Goal: Task Accomplishment & Management: Manage account settings

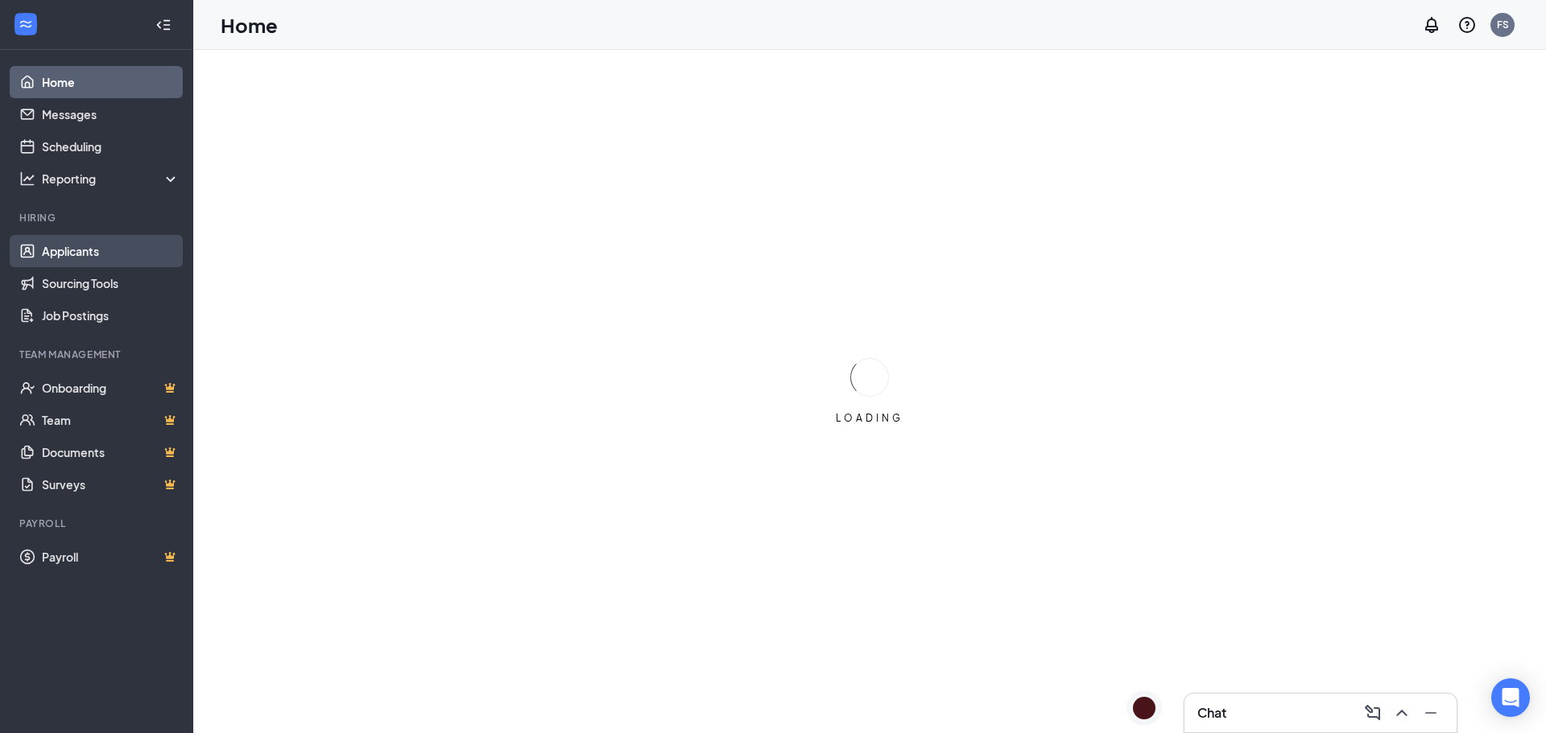
click at [99, 248] on link "Applicants" at bounding box center [111, 251] width 138 height 32
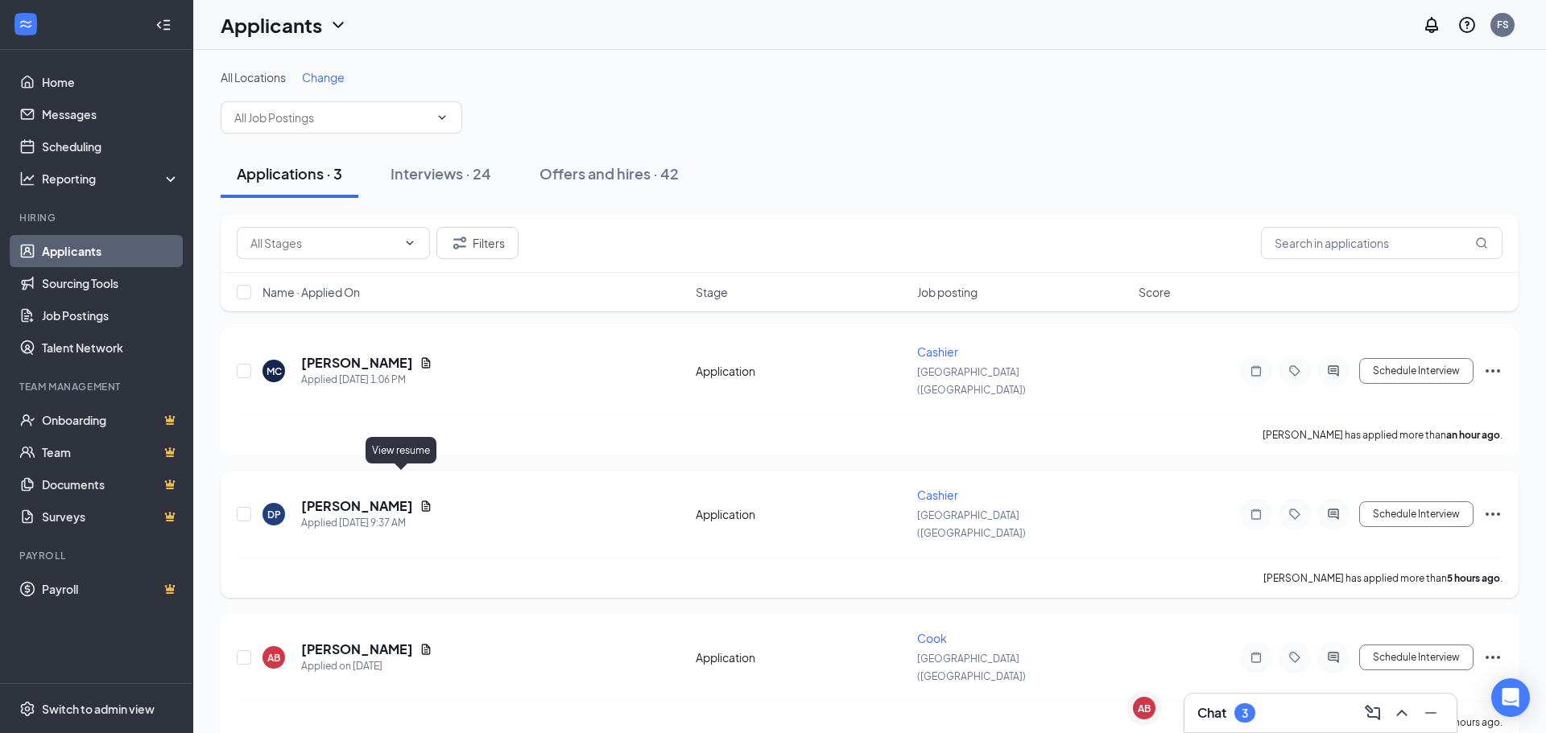
click at [422, 501] on icon "Document" at bounding box center [426, 506] width 9 height 10
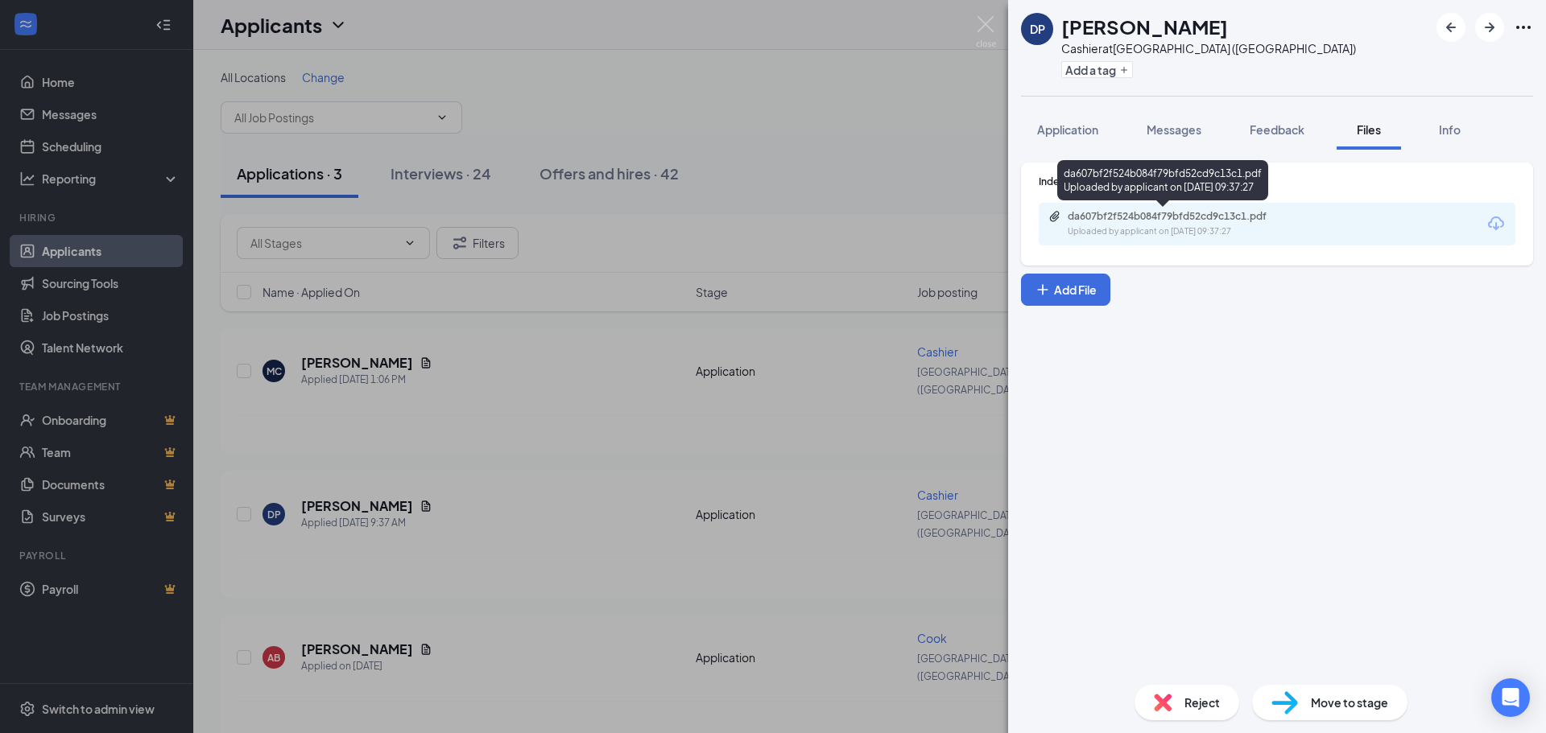
click at [1222, 223] on div "da607bf2f524b084f79bfd52cd9c13c1.pdf Uploaded by applicant on [DATE] 09:37:27" at bounding box center [1178, 224] width 261 height 28
click at [840, 161] on div "DP [PERSON_NAME] Cashier at [GEOGRAPHIC_DATA] ([GEOGRAPHIC_DATA]) Add a tag App…" at bounding box center [773, 366] width 1546 height 733
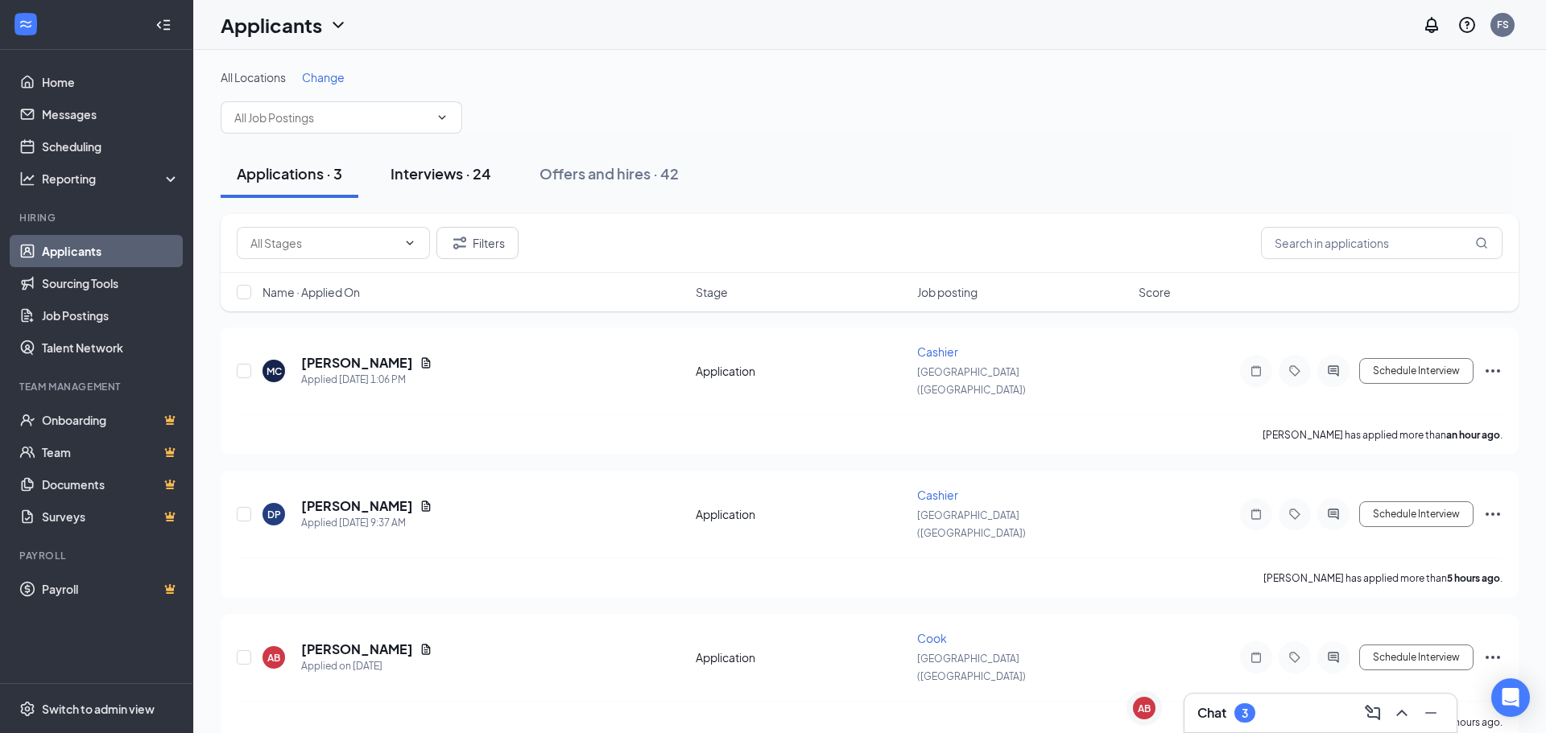
click at [437, 172] on div "Interviews · 24" at bounding box center [440, 173] width 101 height 20
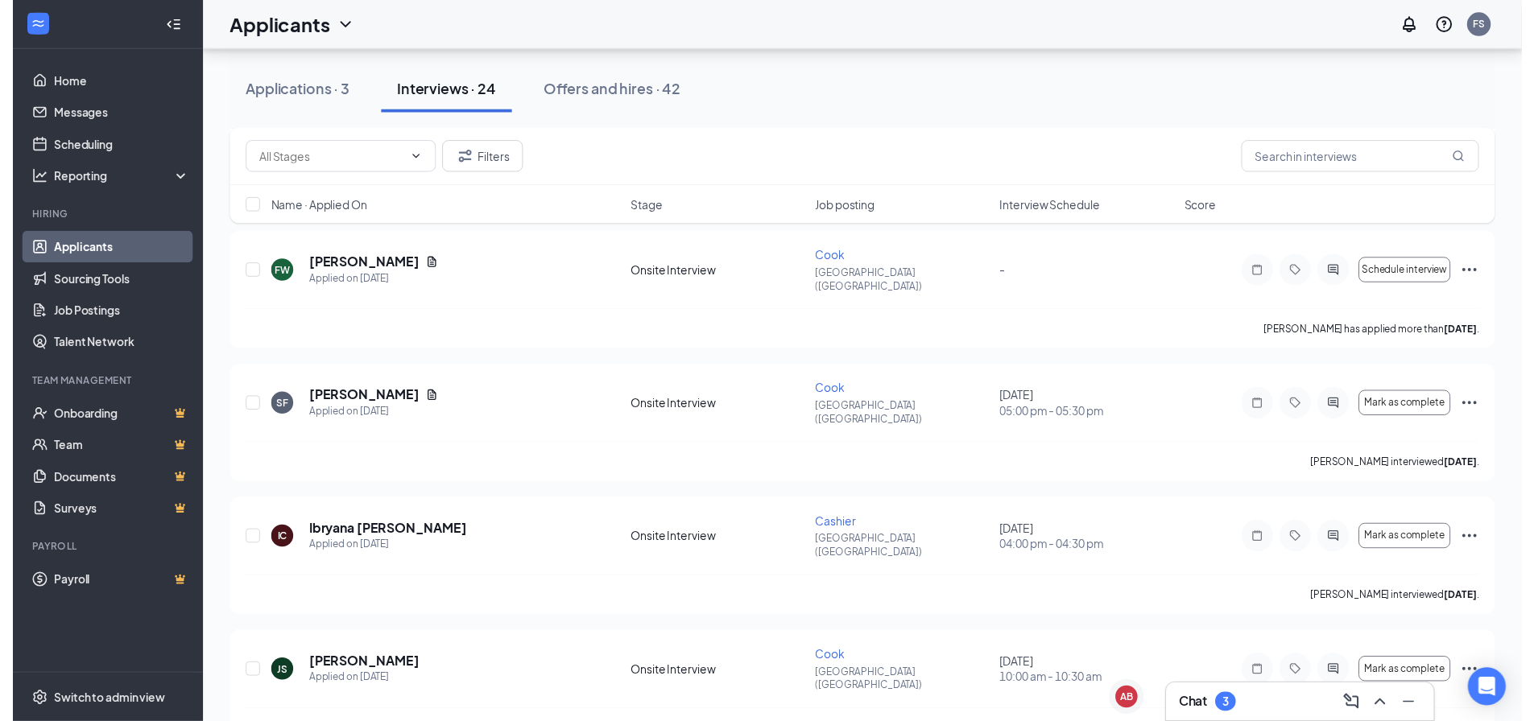
scroll to position [2093, 0]
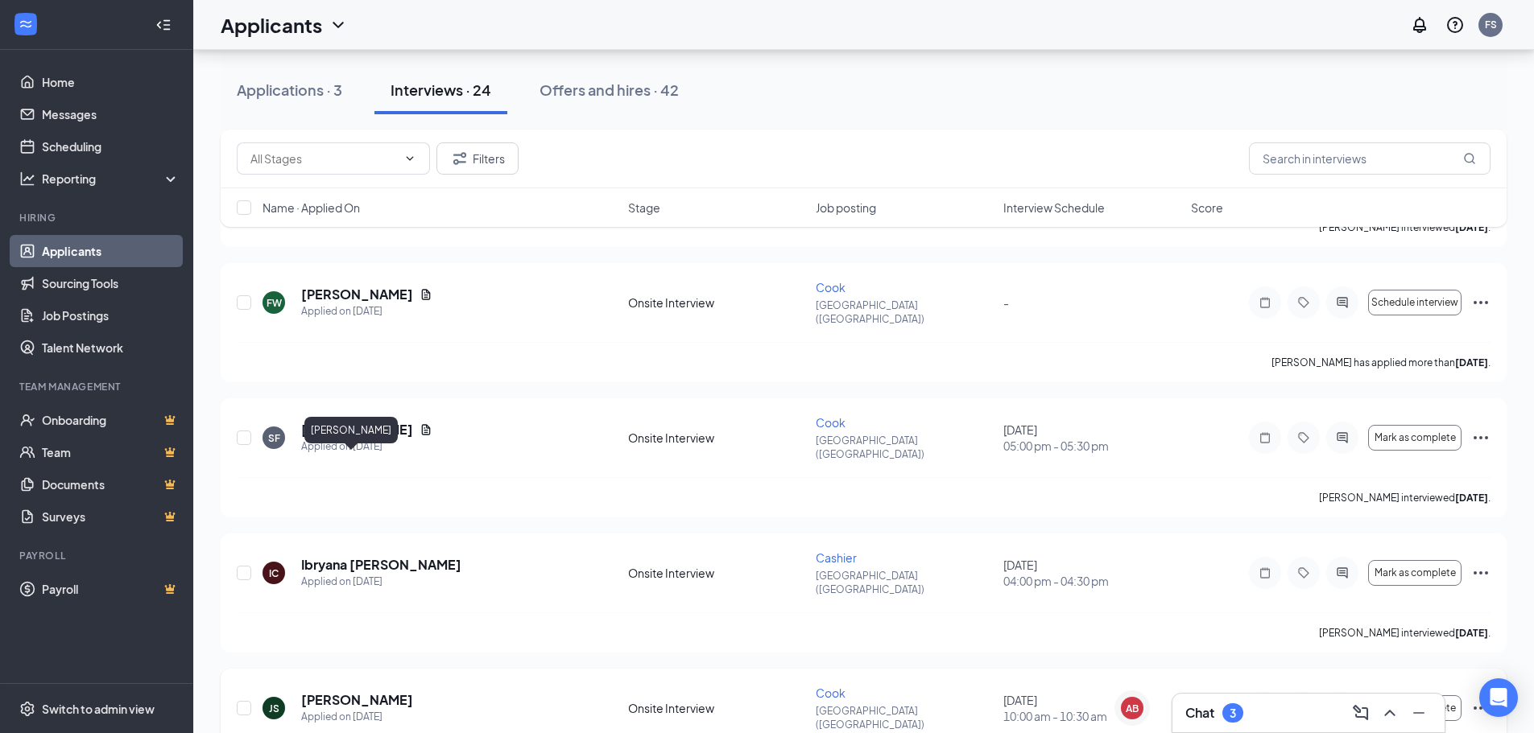
click at [371, 692] on h5 "[PERSON_NAME]" at bounding box center [357, 701] width 112 height 18
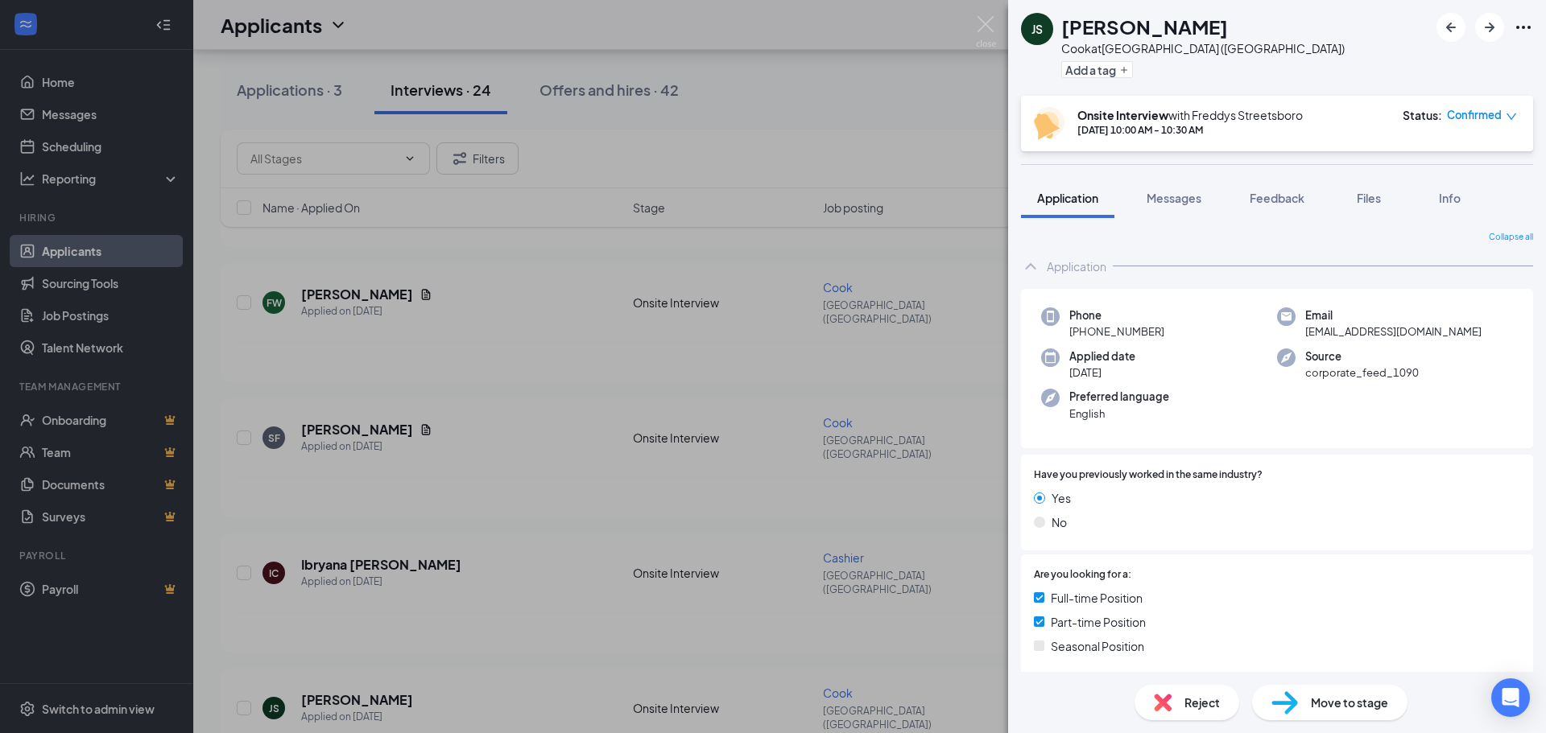
click at [882, 76] on div "JS [PERSON_NAME] at [GEOGRAPHIC_DATA] ([GEOGRAPHIC_DATA]) Add a tag Onsite Inte…" at bounding box center [773, 366] width 1546 height 733
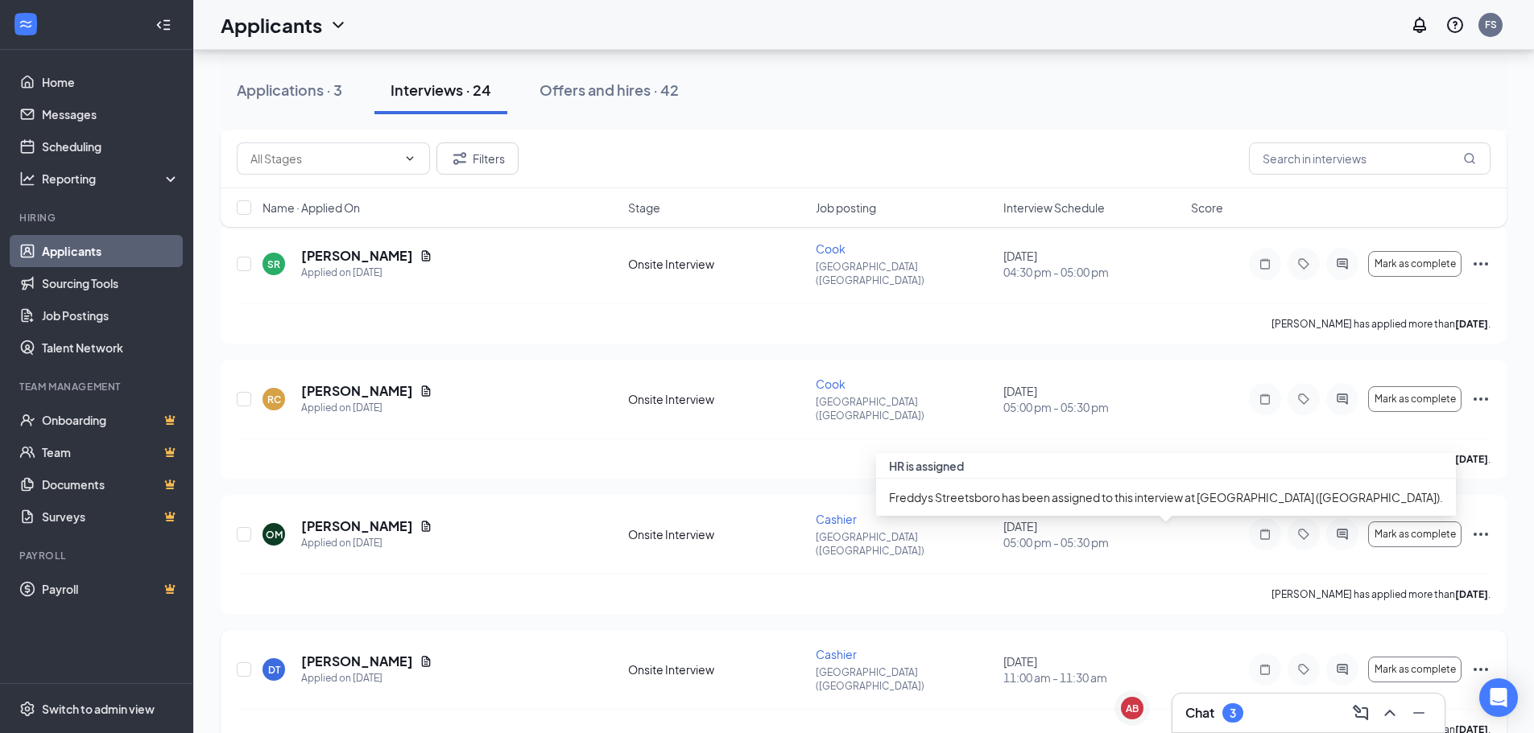
scroll to position [886, 0]
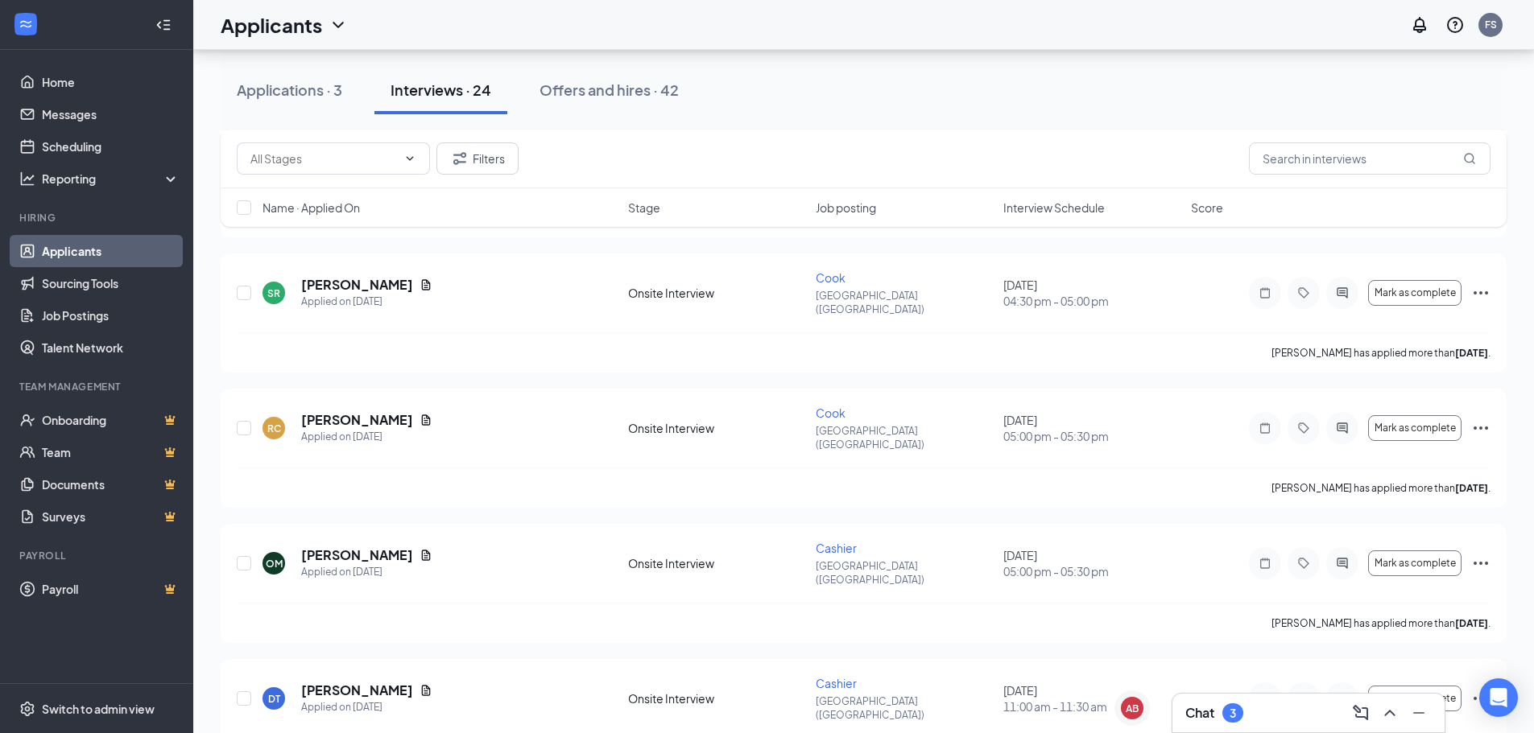
click at [1216, 711] on div "Chat 3" at bounding box center [1214, 713] width 58 height 19
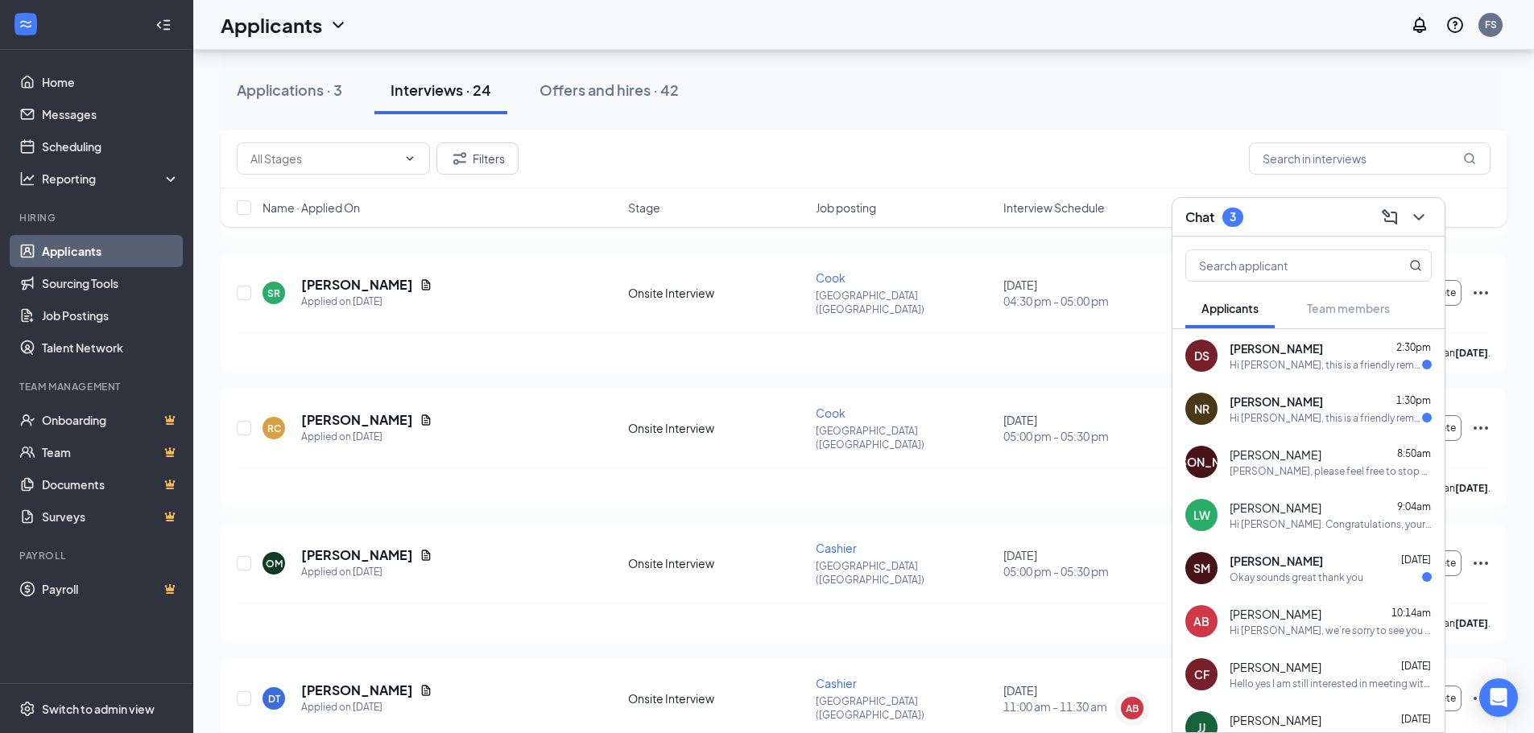
click at [1339, 573] on div "Okay sounds great thank you" at bounding box center [1296, 578] width 134 height 14
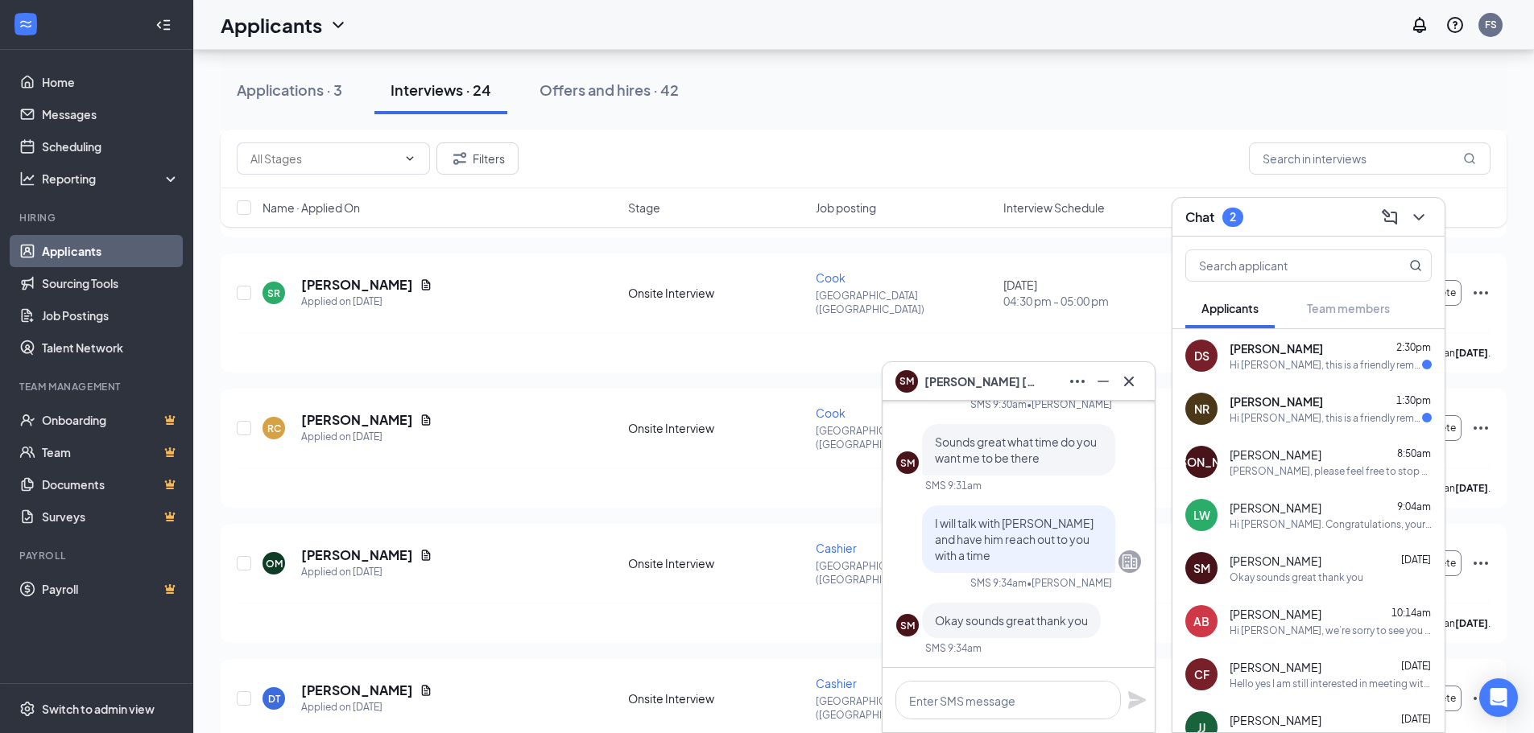
scroll to position [0, 0]
click at [1030, 683] on textarea at bounding box center [1007, 700] width 225 height 39
type textarea "h"
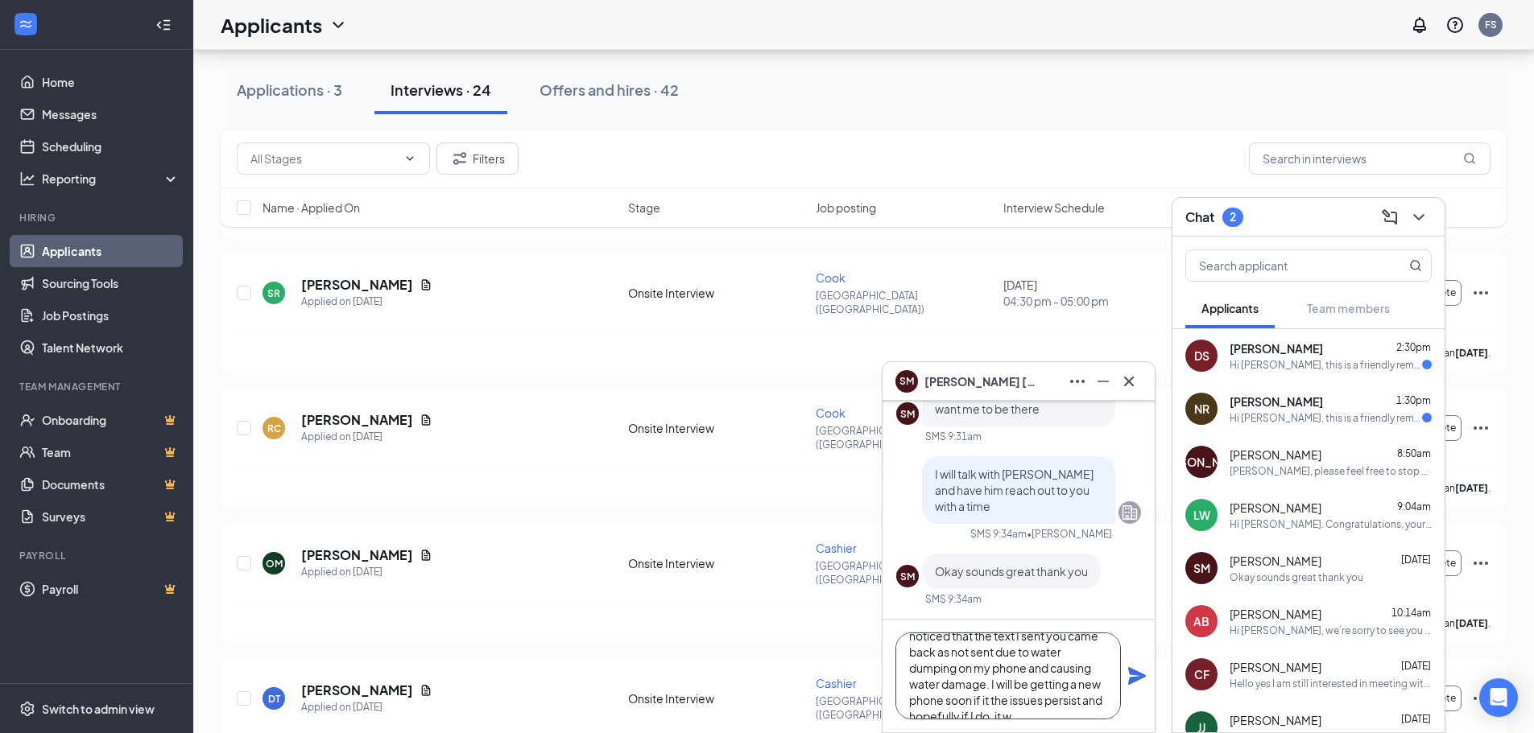
scroll to position [49, 0]
drag, startPoint x: 1031, startPoint y: 703, endPoint x: 1008, endPoint y: 704, distance: 23.4
click at [1008, 704] on textarea "Hey it's [PERSON_NAME]. I just noticed that the text I sent you came back as no…" at bounding box center [1007, 676] width 225 height 87
drag, startPoint x: 1072, startPoint y: 700, endPoint x: 982, endPoint y: 712, distance: 91.1
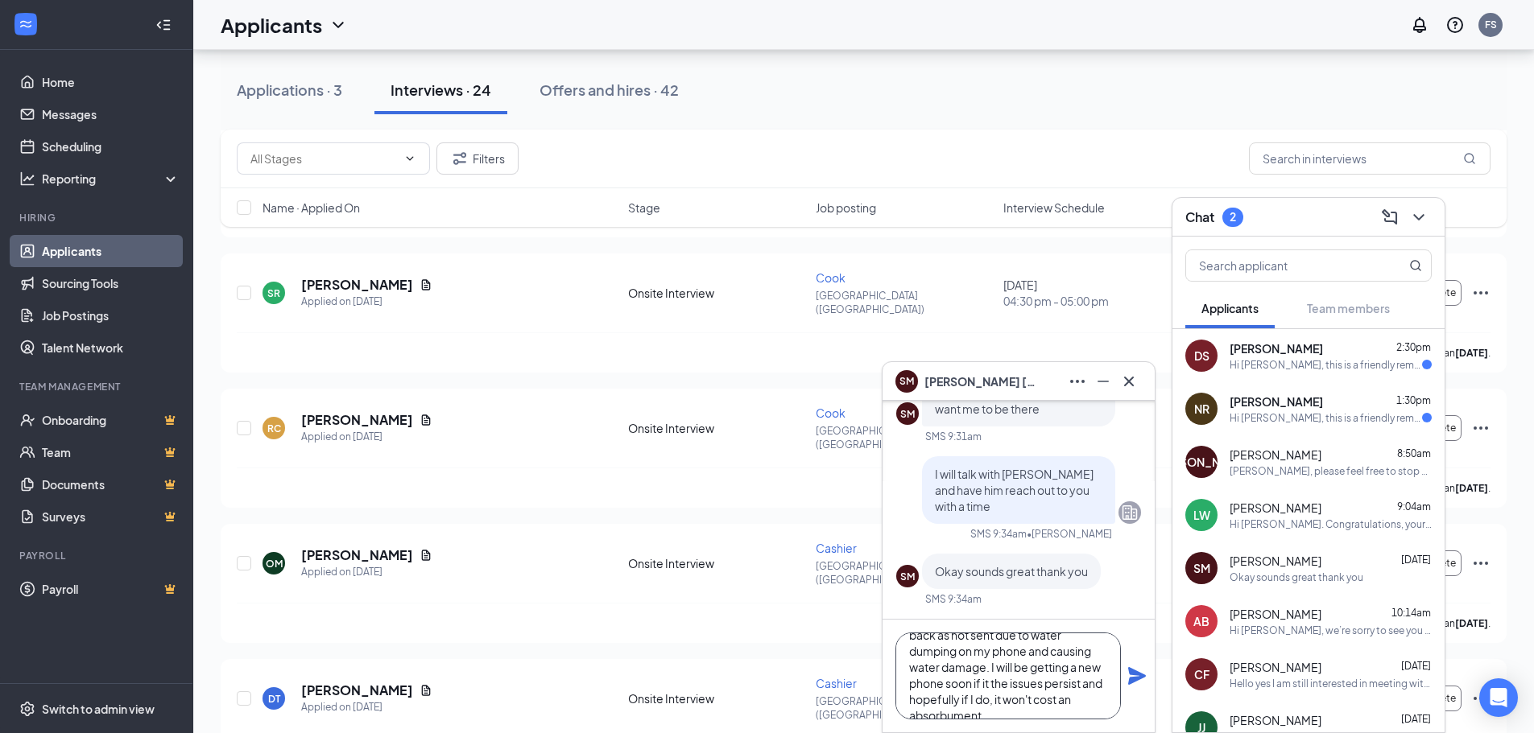
click at [982, 712] on textarea "Hey it's [PERSON_NAME]. I just noticed that the text I sent you came back as no…" at bounding box center [1007, 676] width 225 height 87
type textarea "Hey it's [PERSON_NAME]. I just noticed that the text I sent you came back as no…"
click at [1130, 687] on div "Hey it's [PERSON_NAME]. I just noticed that the text I sent you came back as no…" at bounding box center [1018, 676] width 272 height 113
click at [1134, 670] on icon "Plane" at bounding box center [1137, 676] width 18 height 18
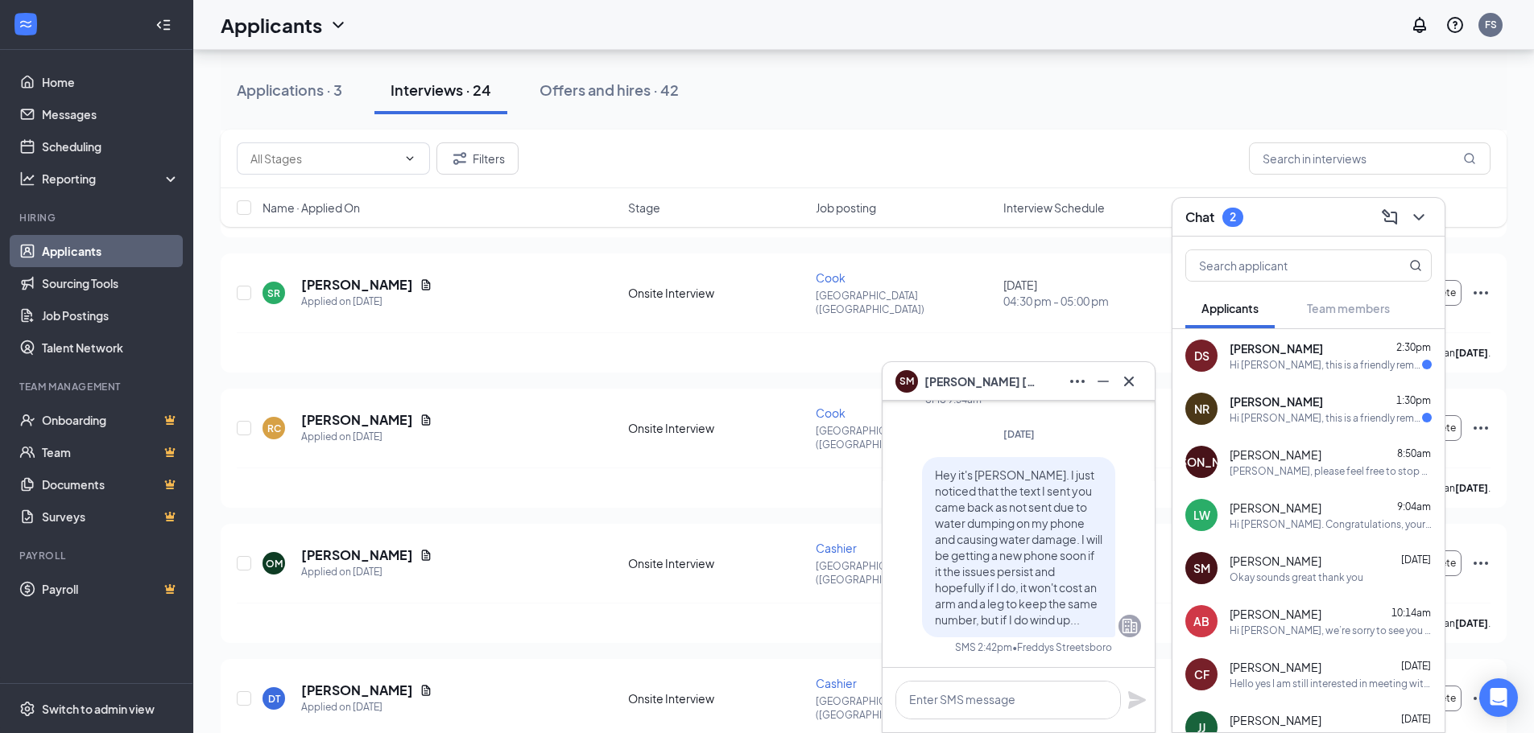
scroll to position [0, 0]
click at [1076, 691] on textarea at bounding box center [1007, 700] width 225 height 39
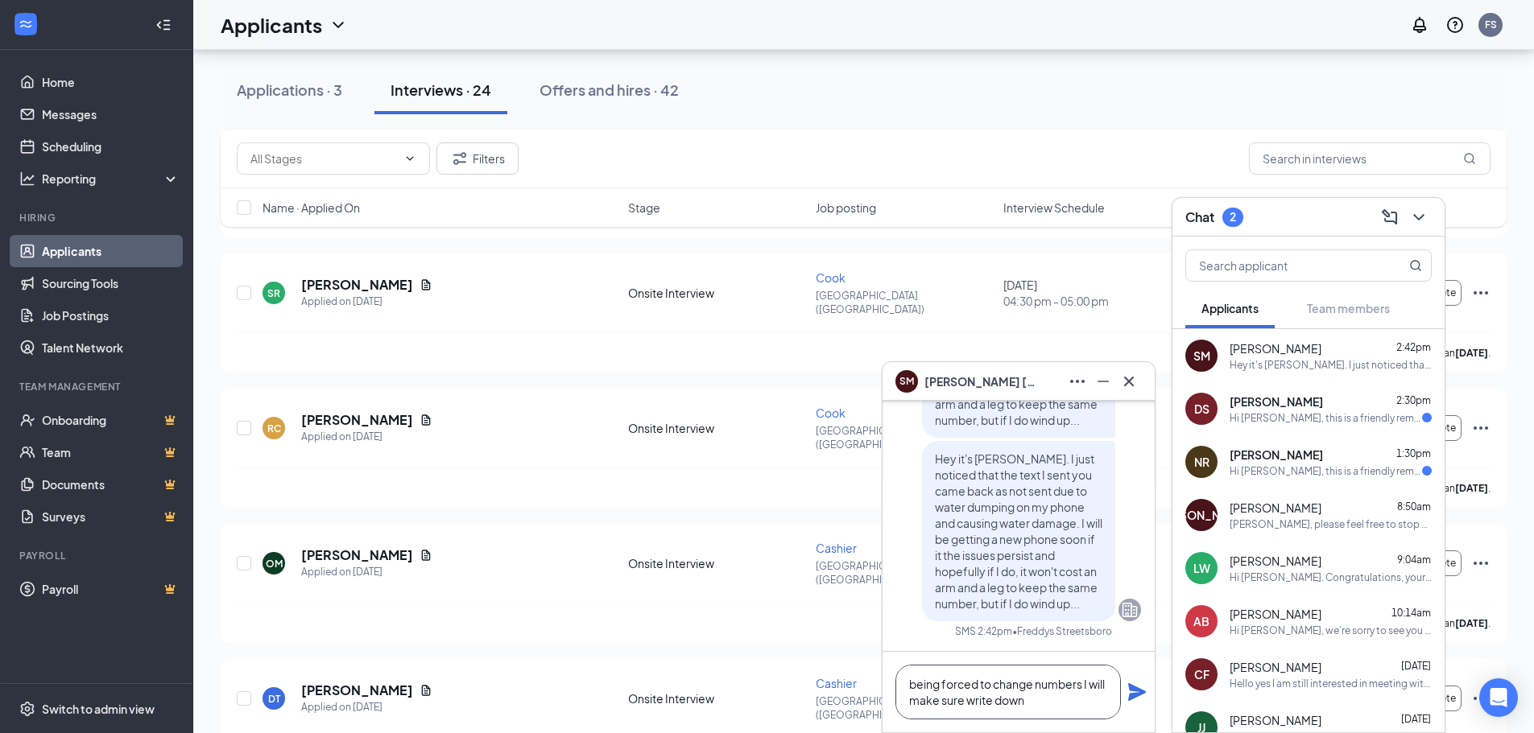
click at [964, 694] on textarea "being forced to change numbers I will make sure write down" at bounding box center [1007, 692] width 225 height 55
click at [1055, 702] on textarea "being forced to change numbers I will make sure to write down" at bounding box center [1007, 692] width 225 height 55
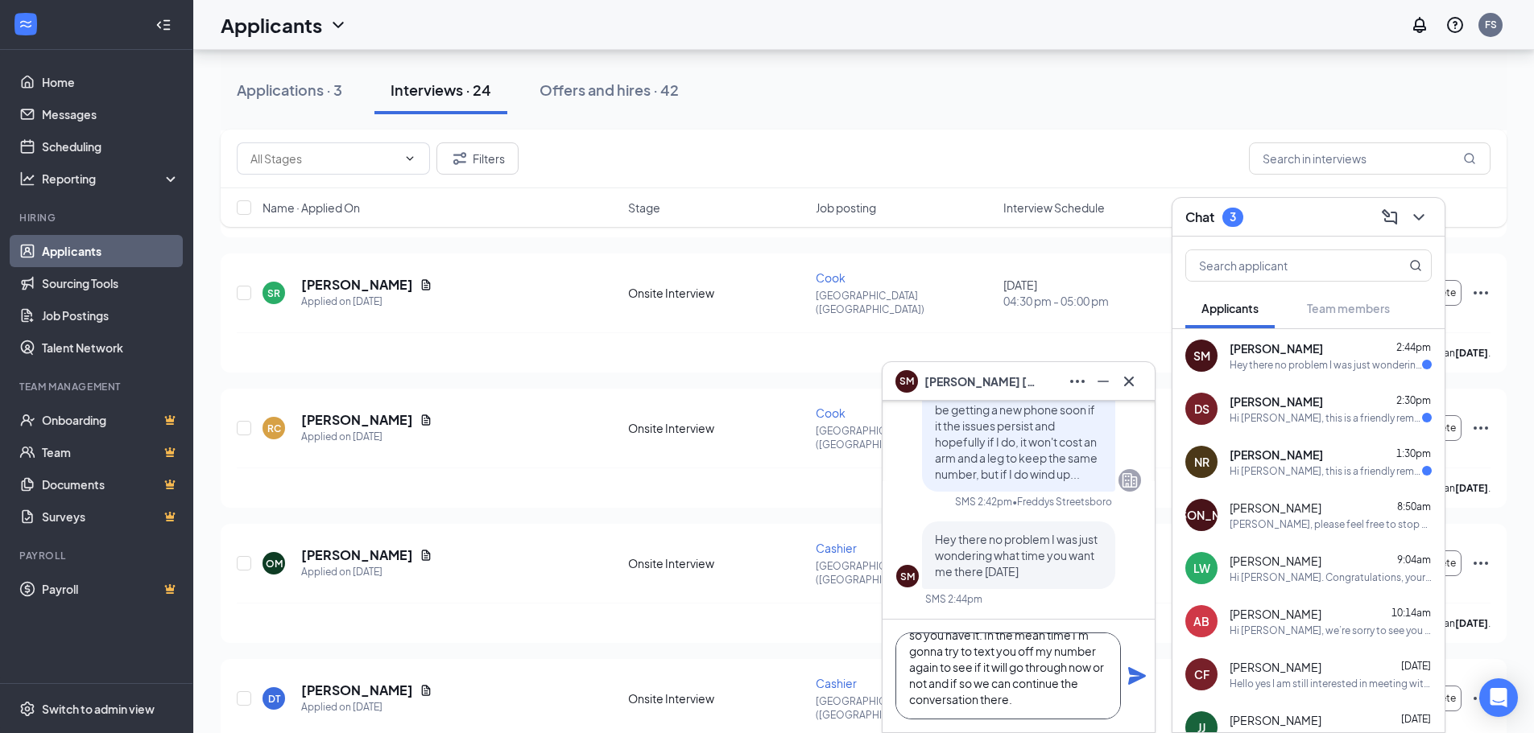
scroll to position [66, 0]
type textarea "being forced to change numbers I will make sure to write down your number and m…"
click at [1138, 681] on icon "Plane" at bounding box center [1136, 676] width 19 height 19
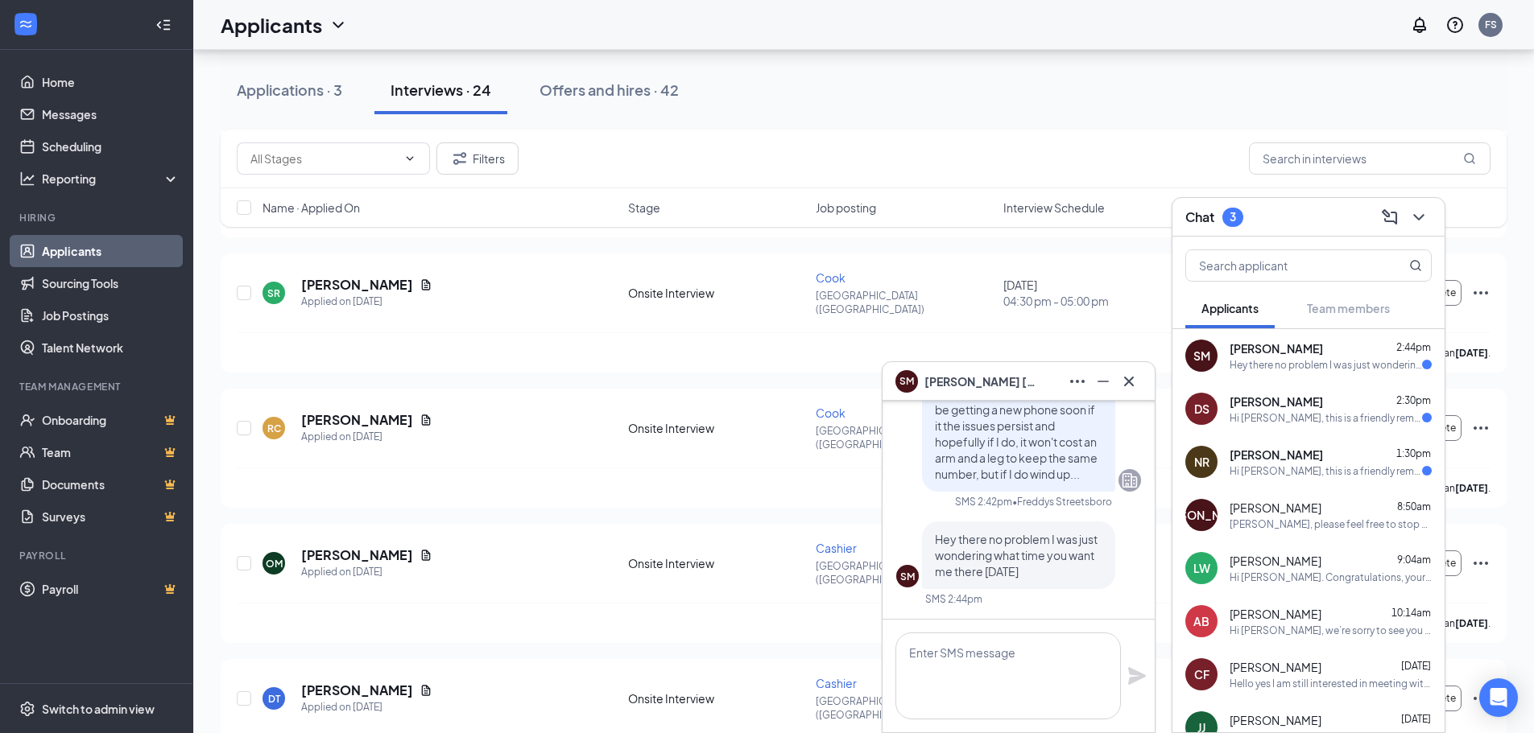
click at [1328, 465] on div "Hi [PERSON_NAME], this is a friendly reminder. Your meeting with [PERSON_NAME]'…" at bounding box center [1325, 472] width 192 height 14
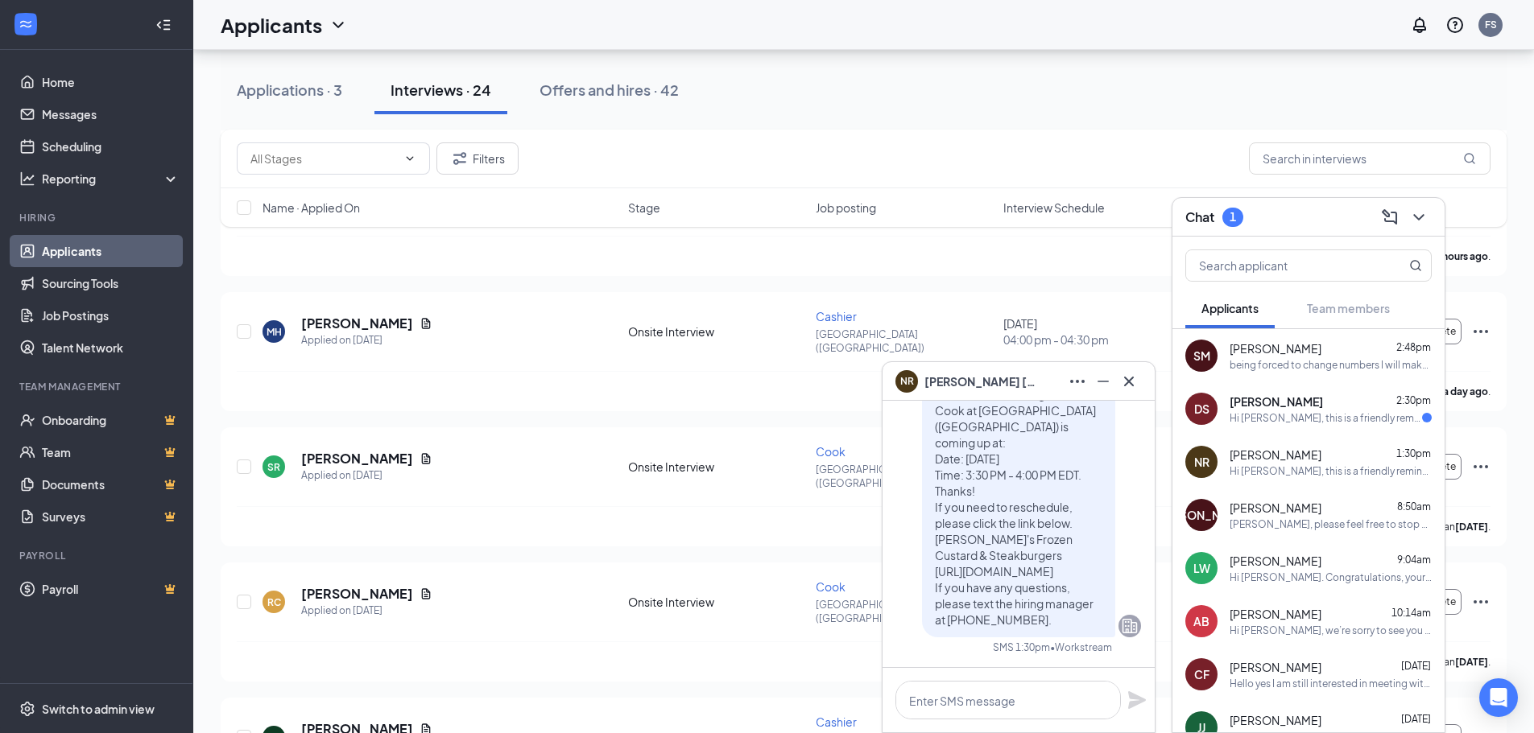
scroll to position [725, 0]
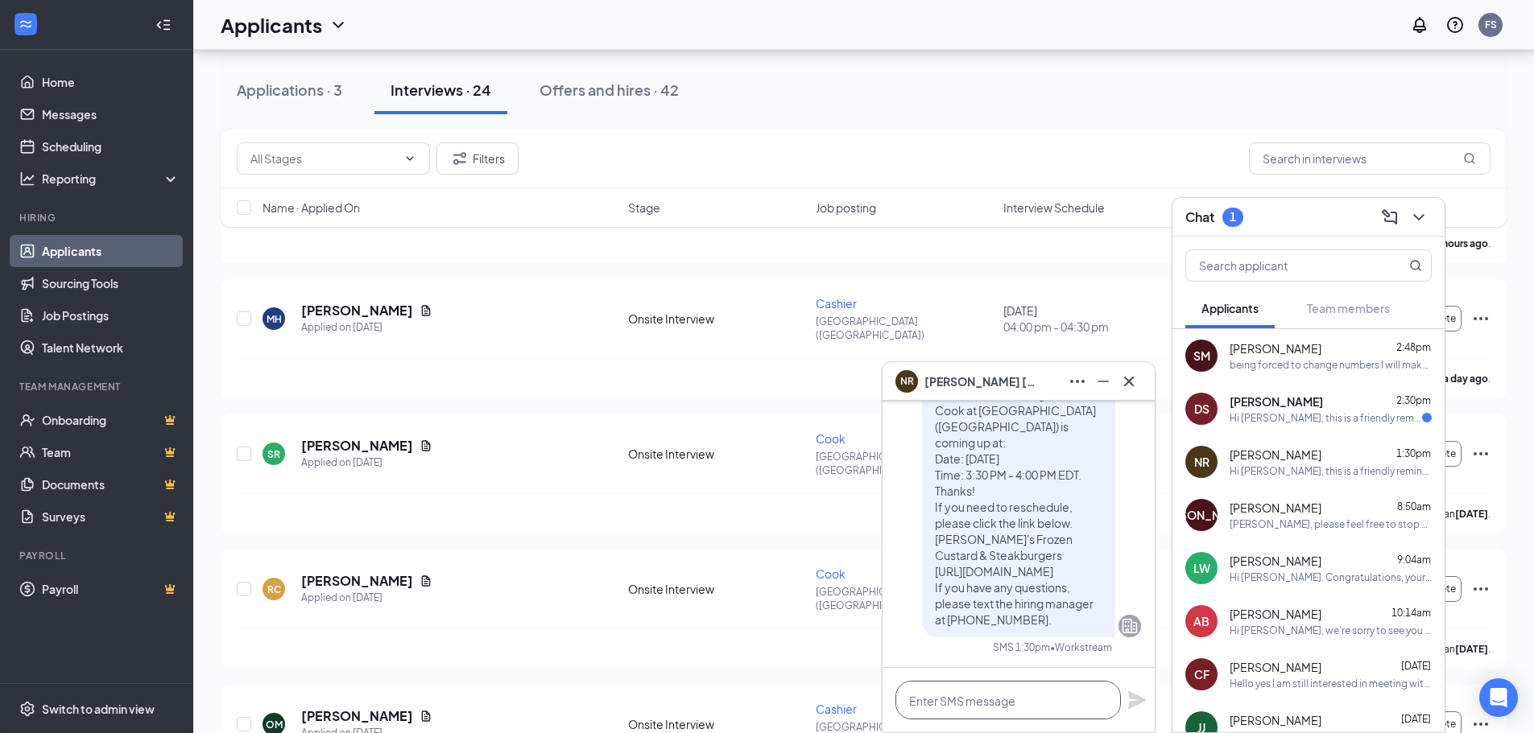
click at [1034, 696] on textarea at bounding box center [1007, 700] width 225 height 39
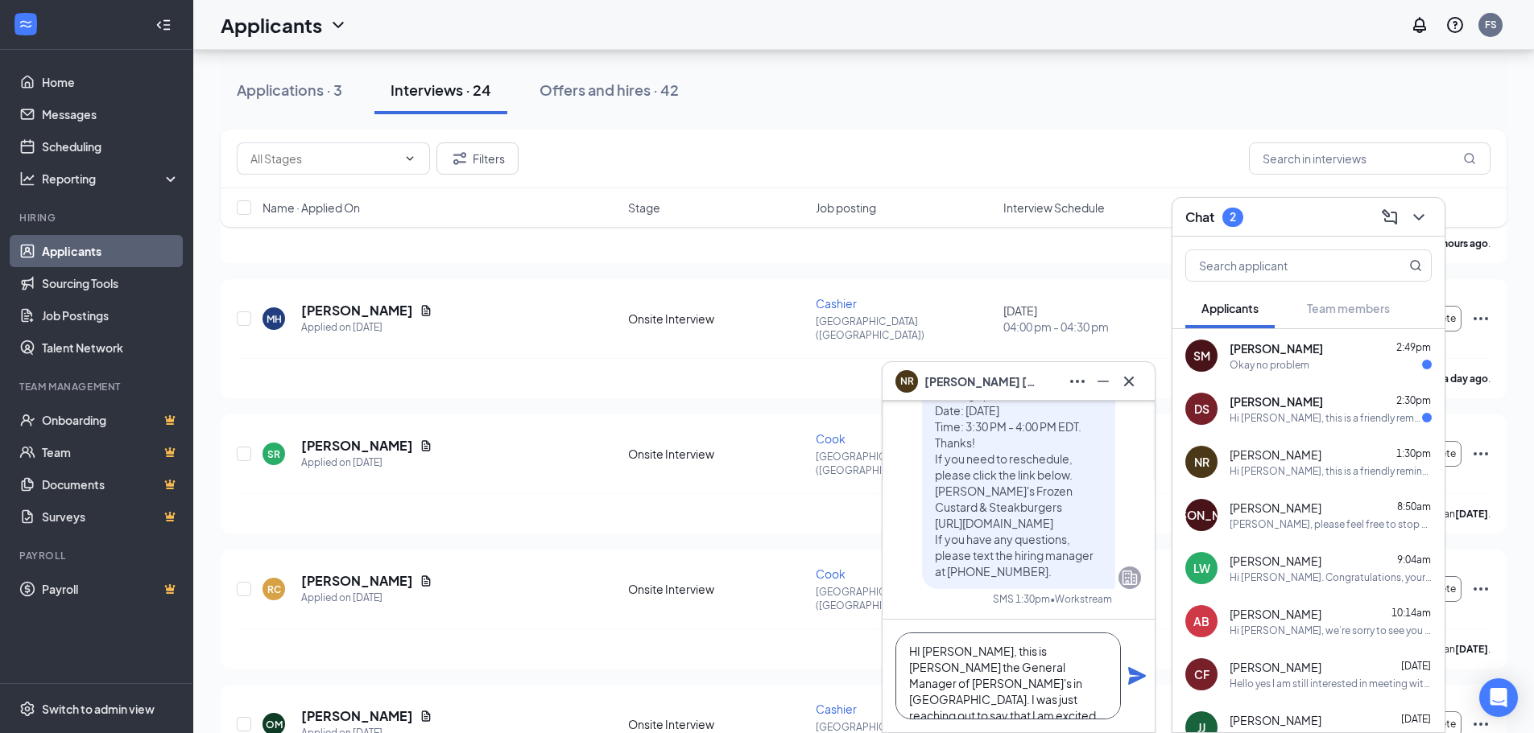
scroll to position [17, 0]
click at [989, 696] on textarea "HI [PERSON_NAME], this is [PERSON_NAME] the General Manager of [PERSON_NAME]'s …" at bounding box center [1007, 676] width 225 height 87
drag, startPoint x: 946, startPoint y: 638, endPoint x: 1035, endPoint y: 700, distance: 108.1
click at [1035, 700] on textarea "HI [PERSON_NAME], this is [PERSON_NAME] the General Manager of [PERSON_NAME]'s …" at bounding box center [1007, 676] width 225 height 87
click at [1046, 703] on textarea "HI [PERSON_NAME], this is [PERSON_NAME] the General Manager of [PERSON_NAME]'s …" at bounding box center [1007, 676] width 225 height 87
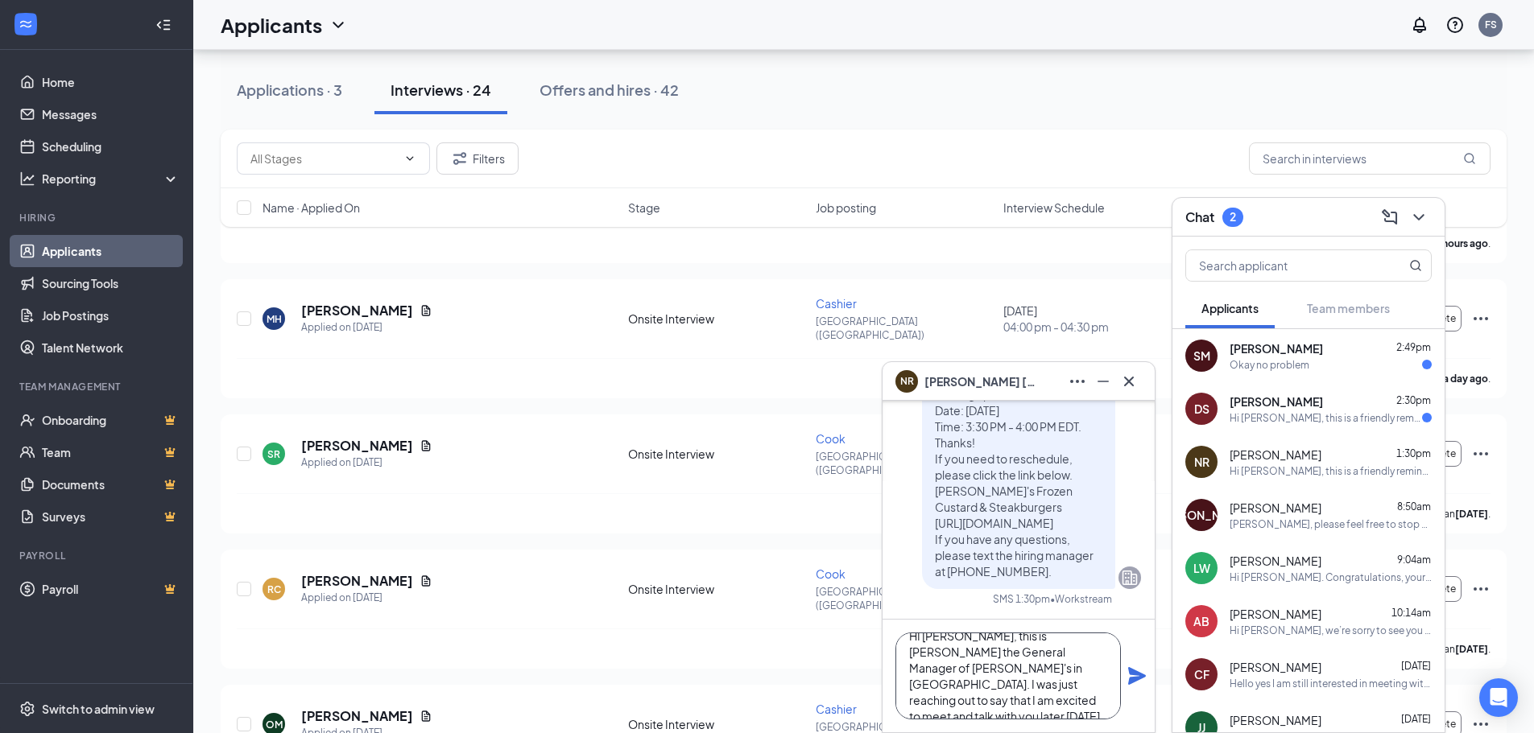
click at [1031, 700] on textarea "HI [PERSON_NAME], this is [PERSON_NAME] the General Manager of [PERSON_NAME]'s …" at bounding box center [1007, 676] width 225 height 87
click at [1034, 703] on textarea "HI [PERSON_NAME], this is [PERSON_NAME] the General Manager of [PERSON_NAME]'s …" at bounding box center [1007, 676] width 225 height 87
click at [1023, 704] on textarea "HI [PERSON_NAME], this is [PERSON_NAME] the General Manager of [PERSON_NAME]'s …" at bounding box center [1007, 676] width 225 height 87
click at [1063, 700] on textarea "HI [PERSON_NAME], this is [PERSON_NAME] the General Manager of [PERSON_NAME]'s …" at bounding box center [1007, 676] width 225 height 87
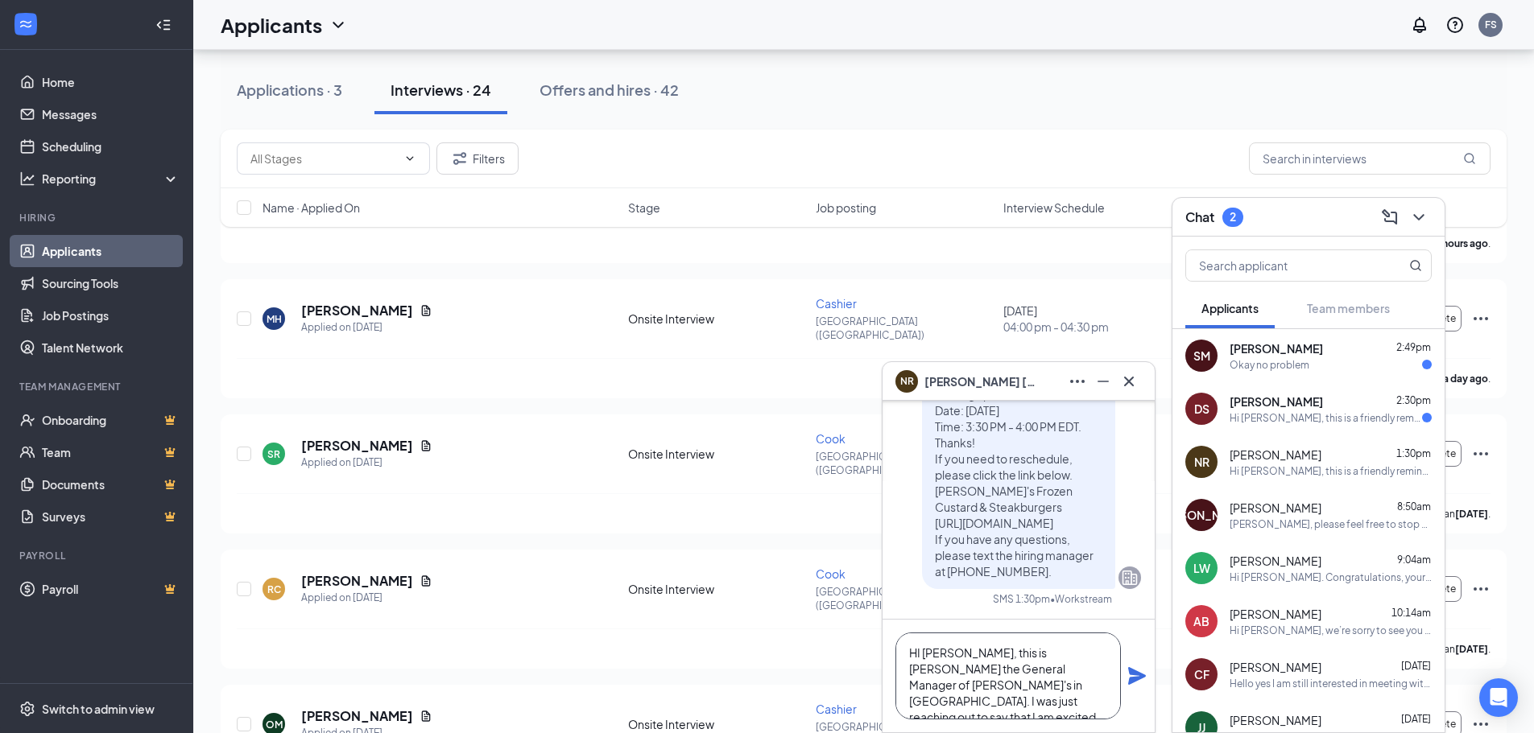
click at [971, 651] on textarea "HI [PERSON_NAME], this is [PERSON_NAME] the General Manager of [PERSON_NAME]'s …" at bounding box center [1007, 676] width 225 height 87
click at [1028, 702] on textarea "HI [PERSON_NAME], This is [PERSON_NAME] the General Manager of [PERSON_NAME]'s …" at bounding box center [1007, 676] width 225 height 87
click at [1039, 702] on textarea "HI [PERSON_NAME], This is [PERSON_NAME] the General Manager of [PERSON_NAME]'s …" at bounding box center [1007, 676] width 225 height 87
click at [1037, 702] on textarea "HI [PERSON_NAME], This is [PERSON_NAME] the General Manager of [PERSON_NAME]'s …" at bounding box center [1007, 676] width 225 height 87
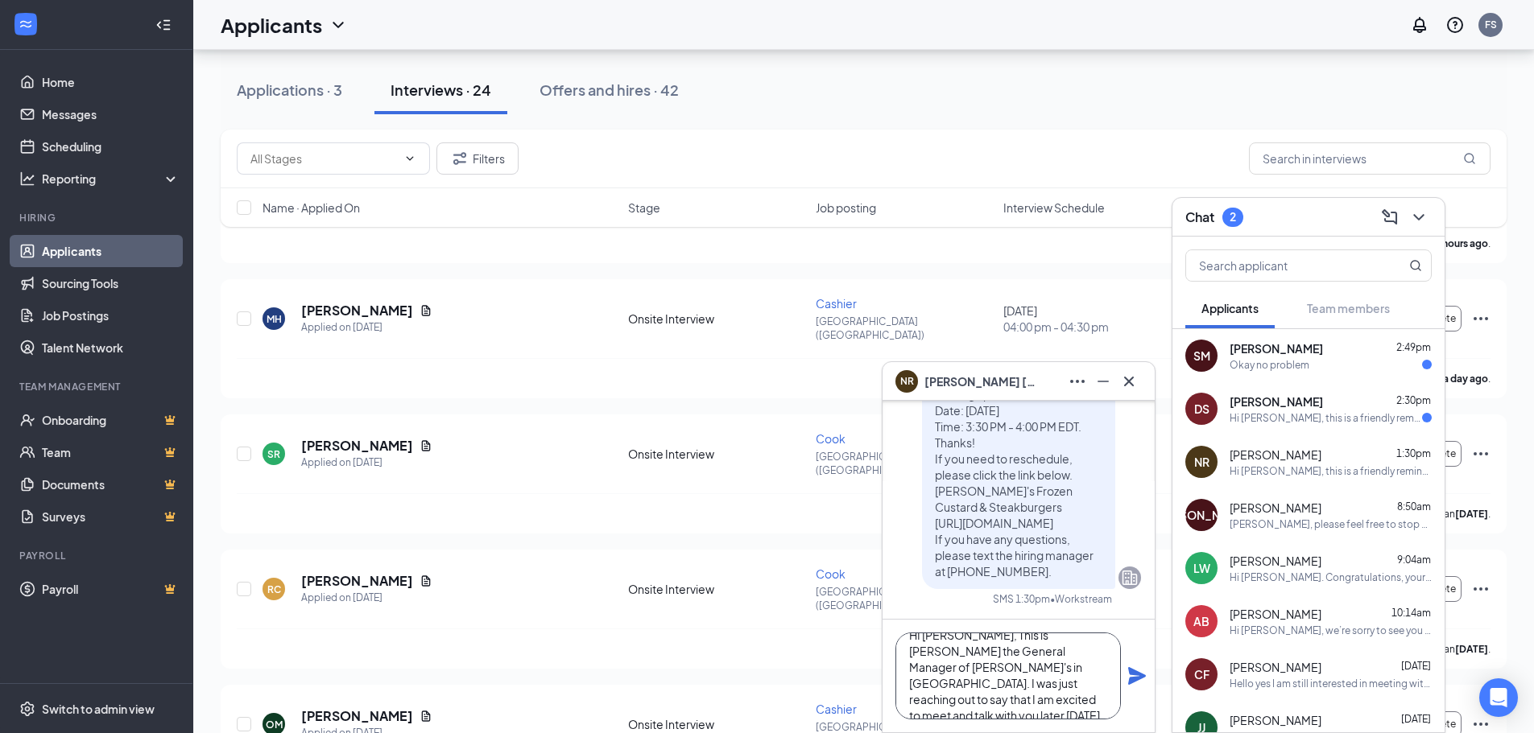
click at [1057, 705] on textarea "HI [PERSON_NAME], This is [PERSON_NAME] the General Manager of [PERSON_NAME]'s …" at bounding box center [1007, 676] width 225 height 87
click at [1001, 704] on textarea "HI [PERSON_NAME], This is [PERSON_NAME] the General Manager of [PERSON_NAME]'s …" at bounding box center [1007, 676] width 225 height 87
click at [1006, 707] on textarea "HI [PERSON_NAME], This is [PERSON_NAME] the General Manager of [PERSON_NAME]'s …" at bounding box center [1007, 676] width 225 height 87
click at [998, 704] on textarea "HI [PERSON_NAME], This is [PERSON_NAME] the General Manager of [PERSON_NAME]'s …" at bounding box center [1007, 676] width 225 height 87
click at [1006, 705] on textarea "HI [PERSON_NAME], This is [PERSON_NAME] the General Manager of [PERSON_NAME]'s …" at bounding box center [1007, 676] width 225 height 87
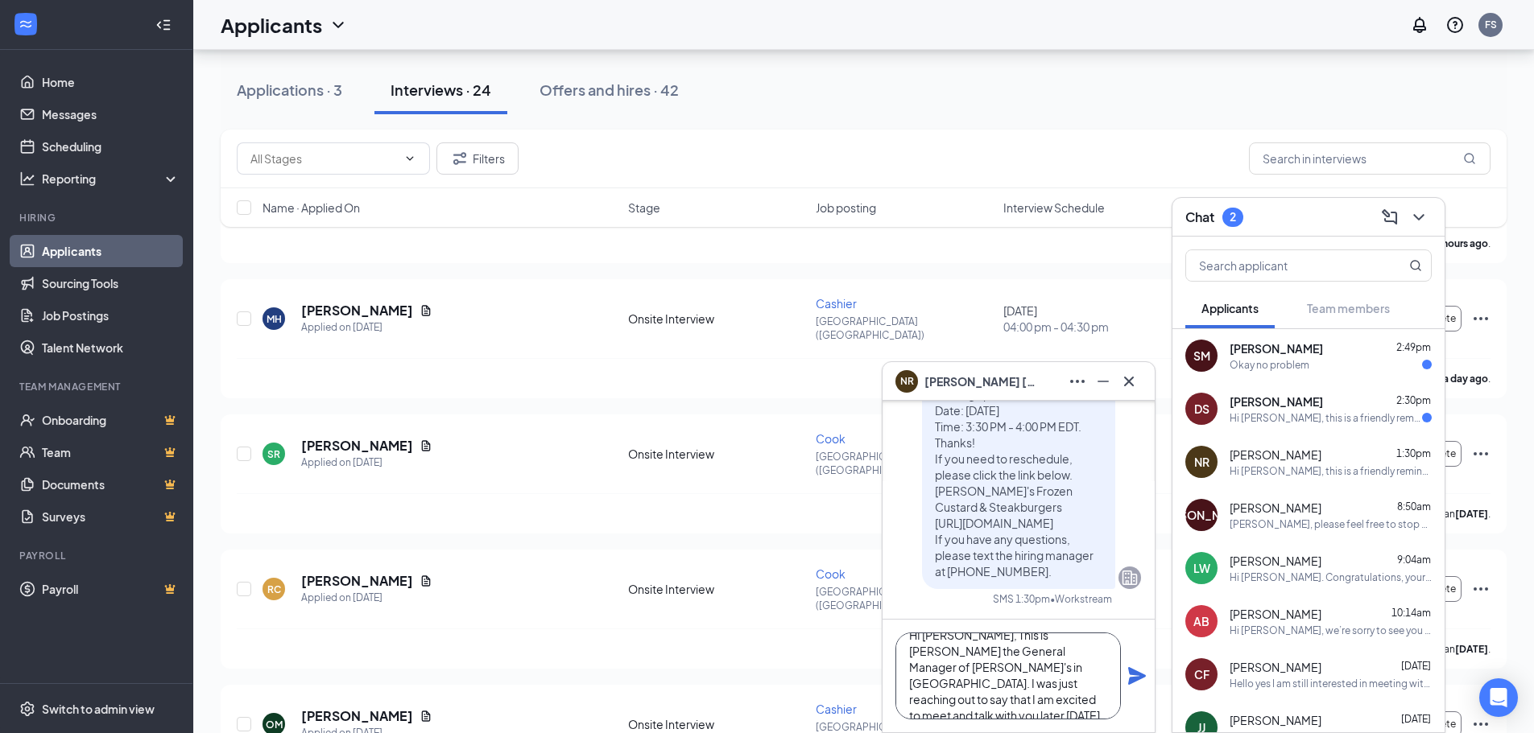
click at [1018, 713] on textarea "HI [PERSON_NAME], This is [PERSON_NAME] the General Manager of [PERSON_NAME]'s …" at bounding box center [1007, 676] width 225 height 87
click at [1043, 706] on textarea "HI [PERSON_NAME], This is [PERSON_NAME] the General Manager of [PERSON_NAME]'s …" at bounding box center [1007, 676] width 225 height 87
click at [1078, 696] on textarea "HI [PERSON_NAME], This is [PERSON_NAME] the General Manager of [PERSON_NAME]'s …" at bounding box center [1007, 676] width 225 height 87
click at [1051, 685] on textarea "HI [PERSON_NAME], This is [PERSON_NAME] the General Manager of [PERSON_NAME]'s …" at bounding box center [1007, 676] width 225 height 87
click at [999, 701] on textarea "HI [PERSON_NAME], This is [PERSON_NAME] the General Manager of [PERSON_NAME]'s …" at bounding box center [1007, 676] width 225 height 87
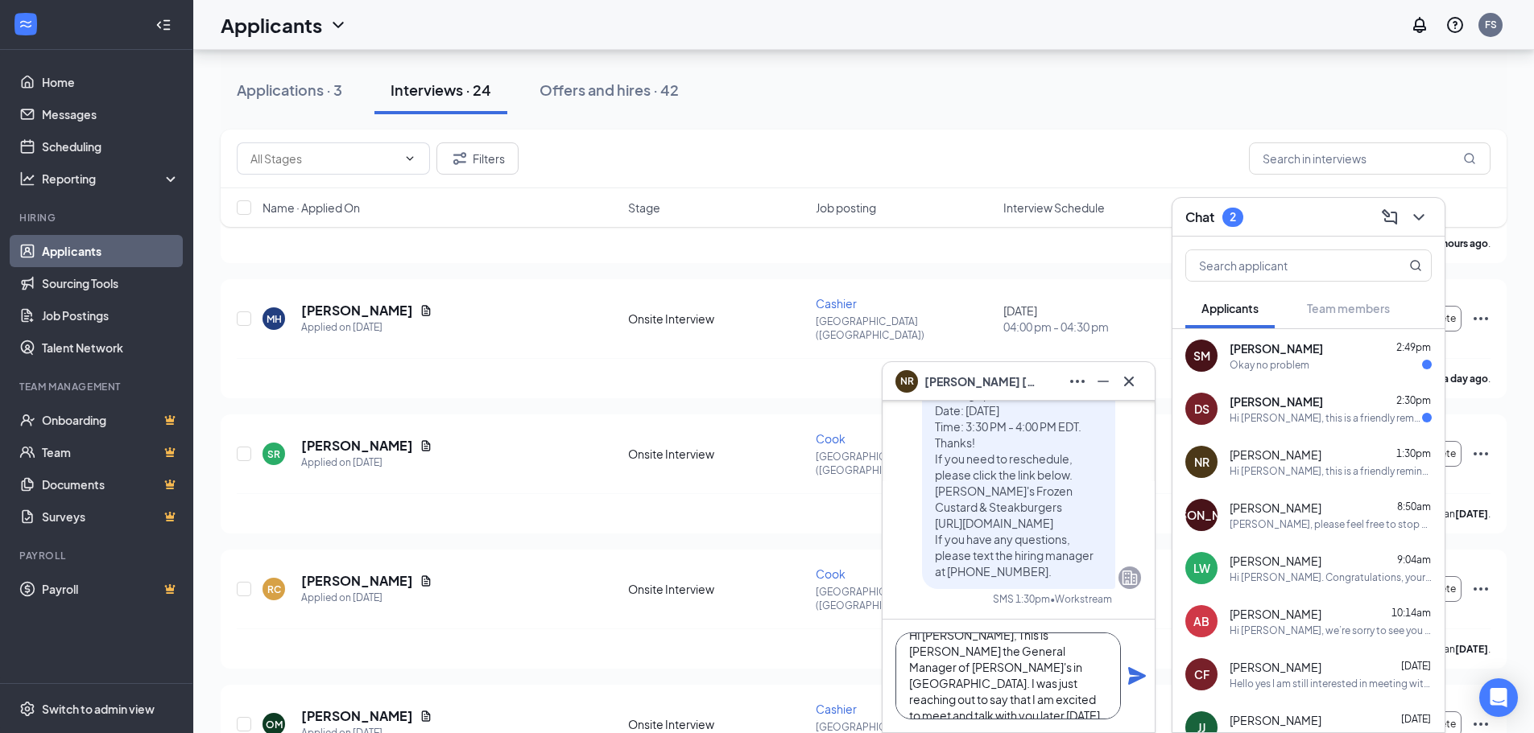
type textarea "HI [PERSON_NAME], This is [PERSON_NAME] the General Manager of [PERSON_NAME]'s …"
click at [1065, 711] on textarea "HI [PERSON_NAME], This is [PERSON_NAME] the General Manager of [PERSON_NAME]'s …" at bounding box center [1007, 676] width 225 height 87
click at [1063, 712] on textarea "HI [PERSON_NAME], This is [PERSON_NAME] the General Manager of [PERSON_NAME]'s …" at bounding box center [1007, 676] width 225 height 87
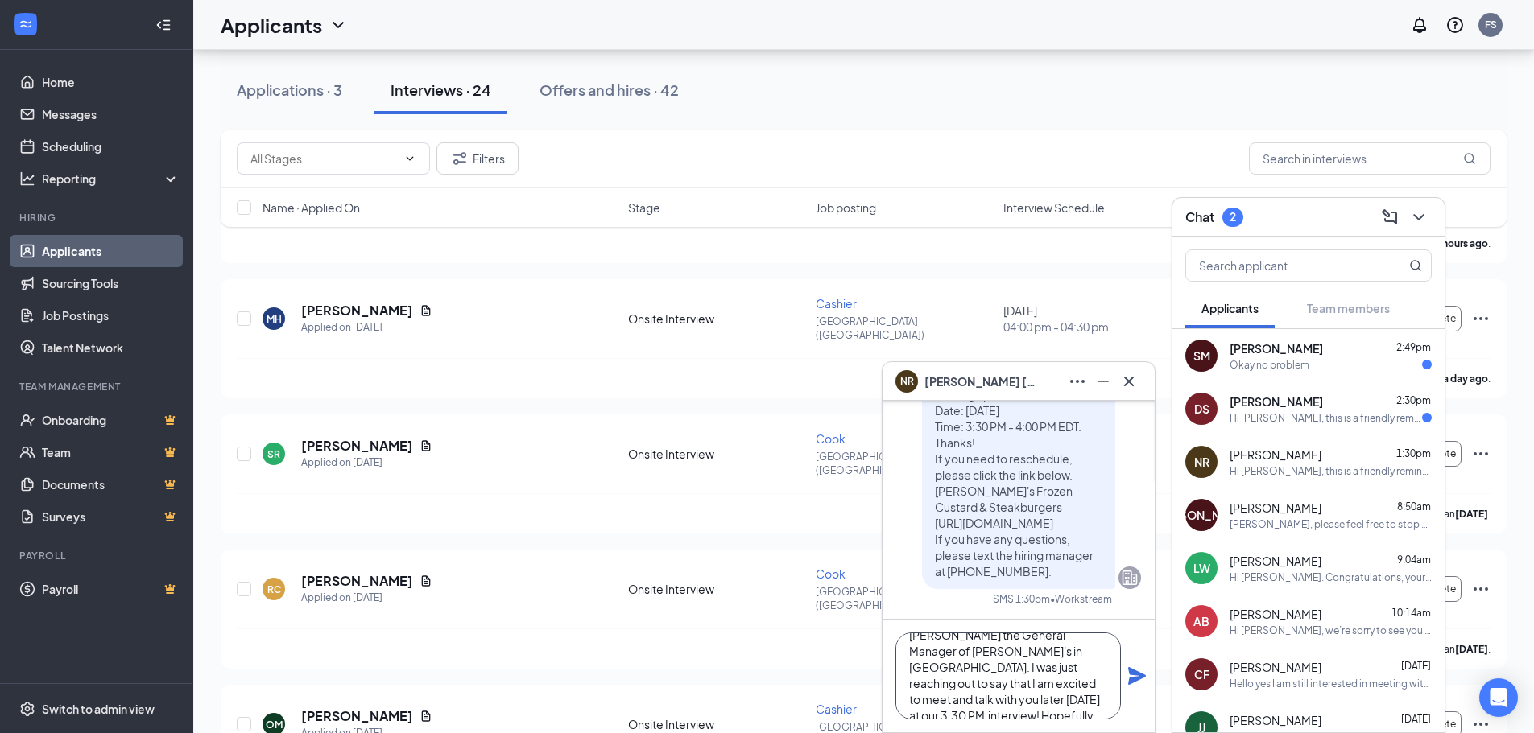
drag, startPoint x: 968, startPoint y: 654, endPoint x: 1075, endPoint y: 770, distance: 157.8
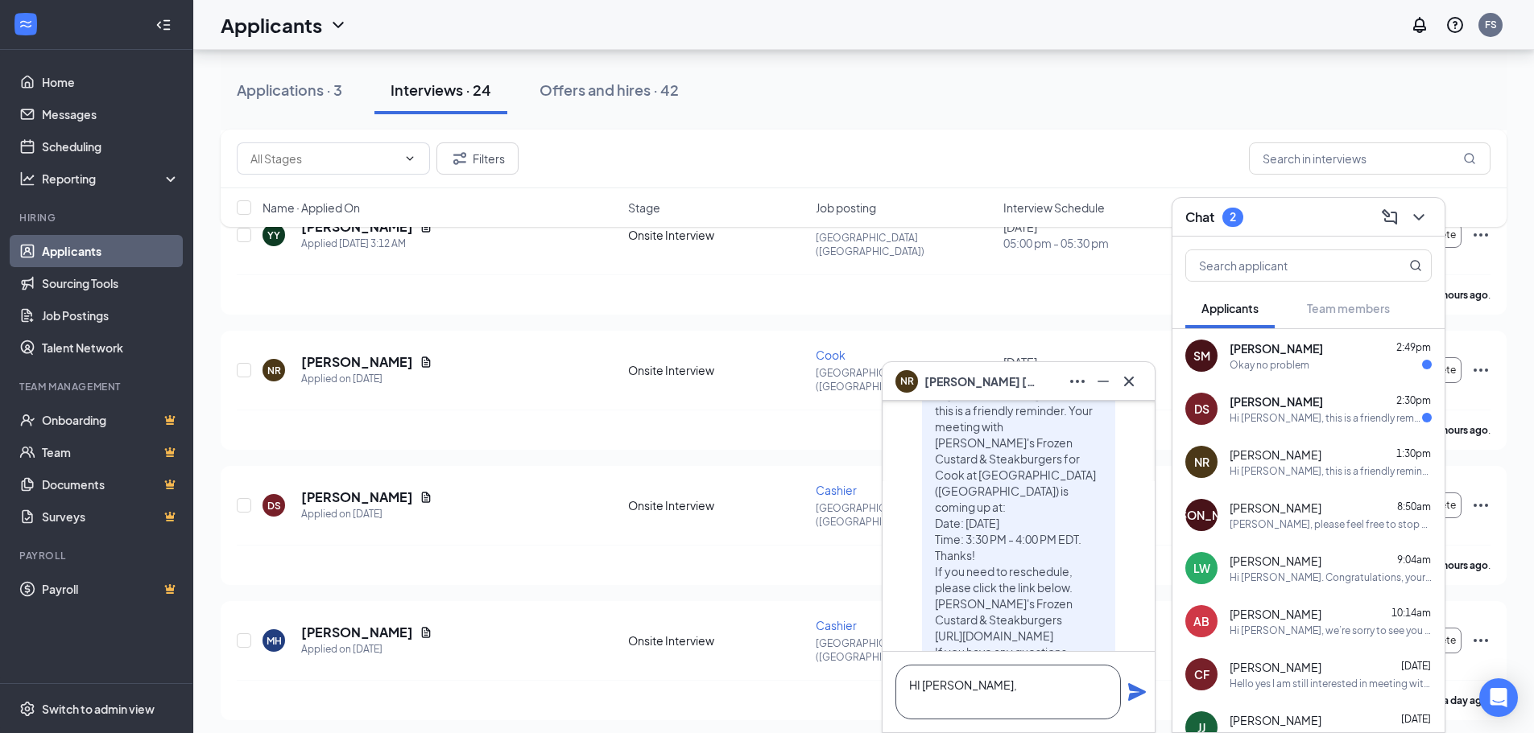
scroll to position [0, 0]
drag, startPoint x: 980, startPoint y: 672, endPoint x: 756, endPoint y: 701, distance: 225.7
type textarea "H"
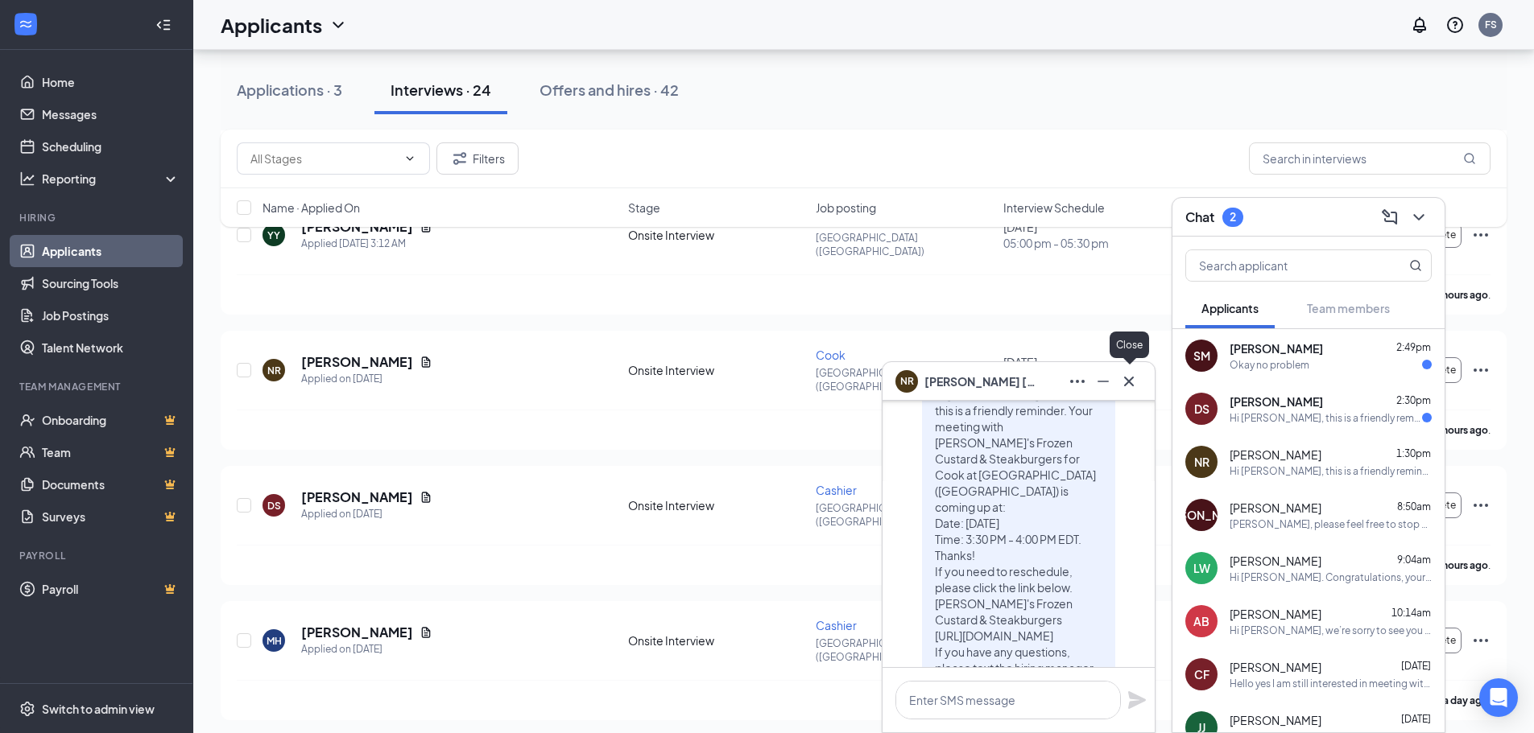
click at [1134, 392] on button at bounding box center [1129, 382] width 26 height 26
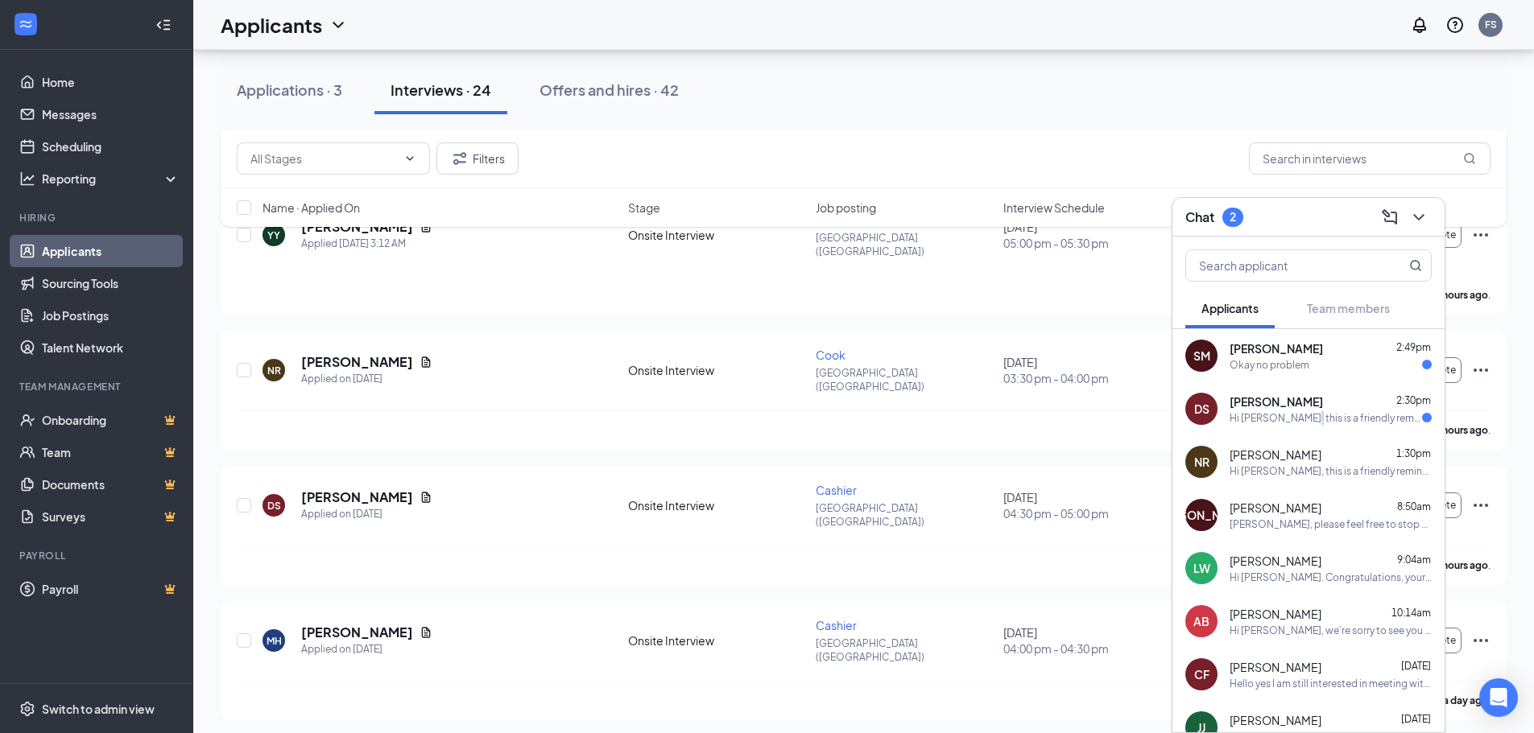
click at [1295, 421] on div "Hi [PERSON_NAME], this is a friendly reminder. Your meeting with [PERSON_NAME]'…" at bounding box center [1325, 418] width 192 height 14
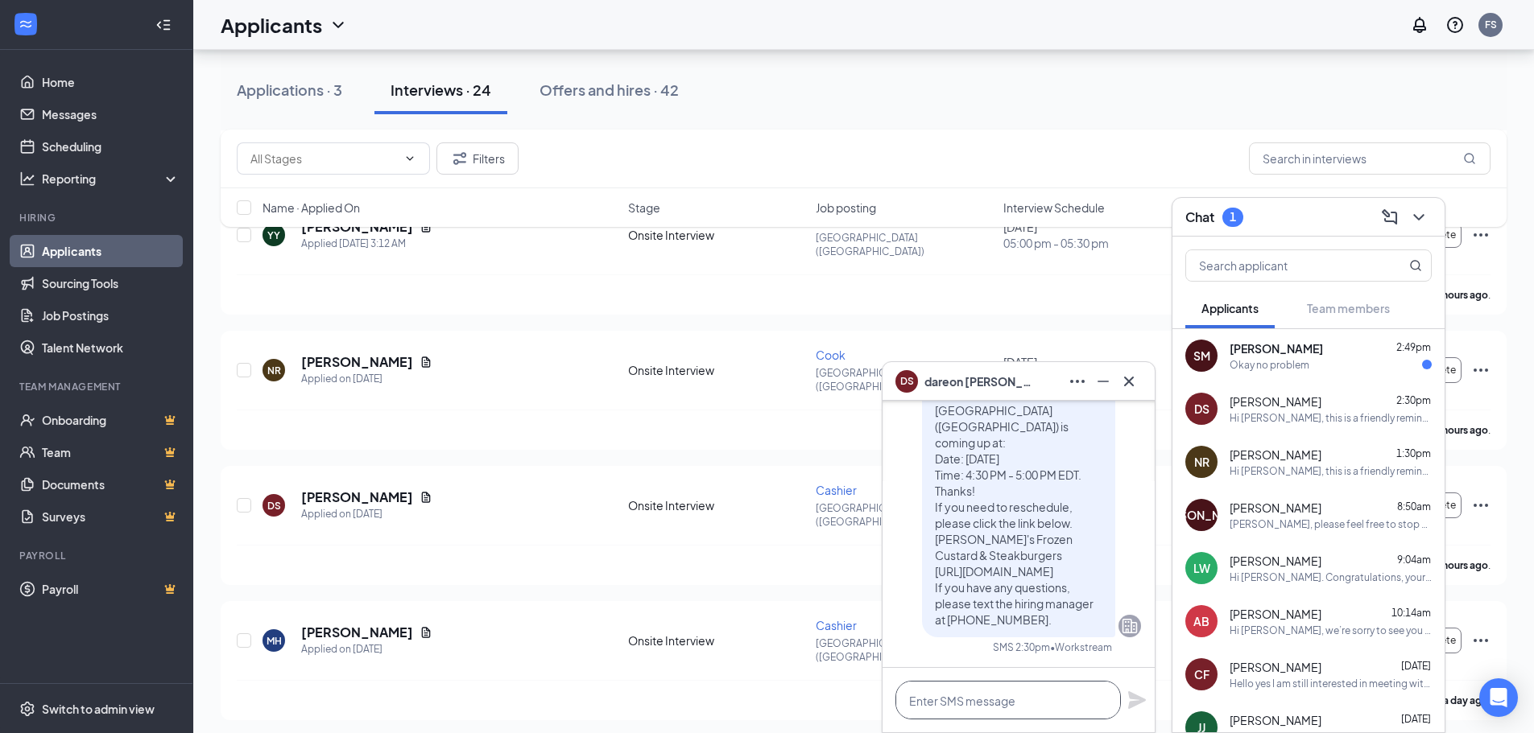
paste textarea "This is [PERSON_NAME] the General Manager of Freddy's in [GEOGRAPHIC_DATA]. I w…"
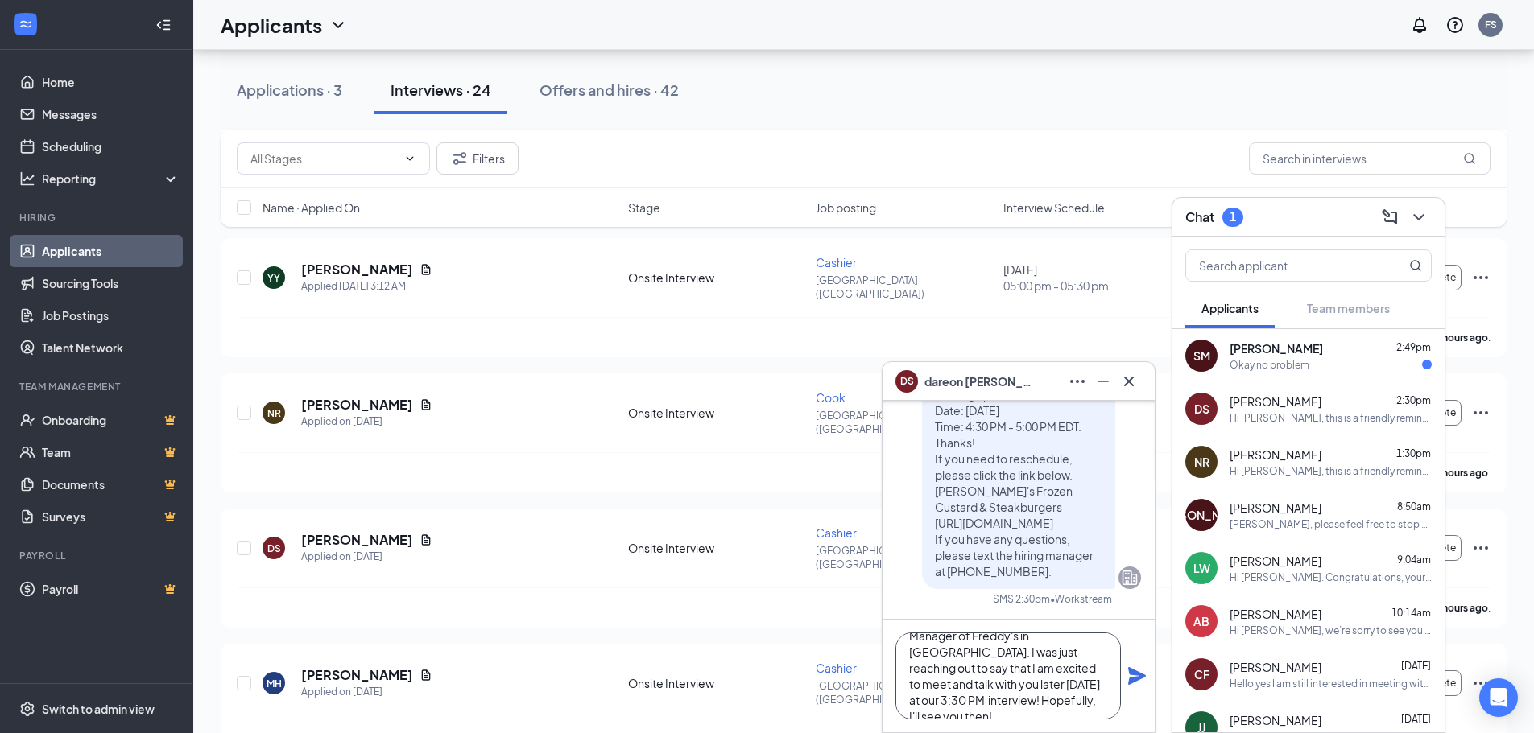
scroll to position [322, 0]
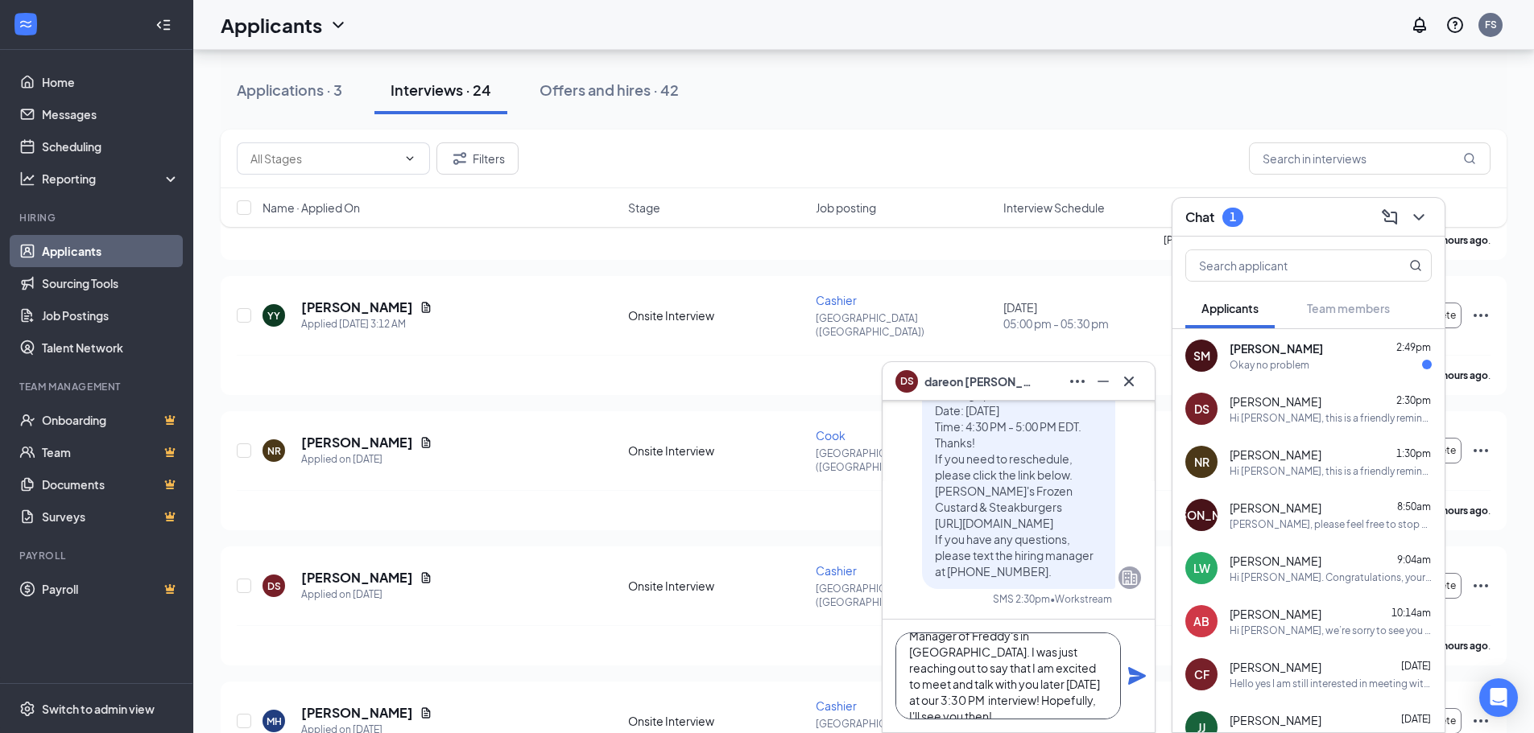
click at [948, 681] on textarea "This is [PERSON_NAME] the General Manager of Freddy's in [GEOGRAPHIC_DATA]. I w…" at bounding box center [1007, 676] width 225 height 87
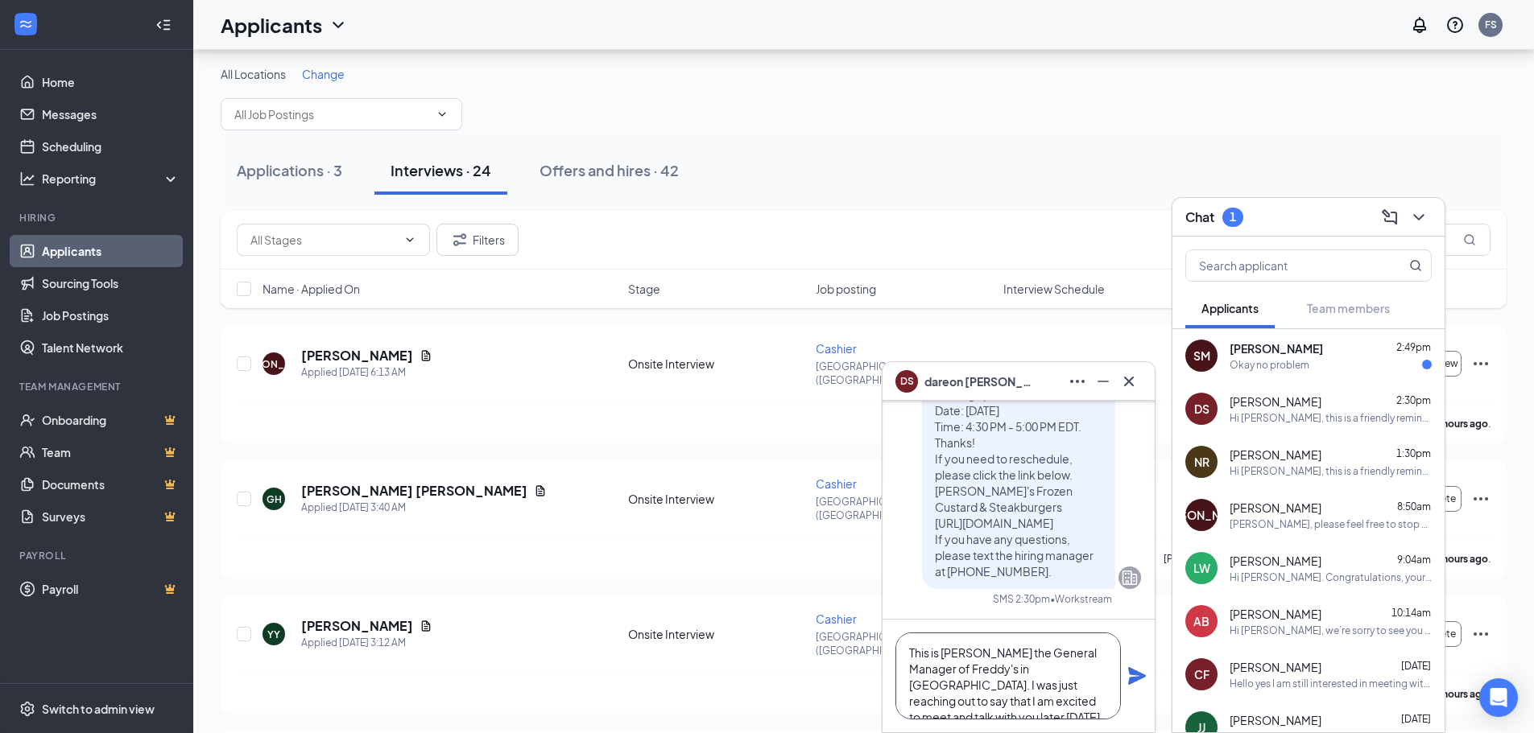
scroll to position [0, 0]
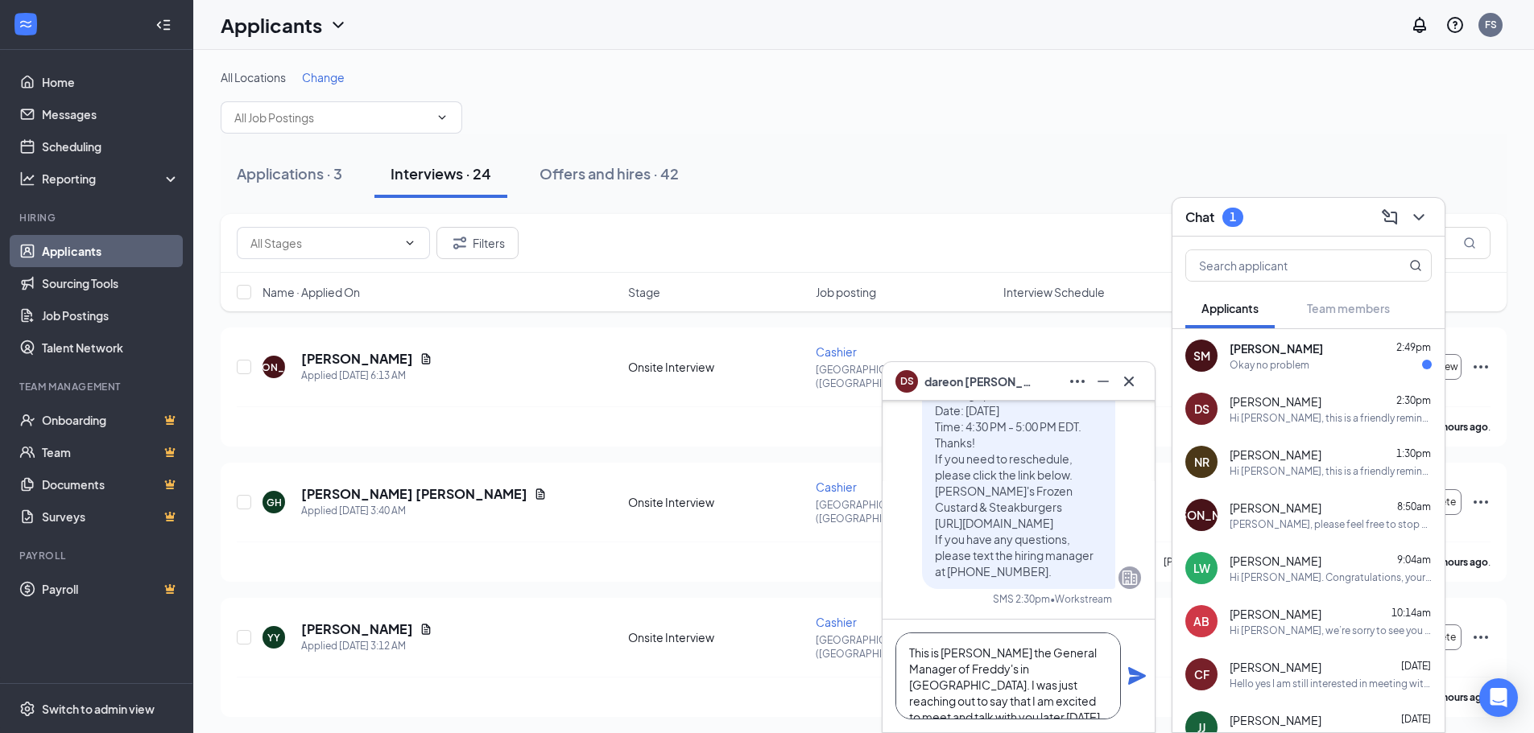
click at [910, 653] on textarea "This is [PERSON_NAME] the General Manager of Freddy's in [GEOGRAPHIC_DATA]. I w…" at bounding box center [1007, 676] width 225 height 87
click at [922, 646] on textarea "HI Dareon, This is [PERSON_NAME] the General Manager of Freddy's in [GEOGRAPHIC…" at bounding box center [1007, 676] width 225 height 87
click at [972, 646] on textarea "Hi, Dareon, This is [PERSON_NAME] the General Manager of [PERSON_NAME]'s in [GE…" at bounding box center [1007, 676] width 225 height 87
click at [970, 652] on textarea "Hi, Dareon, This is [PERSON_NAME] the General Manager of [PERSON_NAME]'s in [GE…" at bounding box center [1007, 676] width 225 height 87
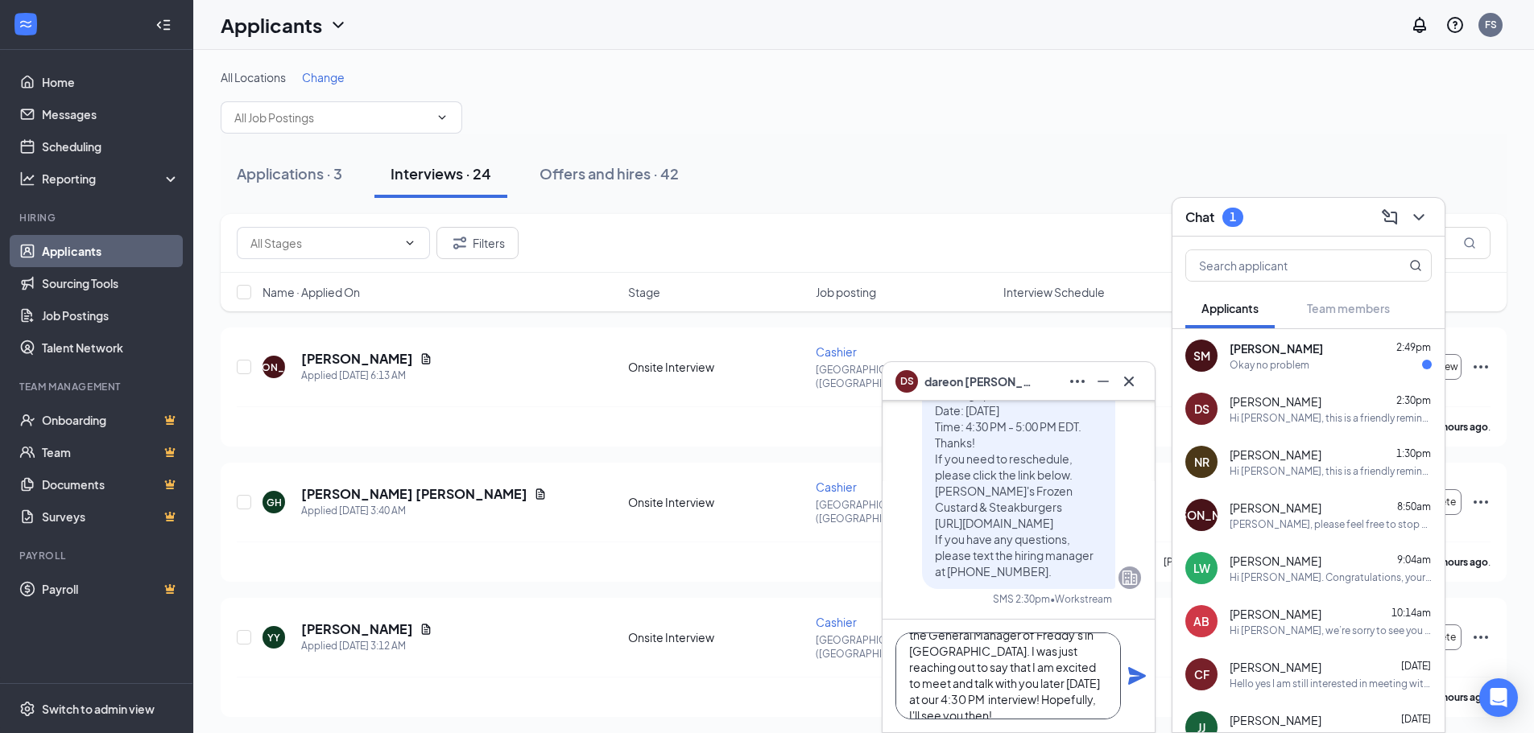
click at [1092, 692] on textarea "Hi, Dareon. This is [PERSON_NAME] the General Manager of Freddy's in [GEOGRAPHI…" at bounding box center [1007, 676] width 225 height 87
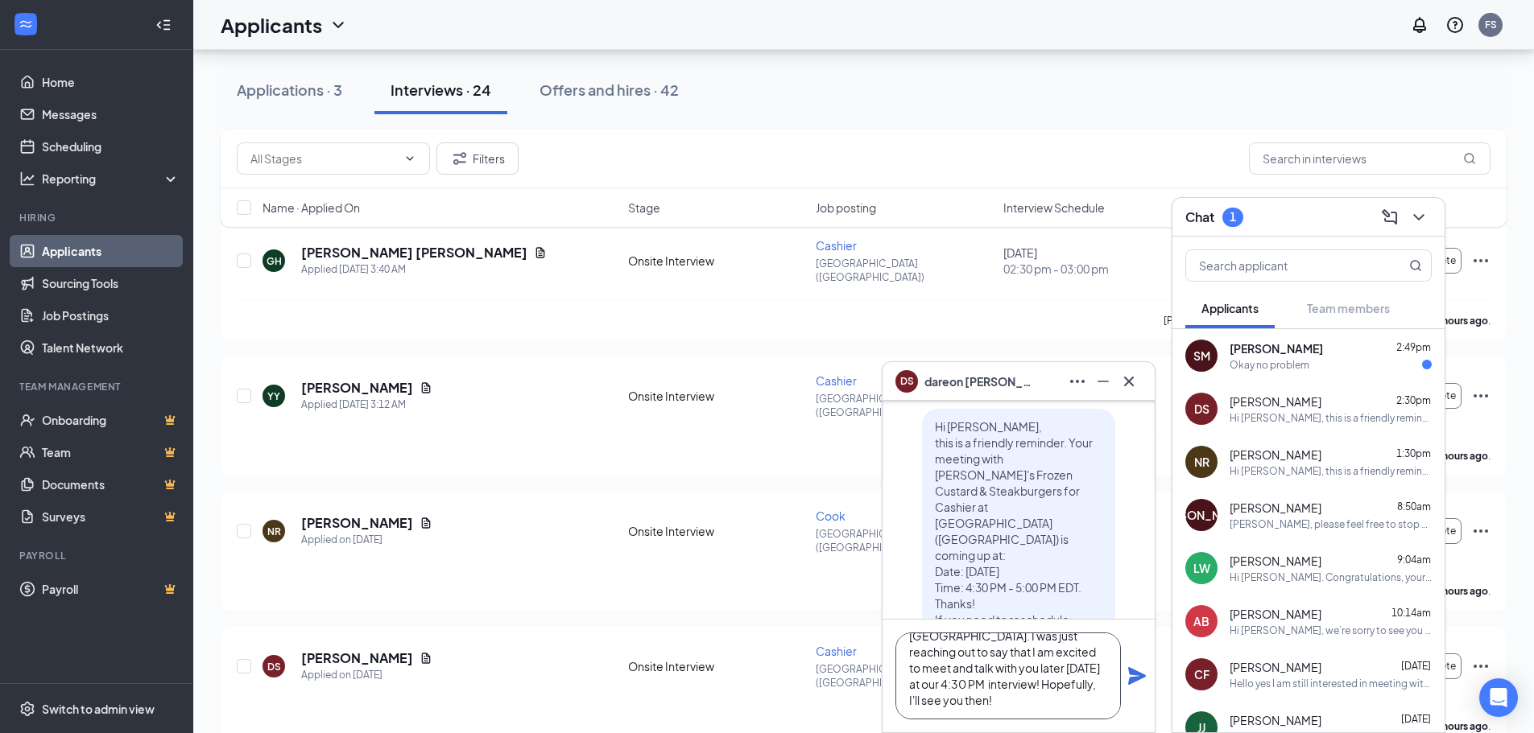
scroll to position [-81, 0]
click at [1007, 696] on textarea "Hi, Dareon. This is [PERSON_NAME] the General Manager of Freddy's in [GEOGRAPHI…" at bounding box center [1007, 676] width 225 height 87
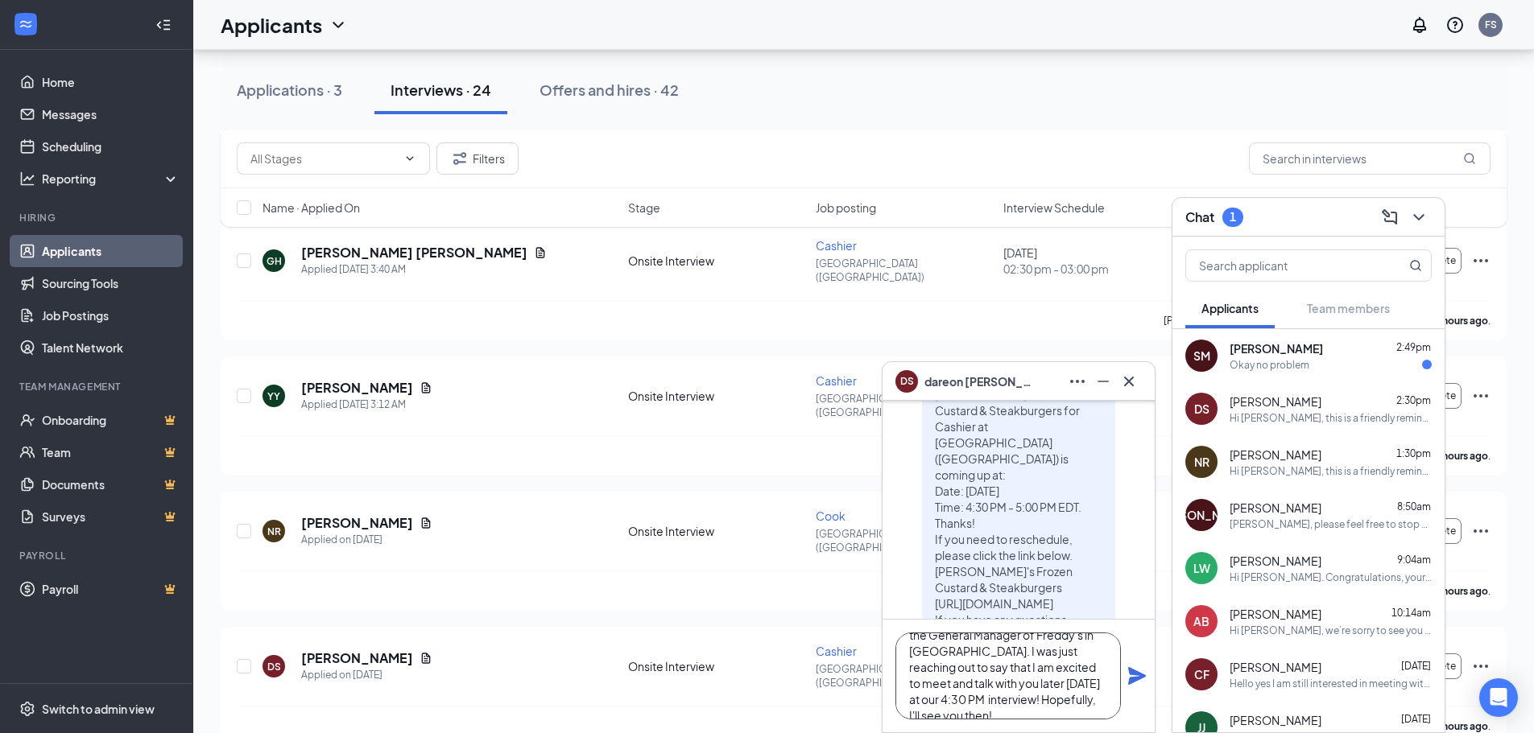
scroll to position [49, 0]
click at [1029, 704] on textarea "Hi, Dareon. This is [PERSON_NAME] the General Manager of Freddy's in [GEOGRAPHI…" at bounding box center [1007, 676] width 225 height 87
type textarea "Hi, Dareon. This is [PERSON_NAME] the General Manager of Freddy's in [GEOGRAPHI…"
click at [1132, 679] on icon "Plane" at bounding box center [1137, 676] width 18 height 18
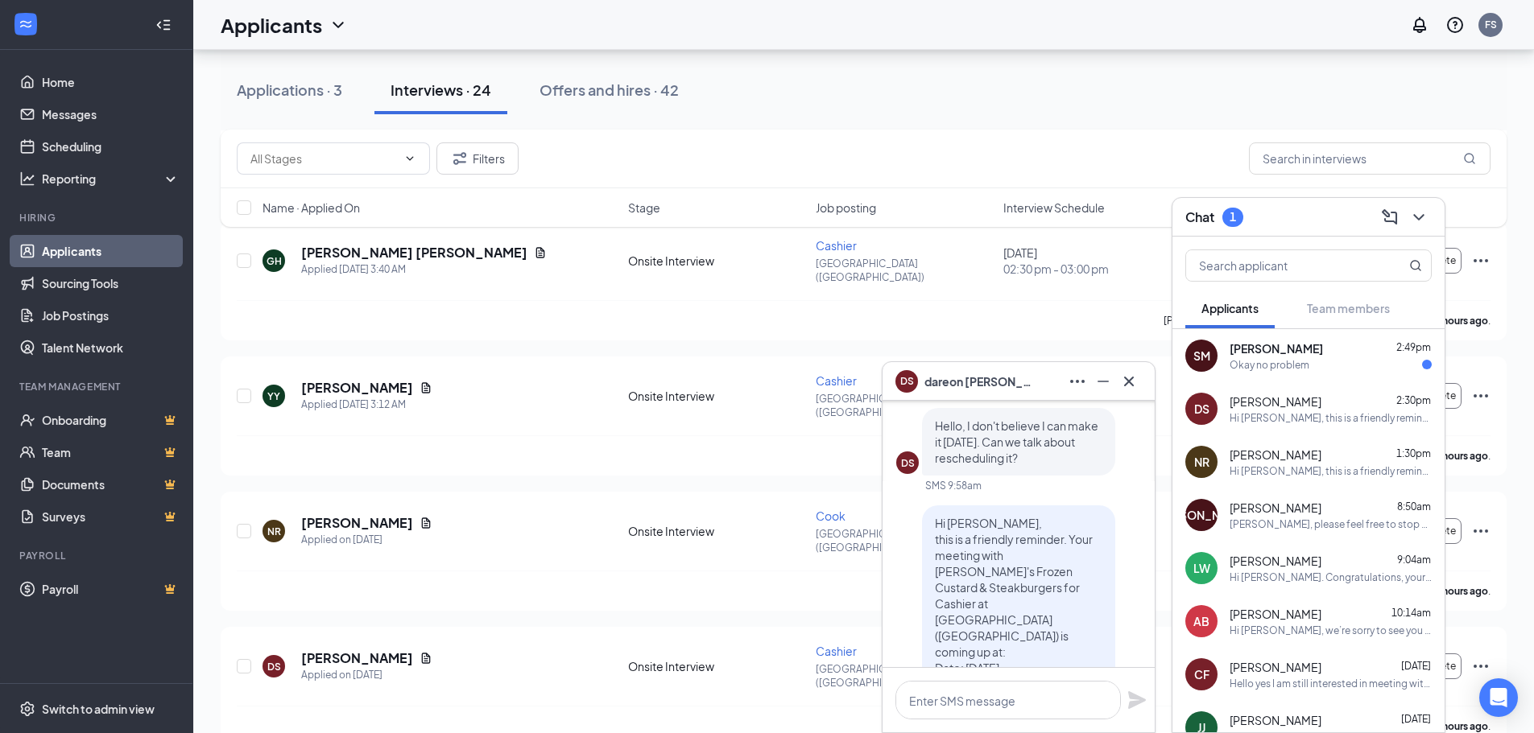
scroll to position [-249, 0]
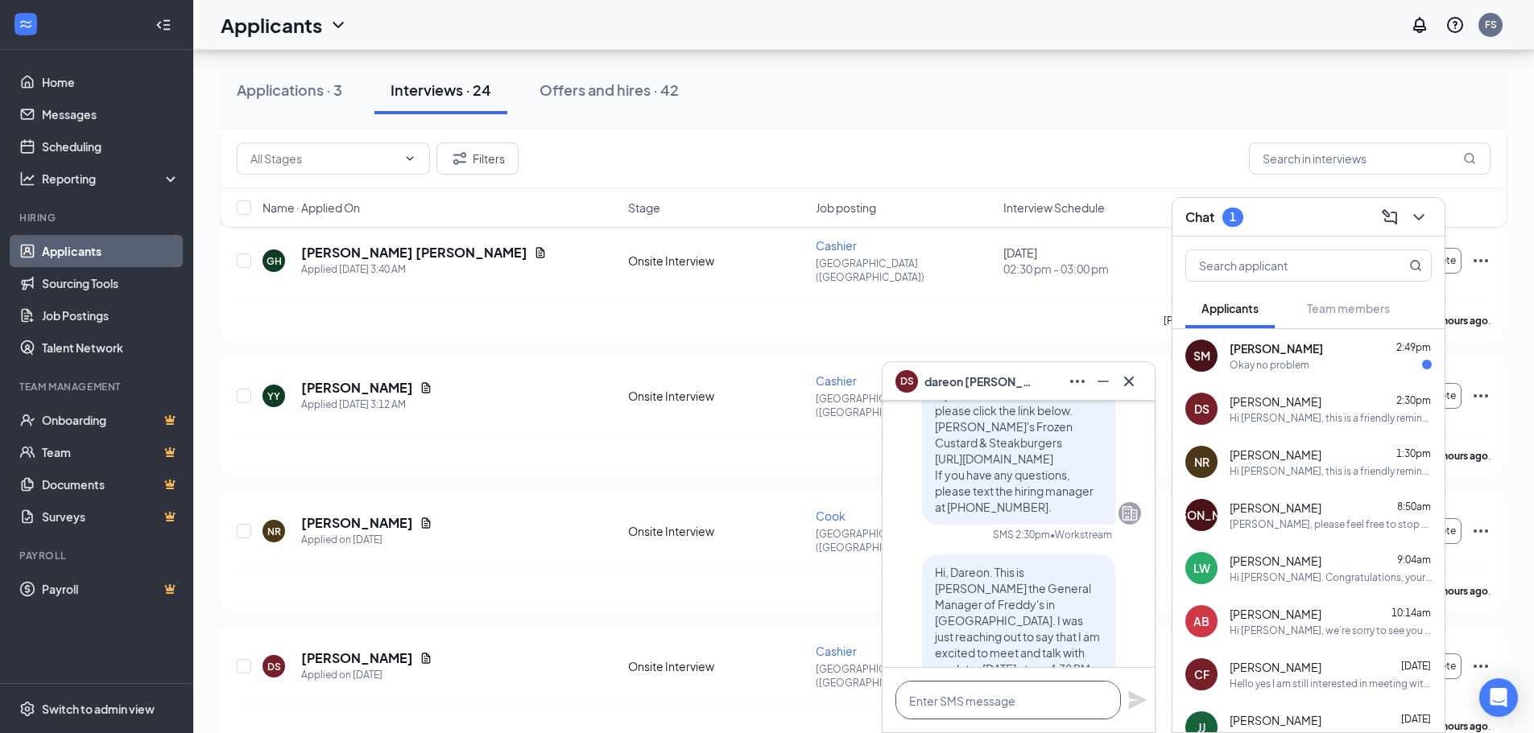
click at [996, 691] on textarea at bounding box center [1007, 700] width 225 height 39
type textarea "o"
type textarea "Oh I see"
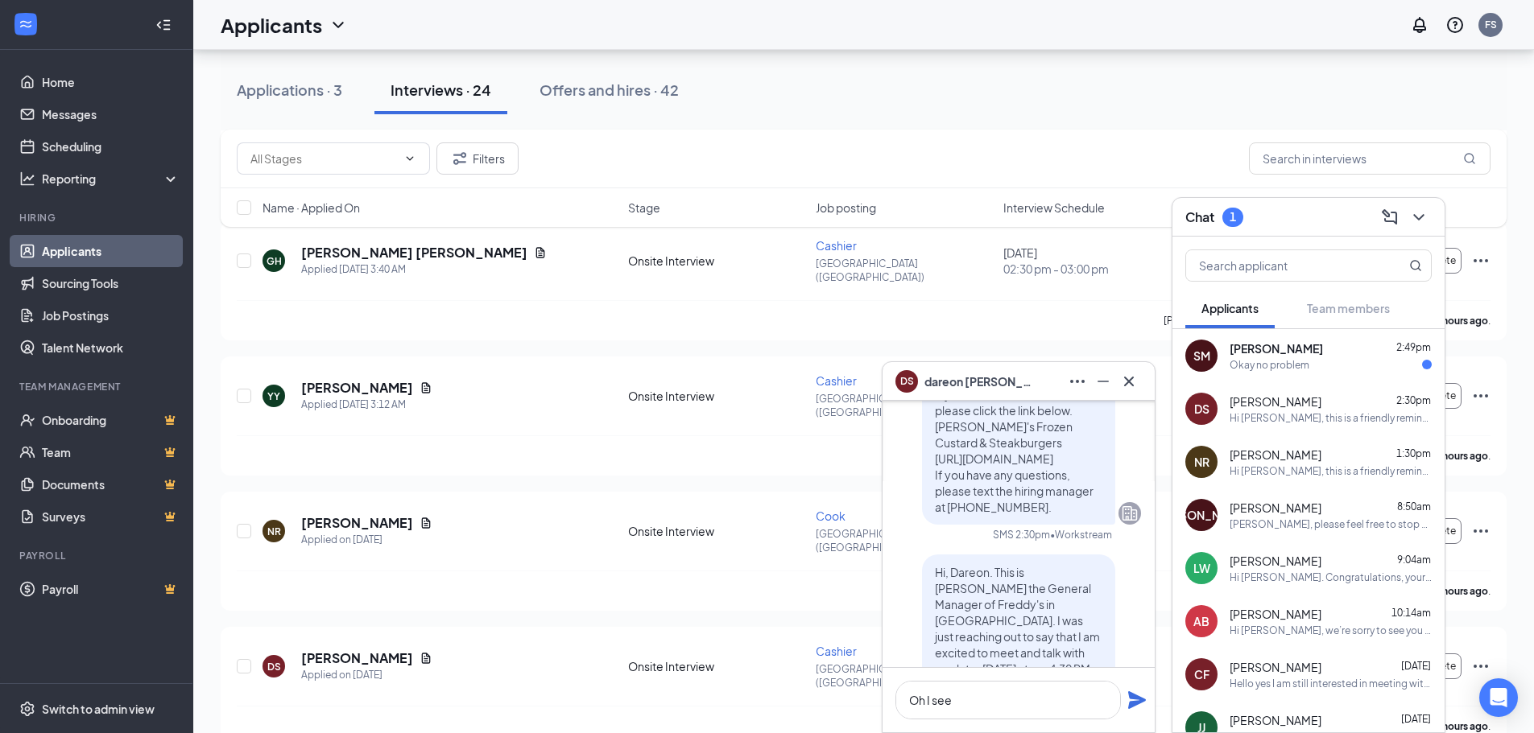
click at [1143, 712] on div "Oh I see" at bounding box center [1018, 700] width 272 height 64
click at [1140, 708] on icon "Plane" at bounding box center [1136, 700] width 19 height 19
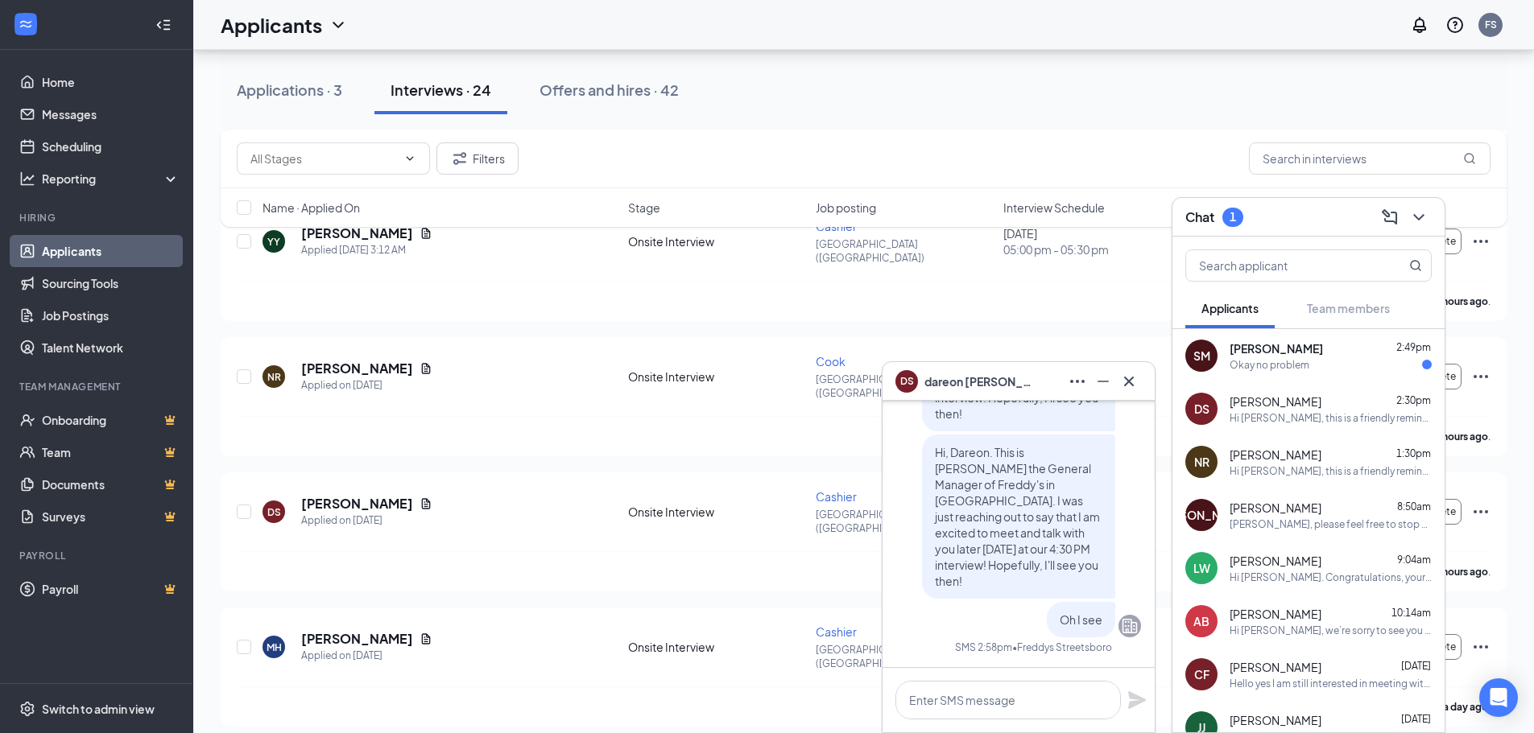
scroll to position [403, 0]
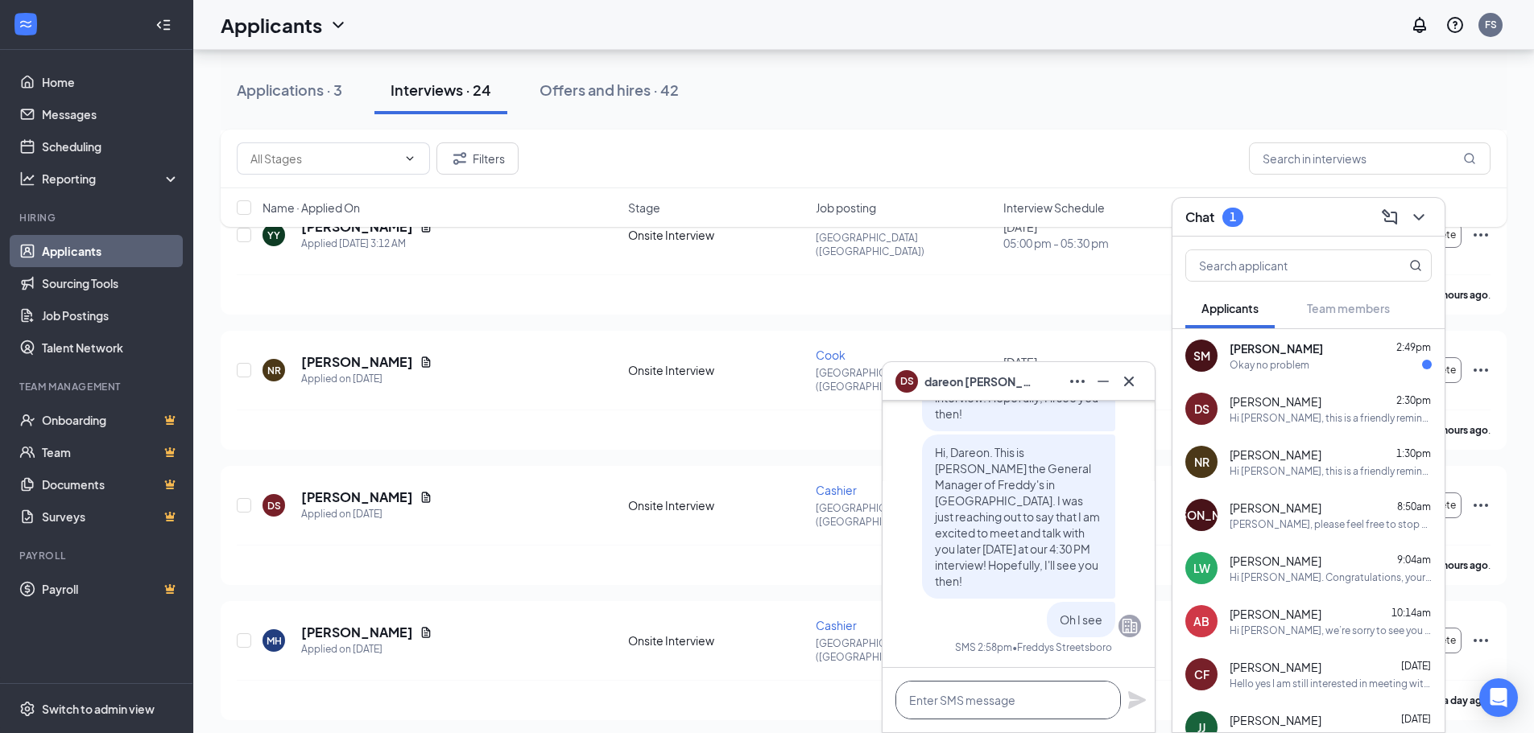
click at [1035, 685] on textarea at bounding box center [1007, 700] width 225 height 39
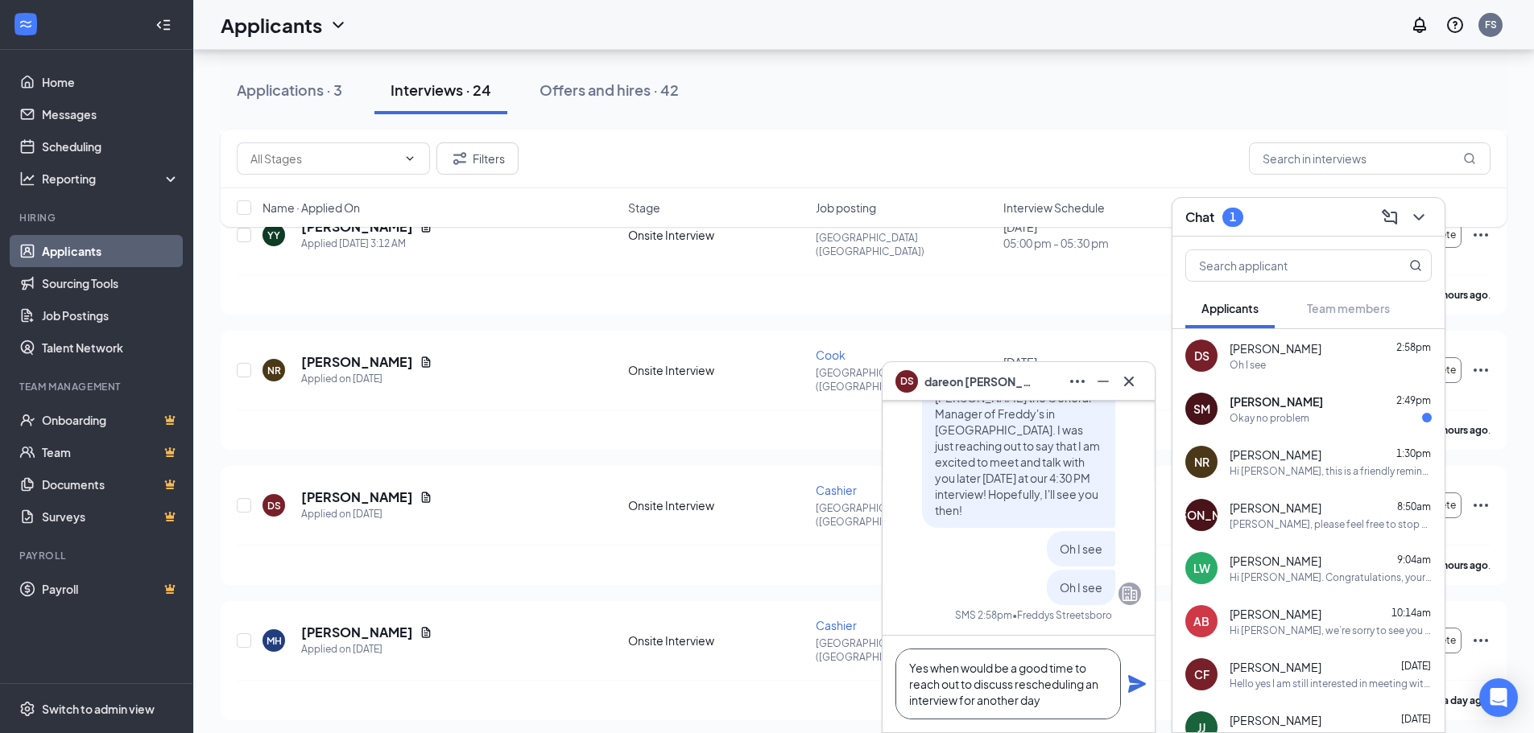
type textarea "Yes when would be a good time to reach out to discuss rescheduling an interview…"
click at [1142, 687] on icon "Plane" at bounding box center [1137, 684] width 18 height 18
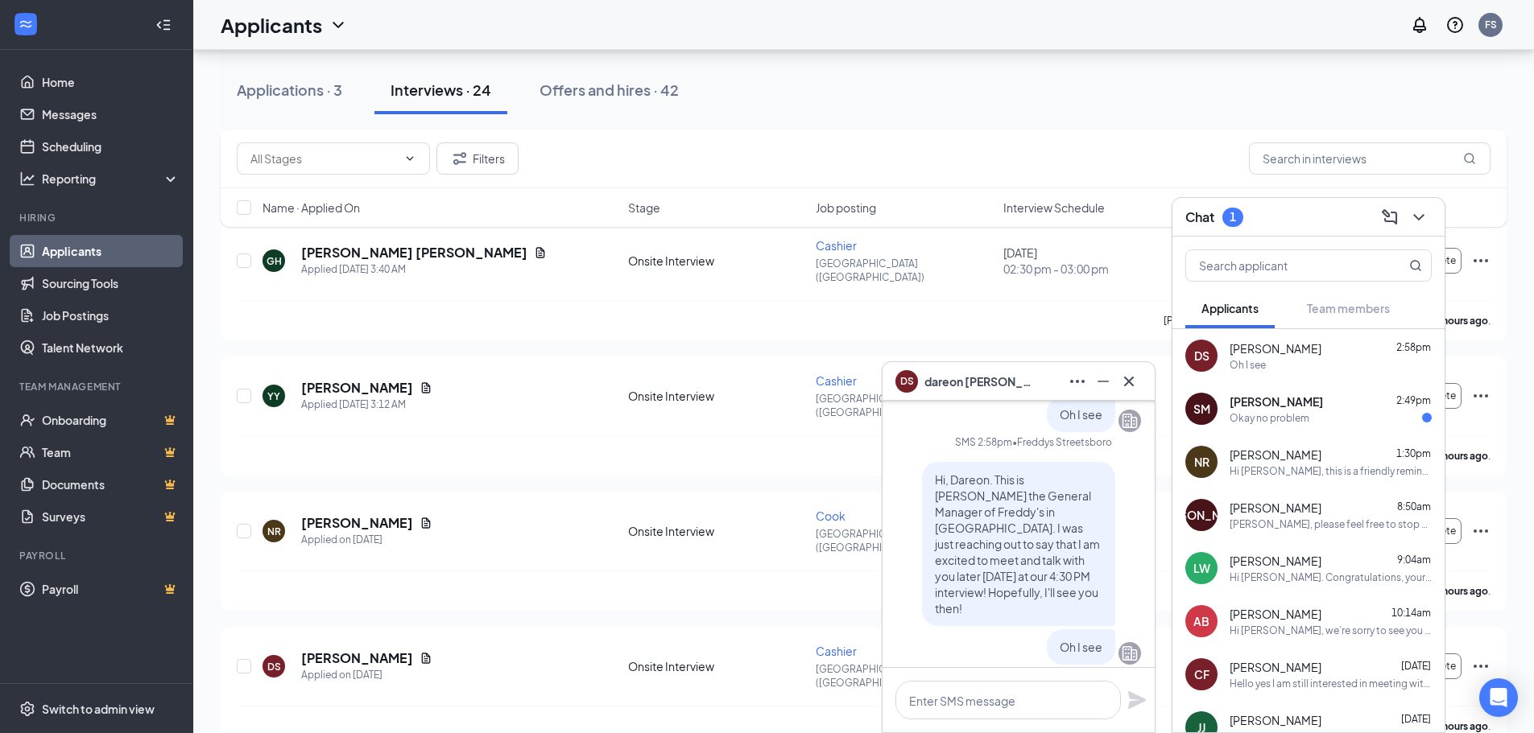
scroll to position [-242, 0]
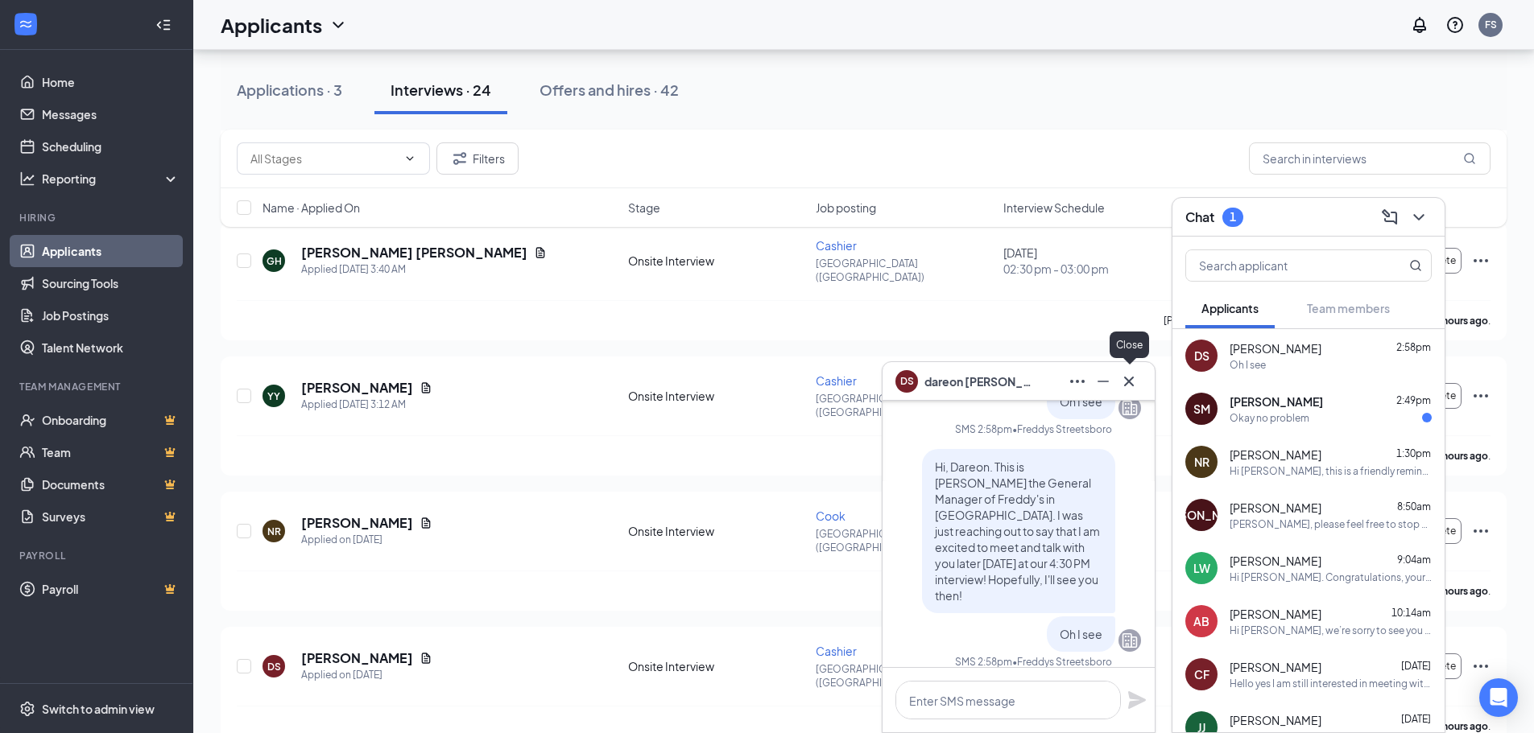
click at [1126, 384] on icon "Cross" at bounding box center [1129, 381] width 10 height 10
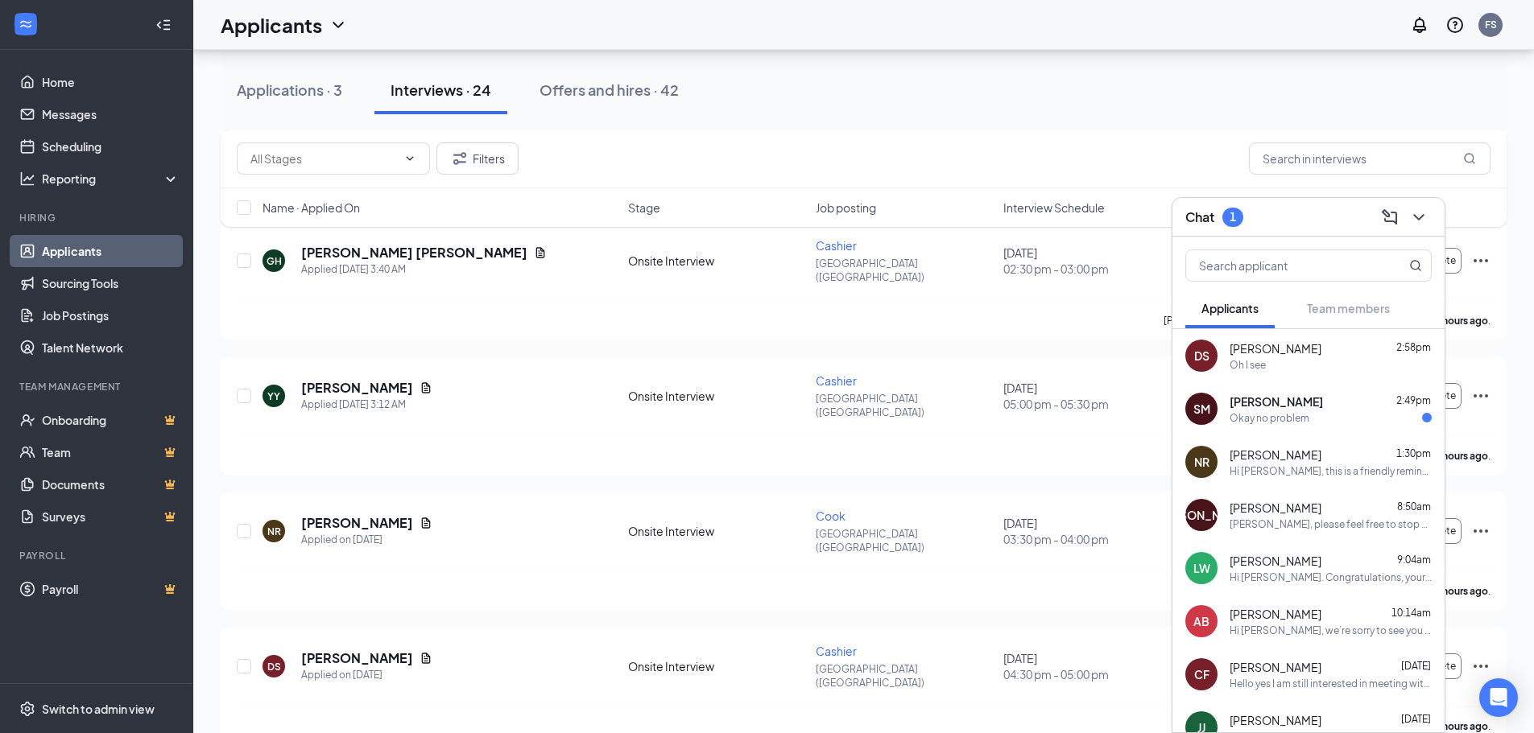
click at [1299, 401] on span "[PERSON_NAME]" at bounding box center [1275, 402] width 93 height 16
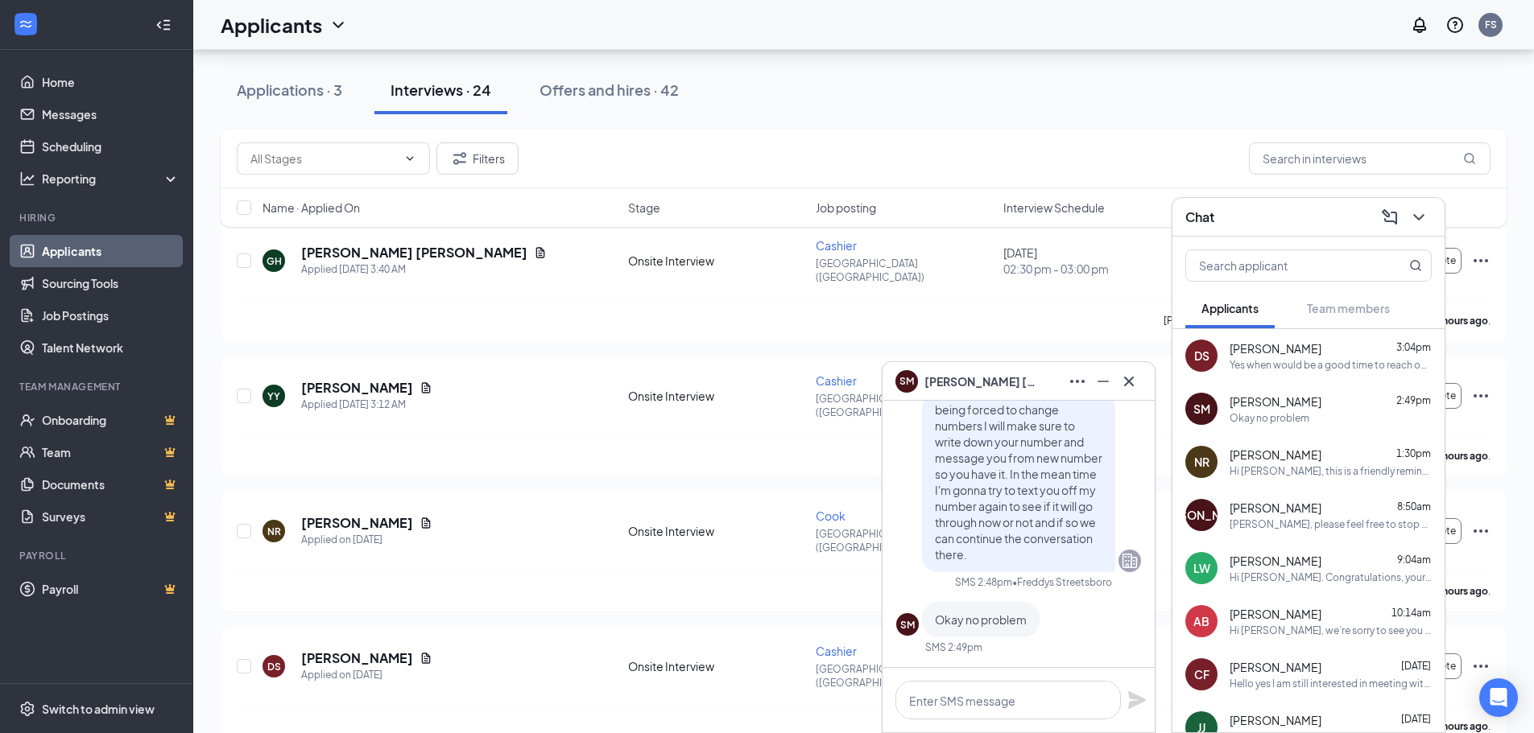
click at [1069, 613] on div "SM Okay no problem" at bounding box center [1018, 619] width 245 height 35
click at [1125, 381] on icon "Cross" at bounding box center [1128, 381] width 19 height 19
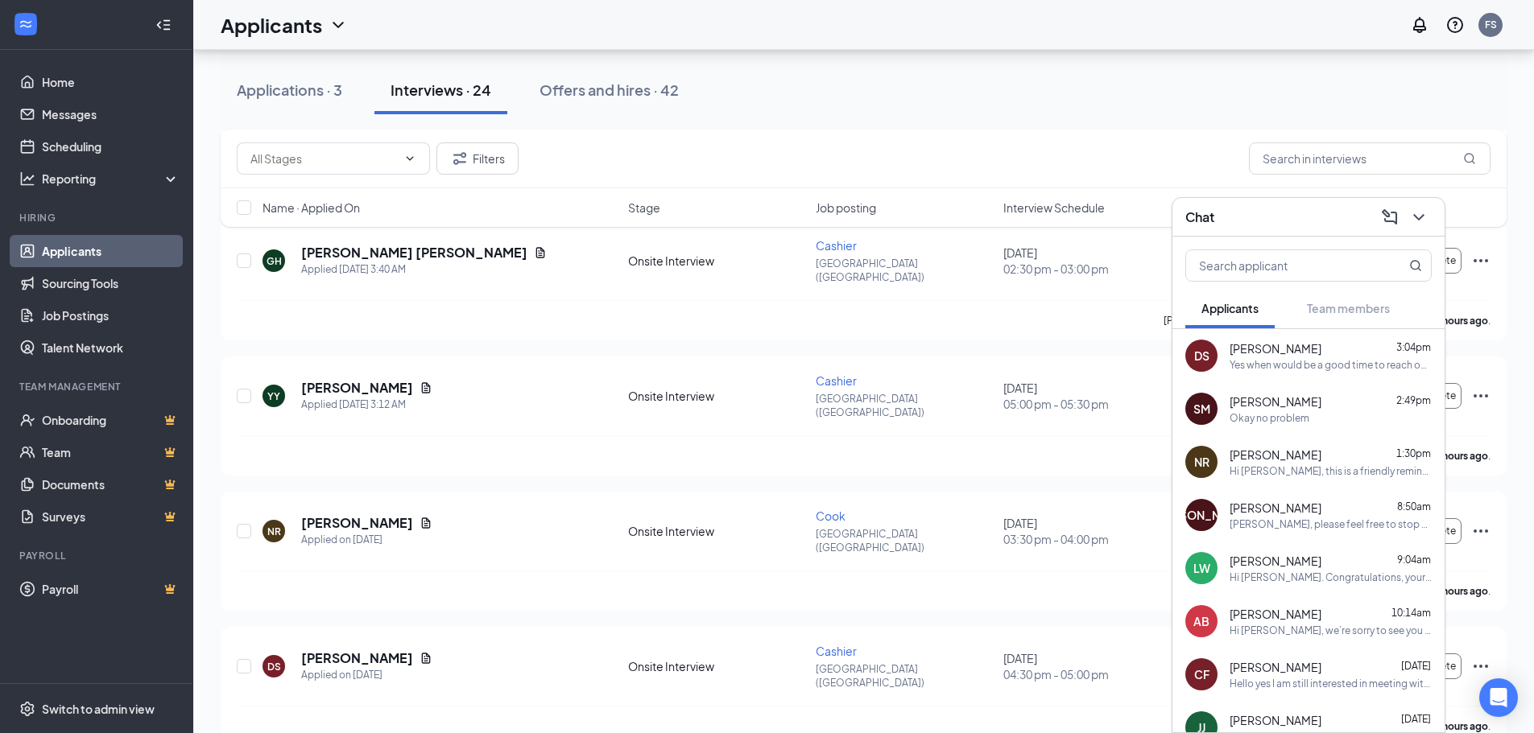
click at [1330, 469] on div "Hi [PERSON_NAME], this is a friendly reminder. Your meeting with [PERSON_NAME]'…" at bounding box center [1330, 472] width 202 height 14
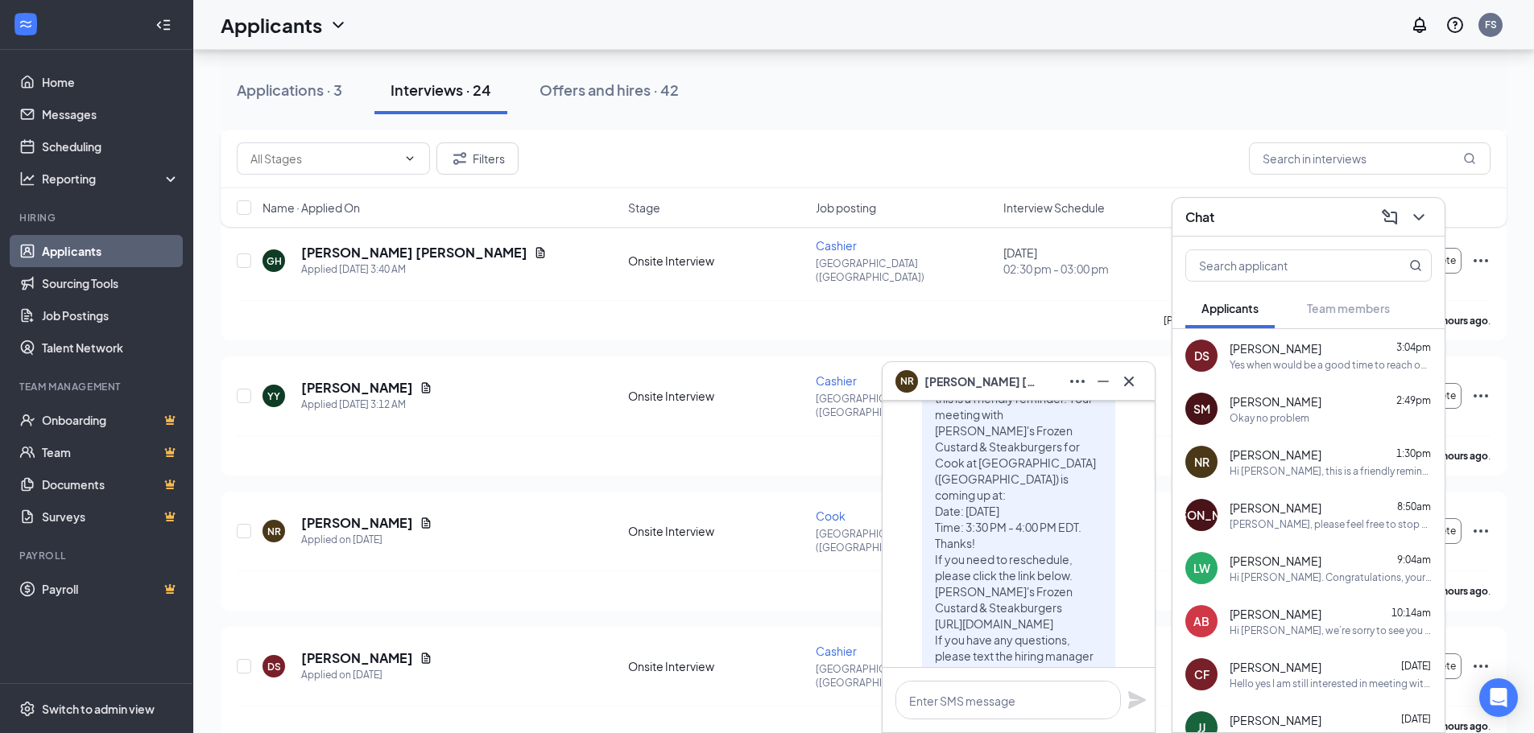
scroll to position [-81, 0]
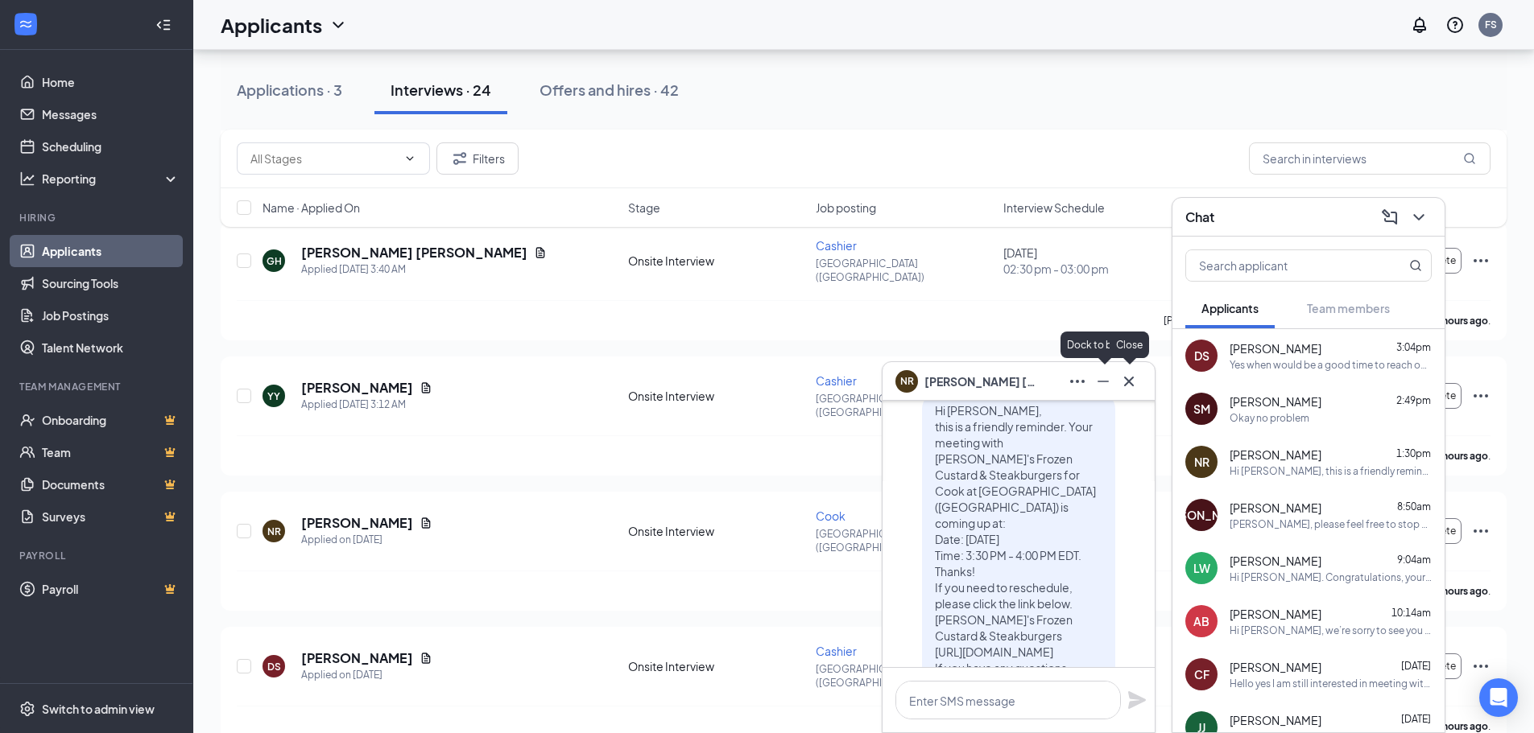
click at [1131, 379] on icon "Cross" at bounding box center [1129, 381] width 10 height 10
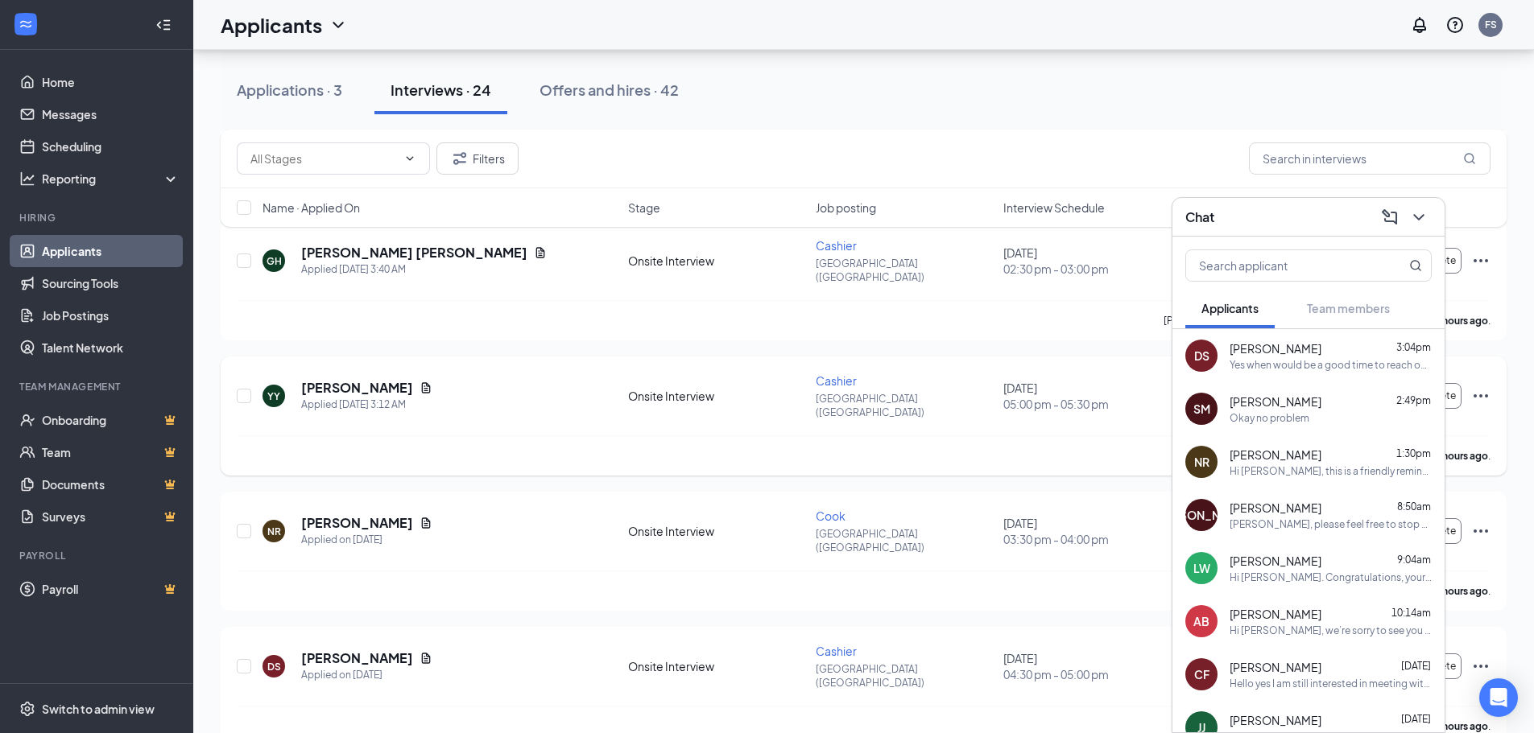
scroll to position [81, 0]
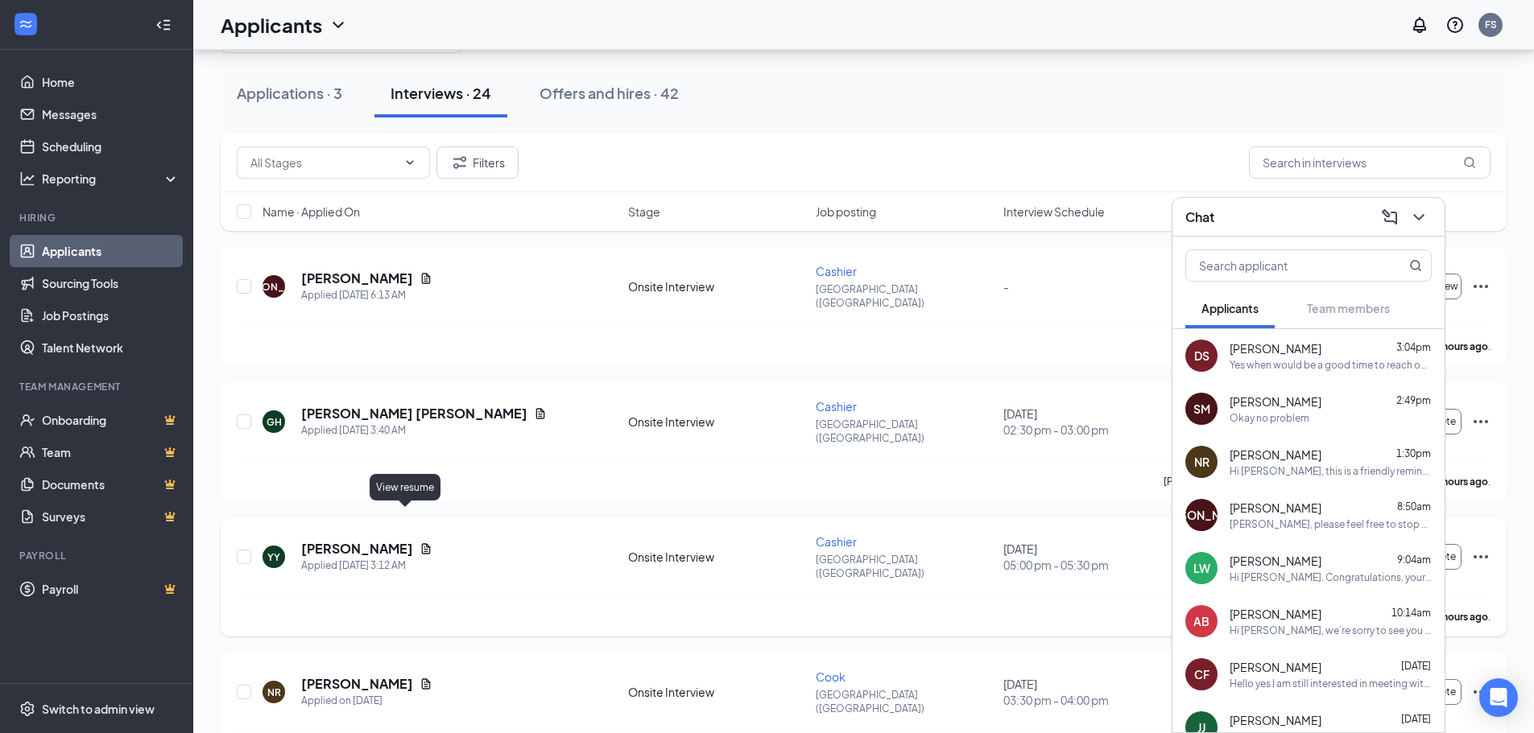
click at [419, 543] on icon "Document" at bounding box center [425, 549] width 13 height 13
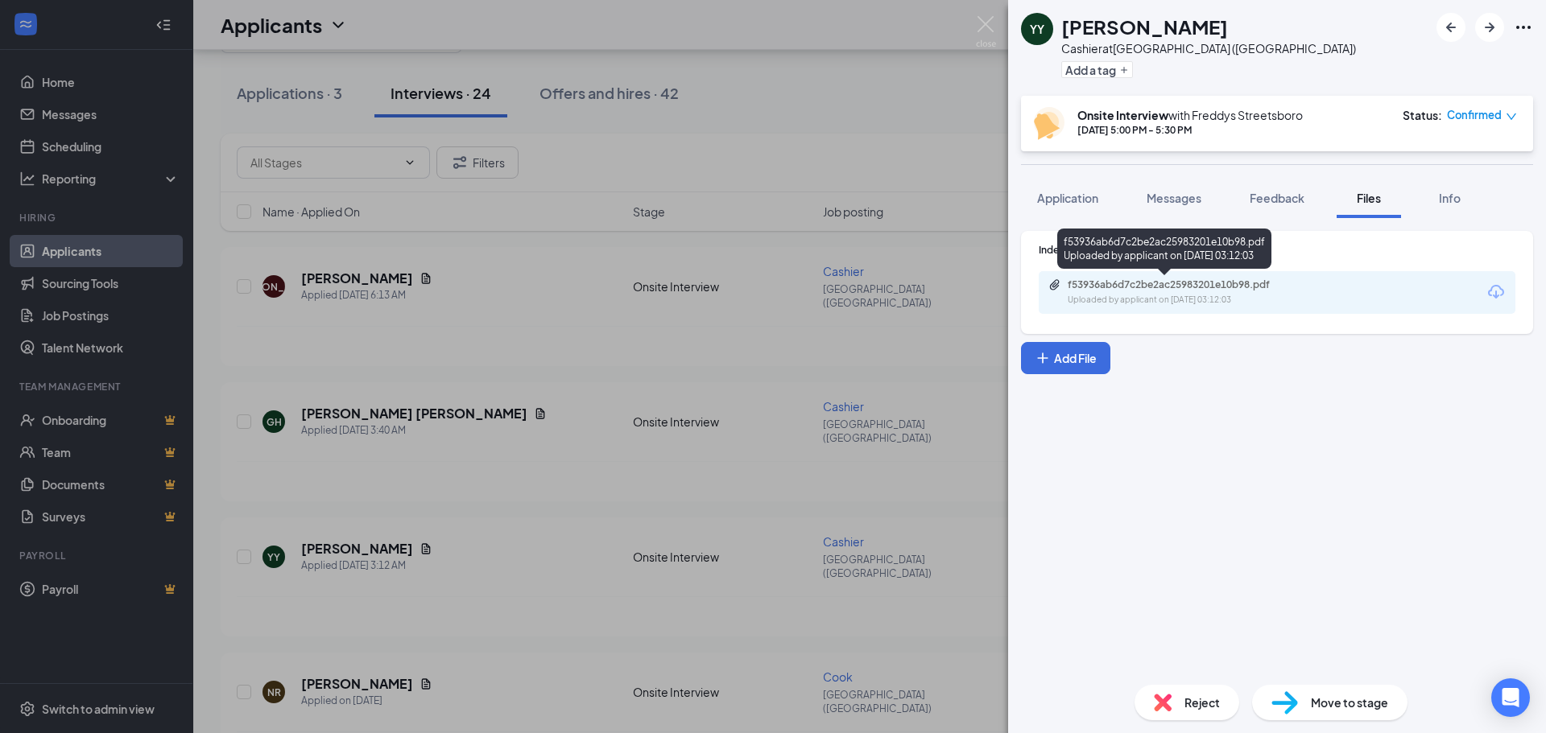
click at [1222, 287] on div "f53936ab6d7c2be2ac25983201e10b98.pdf" at bounding box center [1180, 285] width 225 height 13
click at [892, 114] on div "YY [PERSON_NAME] Cashier at [GEOGRAPHIC_DATA] ([GEOGRAPHIC_DATA]) Add a tag Ons…" at bounding box center [773, 366] width 1546 height 733
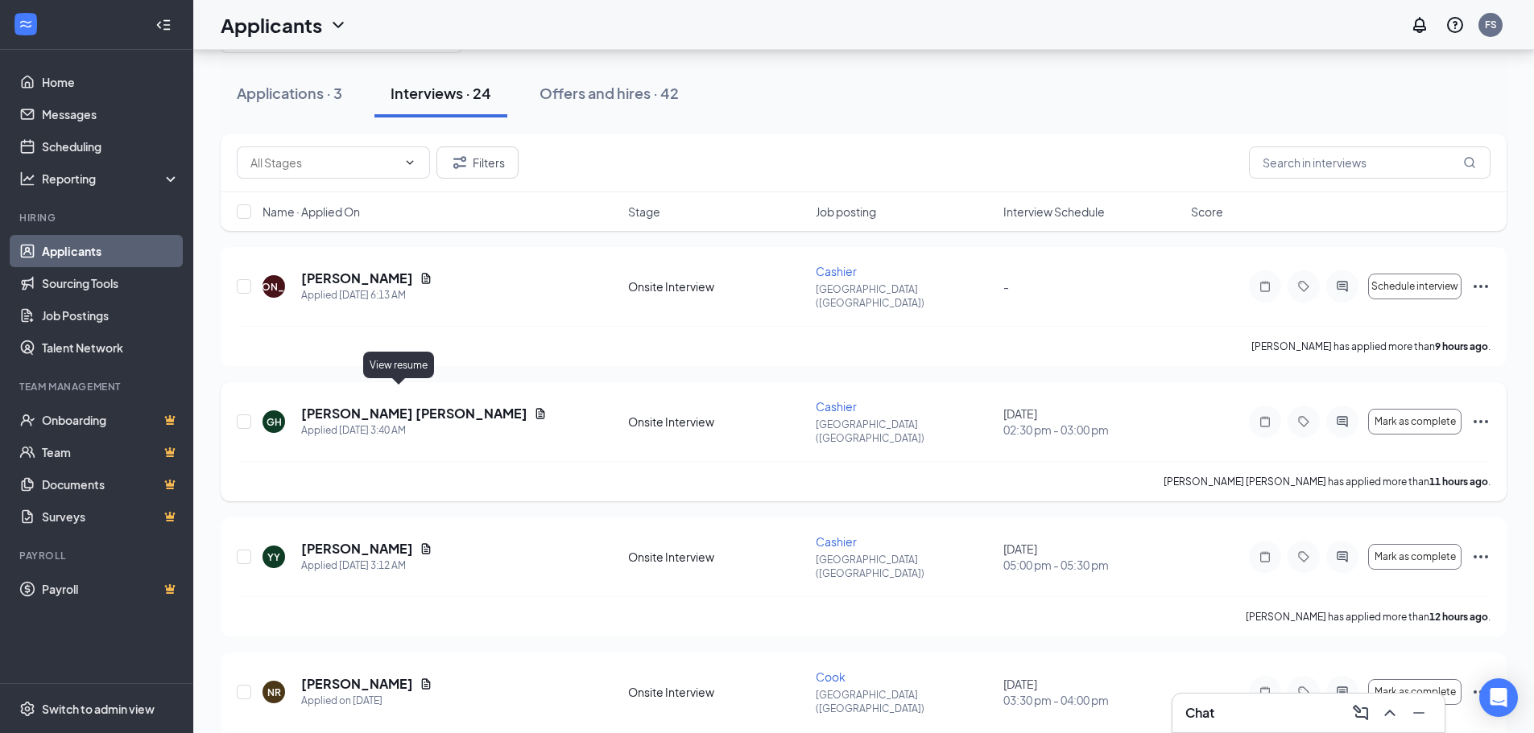
click at [536, 408] on icon "Document" at bounding box center [540, 413] width 9 height 10
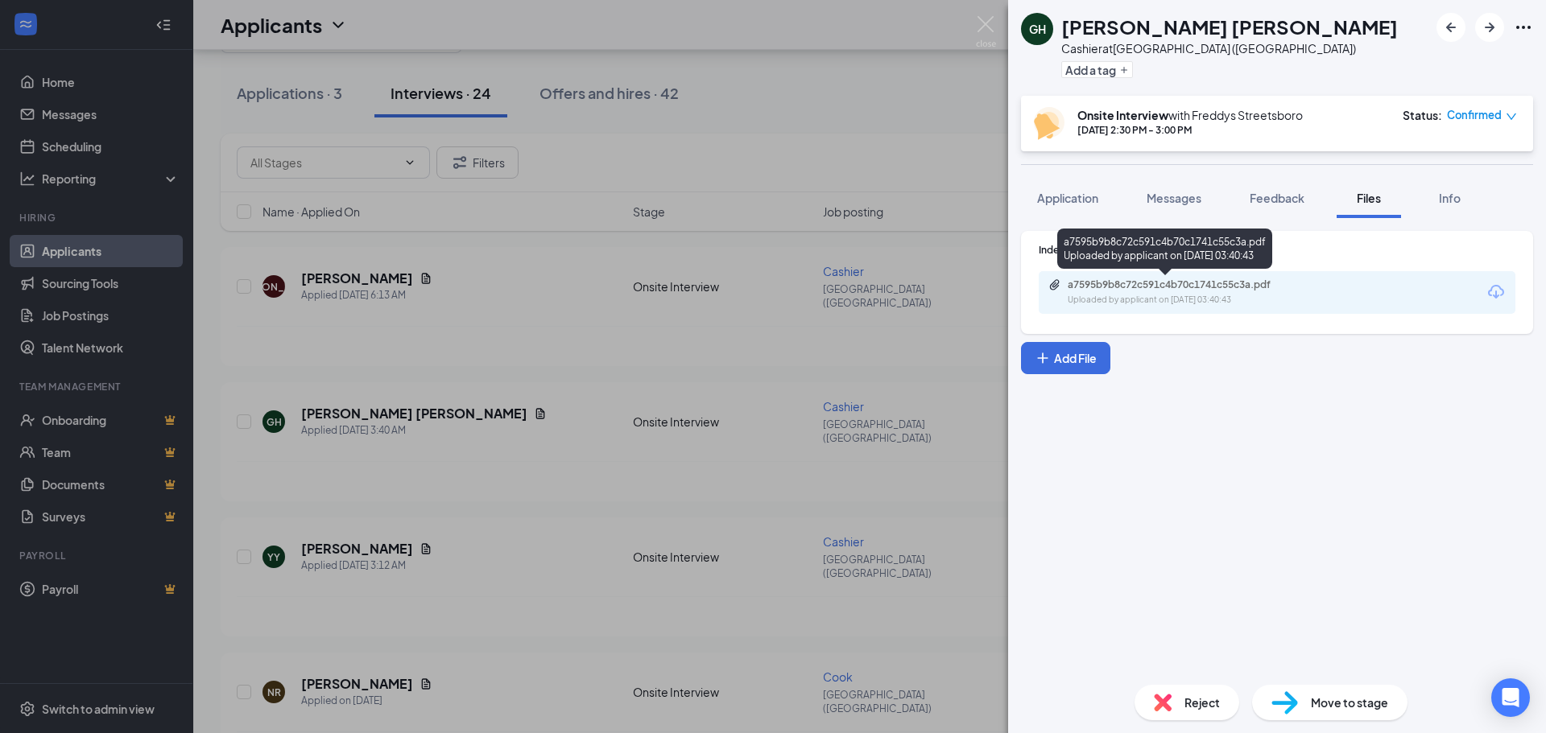
click at [1221, 297] on div "Uploaded by applicant on [DATE] 03:40:43" at bounding box center [1189, 300] width 242 height 13
click at [810, 157] on div "[PERSON_NAME] at [GEOGRAPHIC_DATA] ([GEOGRAPHIC_DATA]) Add a tag Onsite Intervi…" at bounding box center [773, 366] width 1546 height 733
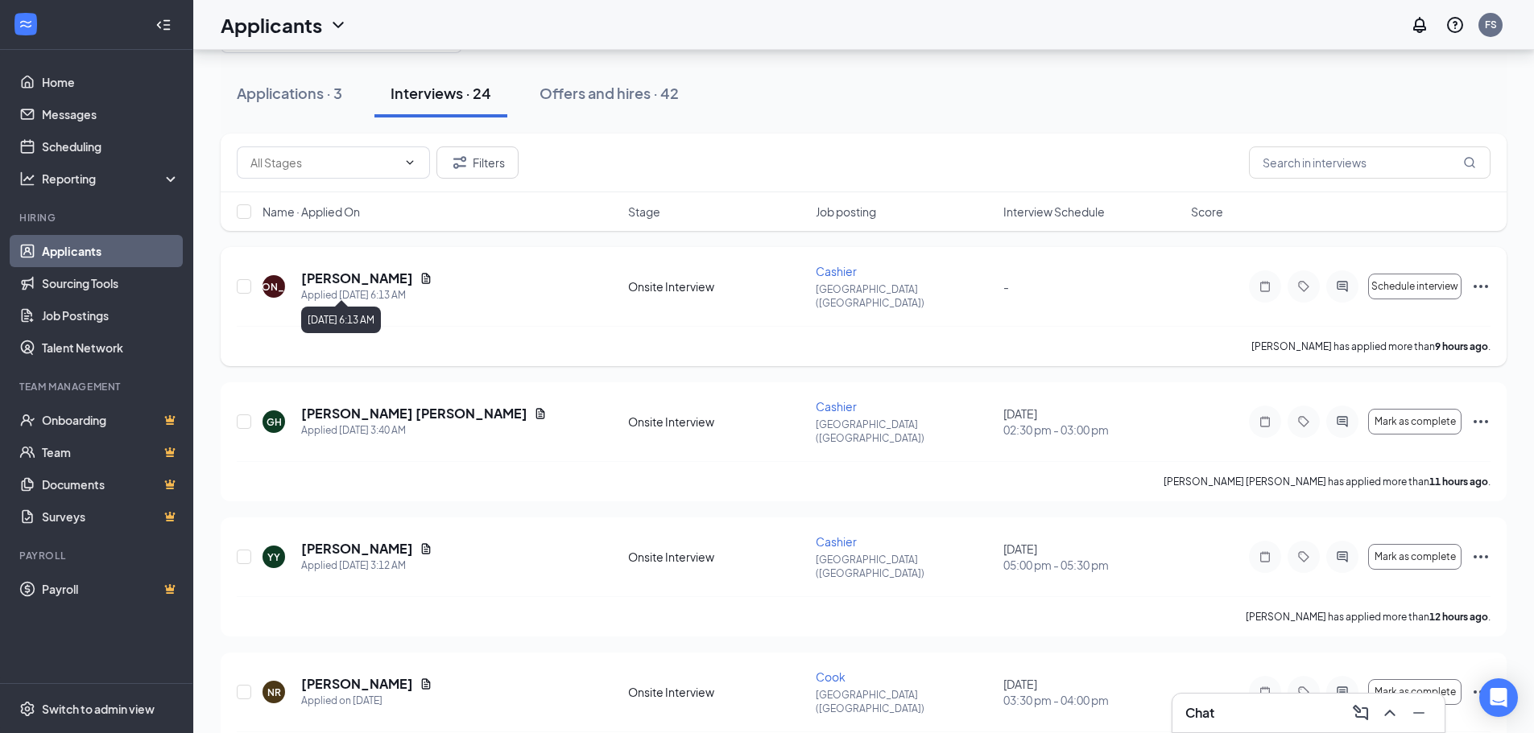
click at [432, 280] on div "[PERSON_NAME]" at bounding box center [366, 279] width 131 height 18
click at [431, 273] on icon "Document" at bounding box center [426, 278] width 9 height 10
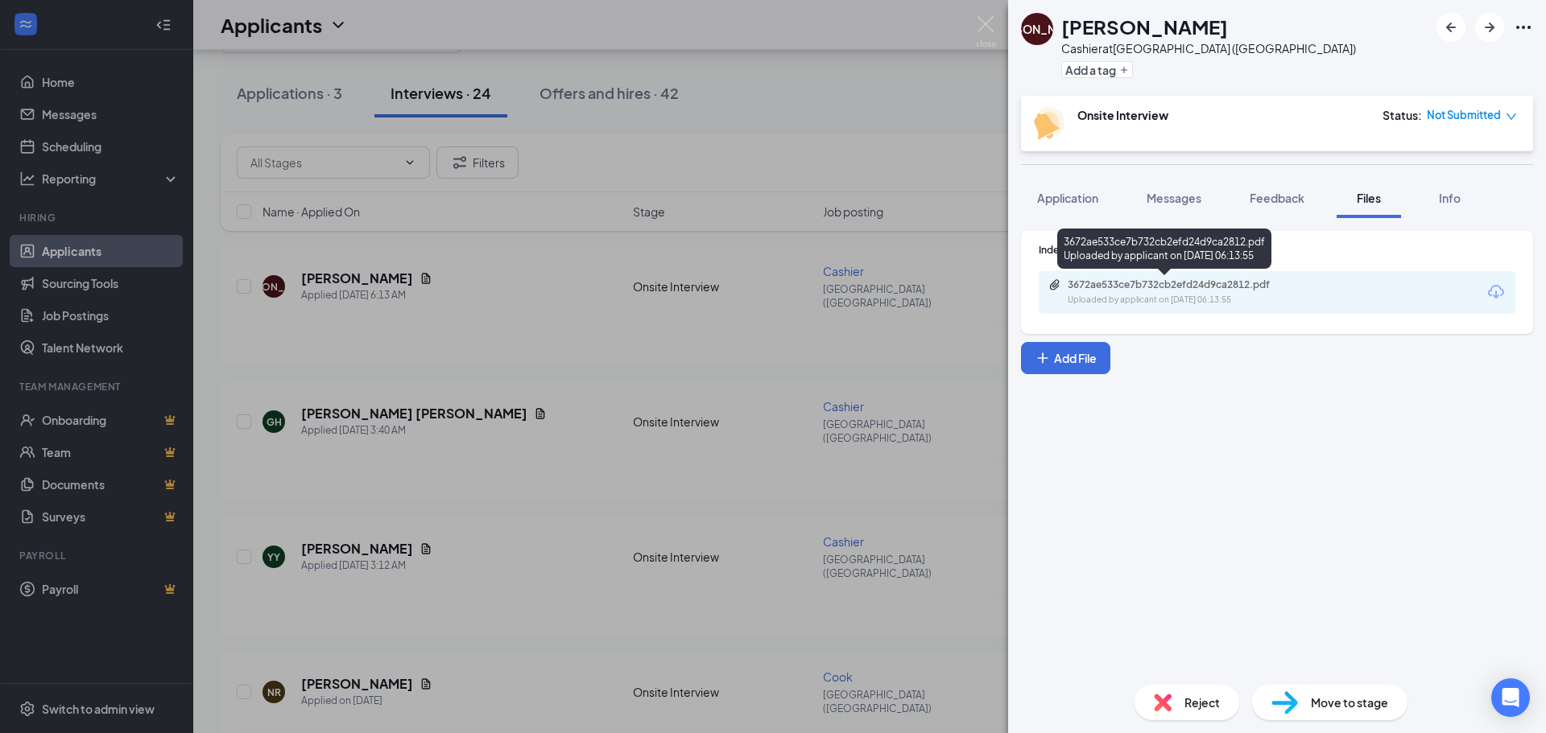
click at [1200, 280] on div "3672ae533ce7b732cb2efd24d9ca2812.pdf" at bounding box center [1180, 285] width 225 height 13
click at [824, 155] on div "[PERSON_NAME] at [GEOGRAPHIC_DATA] ([GEOGRAPHIC_DATA]) Add a tag Onsite Intervi…" at bounding box center [773, 366] width 1546 height 733
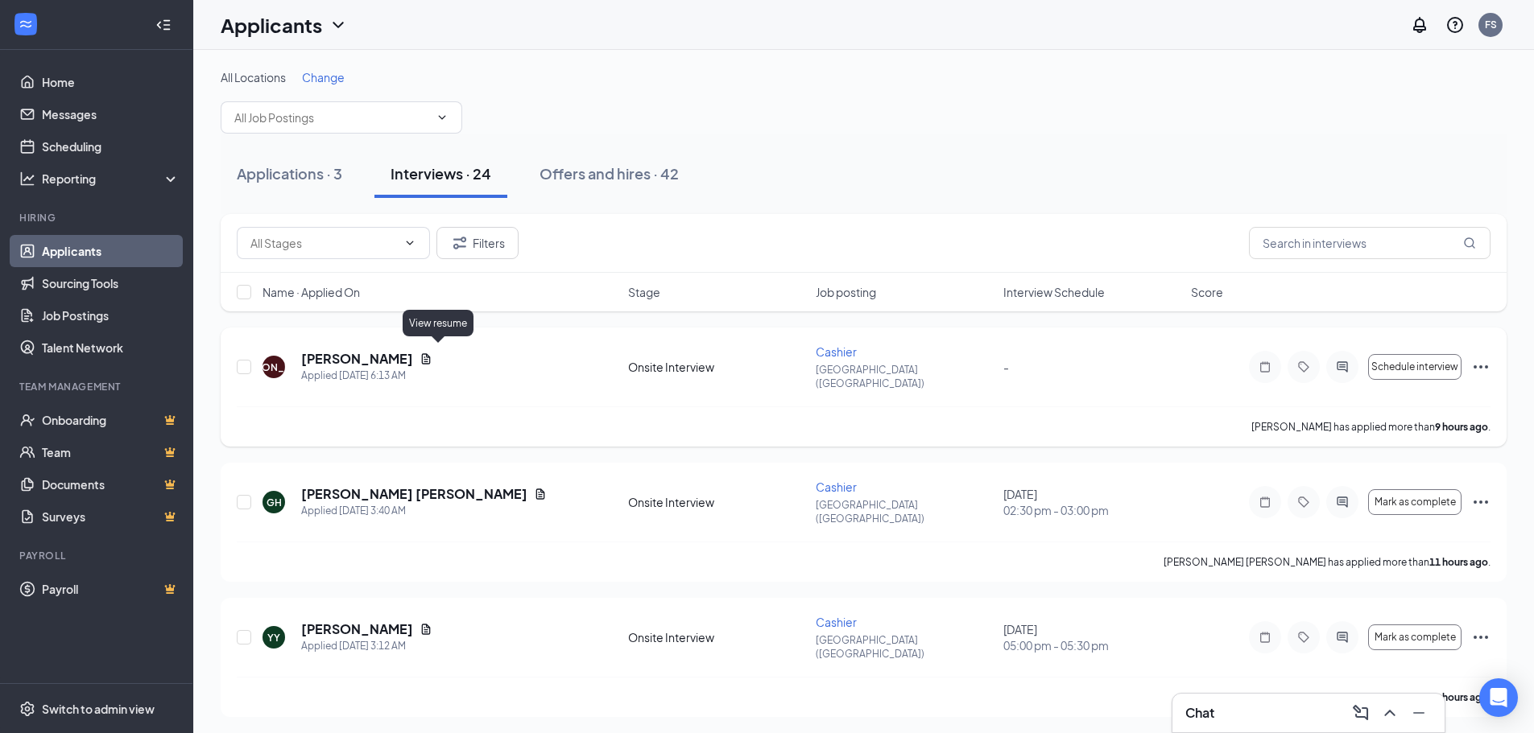
click at [432, 353] on icon "Document" at bounding box center [425, 359] width 13 height 13
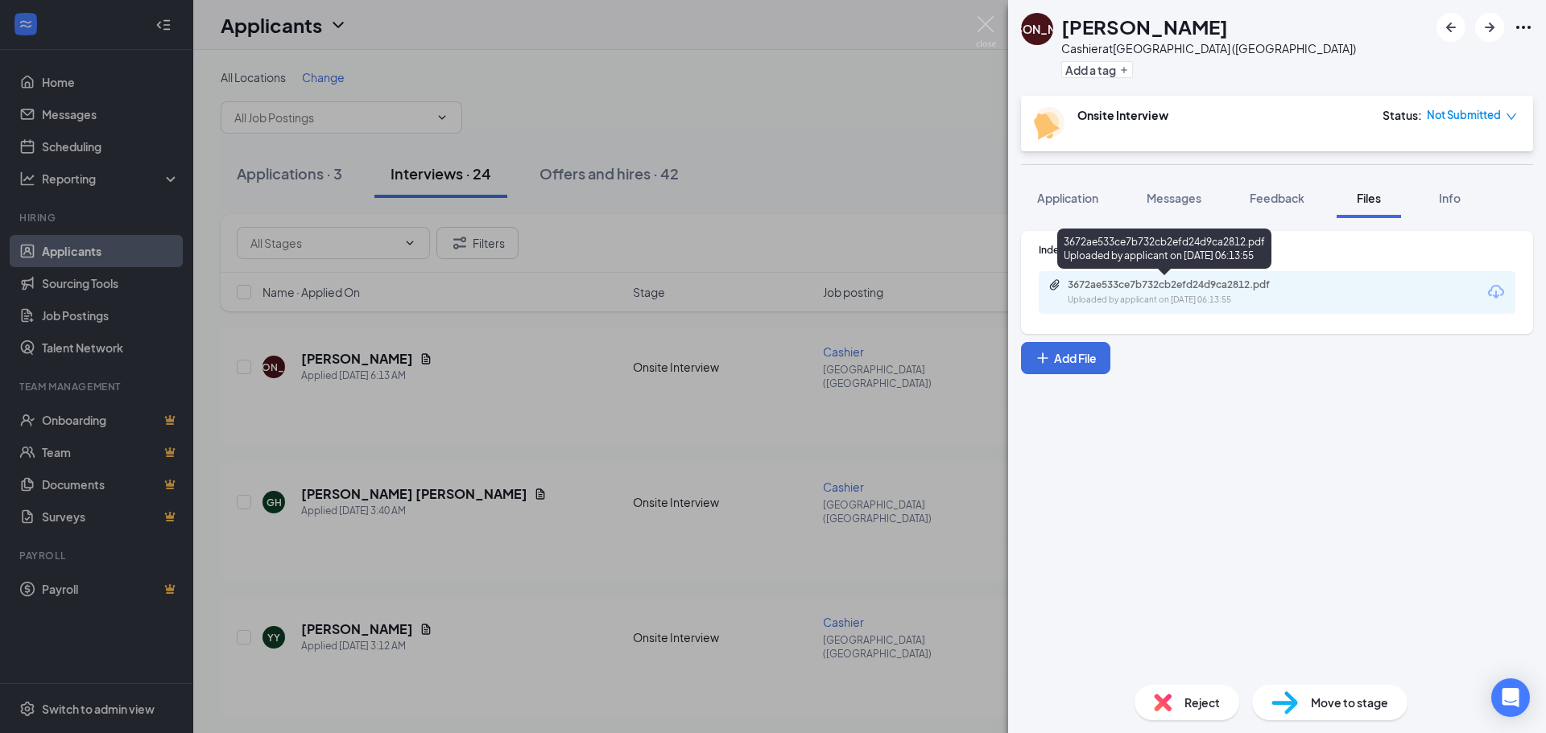
click at [1245, 307] on div "3672ae533ce7b732cb2efd24d9ca2812.pdf Uploaded by applicant on [DATE] 06:13:55" at bounding box center [1277, 292] width 477 height 43
click at [1249, 305] on div "Uploaded by applicant on [DATE] 06:13:55" at bounding box center [1189, 300] width 242 height 13
click at [867, 134] on div "[PERSON_NAME] at [GEOGRAPHIC_DATA] ([GEOGRAPHIC_DATA]) Add a tag Onsite Intervi…" at bounding box center [773, 366] width 1546 height 733
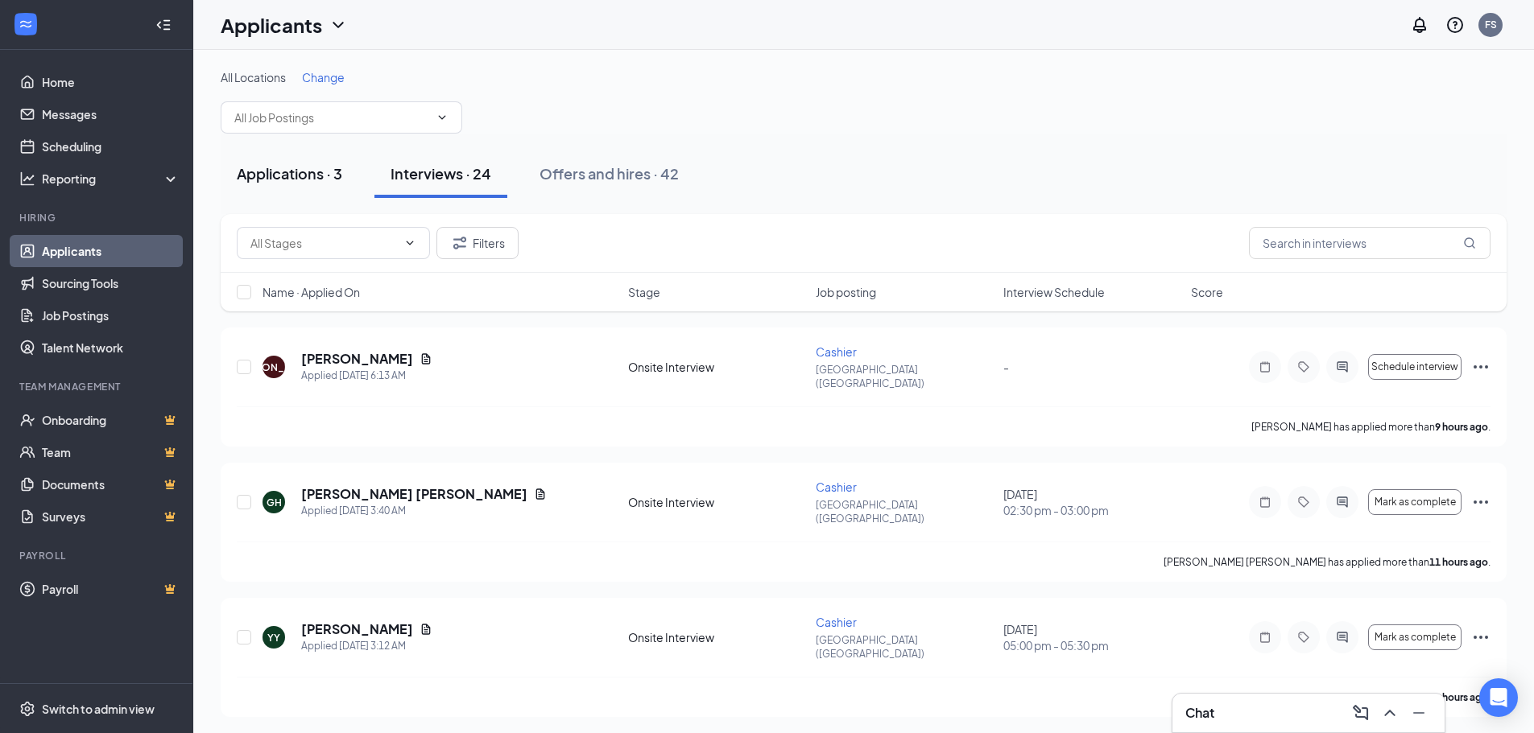
click at [298, 167] on div "Applications · 3" at bounding box center [289, 173] width 105 height 20
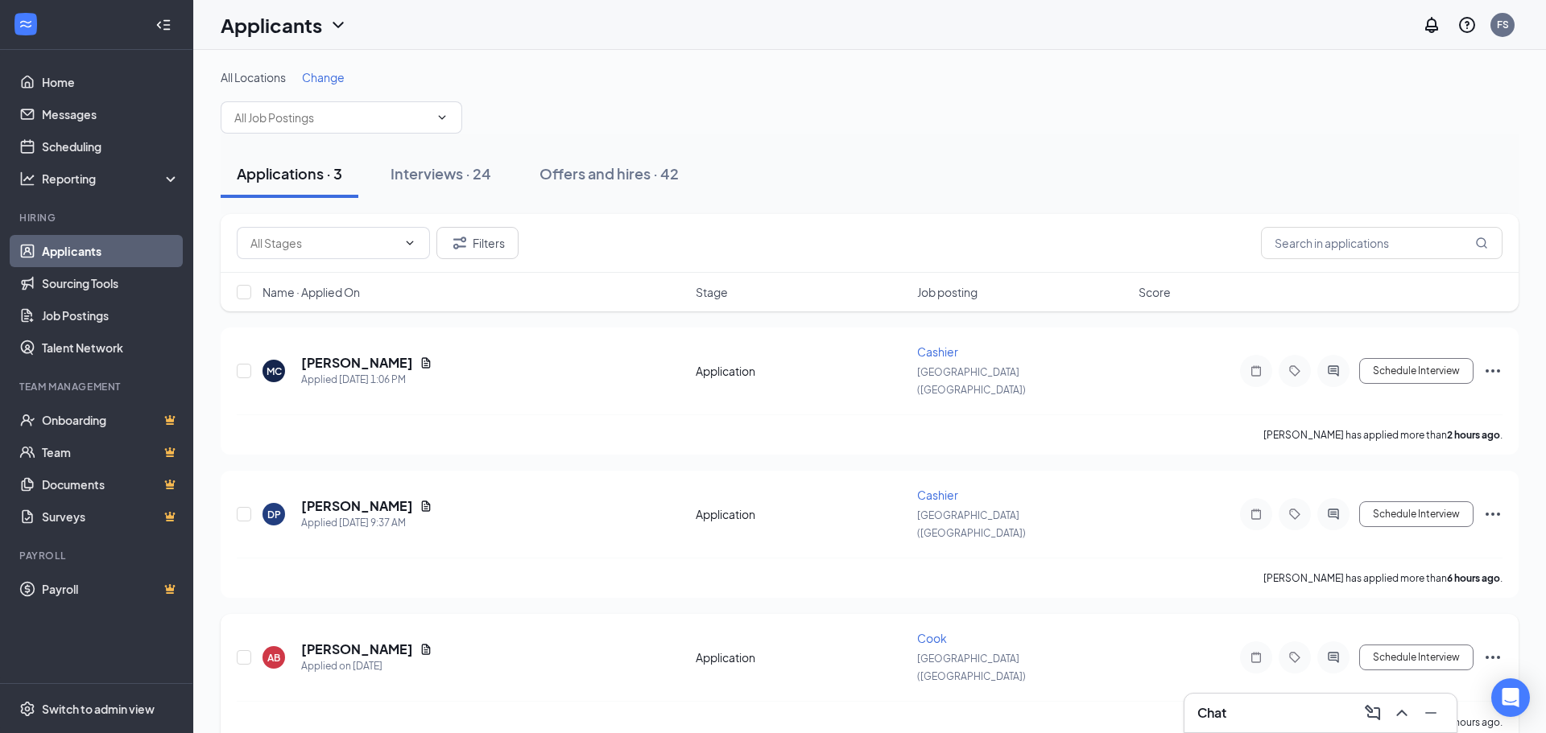
click at [426, 641] on div "[PERSON_NAME]" at bounding box center [366, 650] width 131 height 18
click at [427, 644] on icon "Document" at bounding box center [426, 649] width 9 height 10
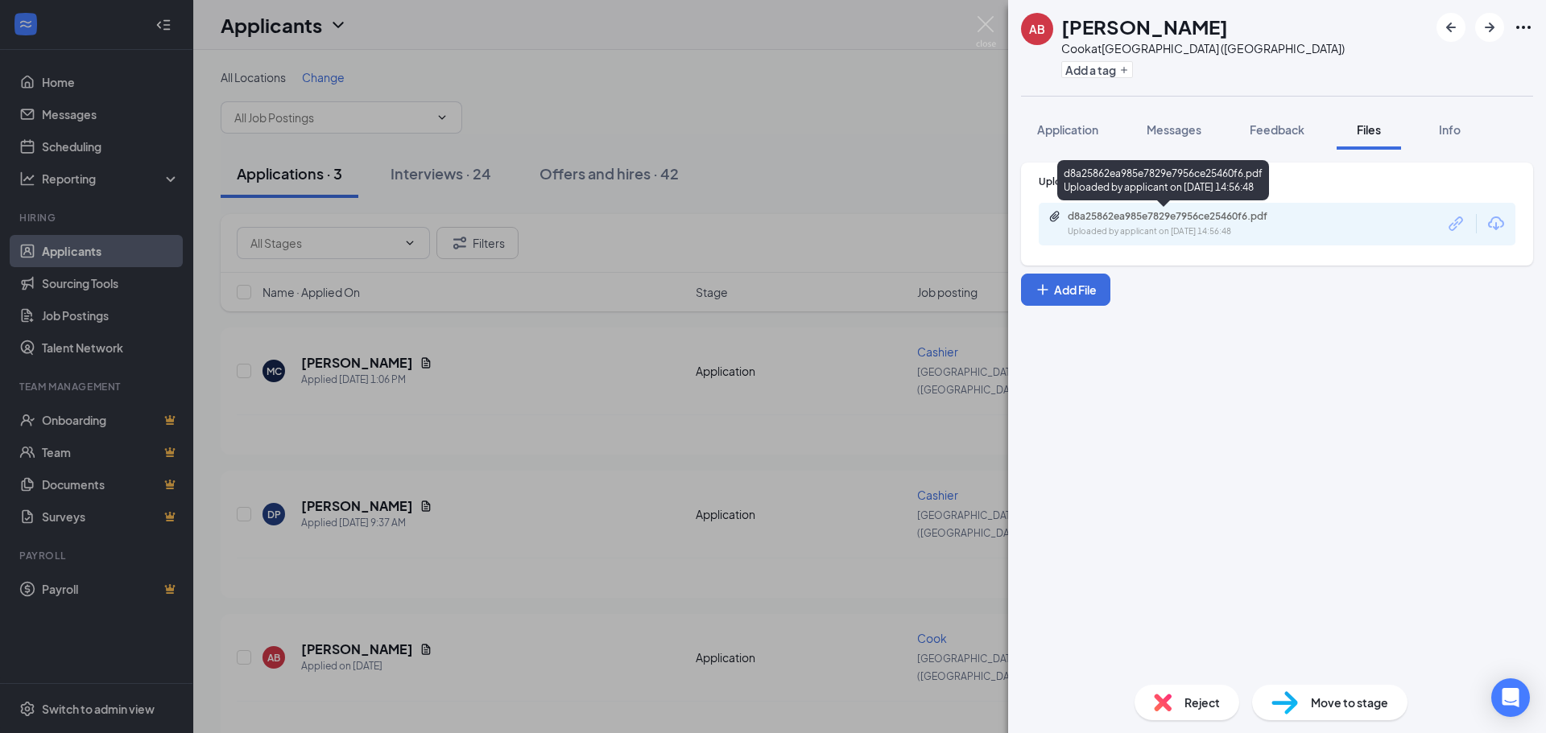
click at [1242, 220] on div "d8a25862ea985e7829e7956ce25460f6.pdf" at bounding box center [1180, 216] width 225 height 13
click at [701, 386] on div "AB [PERSON_NAME] at [GEOGRAPHIC_DATA] ([GEOGRAPHIC_DATA]) Add a tag Application…" at bounding box center [773, 366] width 1546 height 733
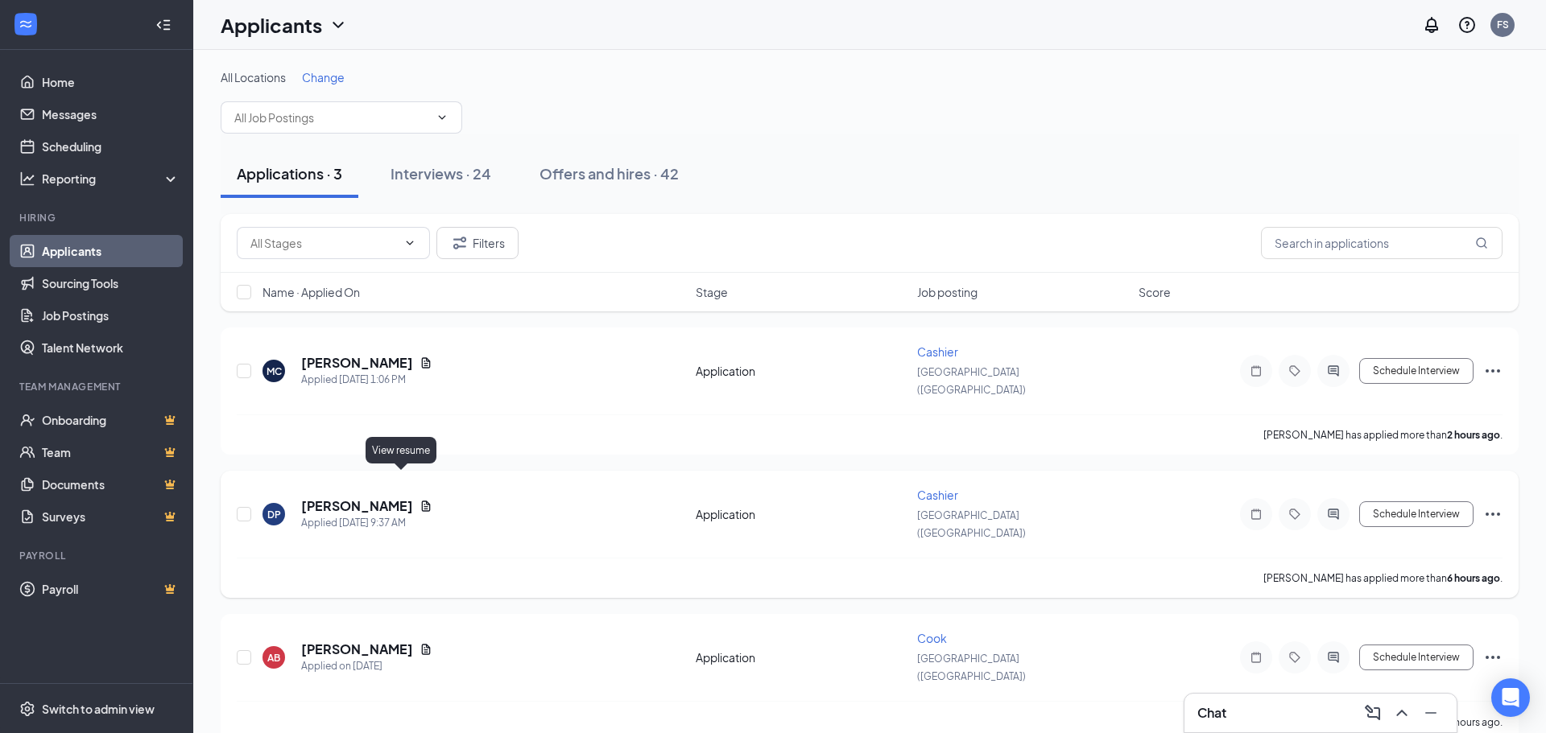
click at [419, 500] on icon "Document" at bounding box center [425, 506] width 13 height 13
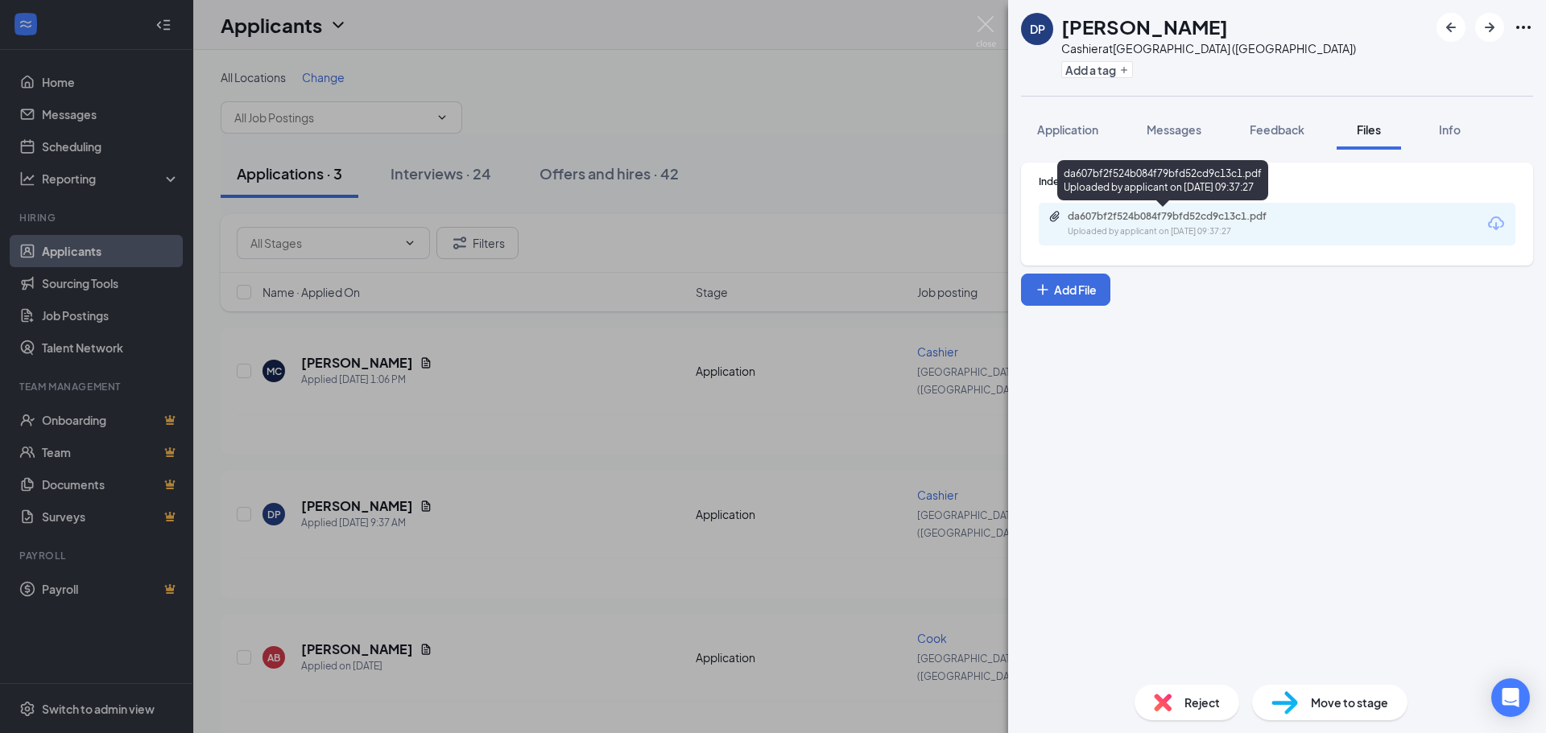
click at [1160, 232] on div "Uploaded by applicant on [DATE] 09:37:27" at bounding box center [1189, 231] width 242 height 13
click at [803, 186] on div "DP [PERSON_NAME] Cashier at [GEOGRAPHIC_DATA] ([GEOGRAPHIC_DATA]) Add a tag App…" at bounding box center [773, 366] width 1546 height 733
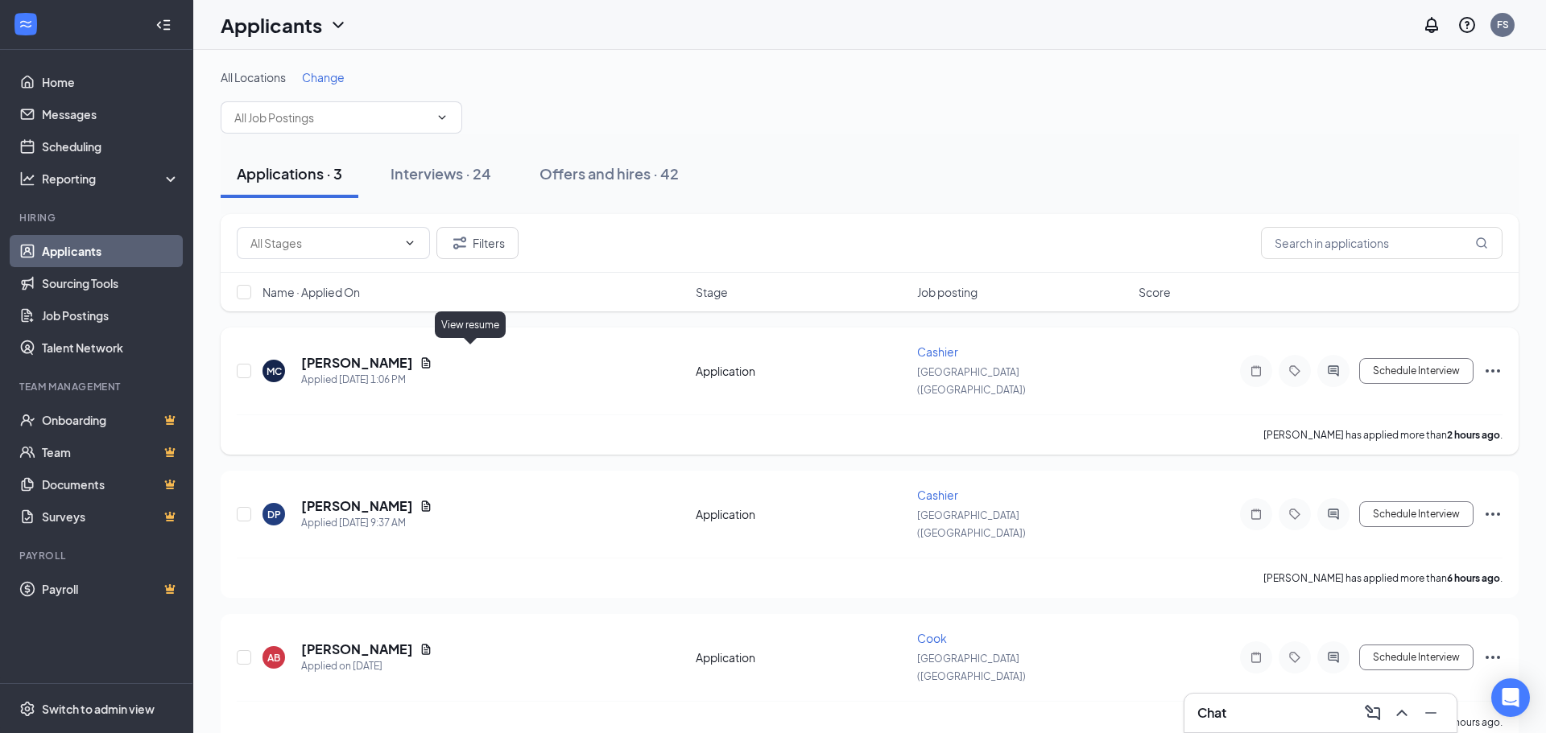
click at [432, 357] on icon "Document" at bounding box center [425, 363] width 13 height 13
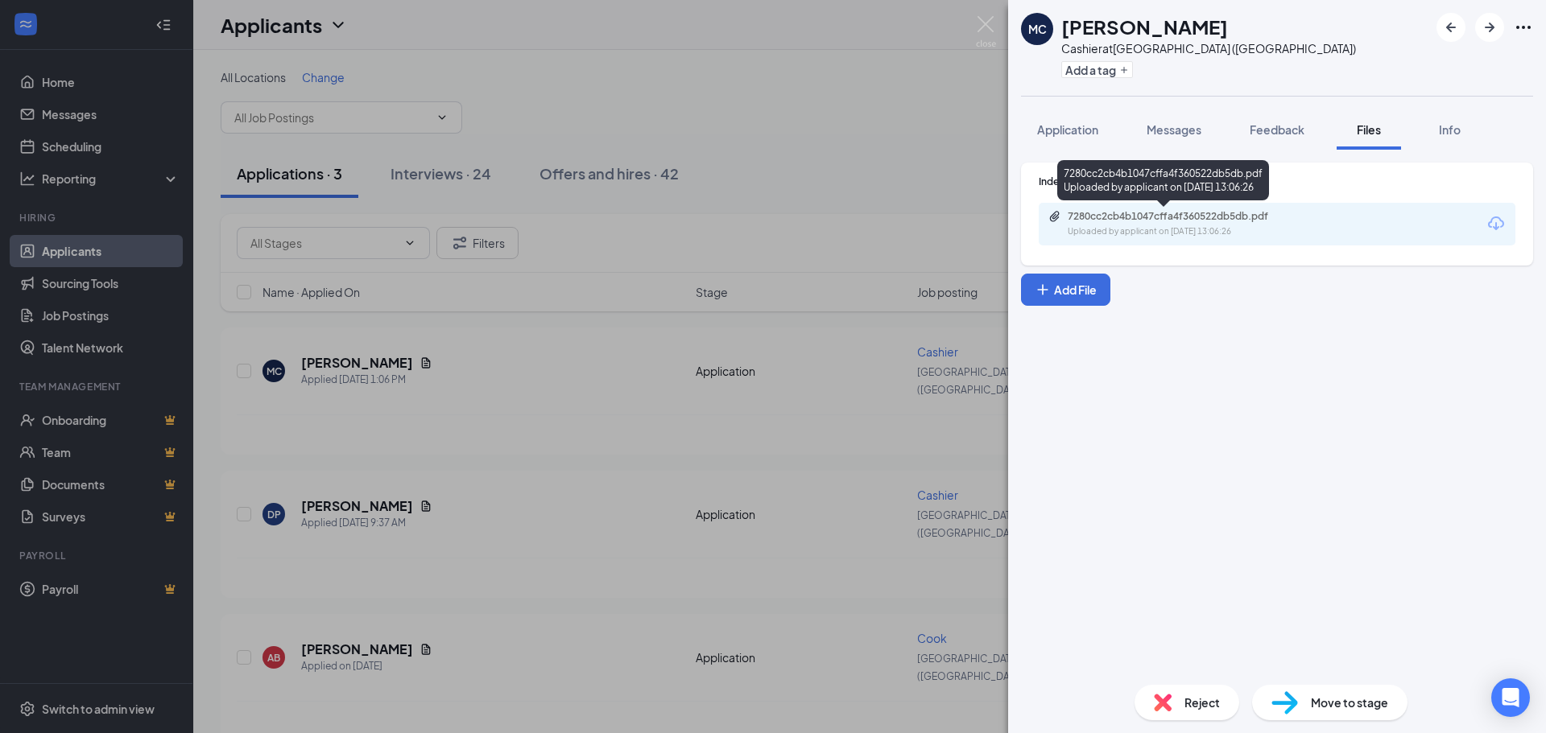
click at [1232, 220] on div "7280cc2cb4b1047cffa4f360522db5db.pdf" at bounding box center [1180, 216] width 225 height 13
click at [811, 181] on div "MC [PERSON_NAME] at [GEOGRAPHIC_DATA] ([GEOGRAPHIC_DATA]) Add a tag Application…" at bounding box center [773, 366] width 1546 height 733
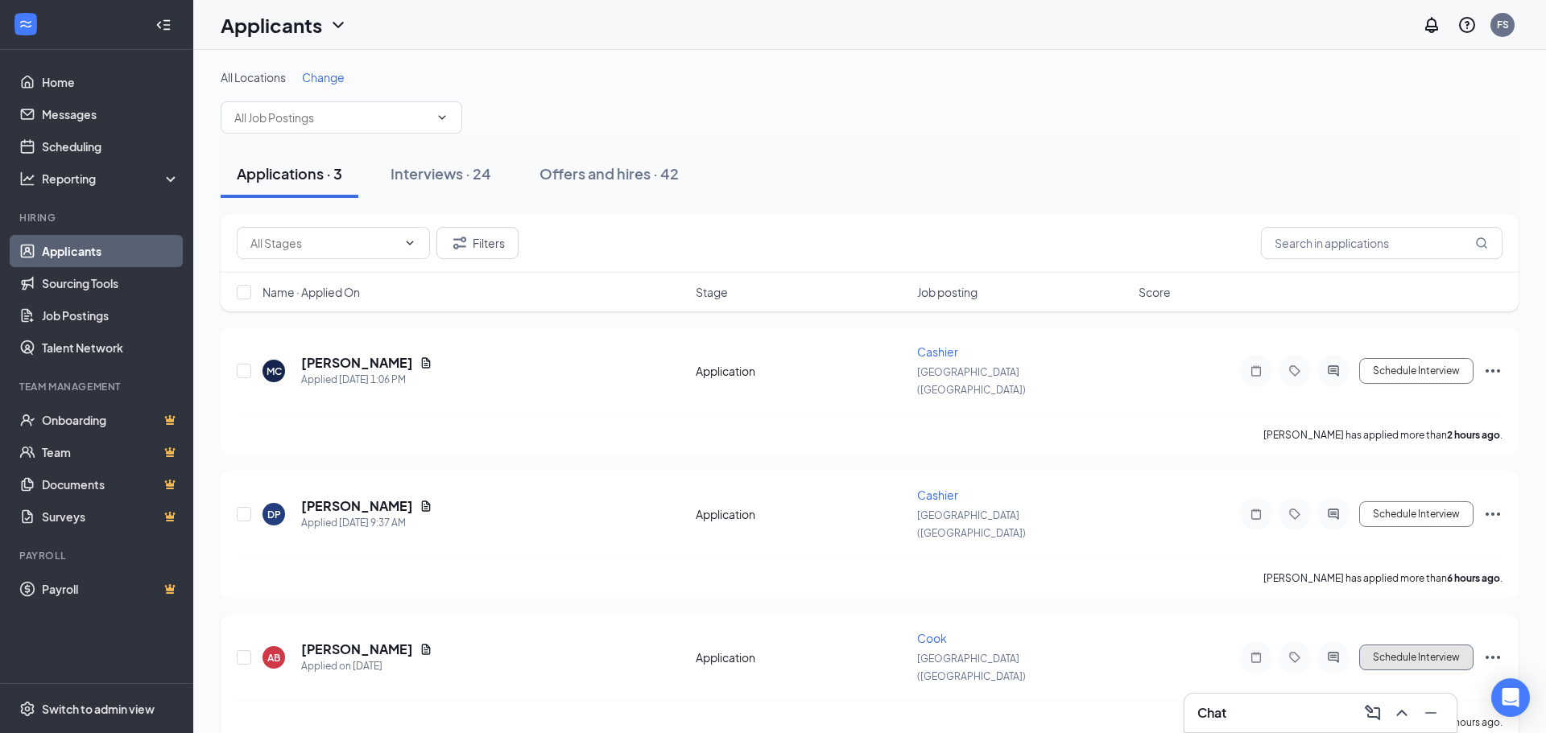
click at [1431, 645] on button "Schedule Interview" at bounding box center [1416, 658] width 114 height 26
type input "Onsite Interview (next stage)"
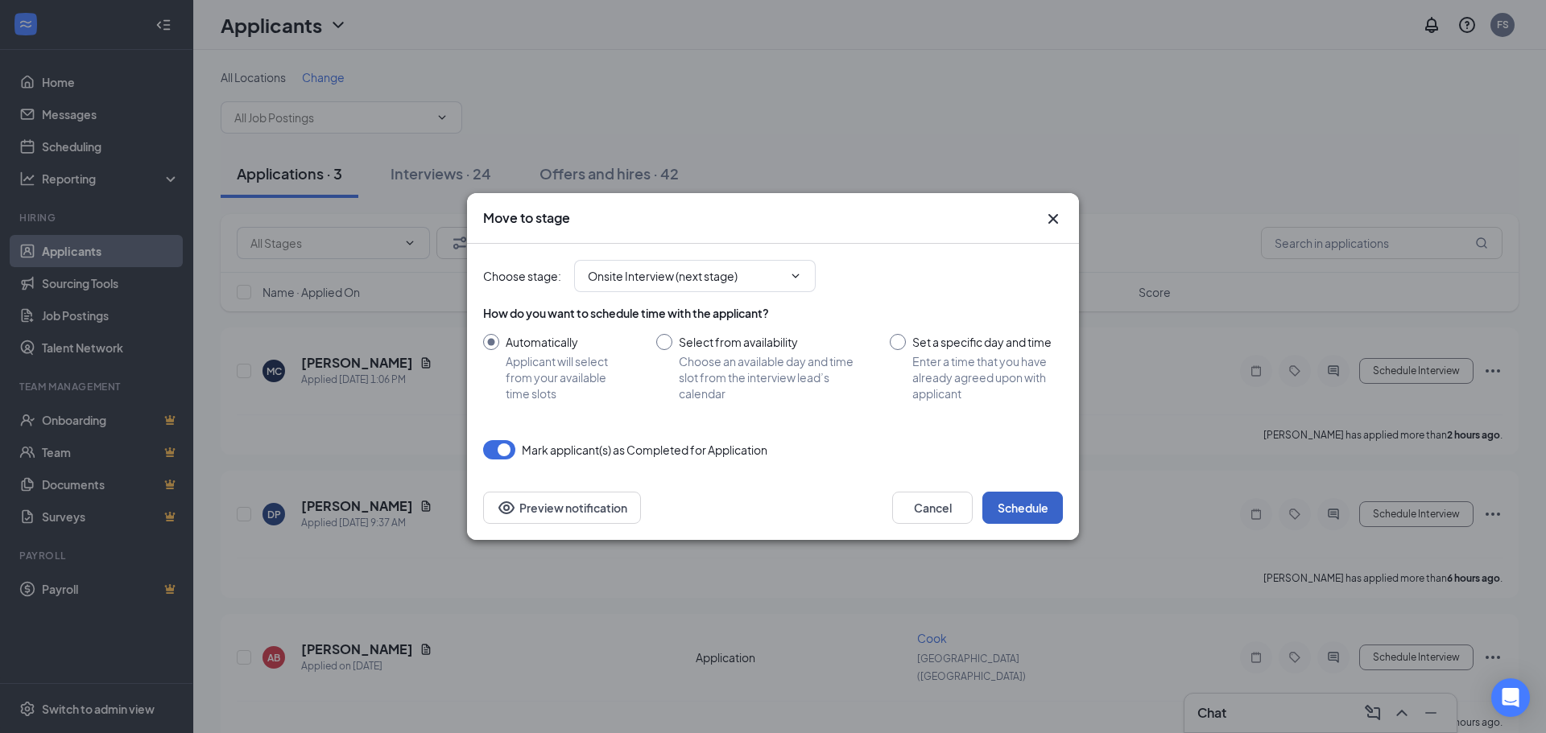
click at [1019, 505] on button "Schedule" at bounding box center [1022, 508] width 81 height 32
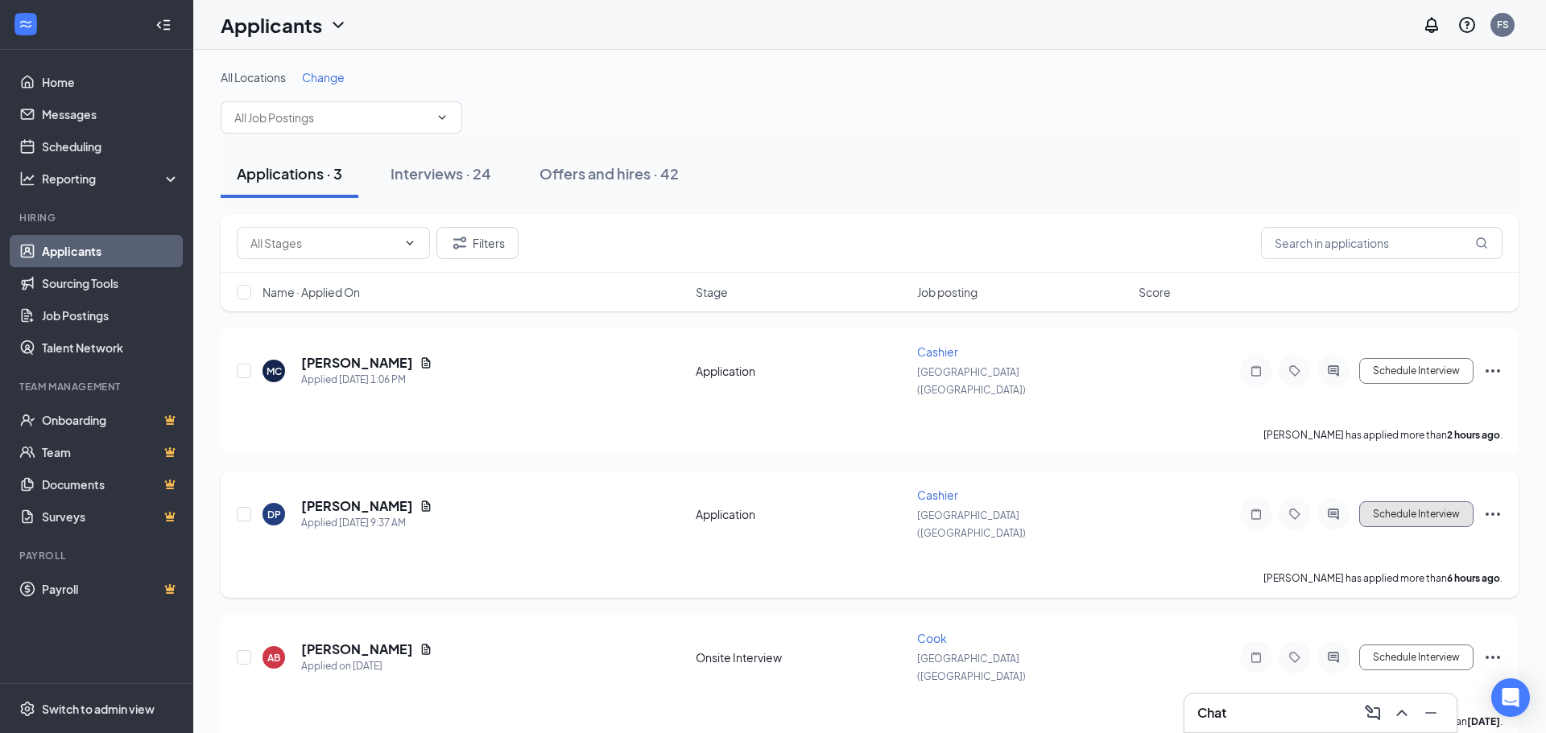
click at [1407, 502] on button "Schedule Interview" at bounding box center [1416, 515] width 114 height 26
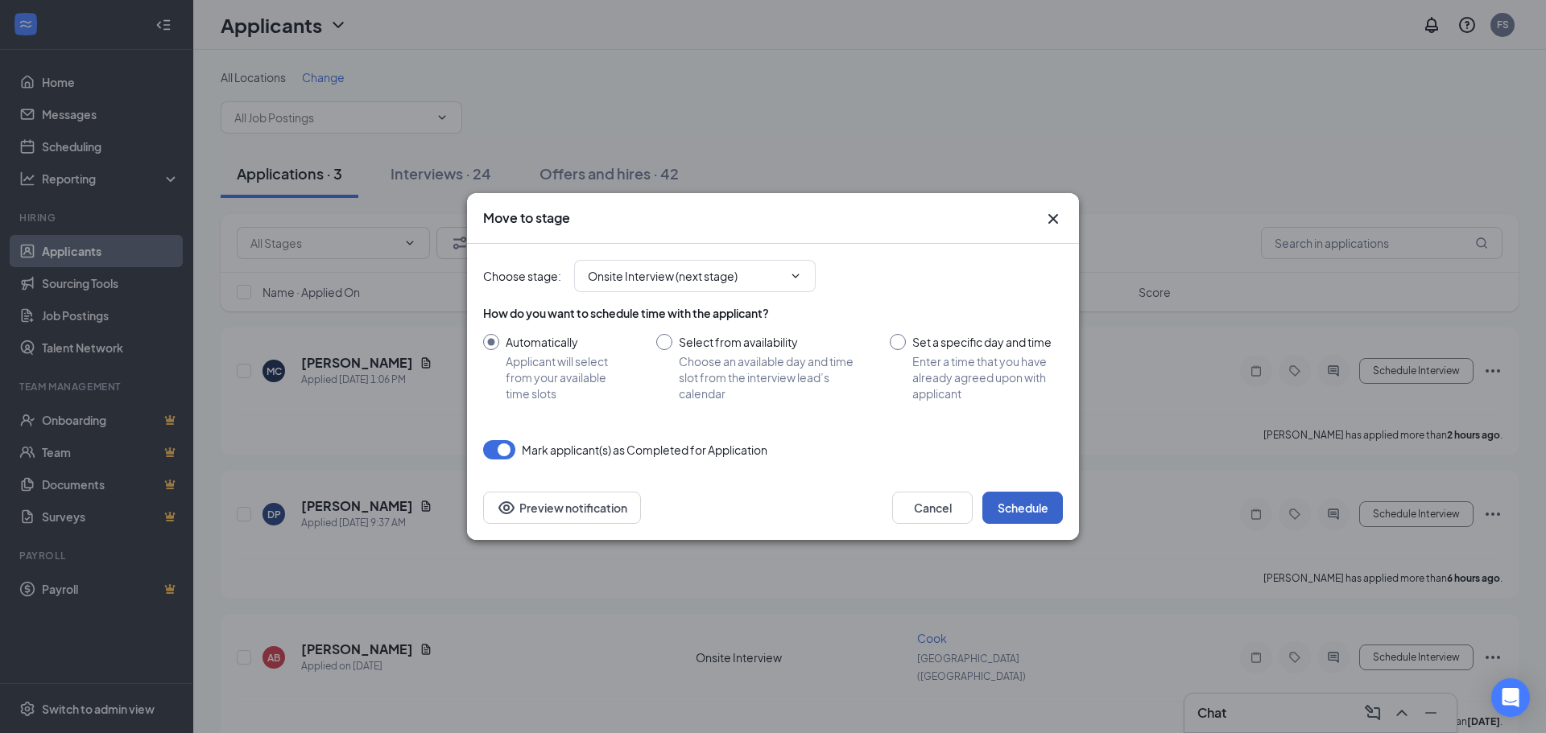
click at [1051, 499] on button "Schedule" at bounding box center [1022, 508] width 81 height 32
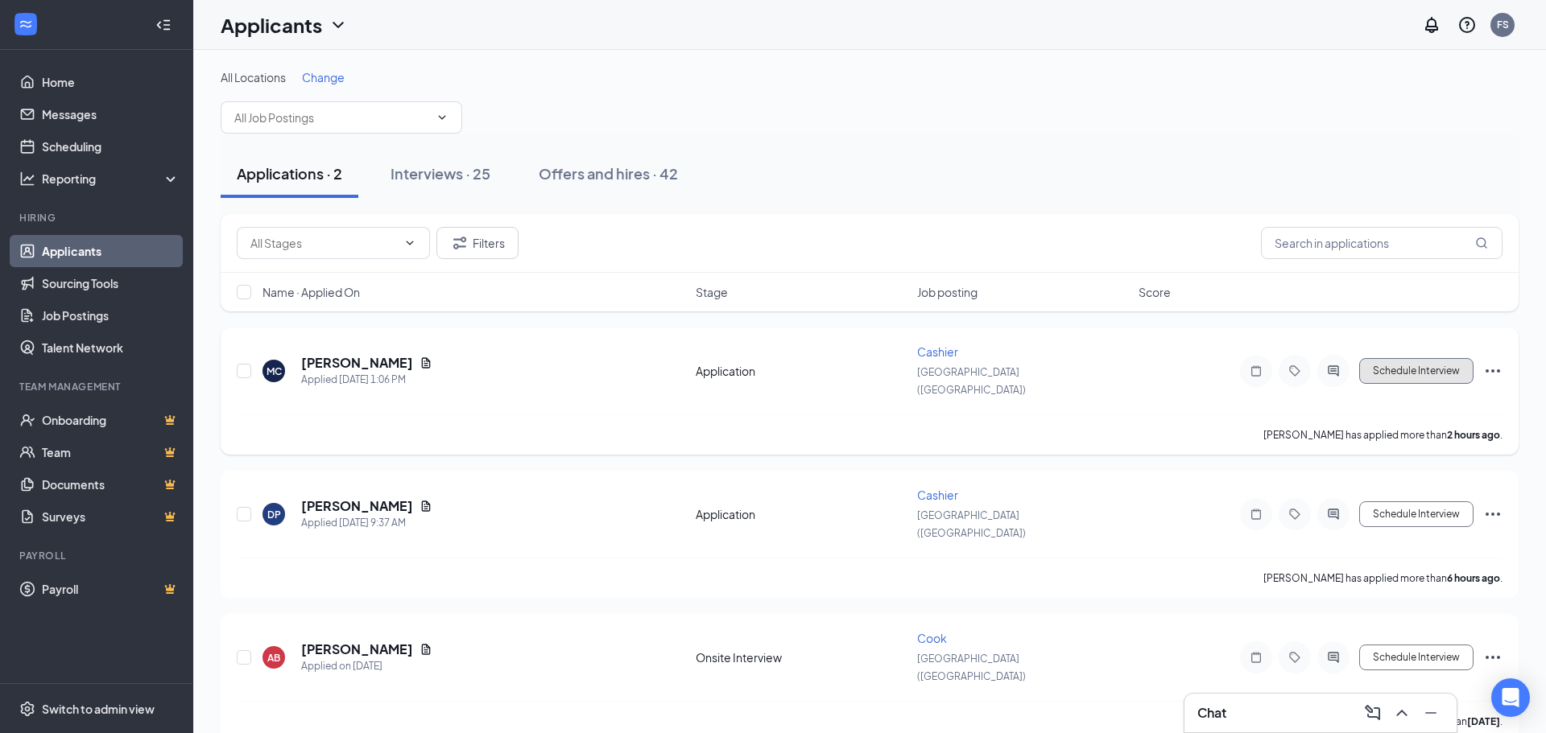
click at [1436, 368] on button "Schedule Interview" at bounding box center [1416, 371] width 114 height 26
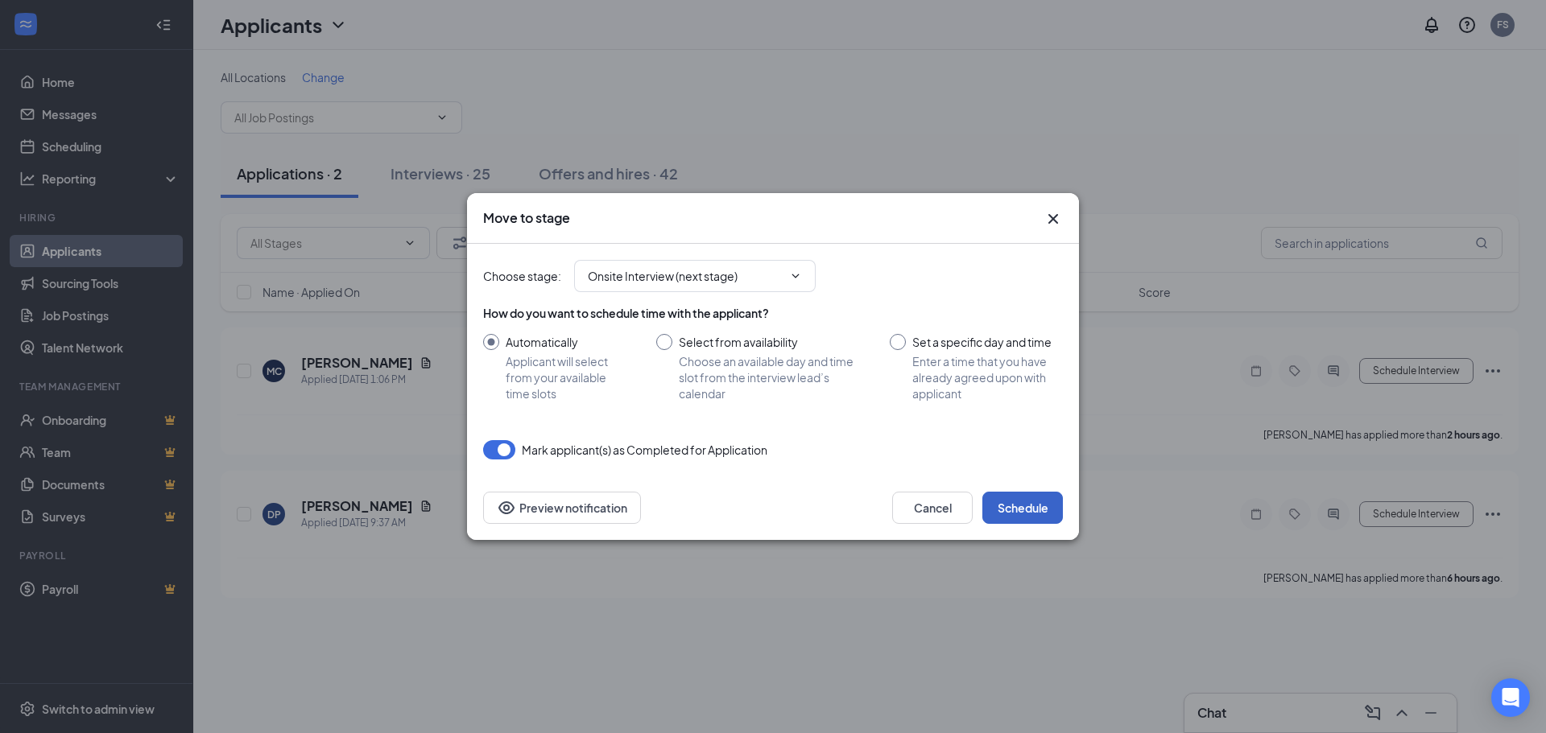
click at [1021, 498] on button "Schedule" at bounding box center [1022, 508] width 81 height 32
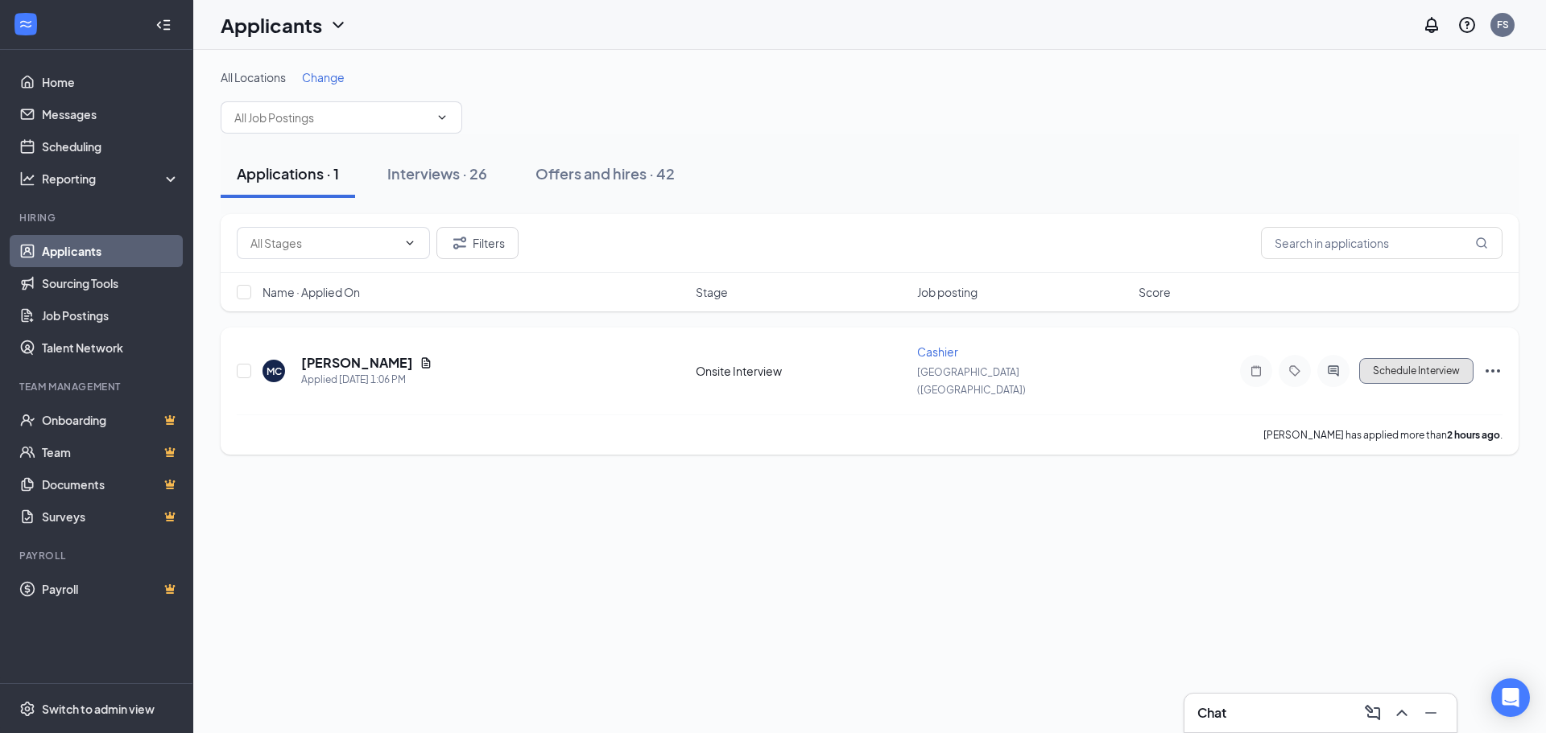
click at [1409, 373] on button "Schedule Interview" at bounding box center [1416, 371] width 114 height 26
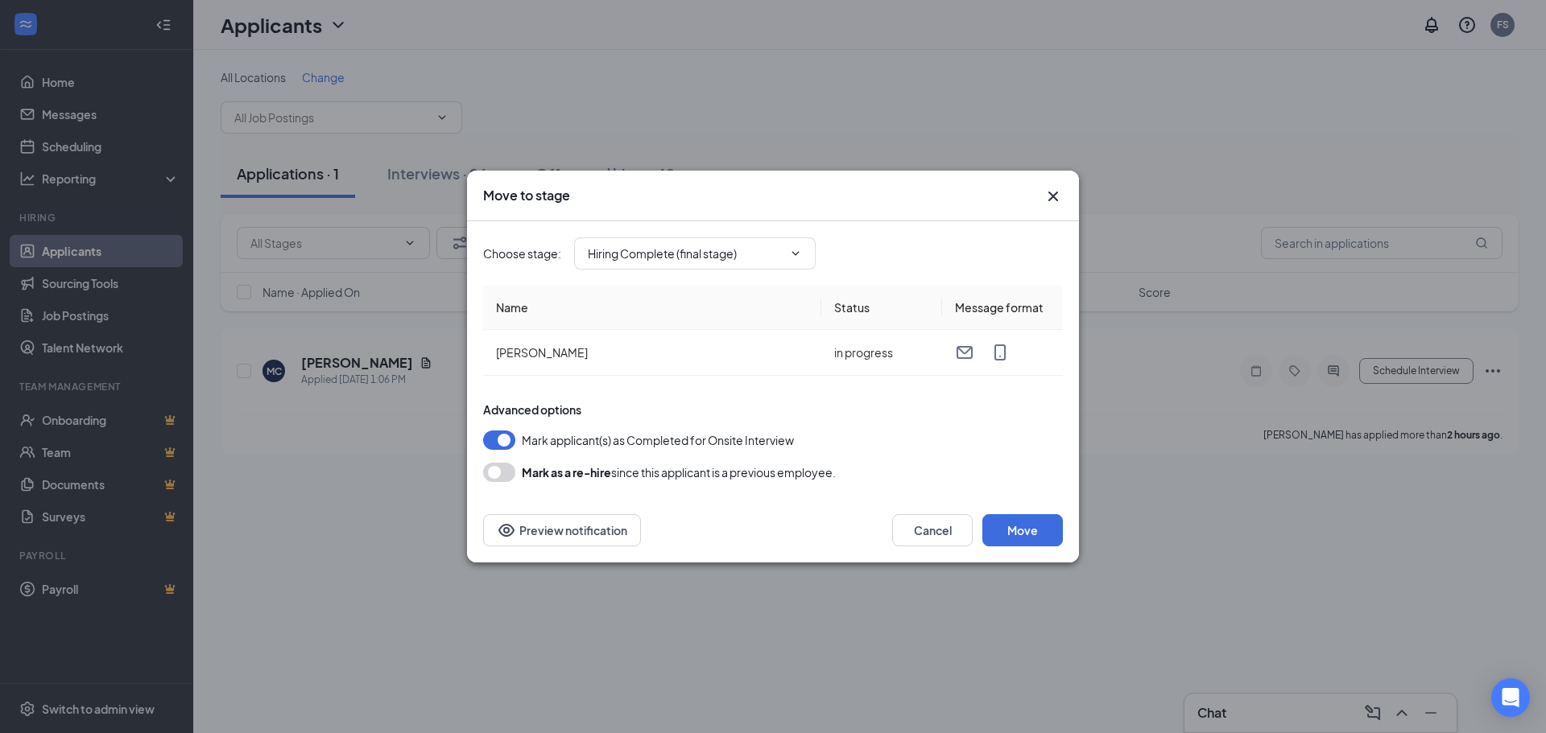
click at [1381, 493] on div "Move to stage Choose stage : Hiring Complete (final stage) Name Status Message …" at bounding box center [773, 366] width 1546 height 733
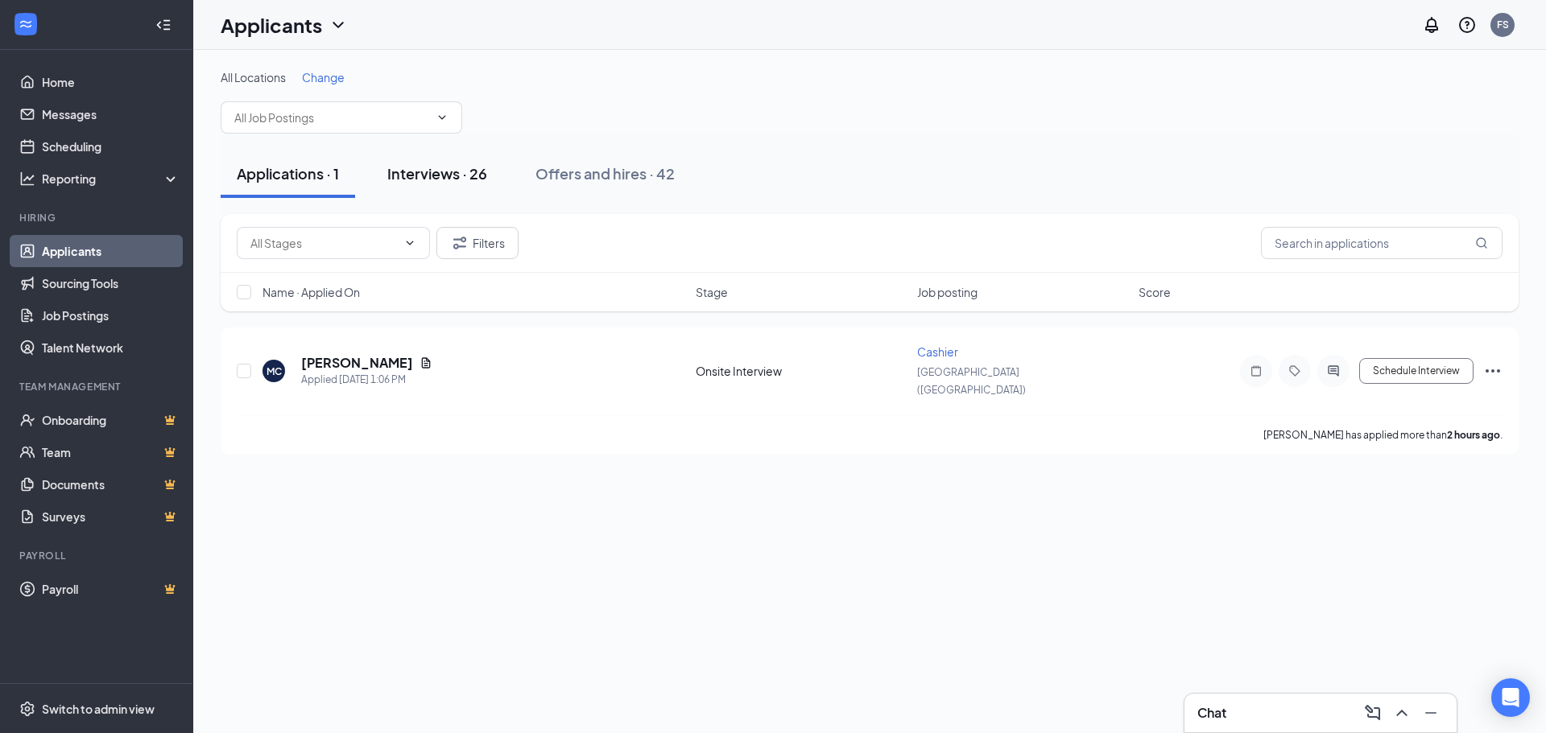
click at [434, 184] on button "Interviews · 26" at bounding box center [437, 174] width 132 height 48
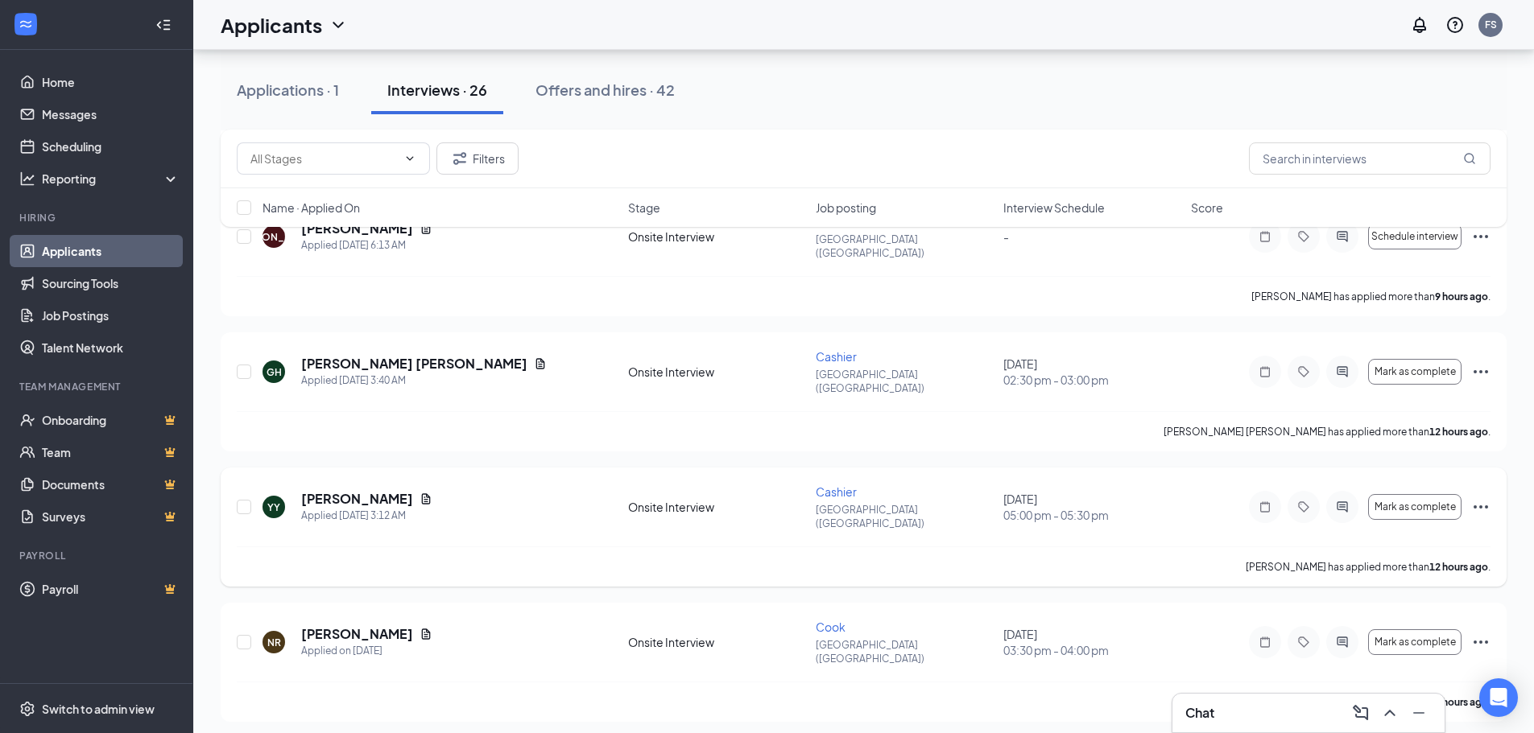
scroll to position [403, 0]
click at [1243, 711] on div "Chat" at bounding box center [1308, 713] width 246 height 26
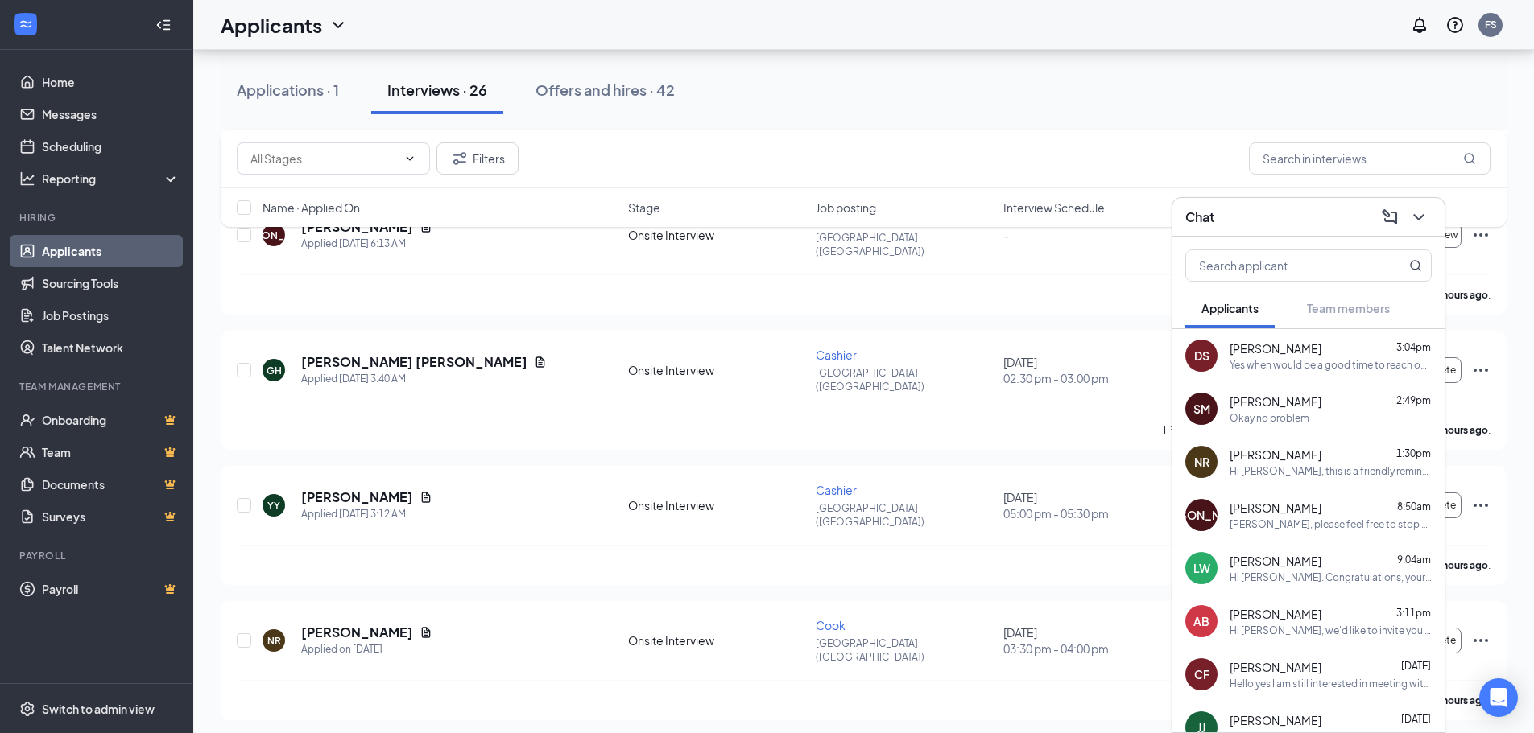
click at [1310, 365] on div "Yes when would be a good time to reach out to discuss rescheduling an interview…" at bounding box center [1330, 365] width 202 height 14
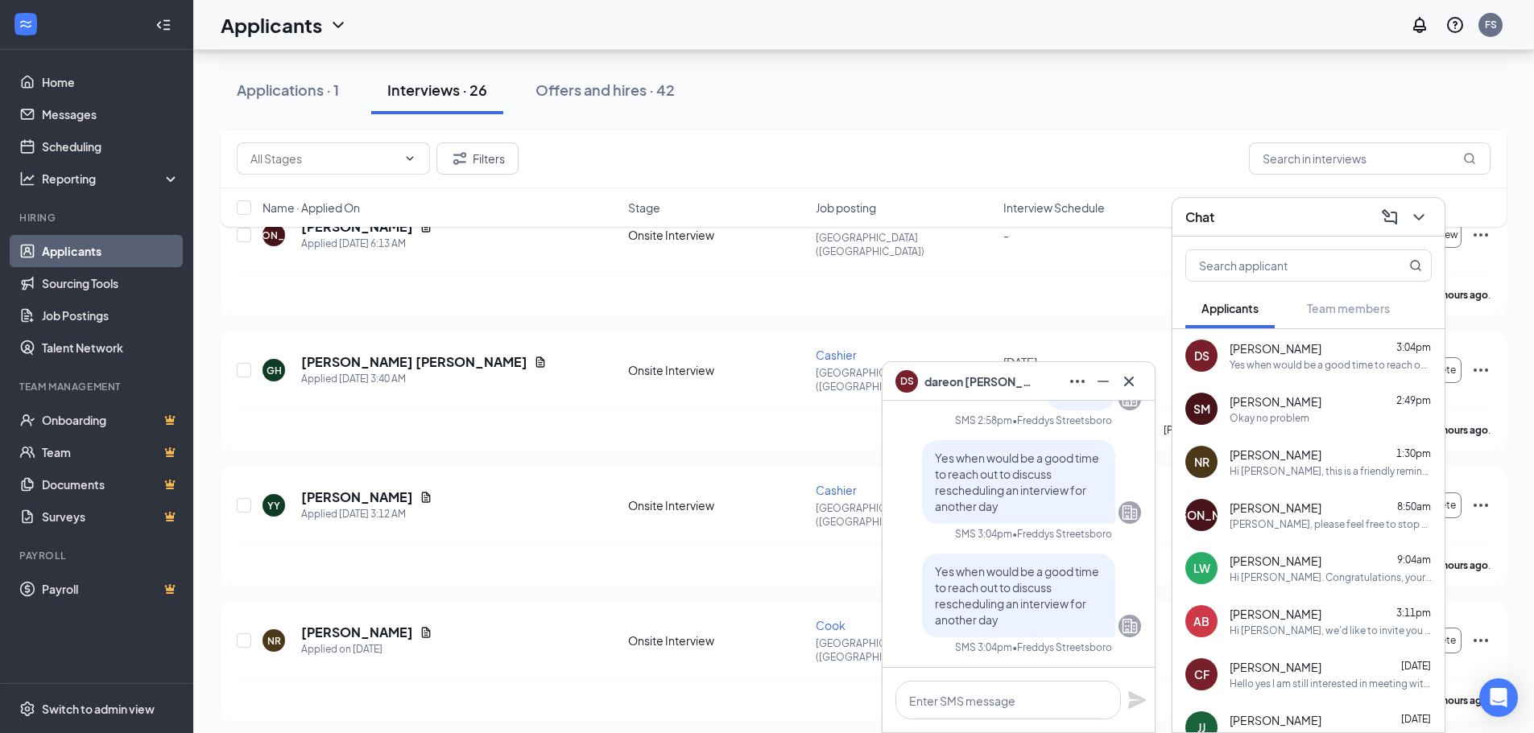
click at [1331, 394] on div "[PERSON_NAME] 2:49pm" at bounding box center [1330, 402] width 202 height 16
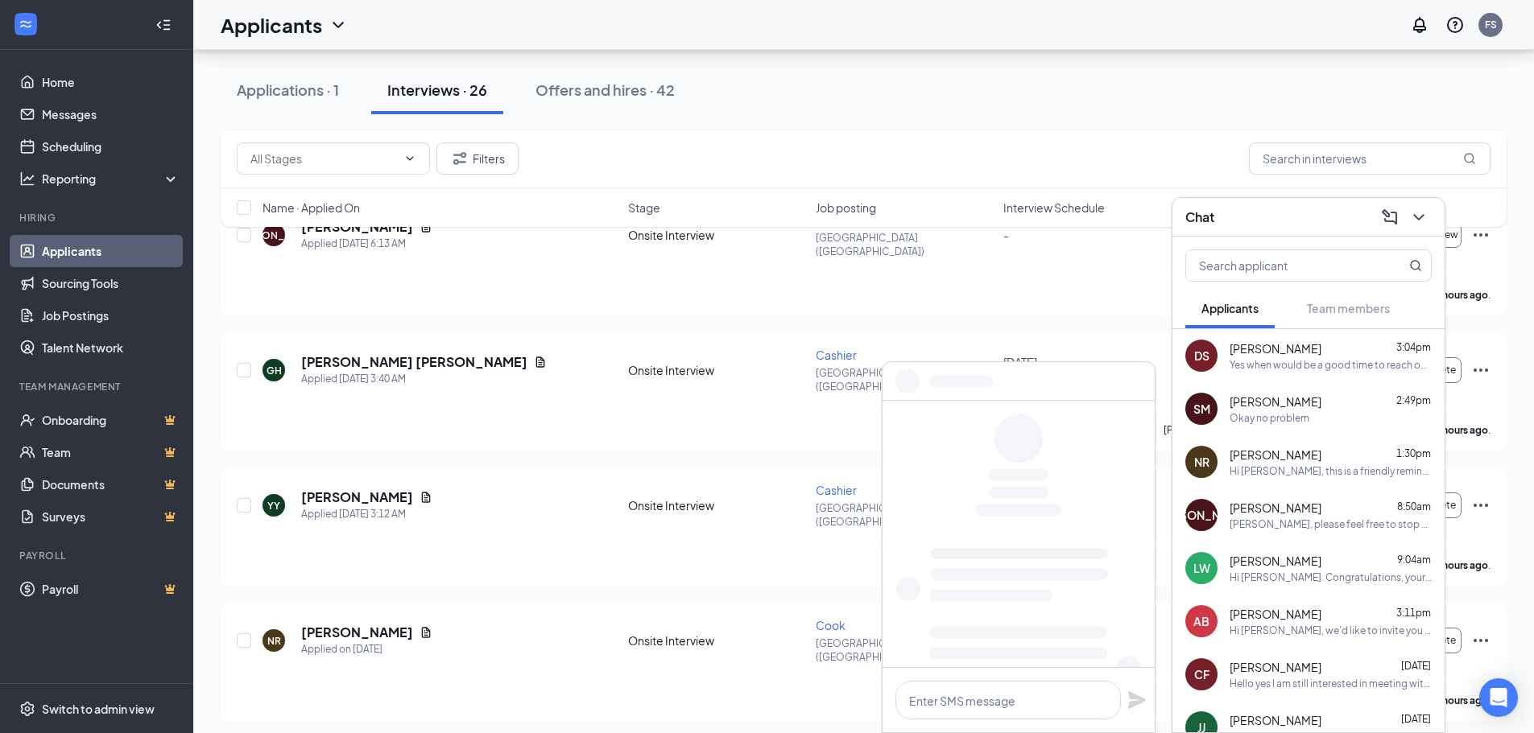
click at [1345, 450] on div "[PERSON_NAME] 1:30pm" at bounding box center [1330, 455] width 202 height 16
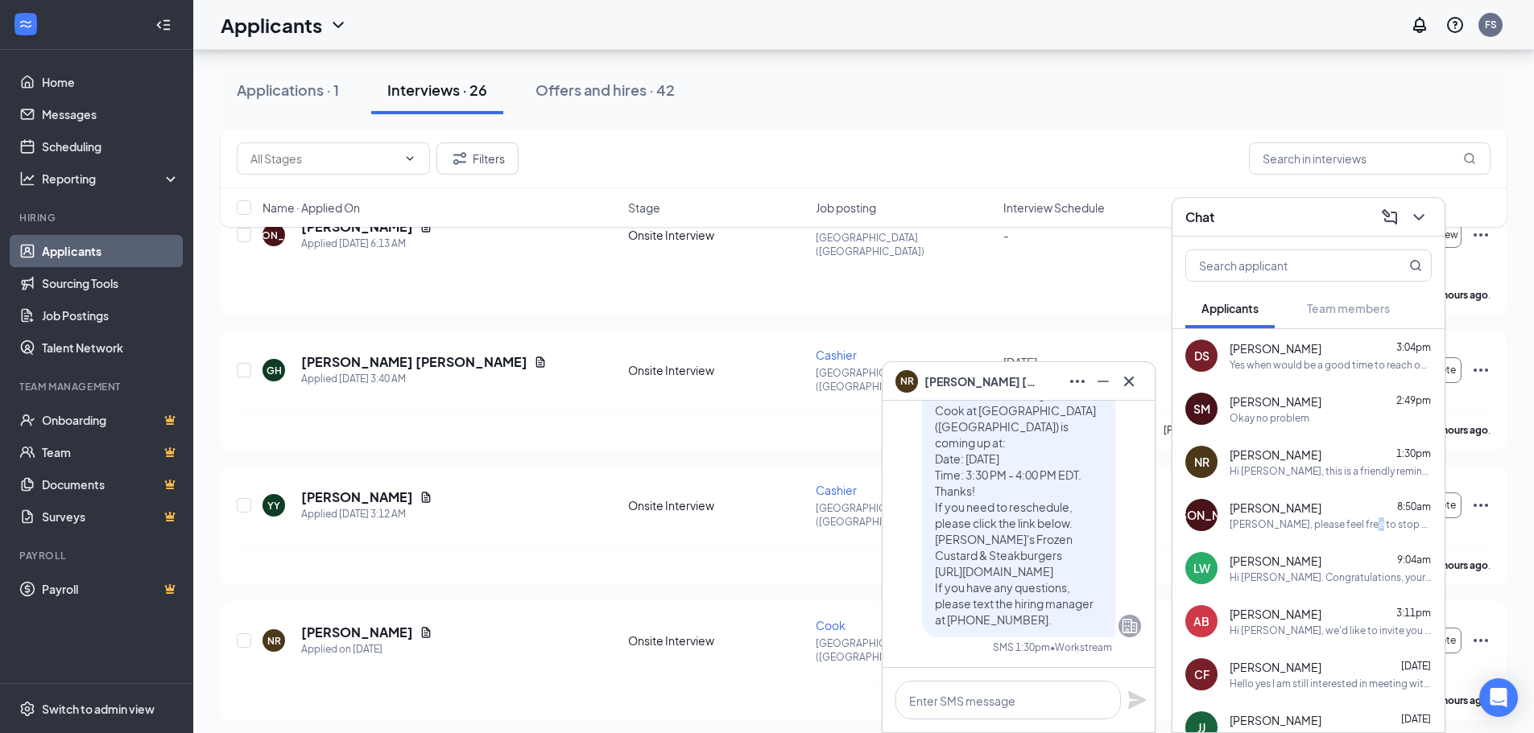
click at [1363, 518] on div "[PERSON_NAME], please feel free to stop by [DATE] or [DATE] for an interview at…" at bounding box center [1330, 525] width 202 height 14
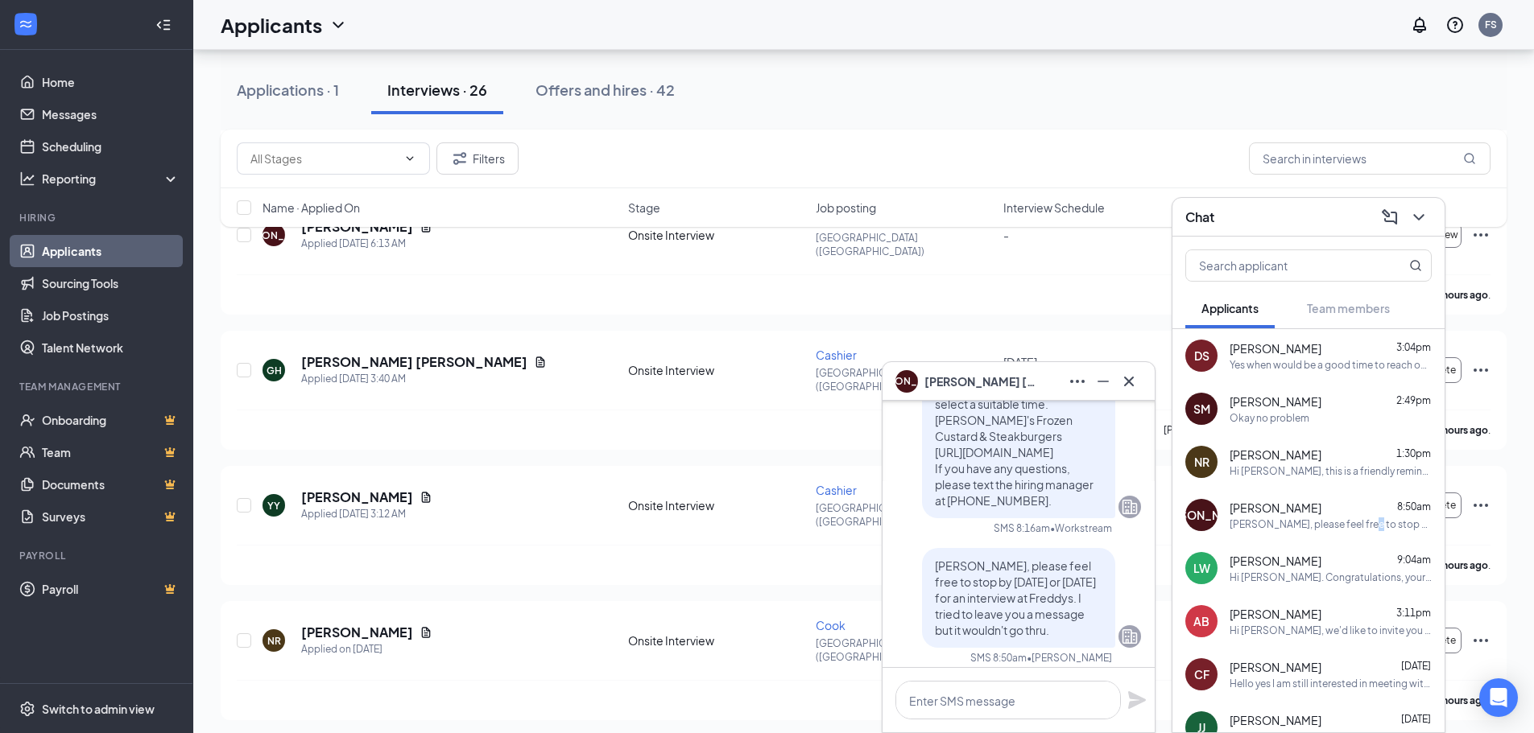
scroll to position [0, 0]
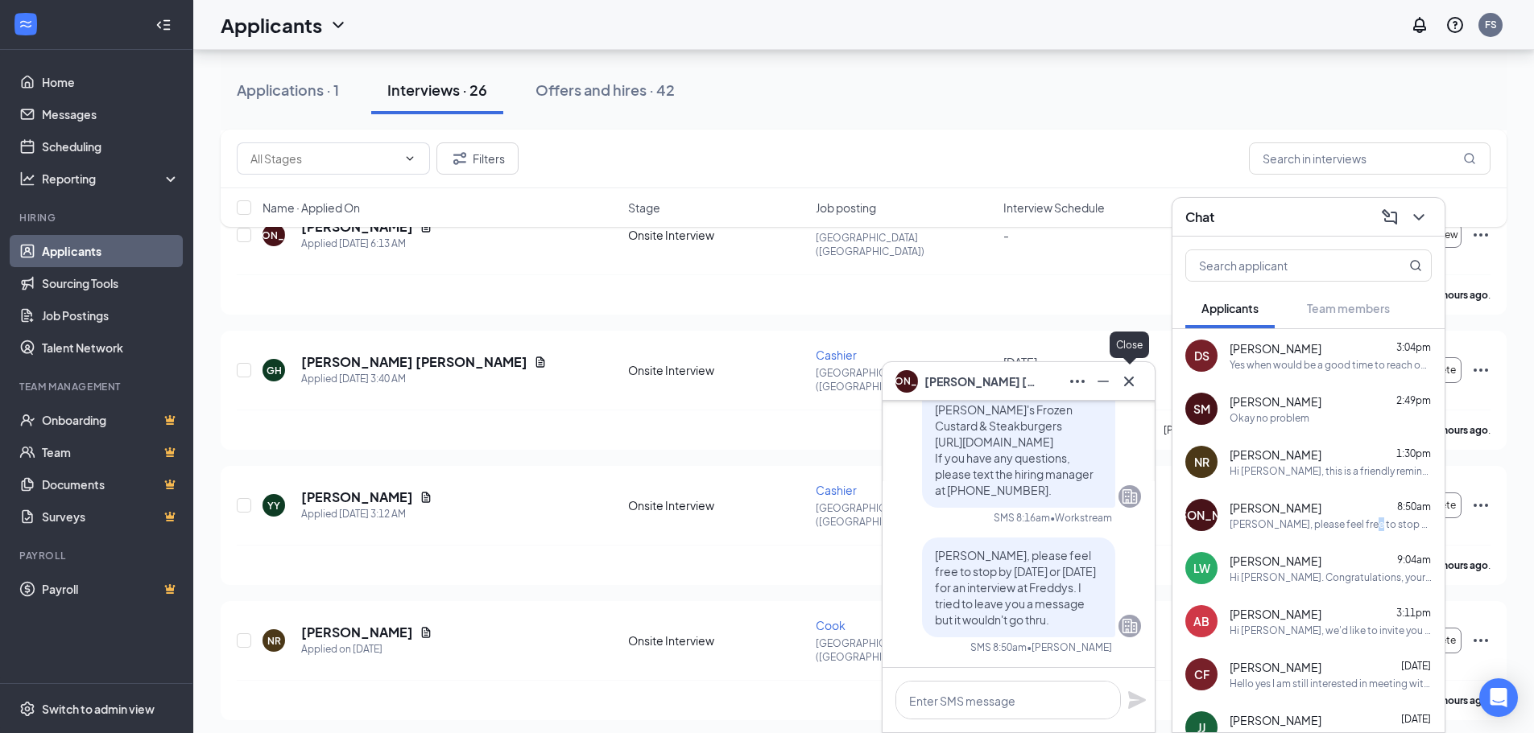
click at [1128, 385] on icon "Cross" at bounding box center [1128, 381] width 19 height 19
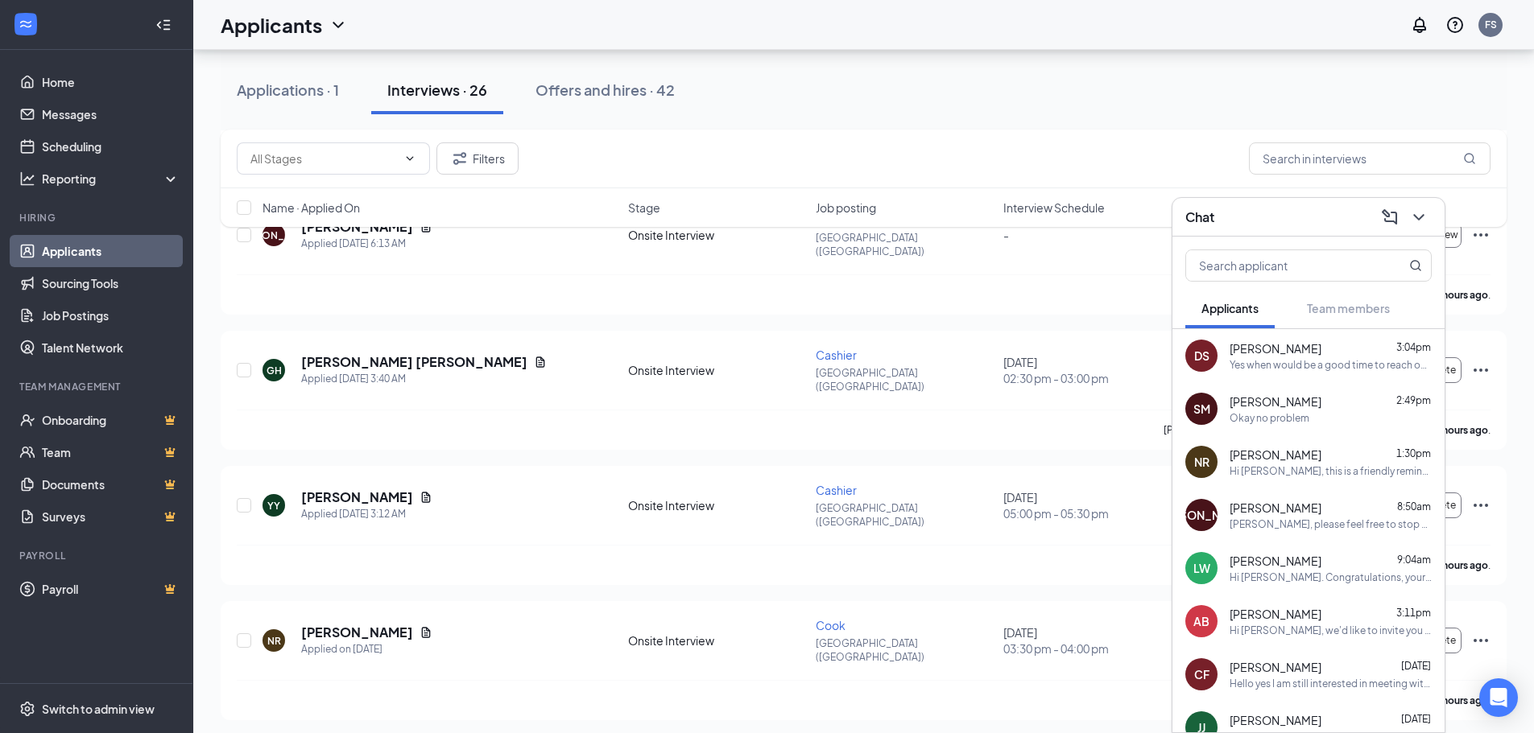
click at [1282, 569] on div "[PERSON_NAME] 9:04am Hi [PERSON_NAME]. Congratulations, your meeting with [PERS…" at bounding box center [1330, 568] width 202 height 31
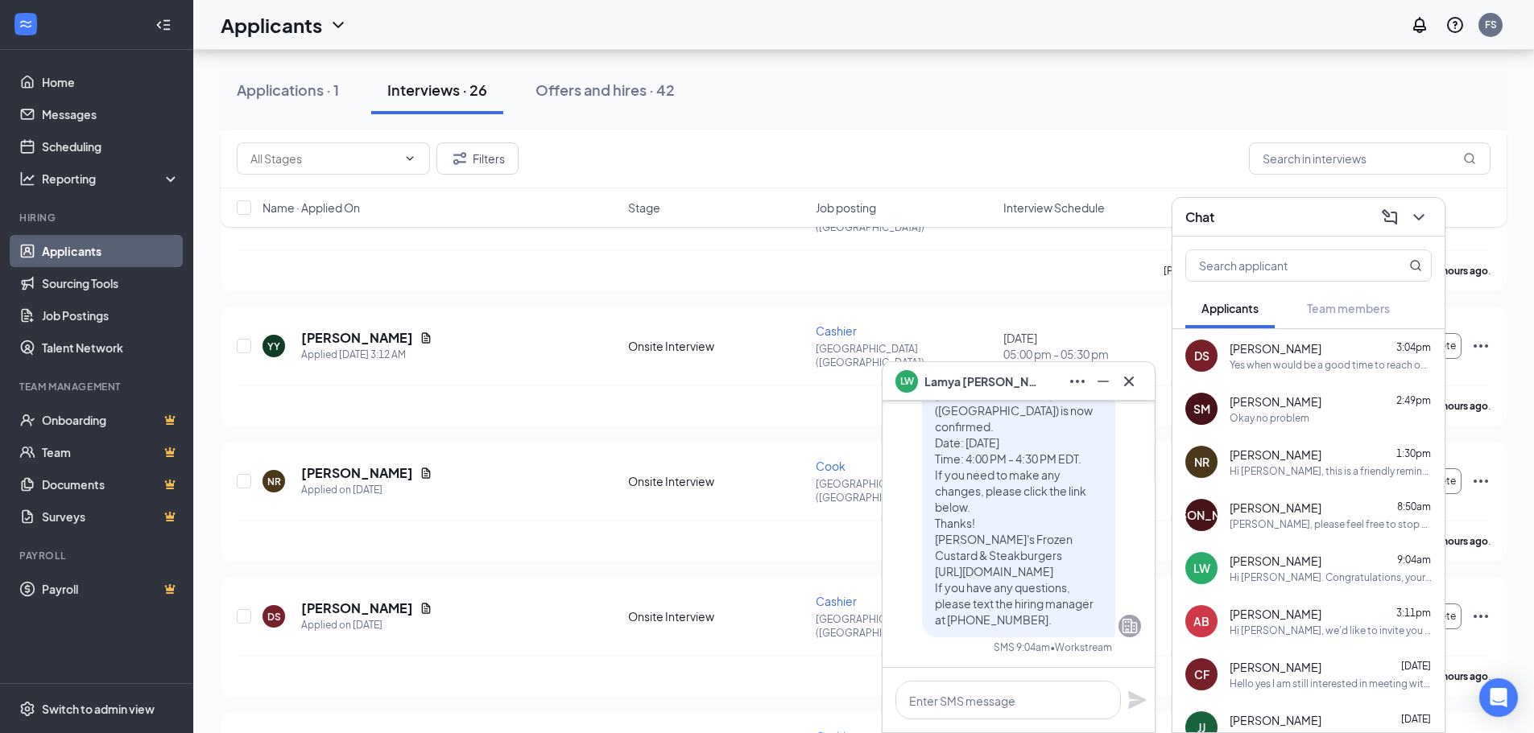
scroll to position [564, 0]
click at [1130, 386] on icon "Cross" at bounding box center [1128, 381] width 19 height 19
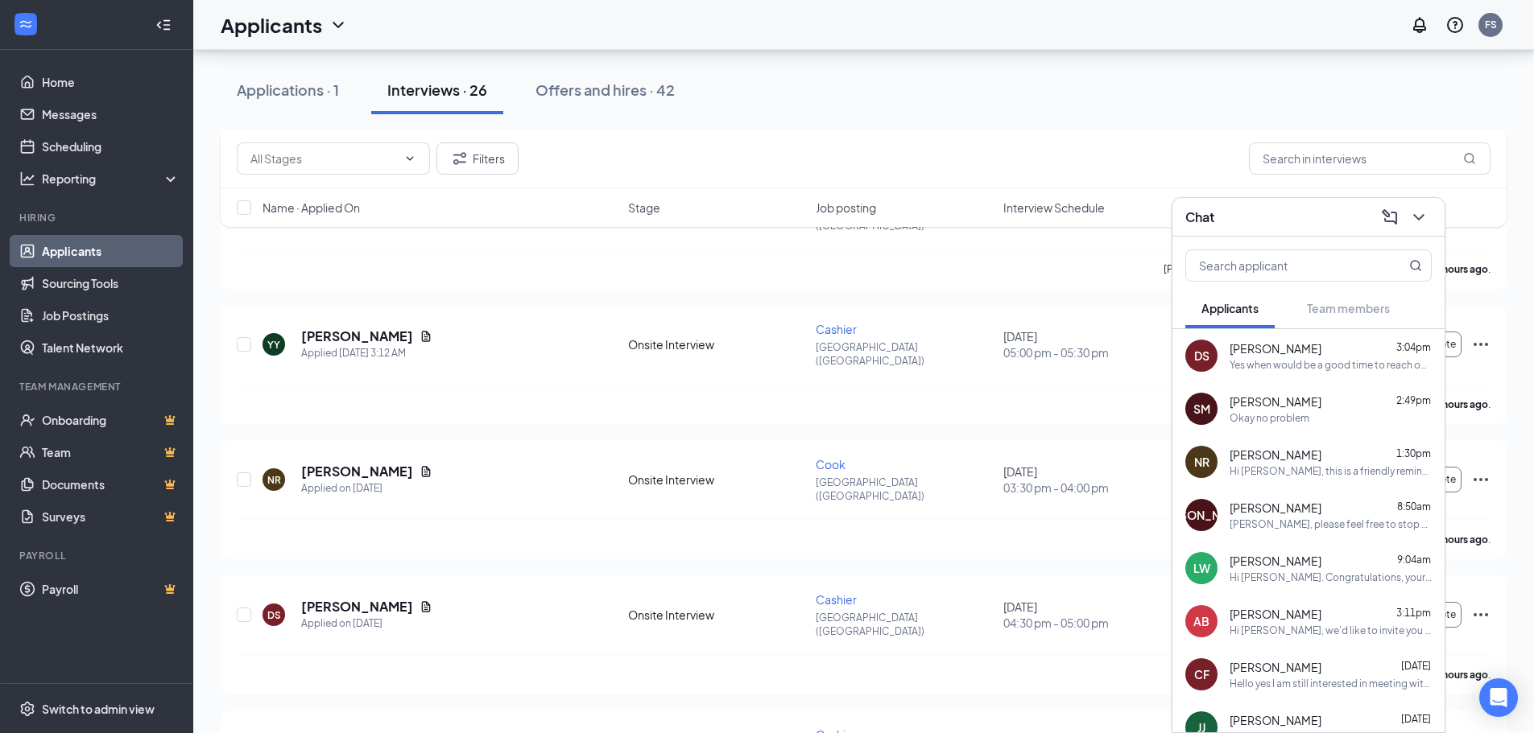
click at [1307, 624] on div "Hi [PERSON_NAME], we'd like to invite you to a meeting with [PERSON_NAME]'s Fro…" at bounding box center [1330, 631] width 202 height 14
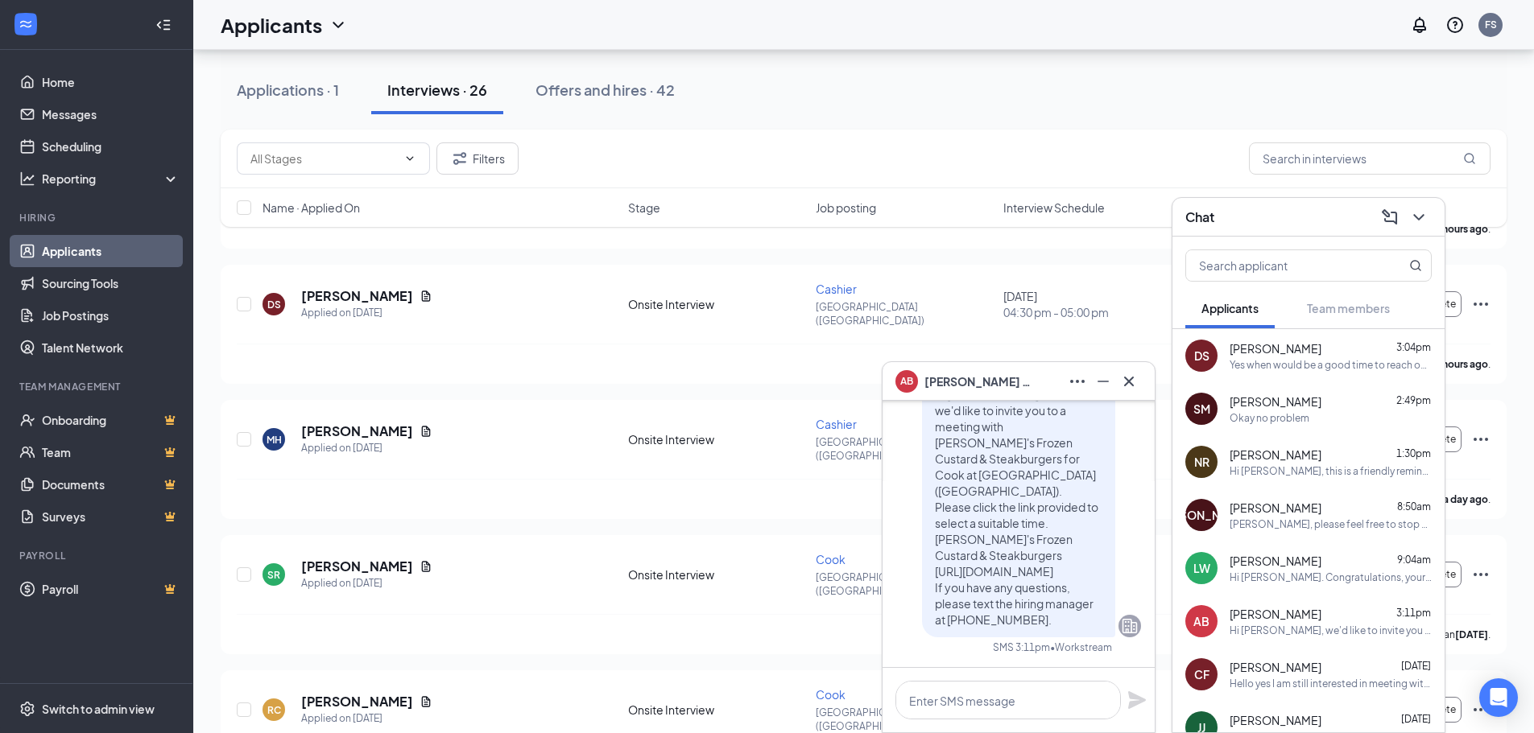
scroll to position [886, 0]
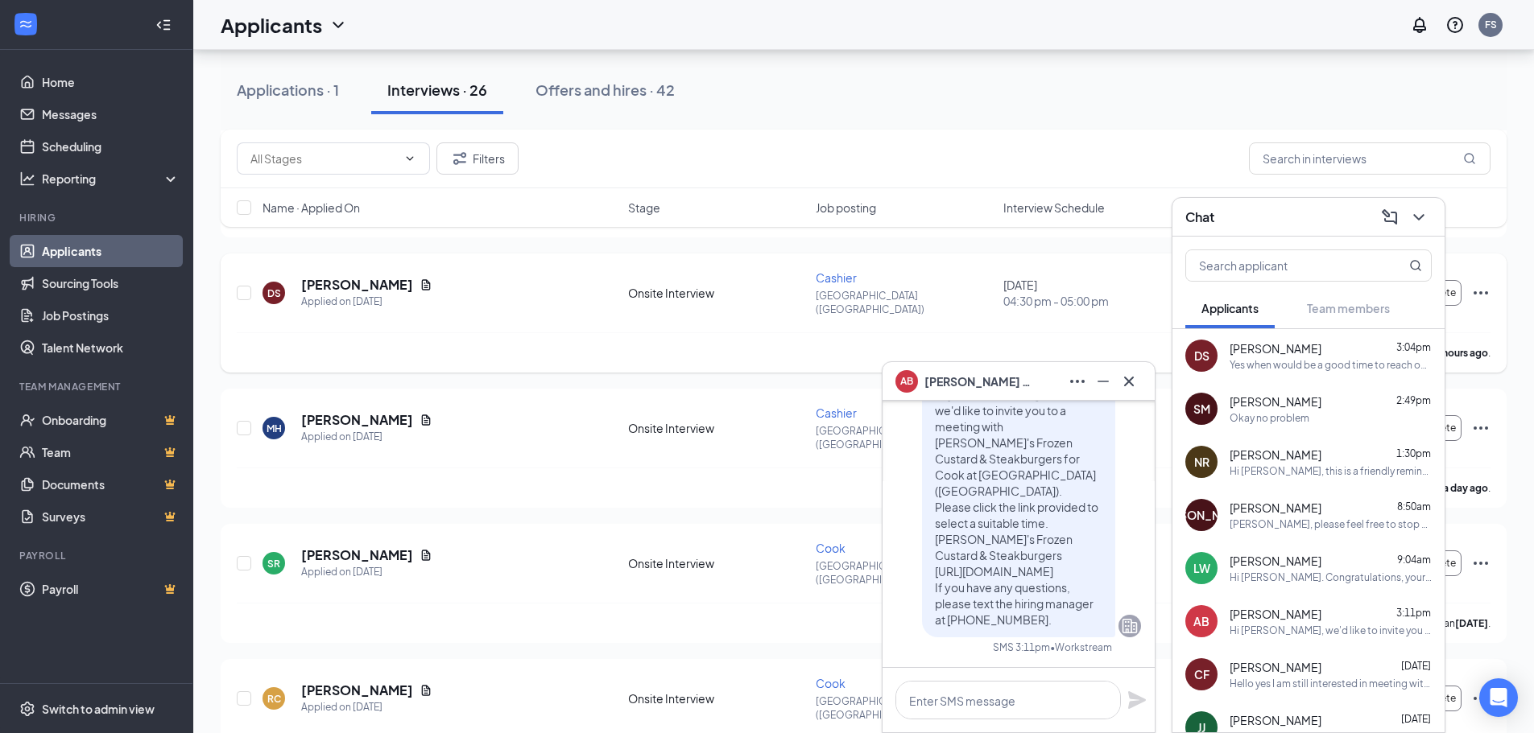
click at [907, 332] on div "[PERSON_NAME] has applied more than 19 hours ago ." at bounding box center [863, 352] width 1253 height 40
click at [332, 87] on div "Applications · 1" at bounding box center [288, 90] width 102 height 20
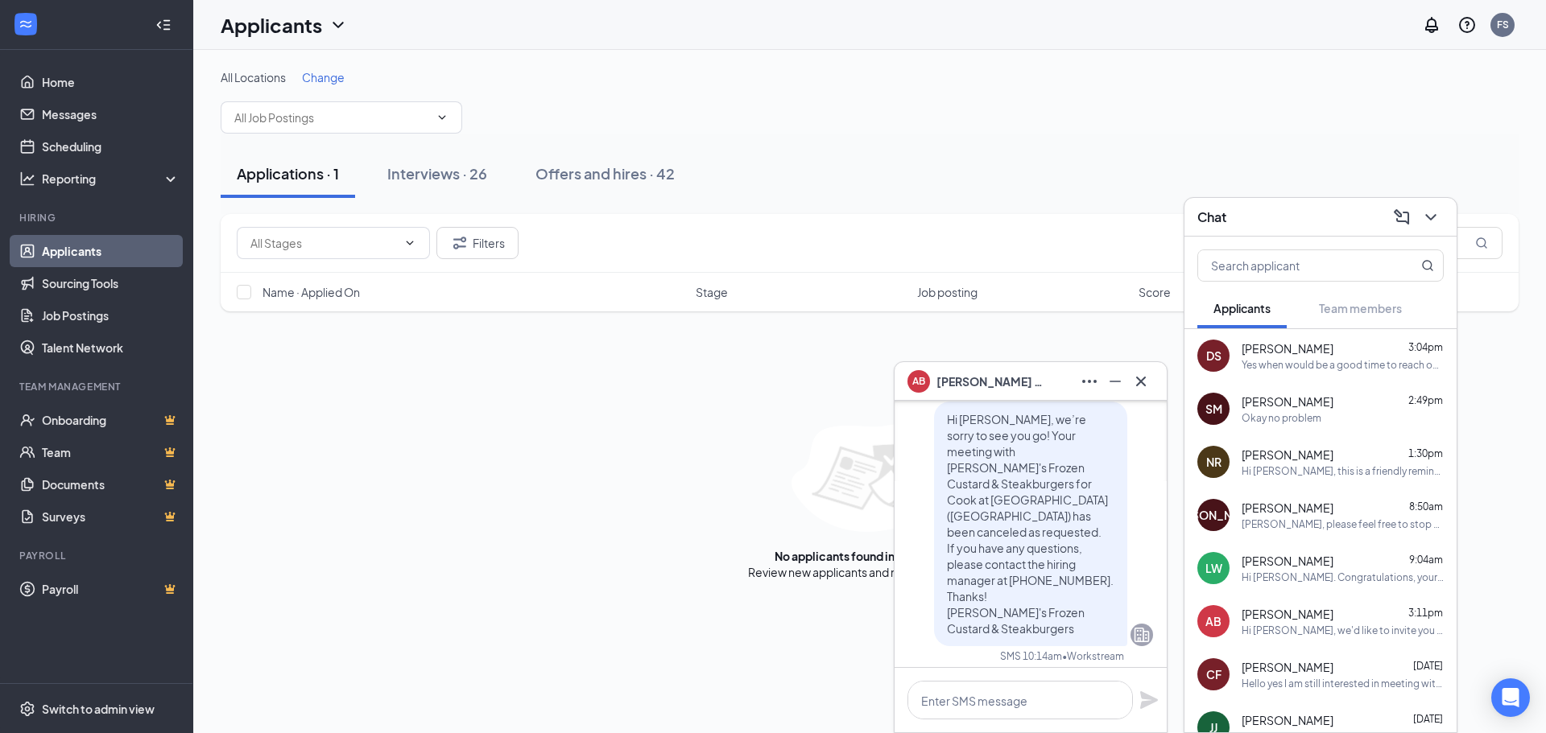
scroll to position [-322, 0]
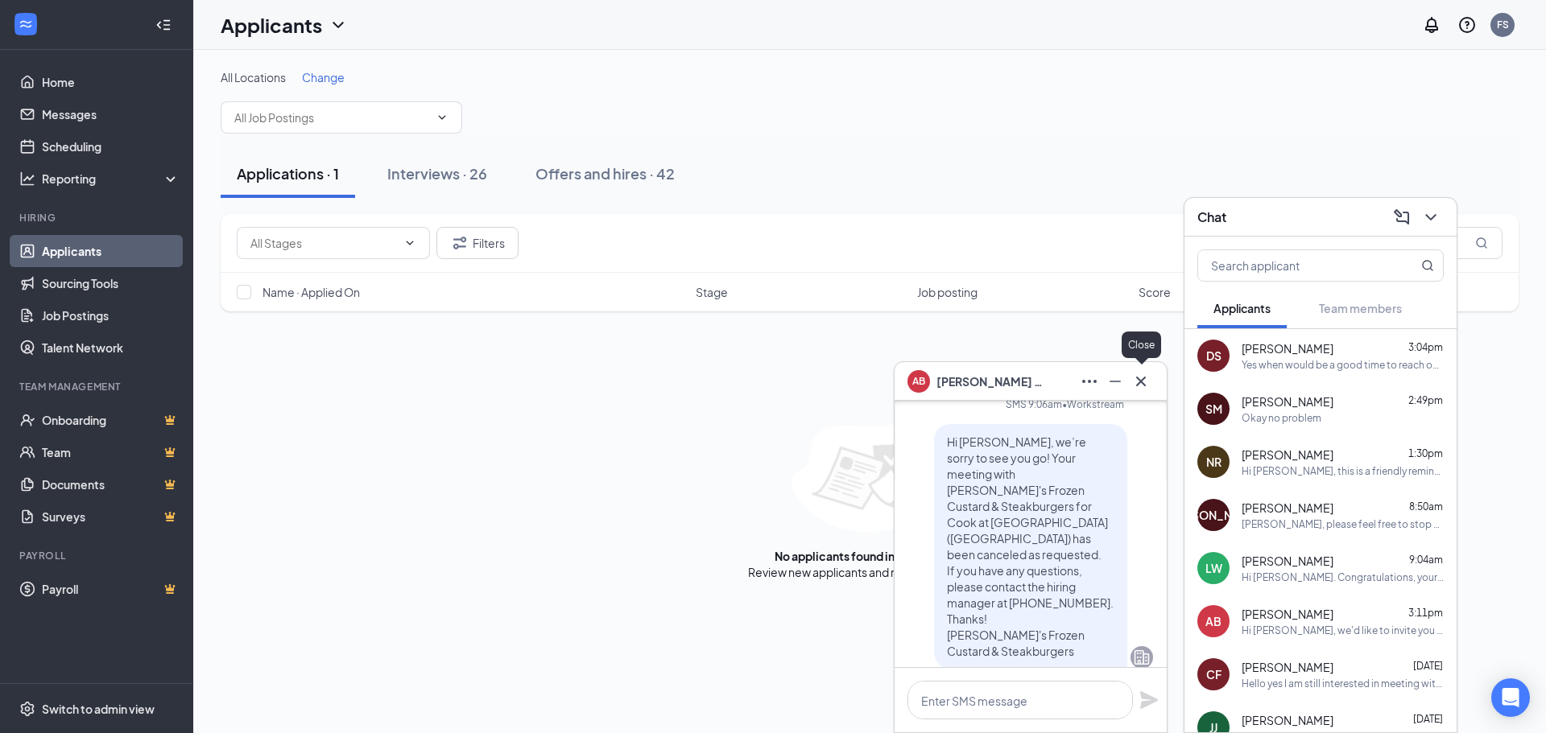
click at [1138, 385] on icon "Cross" at bounding box center [1141, 381] width 10 height 10
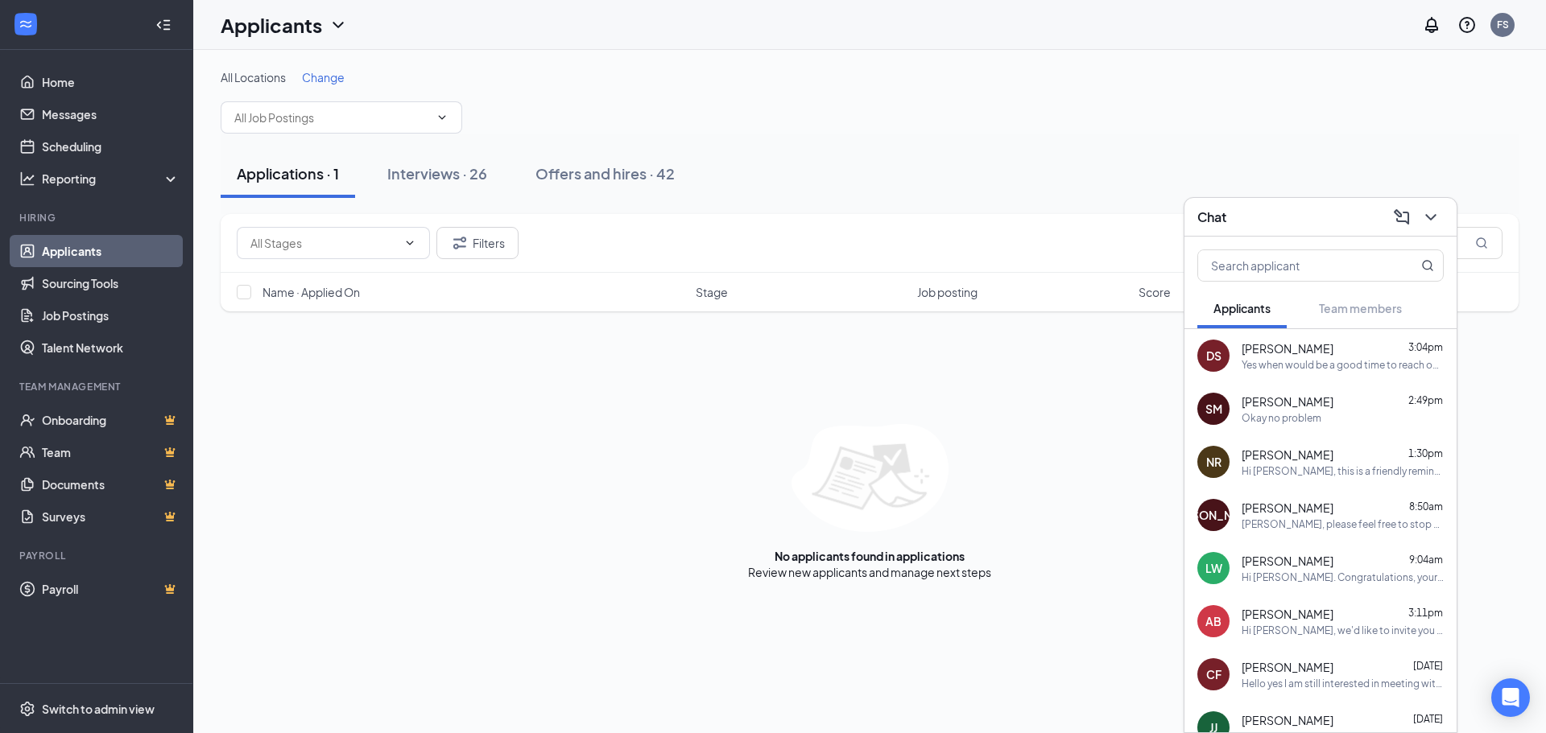
click at [881, 176] on div "Applications · 1 Interviews · 26 Offers and hires · 42" at bounding box center [870, 174] width 1298 height 48
click at [1431, 206] on button at bounding box center [1431, 217] width 26 height 26
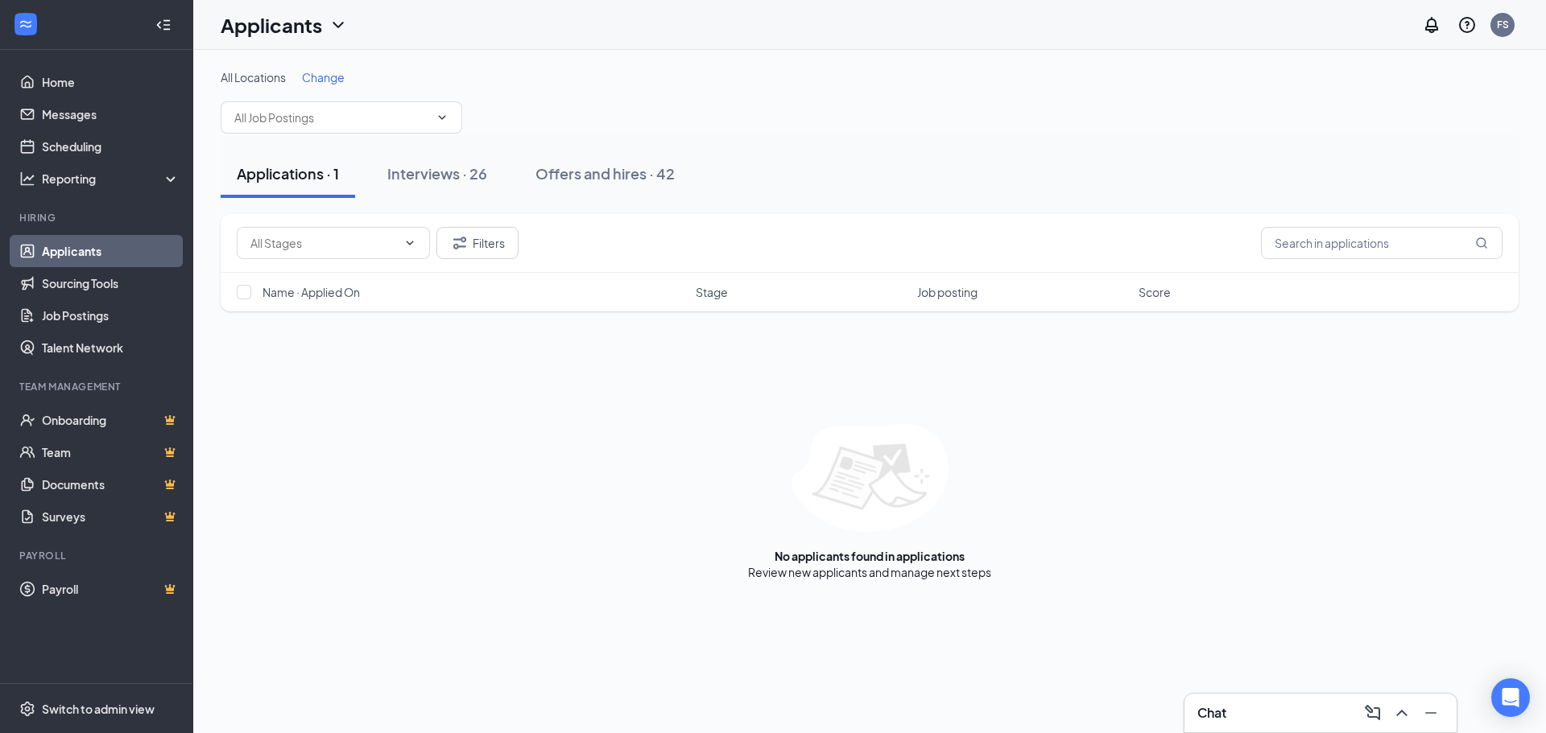
click at [273, 188] on button "Applications · 1" at bounding box center [288, 174] width 134 height 48
click at [295, 166] on div "Applications · 1" at bounding box center [288, 173] width 102 height 20
click at [460, 195] on button "Interviews · 26" at bounding box center [437, 174] width 132 height 48
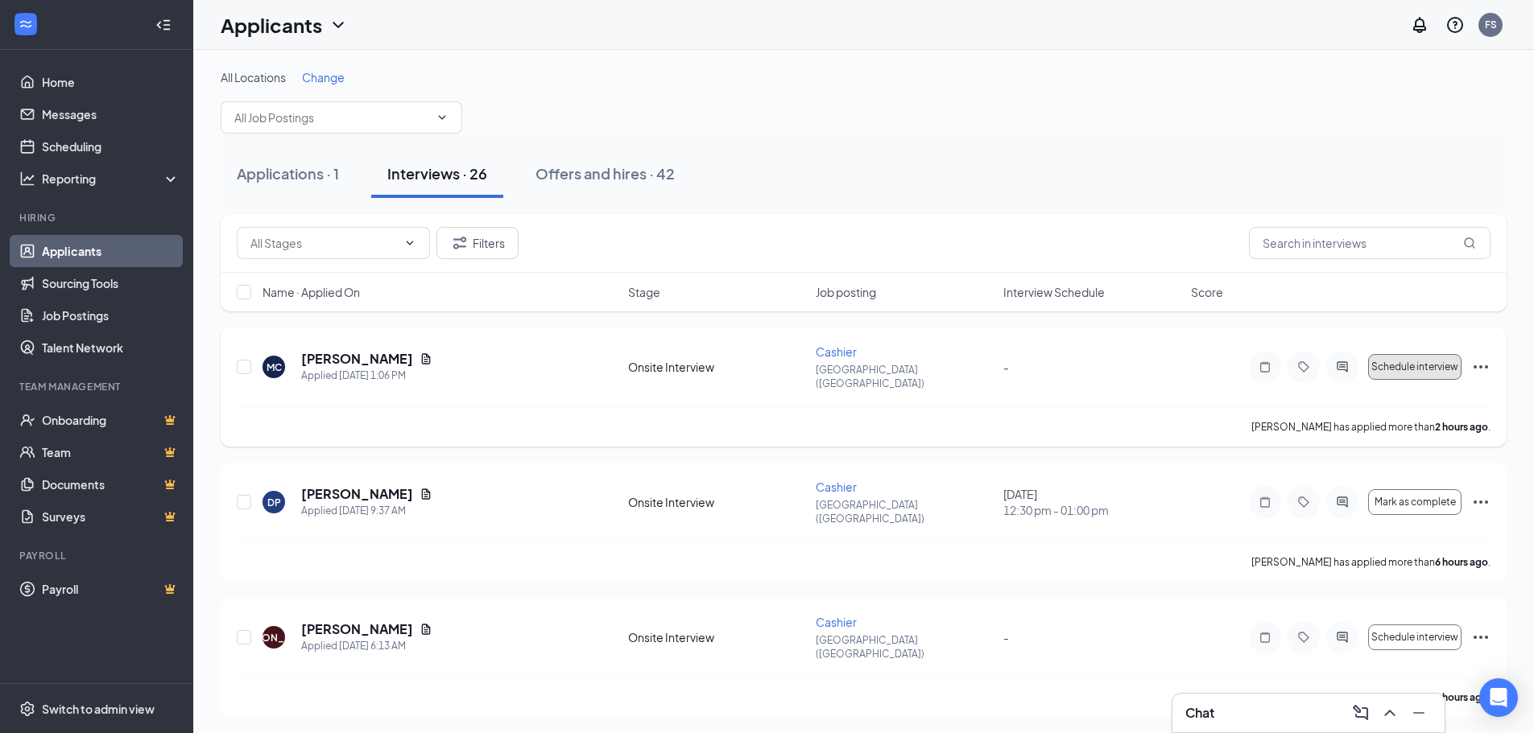
click at [1410, 364] on span "Schedule interview" at bounding box center [1414, 366] width 87 height 11
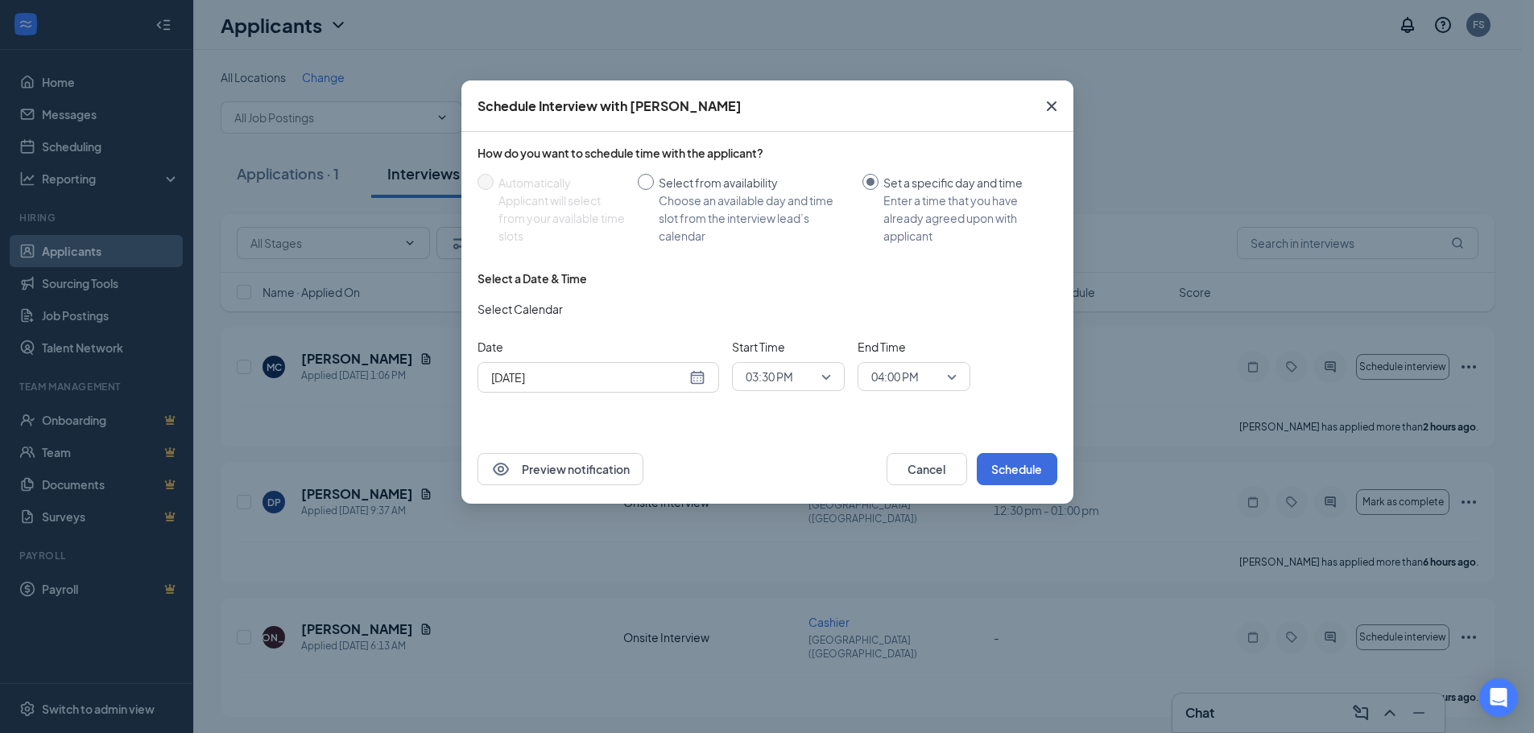
click at [648, 186] on input "Select from availability Choose an available day and time slot from the intervi…" at bounding box center [646, 182] width 16 height 16
radio input "true"
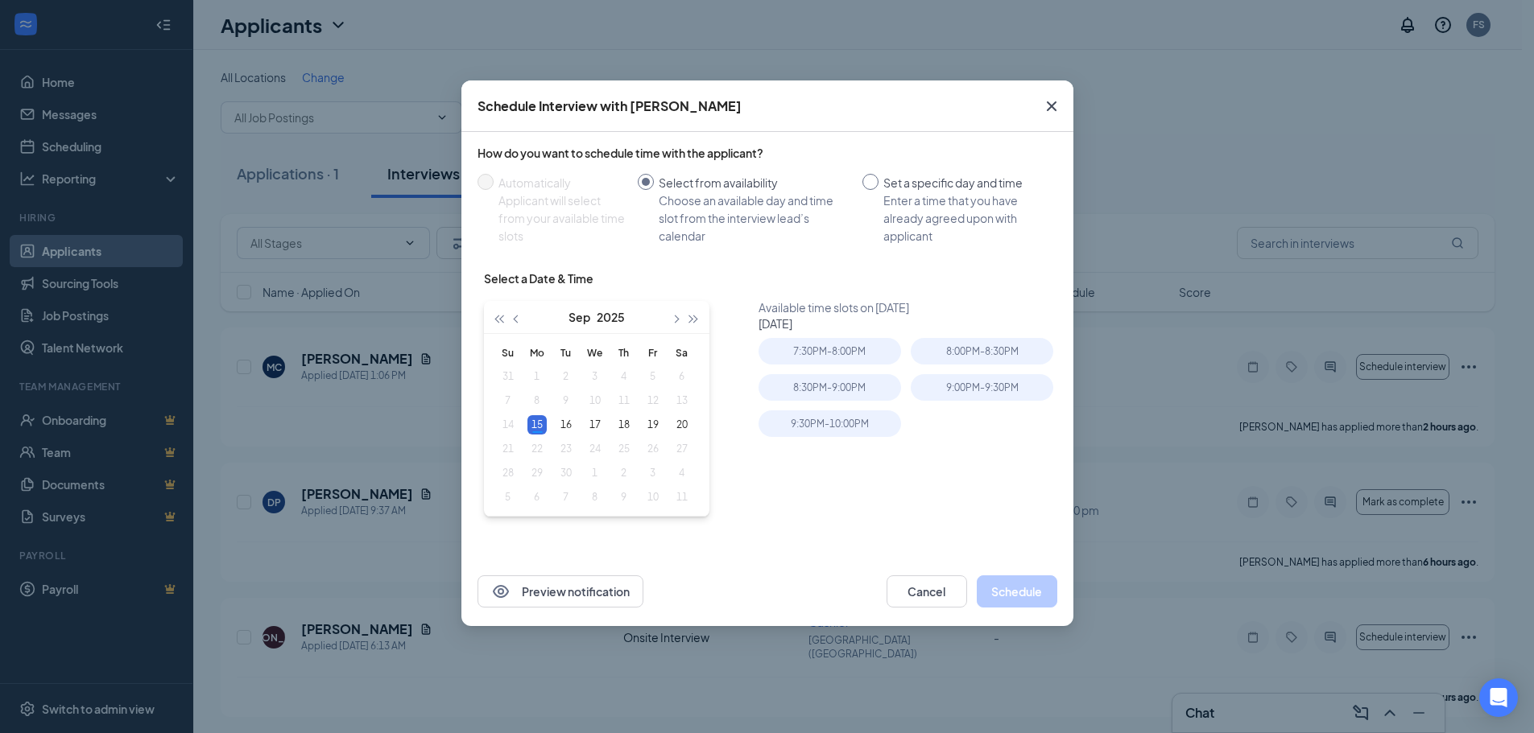
click at [888, 198] on div "Enter a time that you have already agreed upon with applicant" at bounding box center [963, 218] width 161 height 53
click at [878, 190] on input "Set a specific day and time Enter a time that you have already agreed upon with…" at bounding box center [870, 182] width 16 height 16
radio input "true"
radio input "false"
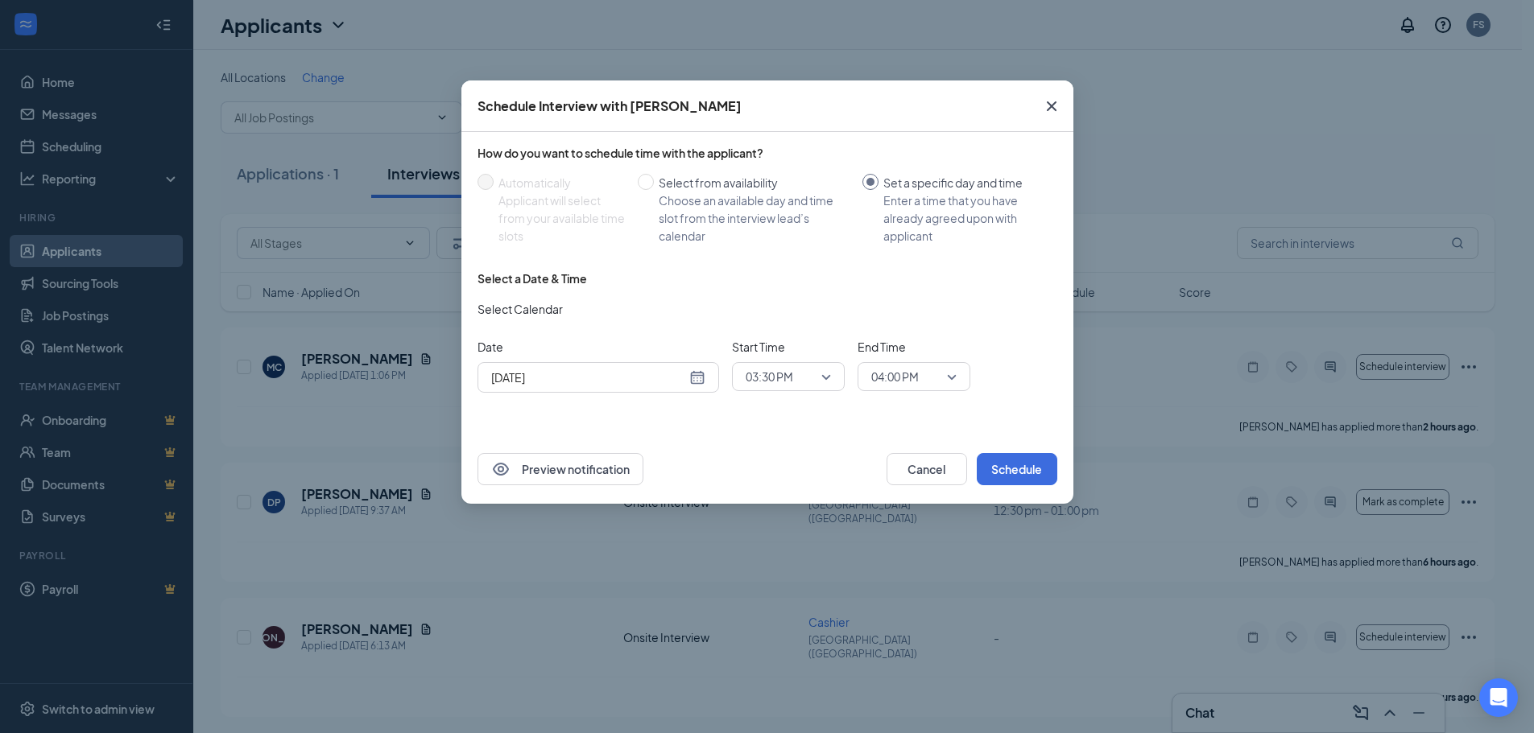
click at [1057, 97] on icon "Cross" at bounding box center [1051, 106] width 19 height 19
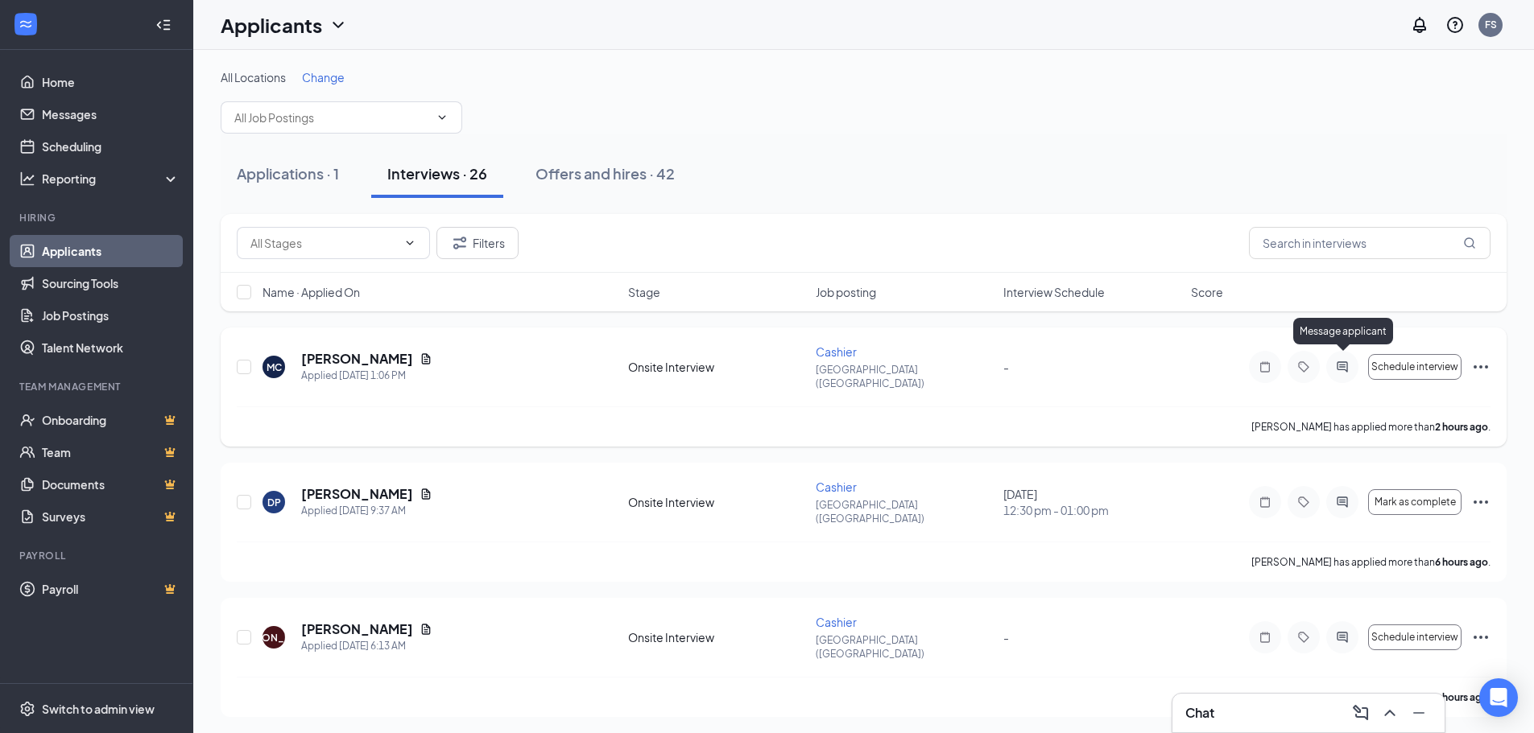
click at [1340, 361] on icon "ActiveChat" at bounding box center [1341, 366] width 10 height 10
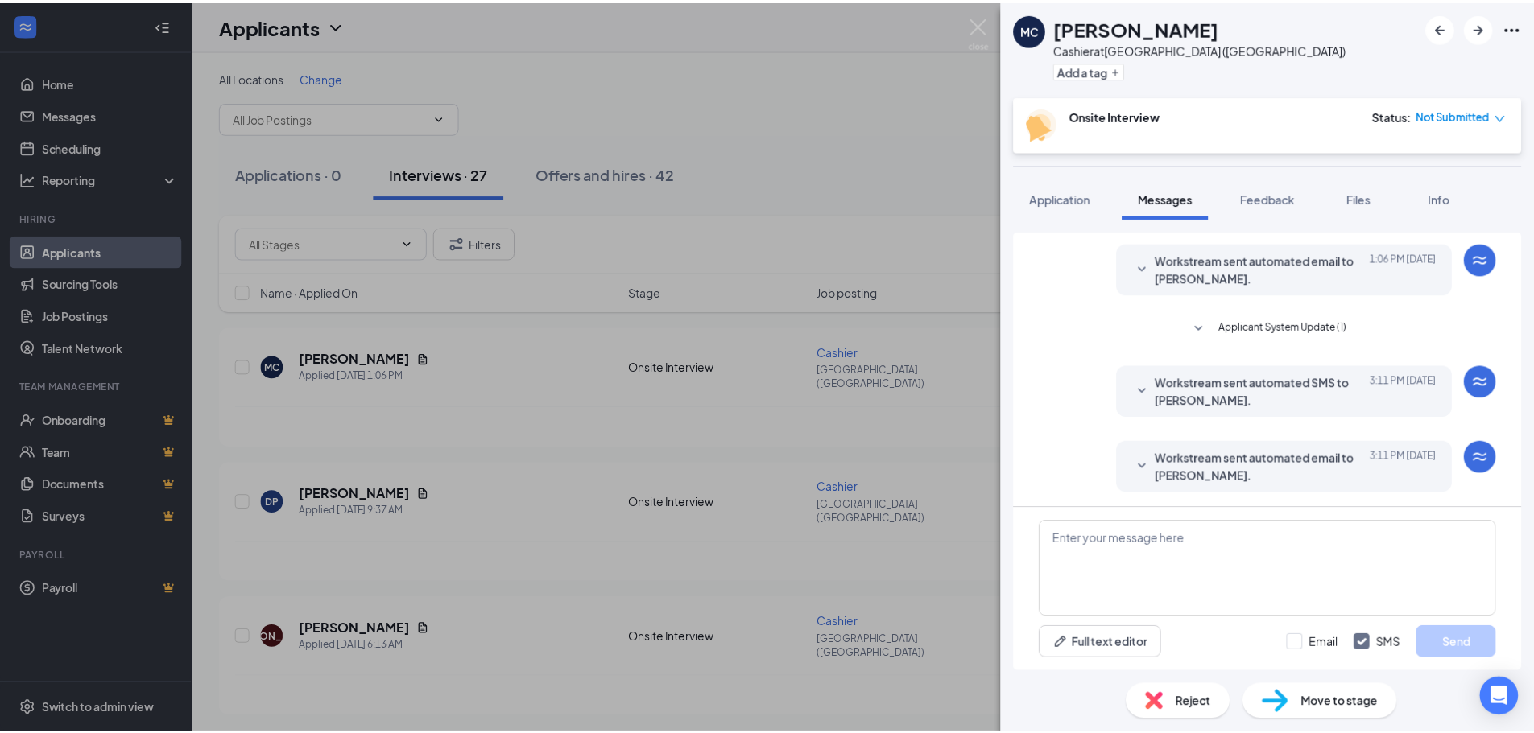
scroll to position [120, 0]
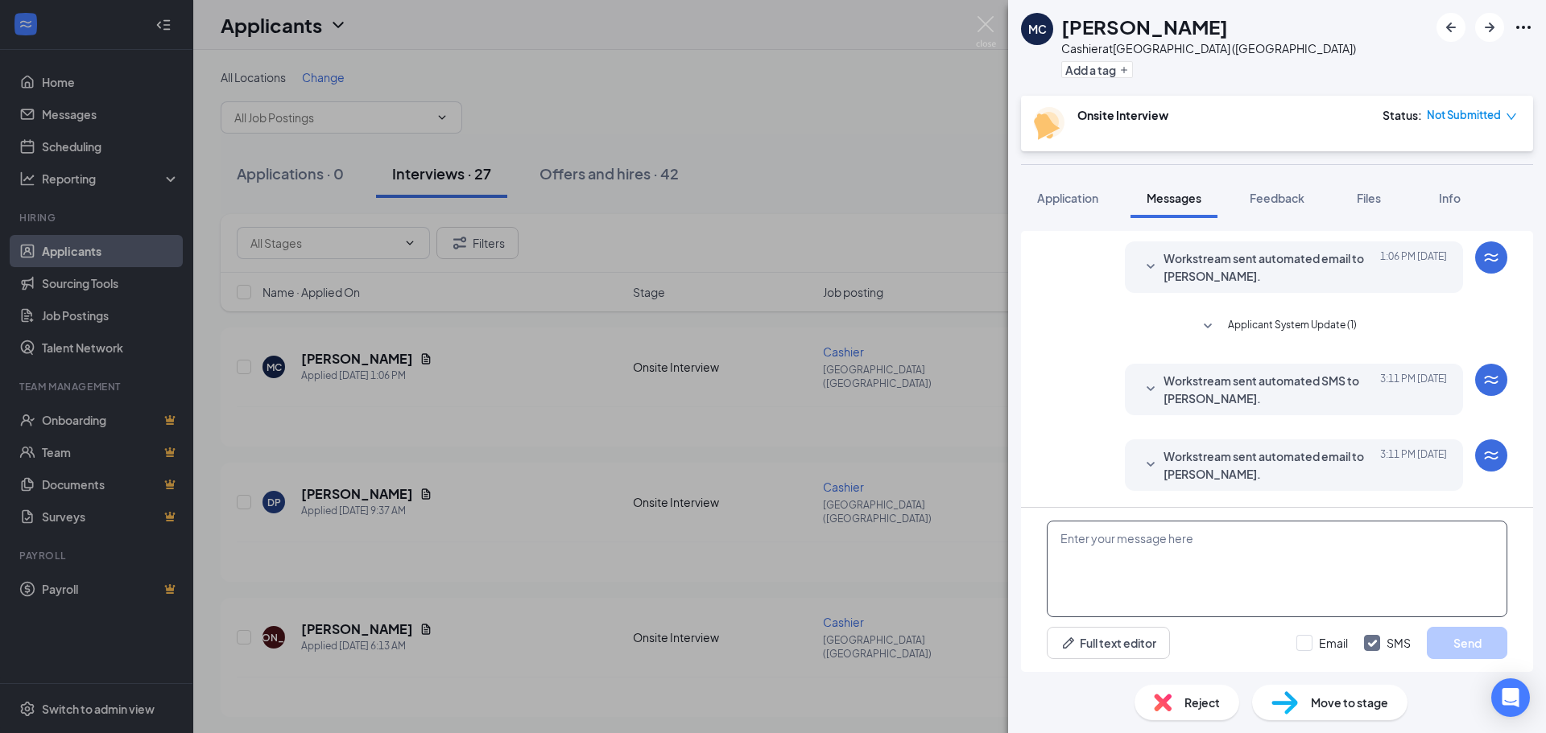
click at [1344, 540] on textarea at bounding box center [1277, 569] width 460 height 97
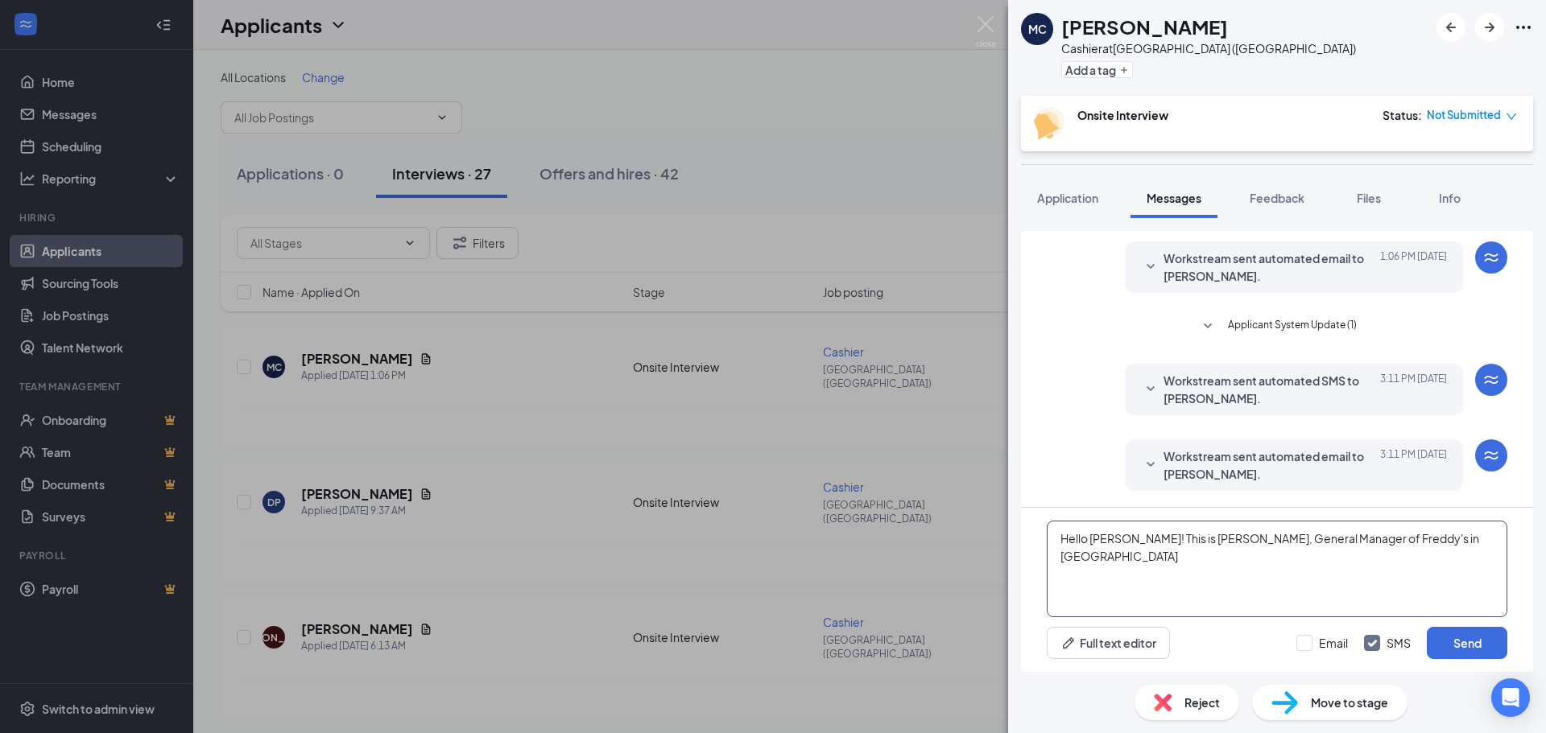
click at [1458, 543] on textarea "Hello [PERSON_NAME]! This is [PERSON_NAME], General Manager of Freddy's in [GEO…" at bounding box center [1277, 569] width 460 height 97
click at [1166, 572] on textarea "Hello [PERSON_NAME]! This is [PERSON_NAME], General Manager of Freddy's in [GEO…" at bounding box center [1277, 569] width 460 height 97
click at [1173, 578] on textarea "Hello [PERSON_NAME]! This is [PERSON_NAME], General Manager of Freddy's in [GEO…" at bounding box center [1277, 569] width 460 height 97
click at [1346, 570] on textarea "Hello [PERSON_NAME]! This is [PERSON_NAME], General Manager of Freddy's in [GEO…" at bounding box center [1277, 569] width 460 height 97
click at [1359, 557] on textarea "Hello [PERSON_NAME]! This is [PERSON_NAME], General Manager of Freddy's in [GEO…" at bounding box center [1277, 569] width 460 height 97
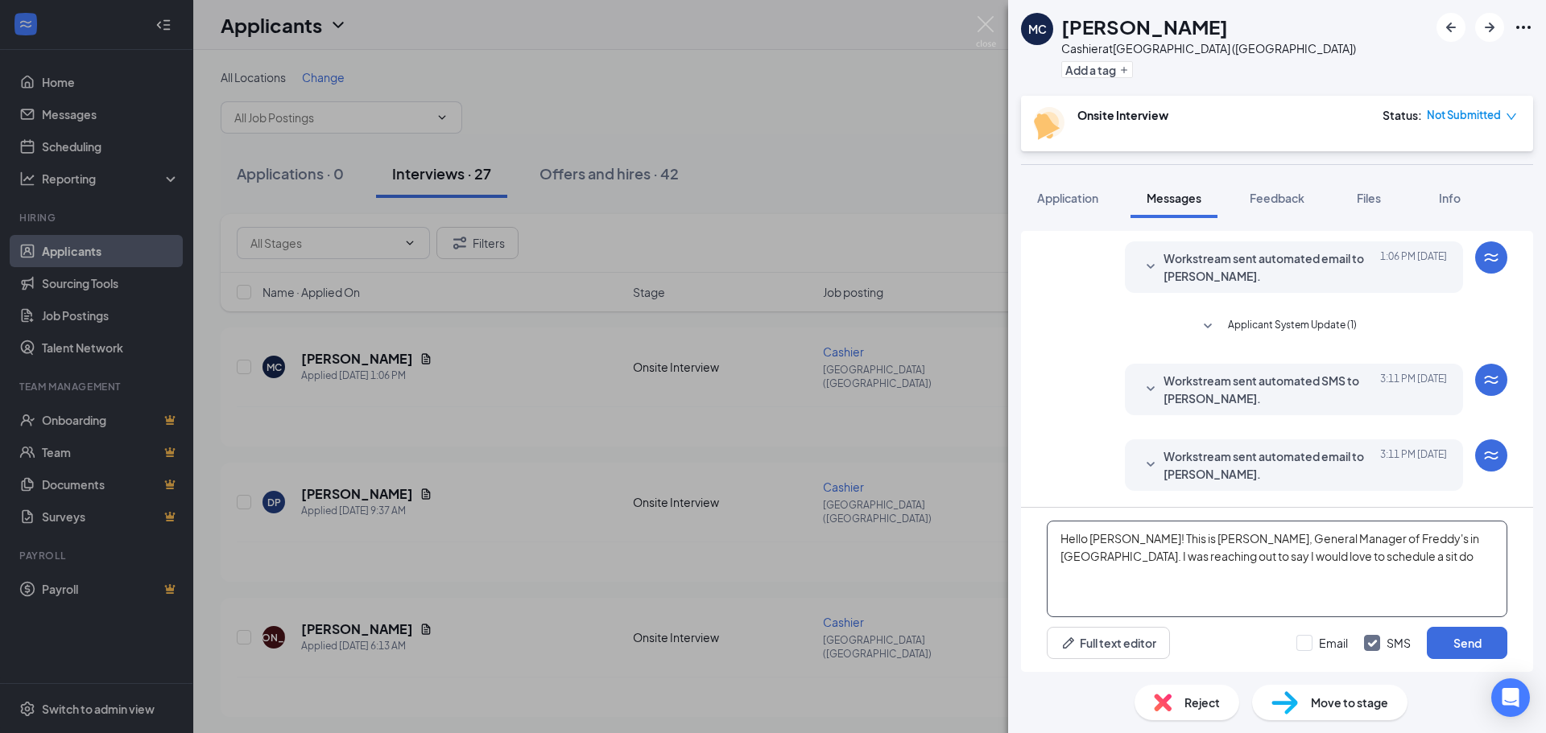
click at [1350, 566] on textarea "Hello [PERSON_NAME]! This is [PERSON_NAME], General Manager of Freddy's in [GEO…" at bounding box center [1277, 569] width 460 height 97
click at [1353, 565] on textarea "Hello [PERSON_NAME]! This is [PERSON_NAME], General Manager of Freddy's in [GEO…" at bounding box center [1277, 569] width 460 height 97
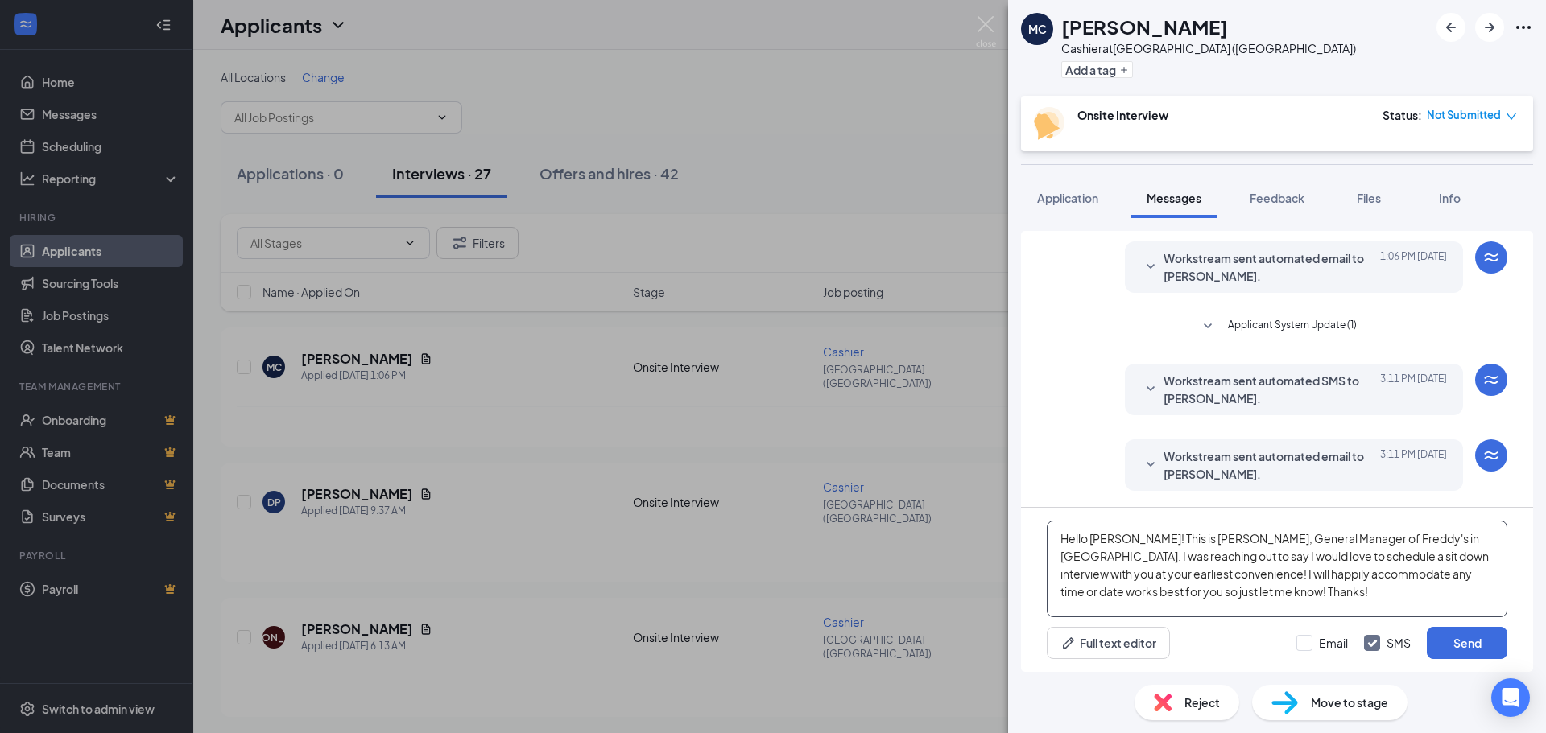
type textarea "Hello [PERSON_NAME]! This is [PERSON_NAME], General Manager of Freddy's in [GEO…"
click at [610, 105] on div "MC [PERSON_NAME] at [GEOGRAPHIC_DATA] ([GEOGRAPHIC_DATA]) Add a tag Onsite Inte…" at bounding box center [773, 366] width 1546 height 733
click at [987, 23] on img at bounding box center [986, 31] width 20 height 31
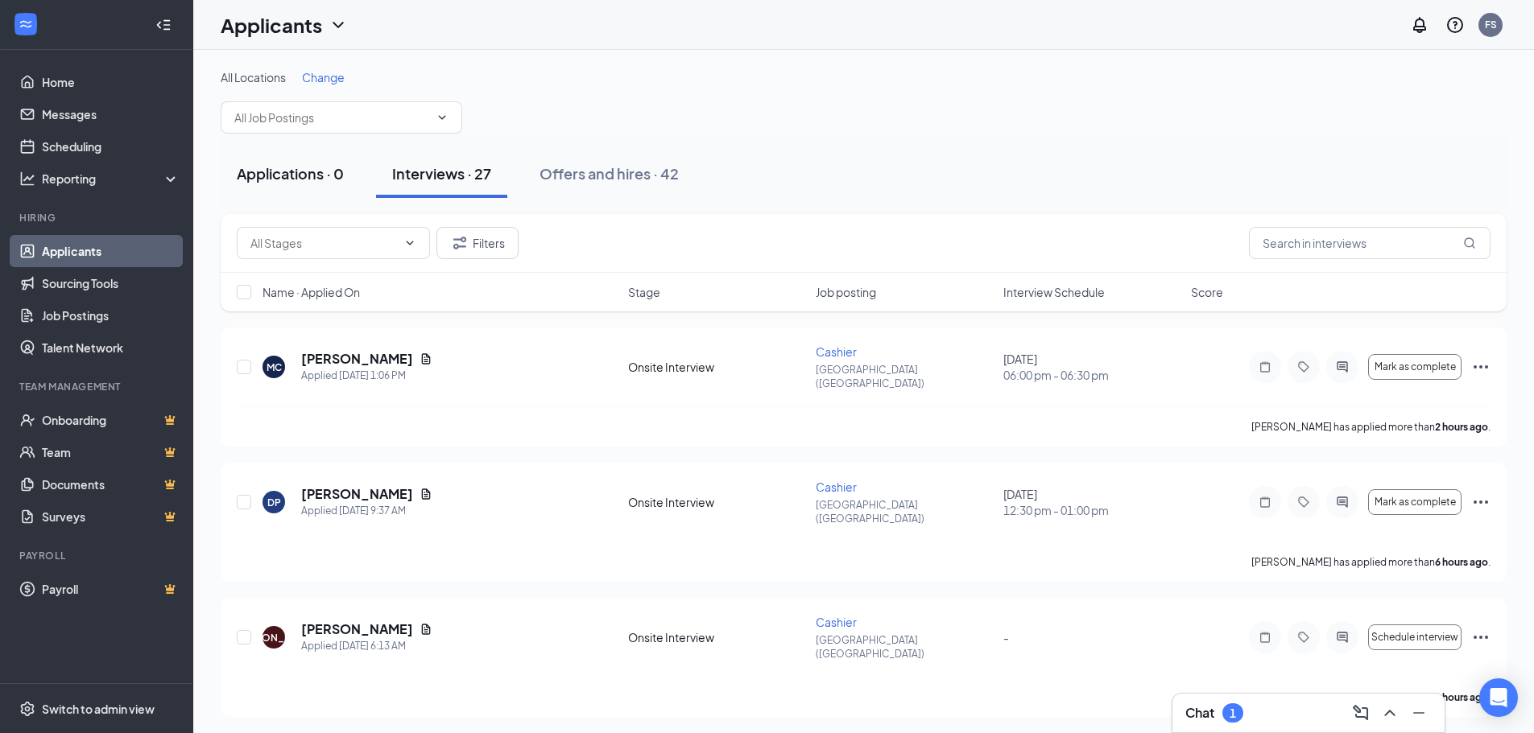
click at [293, 164] on div "Applications · 0" at bounding box center [290, 173] width 107 height 20
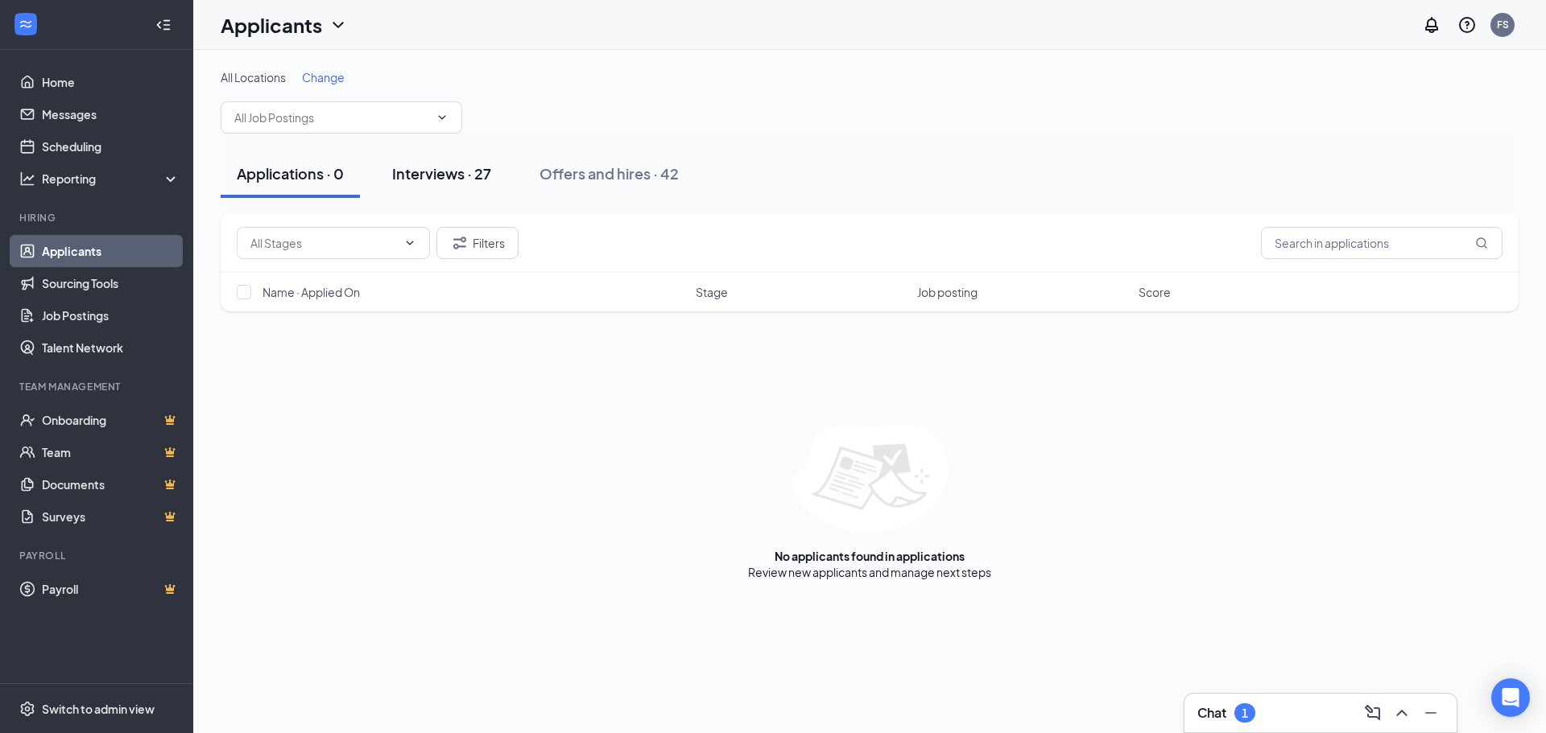
click at [427, 170] on div "Interviews · 27" at bounding box center [441, 173] width 99 height 20
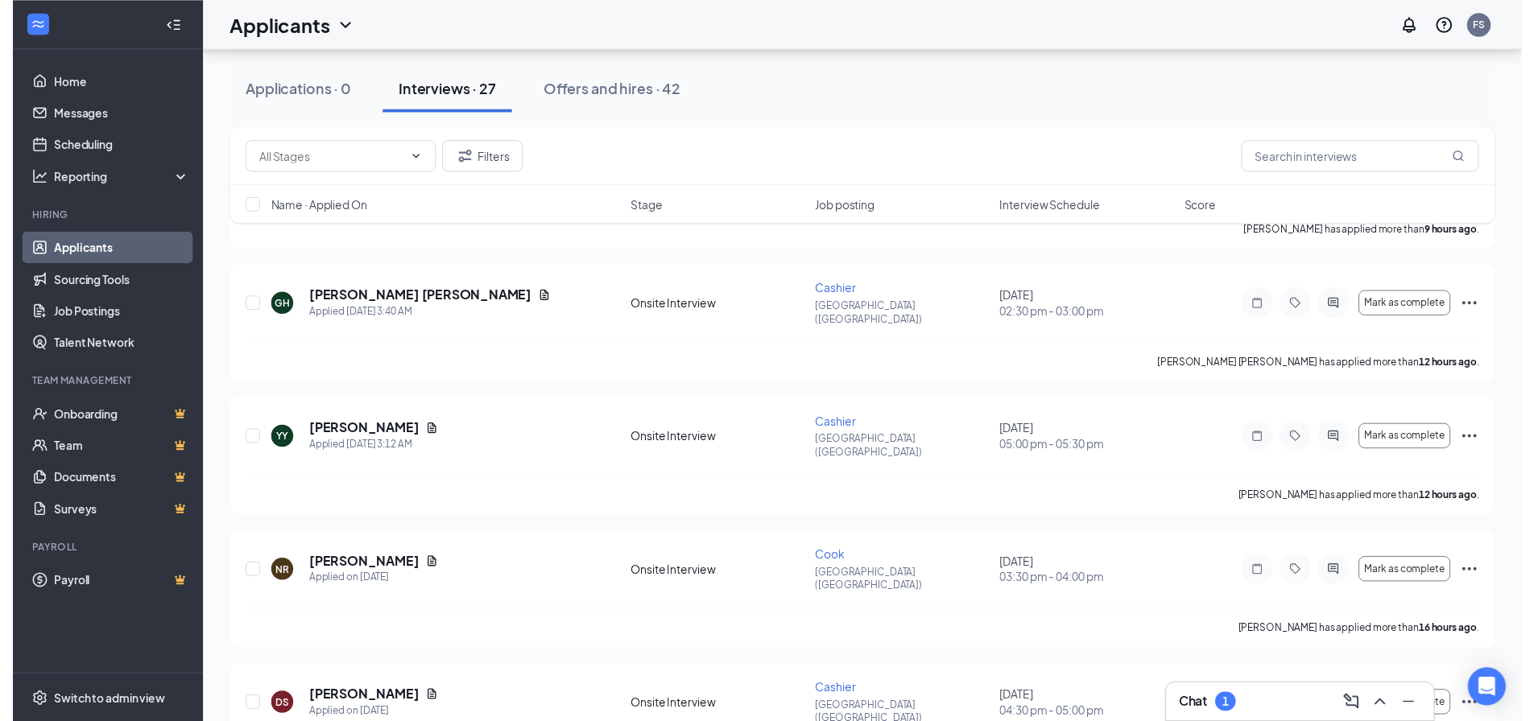
scroll to position [644, 0]
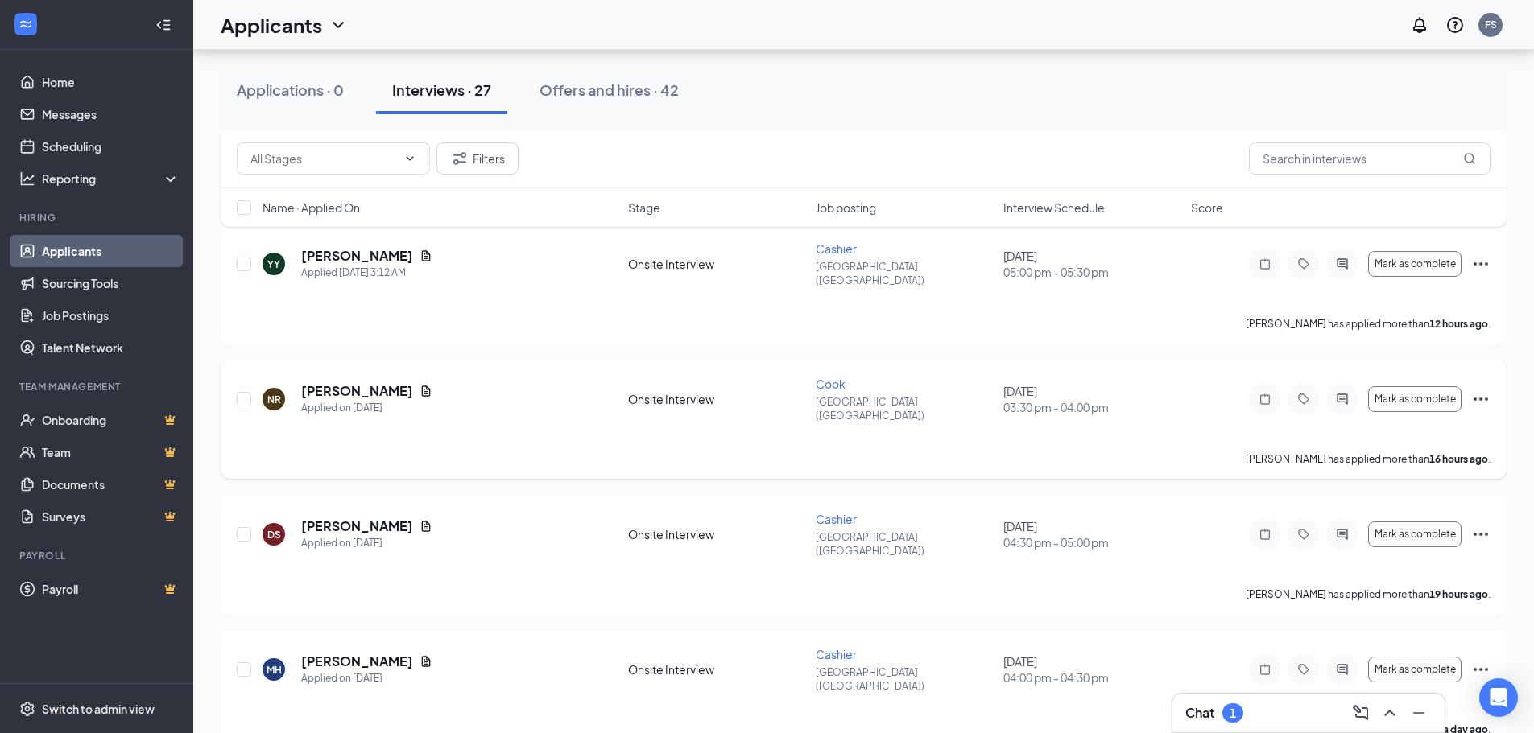
click at [1480, 398] on icon "Ellipses" at bounding box center [1480, 399] width 14 height 3
click at [1207, 376] on div "NR [PERSON_NAME] Applied on [DATE] Onsite Interview Cook Streetsboro ([GEOGRAPH…" at bounding box center [863, 407] width 1253 height 63
click at [519, 382] on div "NR [PERSON_NAME] Applied on [DATE]" at bounding box center [440, 399] width 356 height 34
click at [422, 386] on icon "Document" at bounding box center [426, 391] width 9 height 10
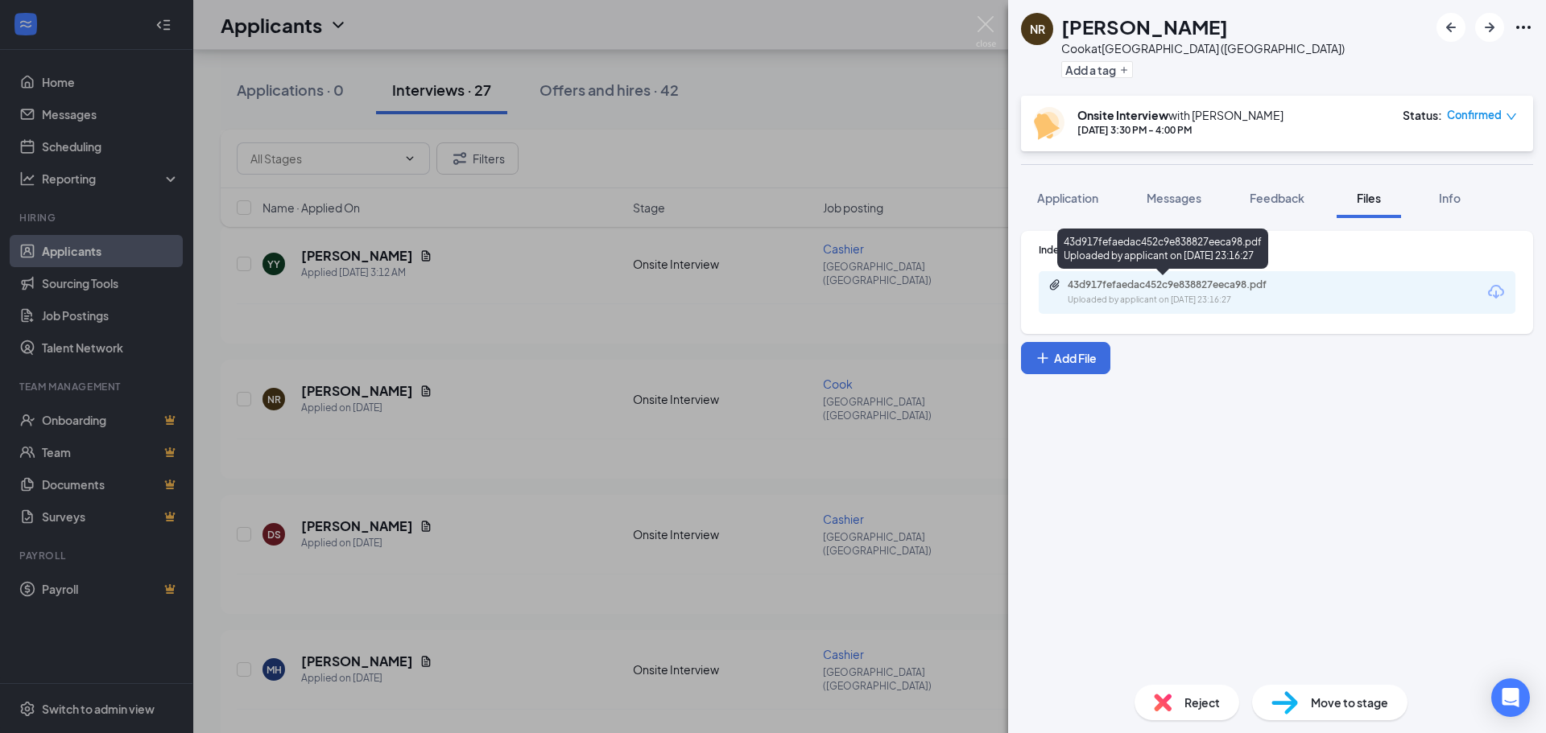
click at [1152, 283] on div "43d917fefaedac452c9e838827eeca98.pdf" at bounding box center [1180, 285] width 225 height 13
click at [982, 33] on img at bounding box center [986, 31] width 20 height 31
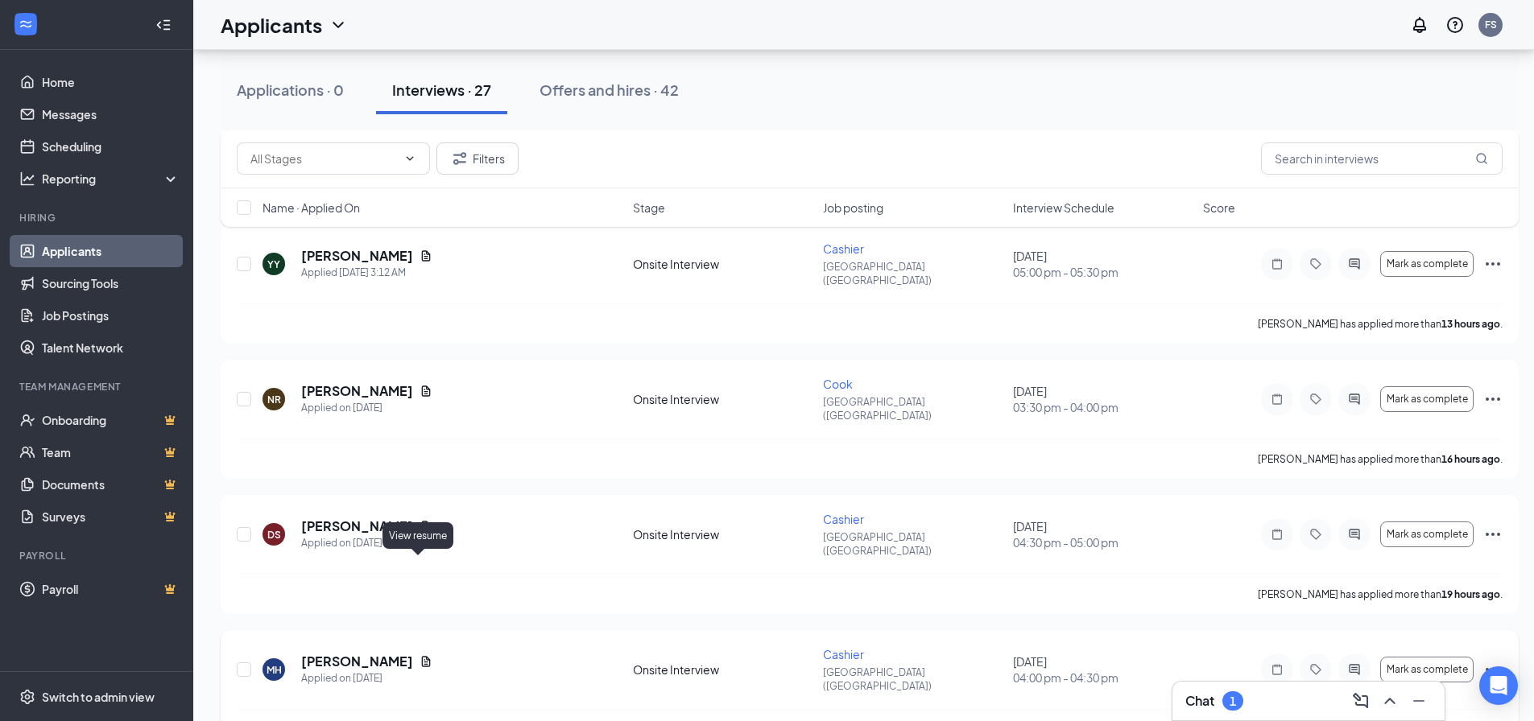
click at [419, 655] on icon "Document" at bounding box center [425, 661] width 13 height 13
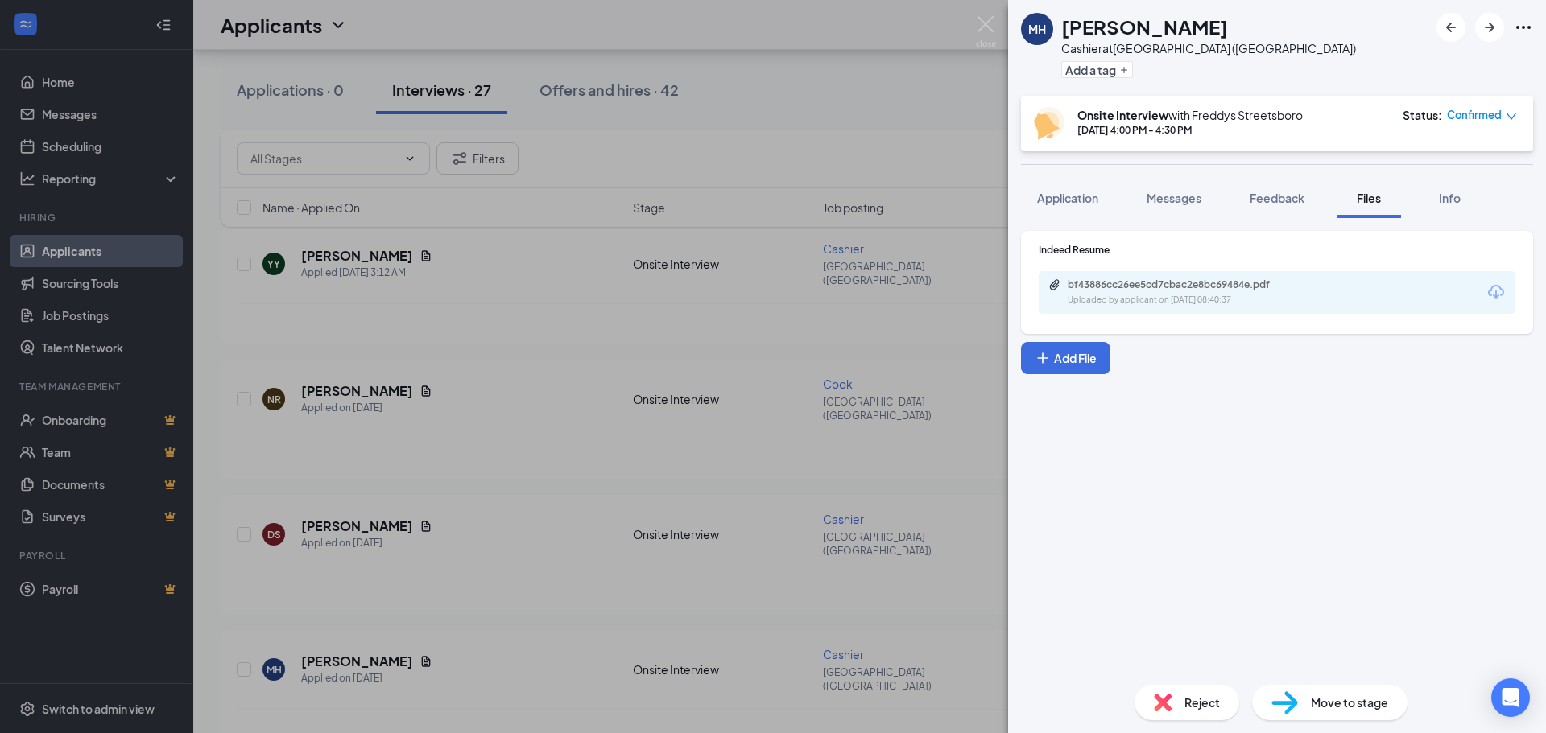
click at [1492, 296] on icon "Download" at bounding box center [1495, 292] width 19 height 19
drag, startPoint x: 914, startPoint y: 88, endPoint x: 1011, endPoint y: 6, distance: 126.9
click at [915, 88] on div "MH [PERSON_NAME] Cashier at [GEOGRAPHIC_DATA] ([GEOGRAPHIC_DATA]) Add a tag Ons…" at bounding box center [773, 366] width 1546 height 733
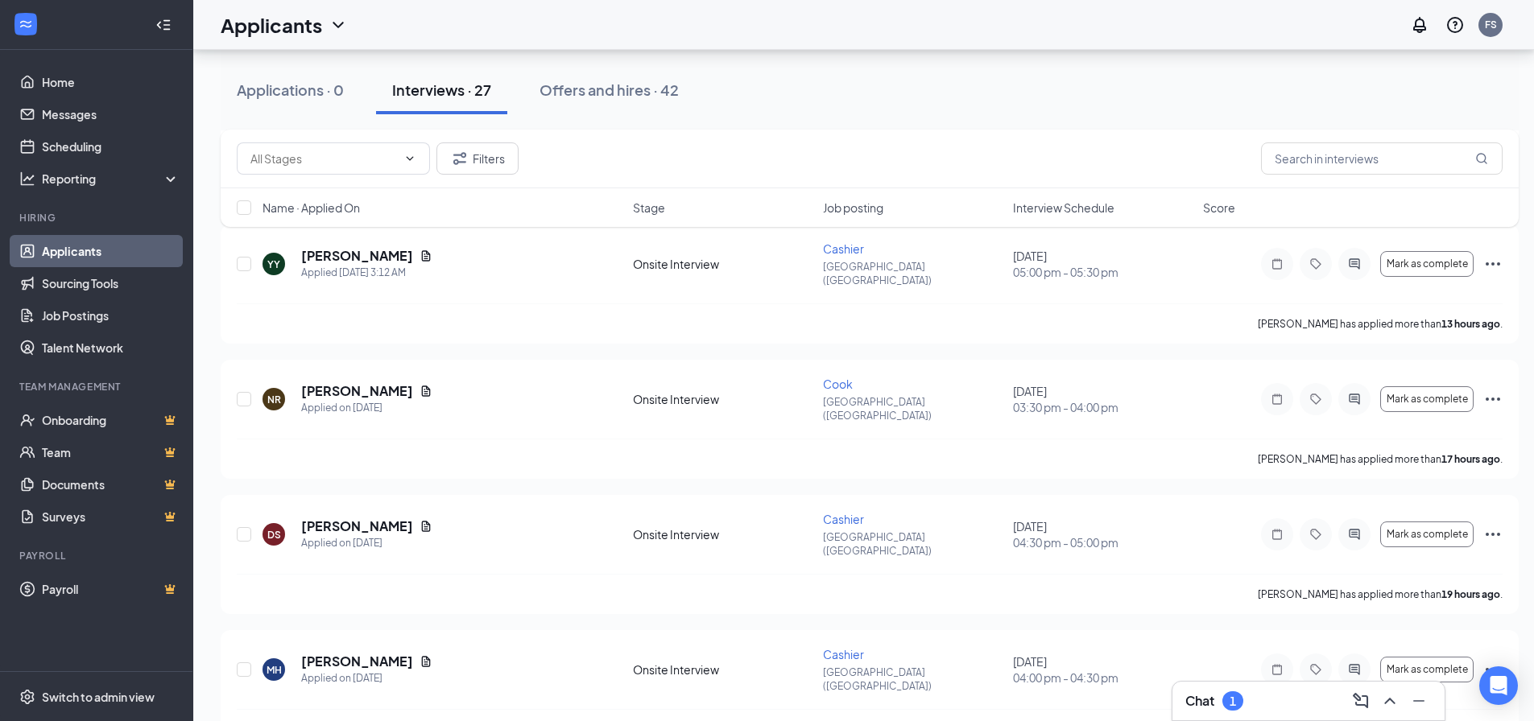
click at [1257, 695] on div "Chat 1" at bounding box center [1308, 701] width 246 height 26
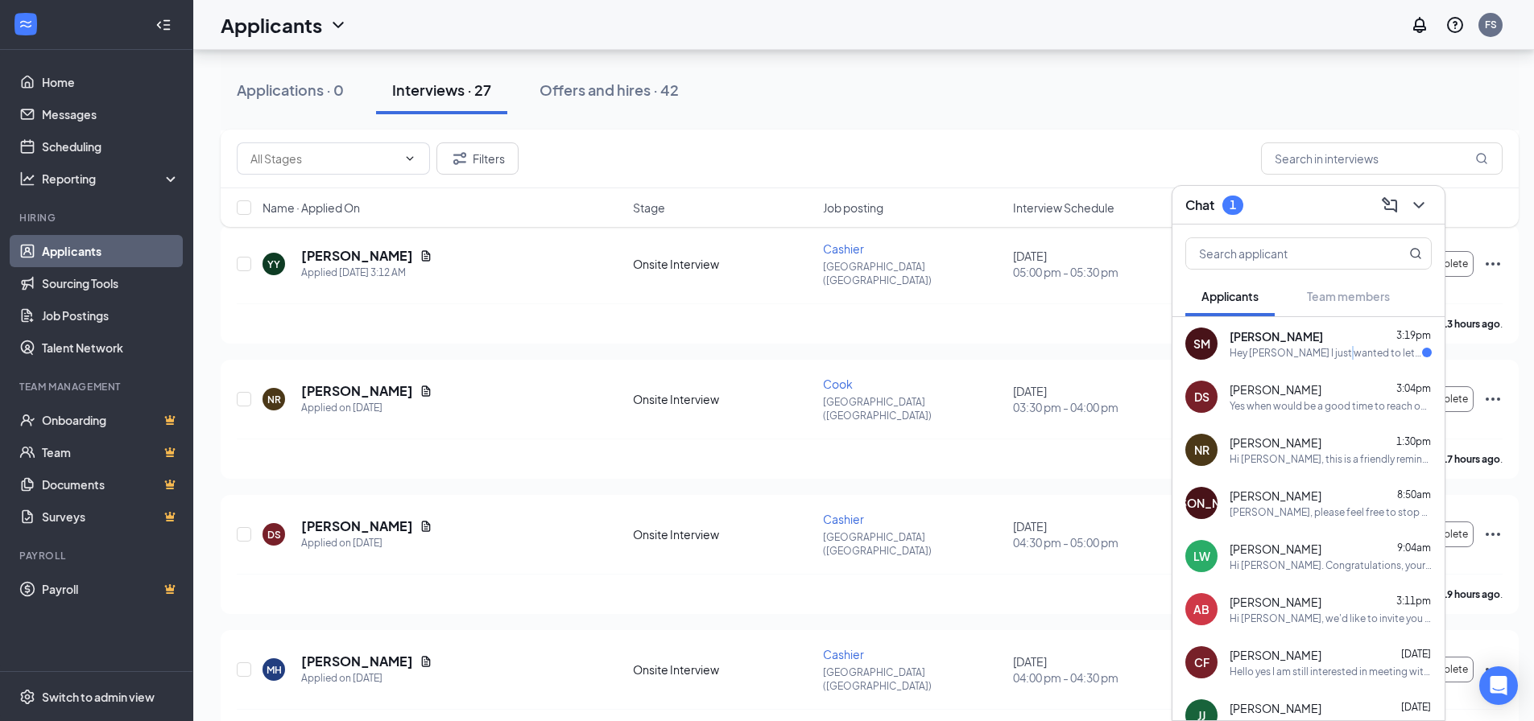
click at [1337, 347] on div "Hey [PERSON_NAME] I just wanted to let you know that I have not received any te…" at bounding box center [1325, 353] width 192 height 14
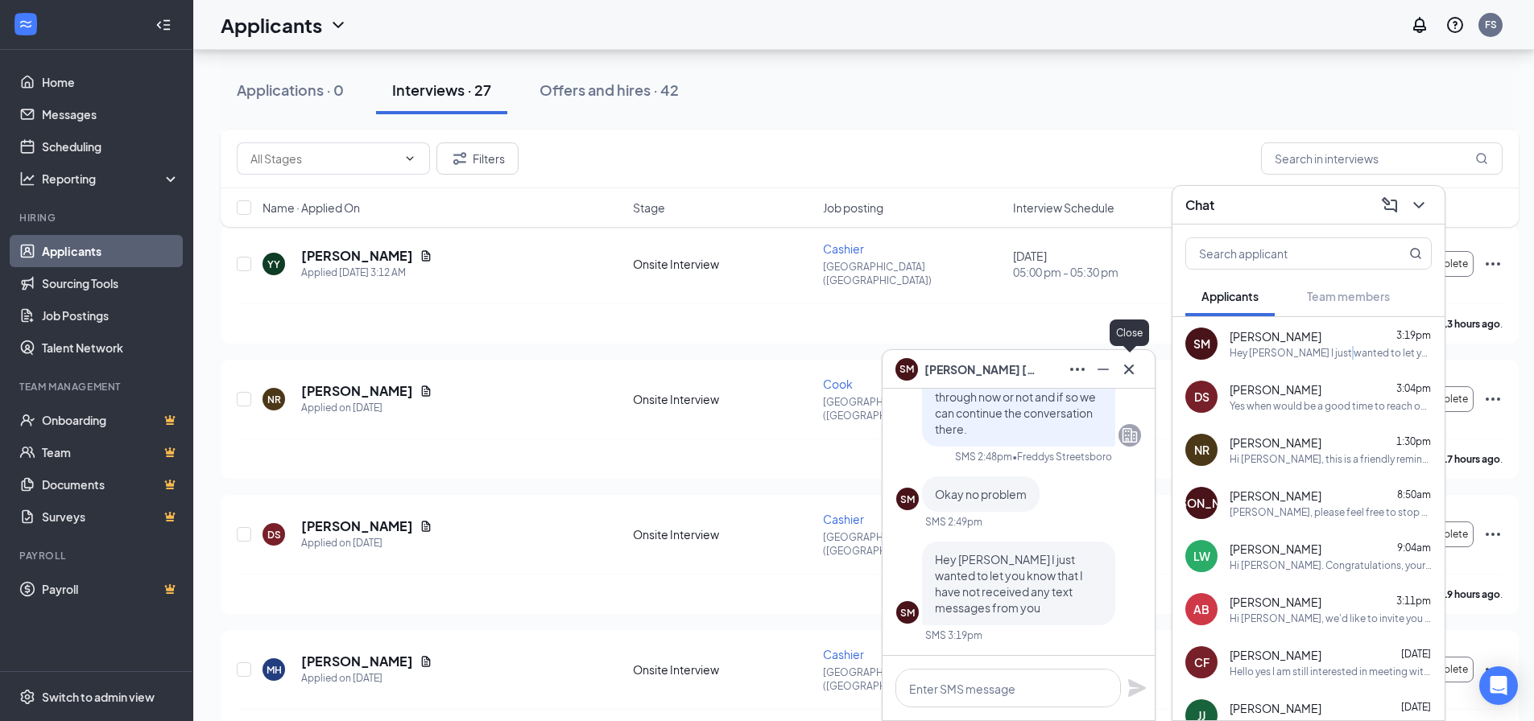
drag, startPoint x: 1134, startPoint y: 368, endPoint x: 1243, endPoint y: 224, distance: 181.0
click at [1134, 368] on icon "Cross" at bounding box center [1128, 369] width 19 height 19
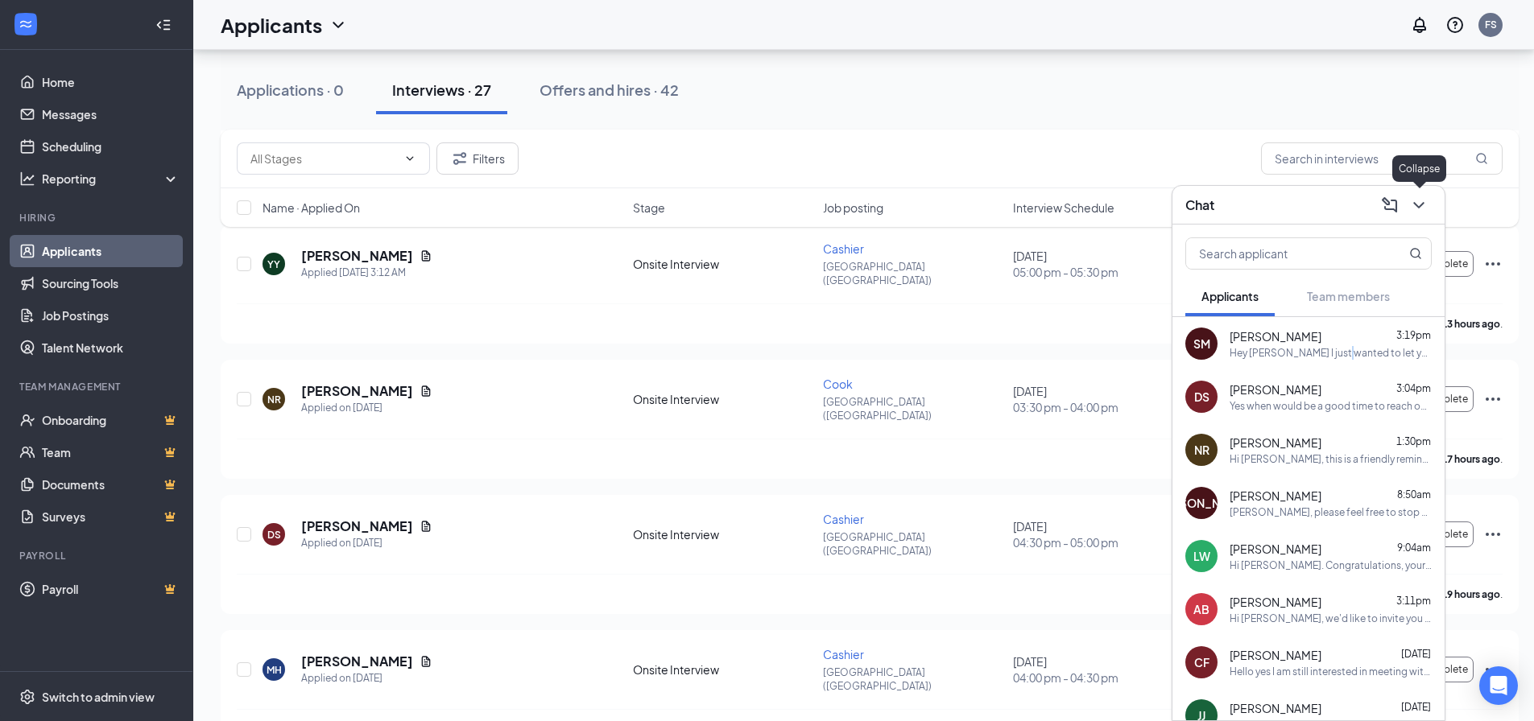
click at [1415, 209] on icon "ChevronDown" at bounding box center [1418, 205] width 19 height 19
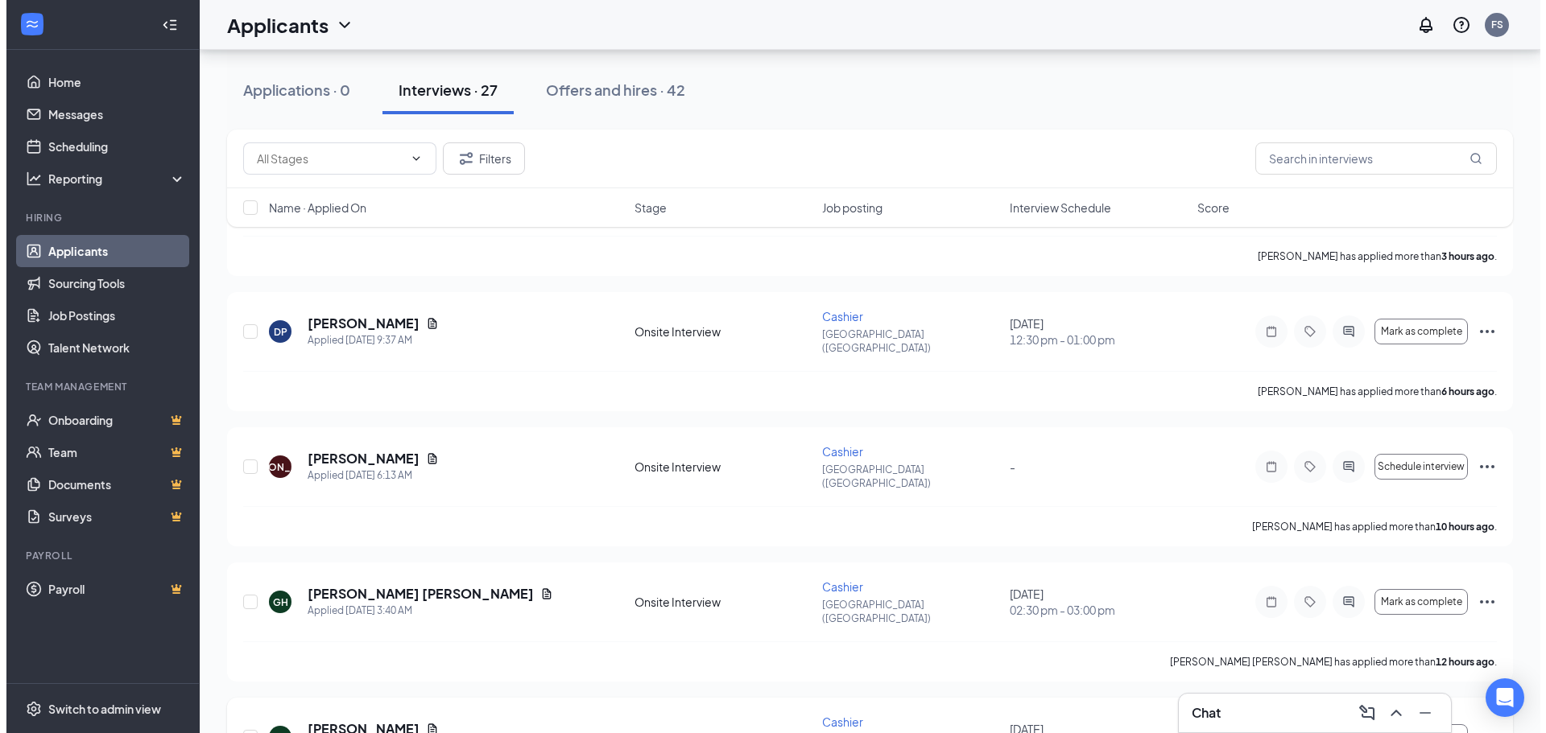
scroll to position [161, 0]
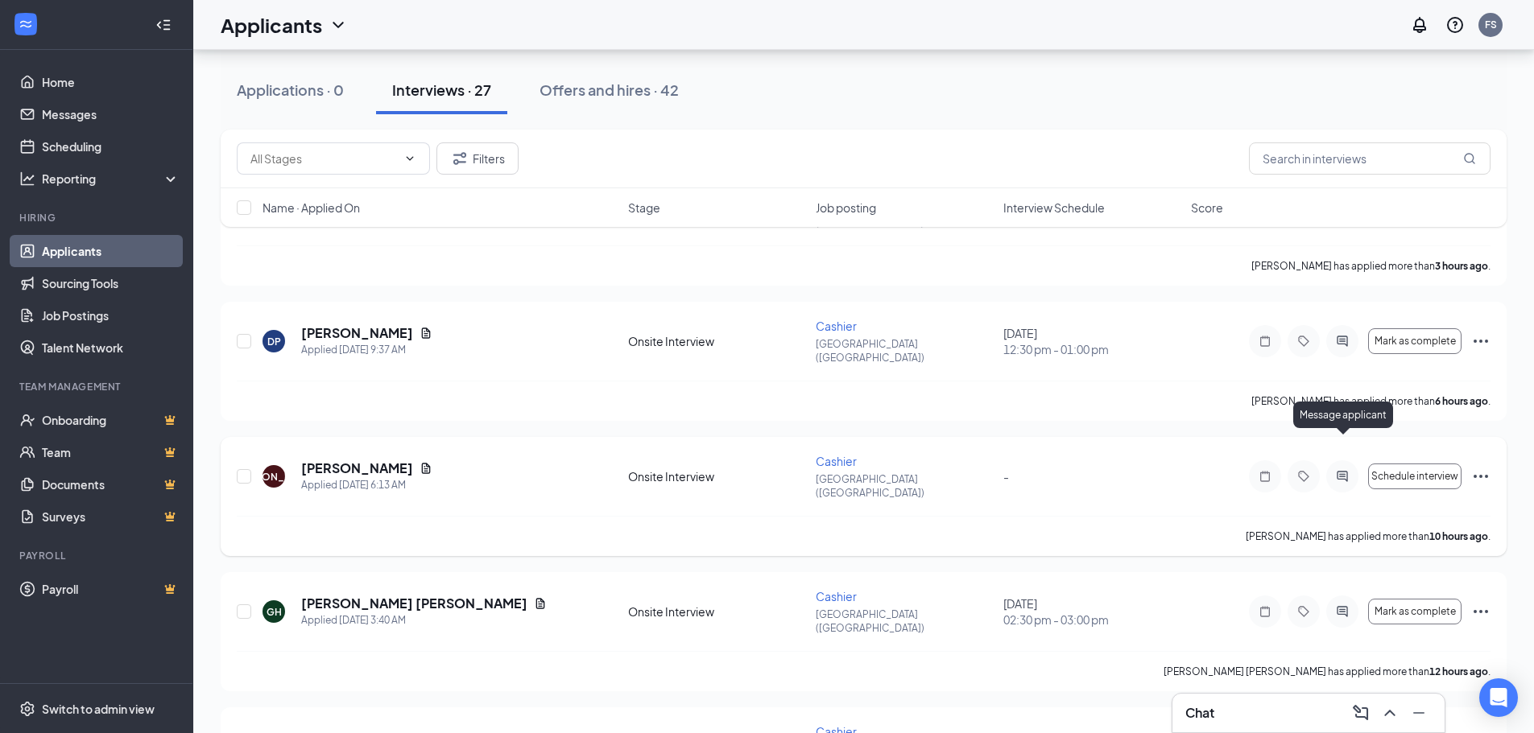
click at [1346, 470] on icon "ActiveChat" at bounding box center [1341, 476] width 19 height 13
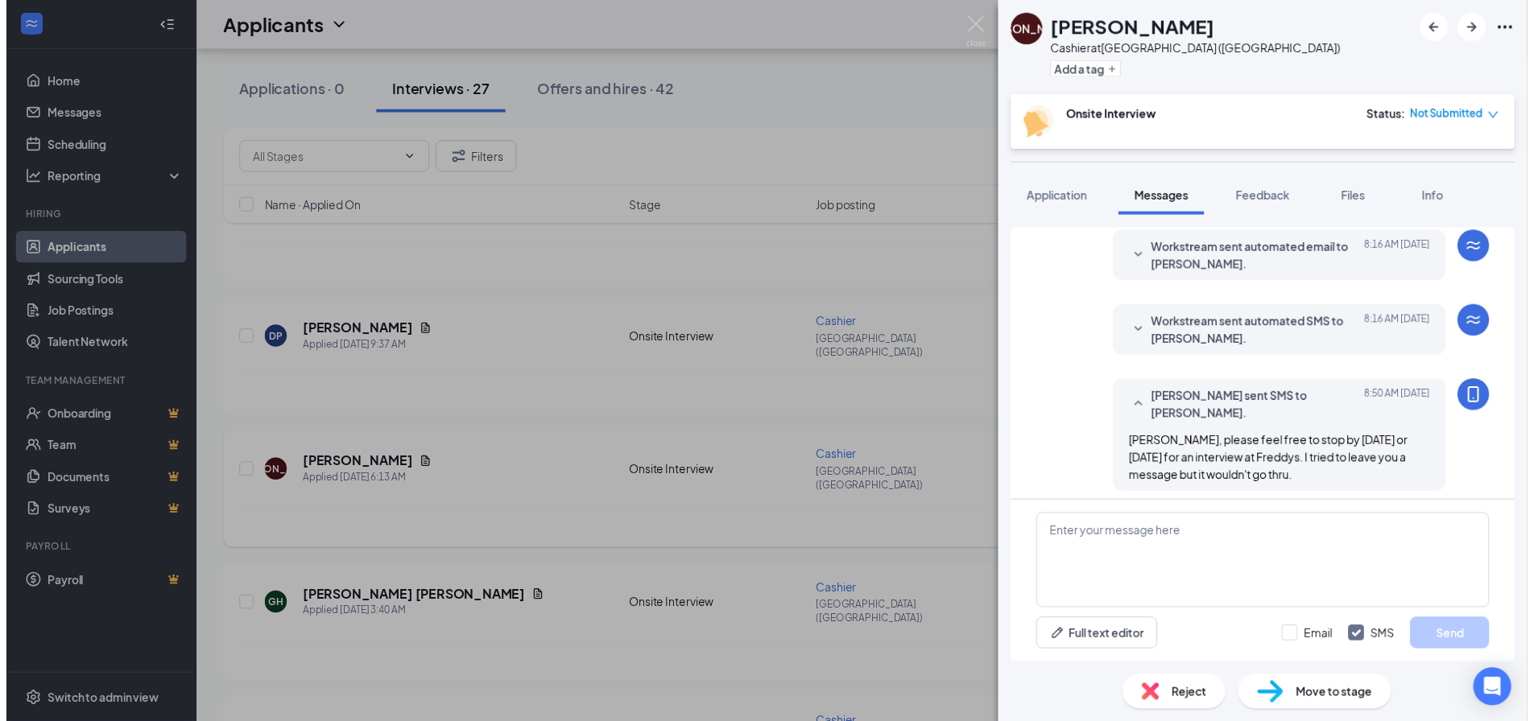
scroll to position [258, 0]
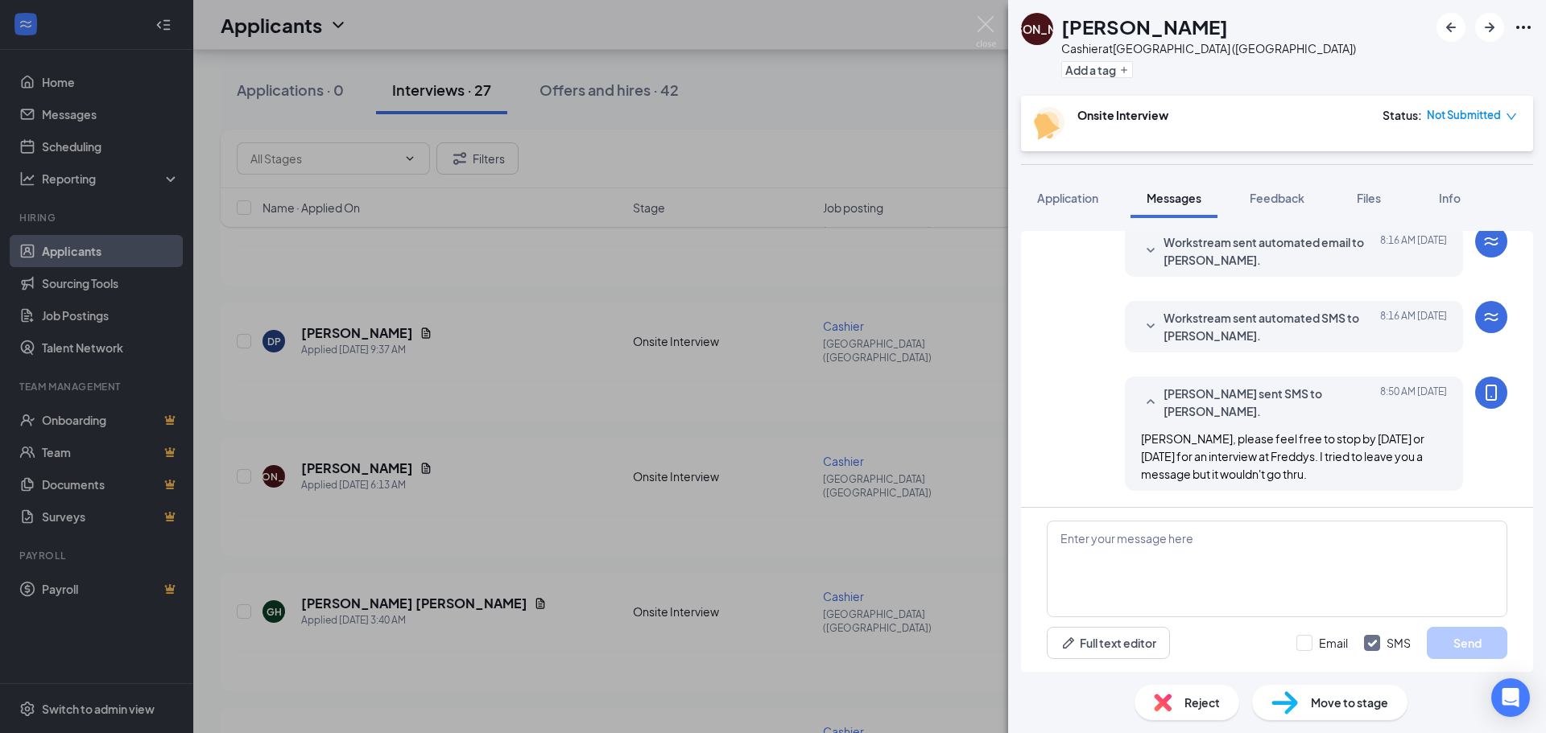
click at [878, 100] on div "[PERSON_NAME] at [GEOGRAPHIC_DATA] ([GEOGRAPHIC_DATA]) Add a tag Onsite Intervi…" at bounding box center [773, 366] width 1546 height 733
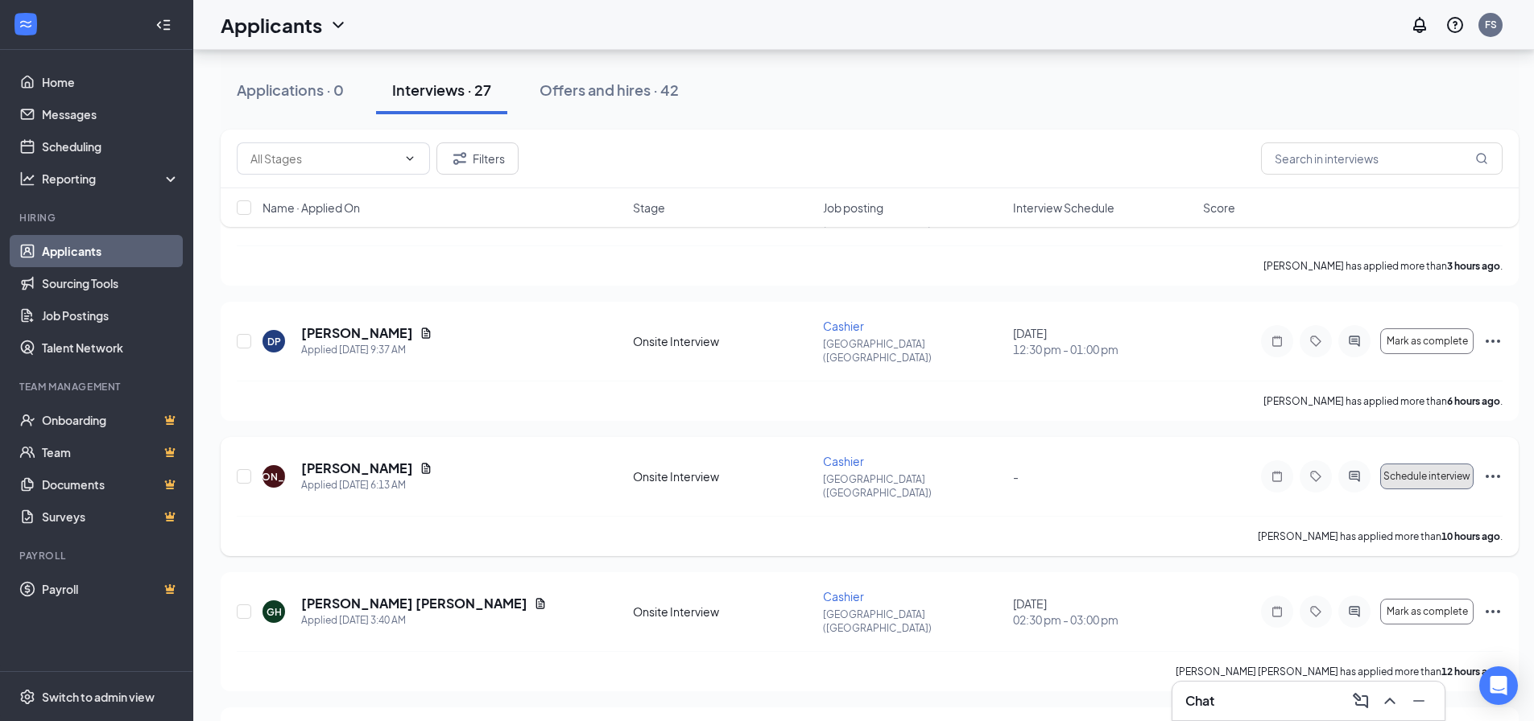
click at [1424, 464] on button "Schedule interview" at bounding box center [1426, 477] width 93 height 26
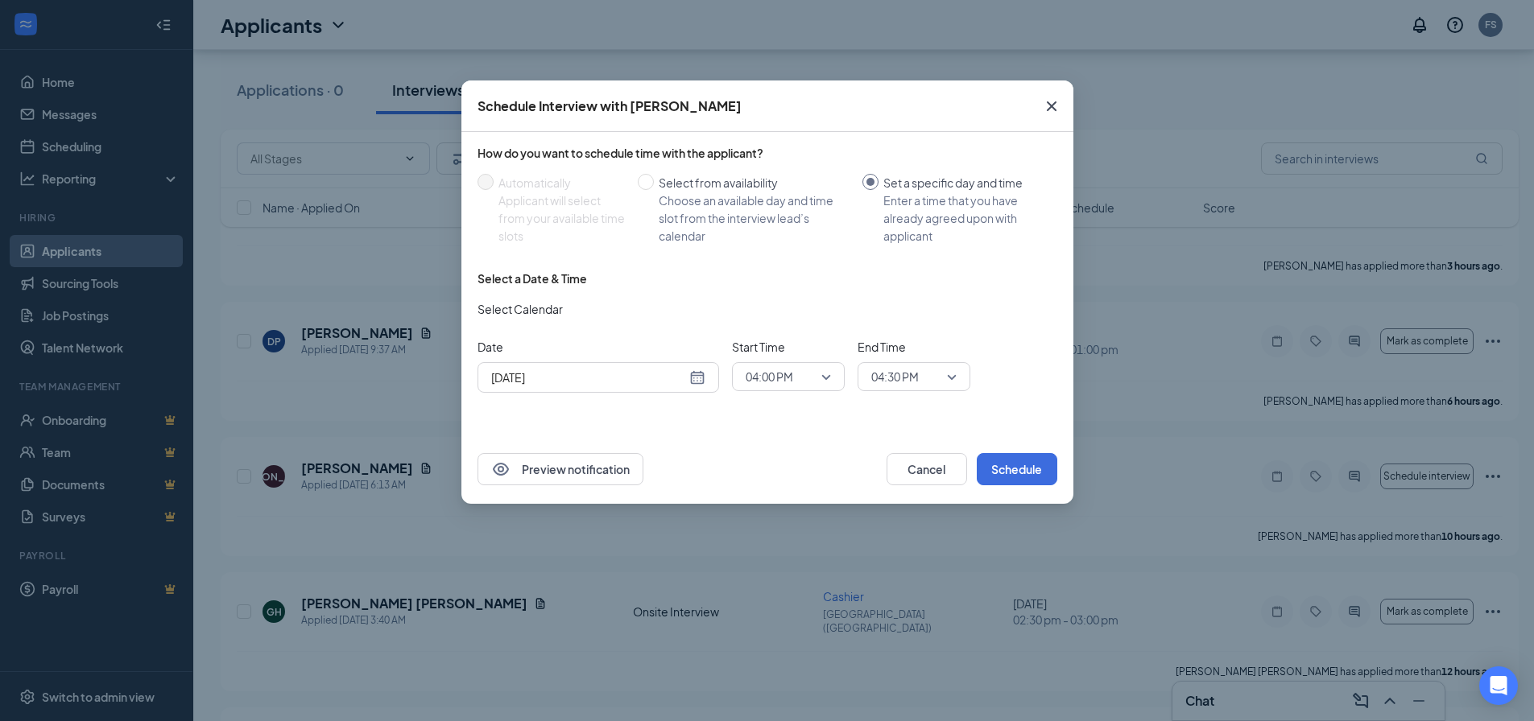
click at [1046, 112] on icon "Cross" at bounding box center [1051, 106] width 19 height 19
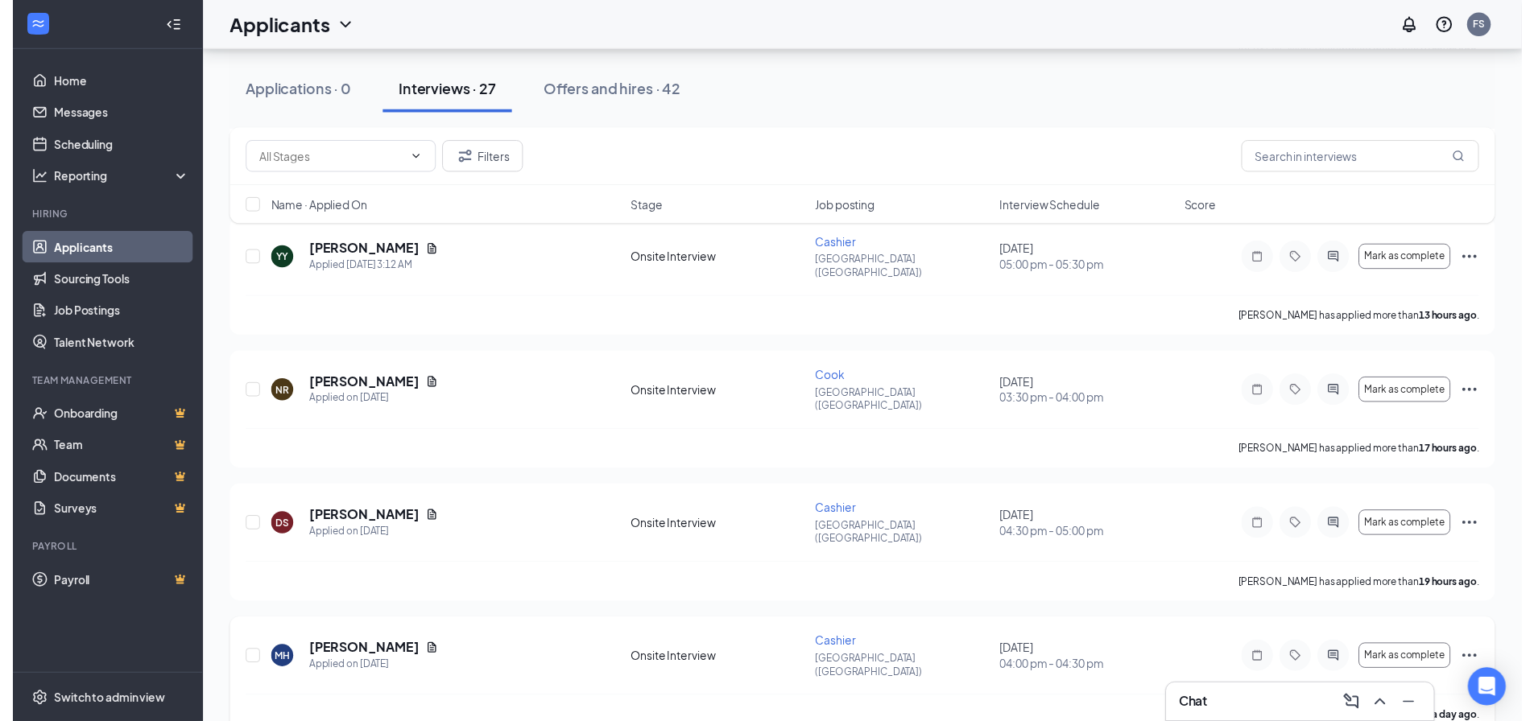
scroll to position [725, 0]
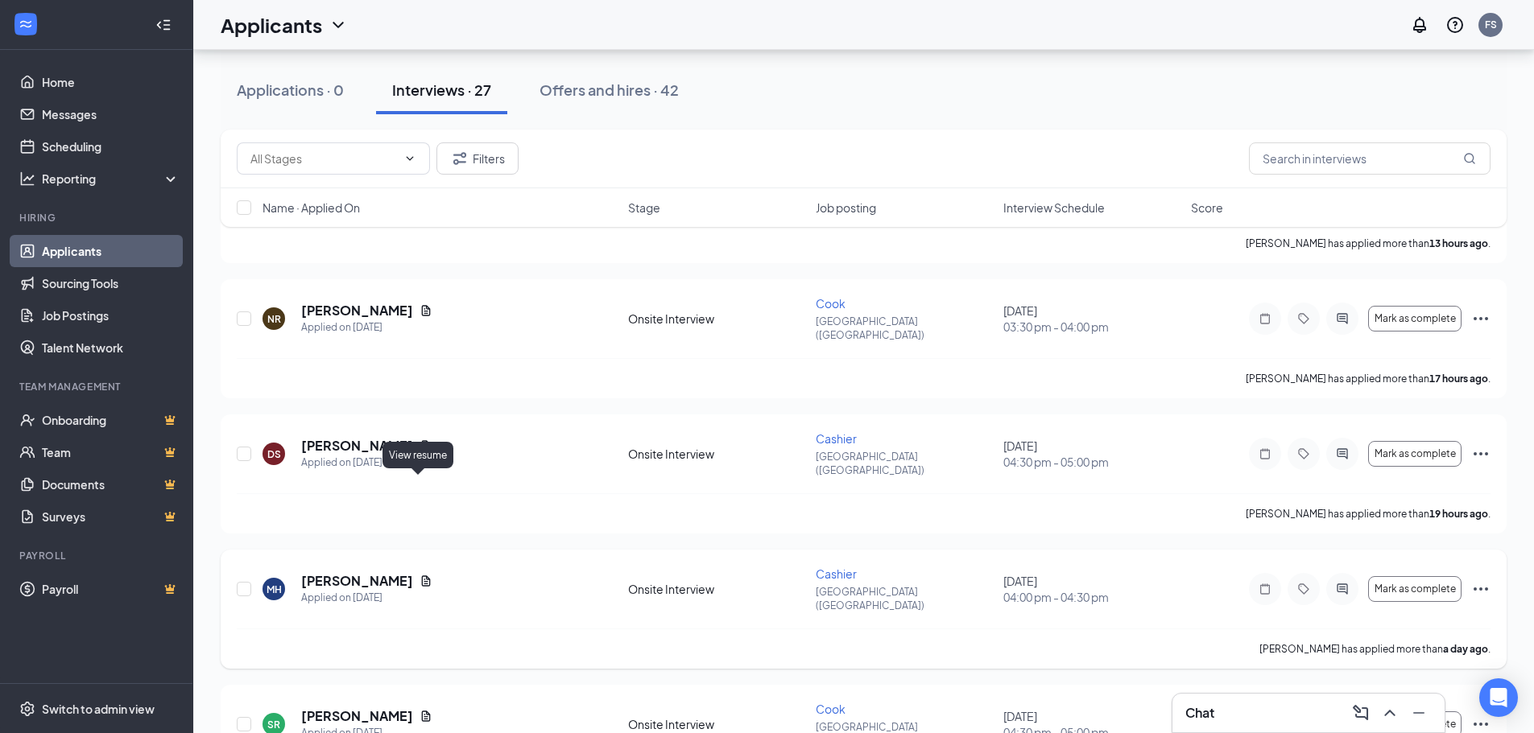
click at [422, 576] on icon "Document" at bounding box center [426, 581] width 9 height 10
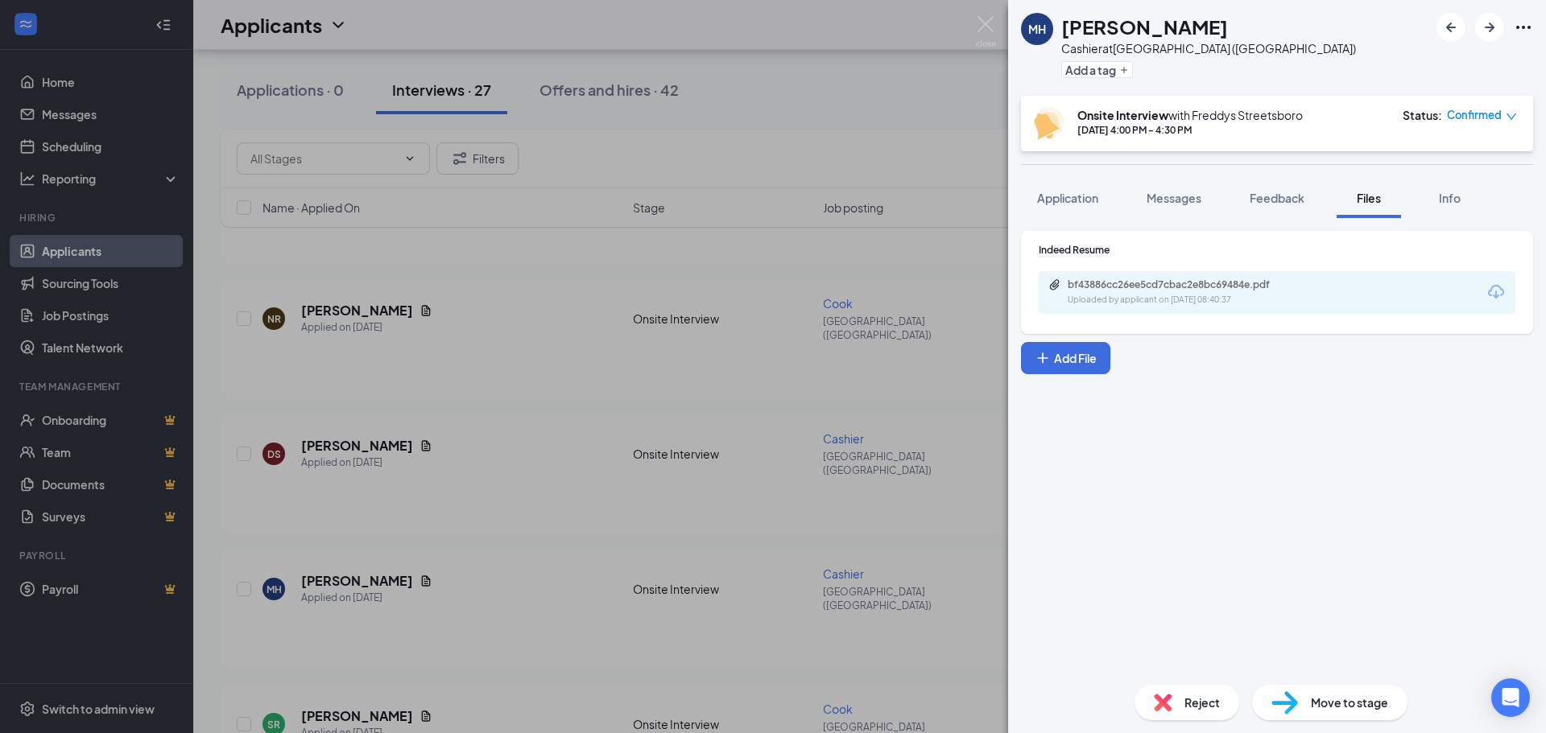
click at [1370, 296] on div "bf43886cc26ee5cd7cbac2e8bc69484e.pdf Uploaded by applicant on [DATE] 08:40:37" at bounding box center [1277, 292] width 477 height 43
click at [1184, 287] on div "bf43886cc26ee5cd7cbac2e8bc69484e.pdf" at bounding box center [1180, 285] width 225 height 13
click at [877, 102] on div "MH [PERSON_NAME] Cashier at [GEOGRAPHIC_DATA] ([GEOGRAPHIC_DATA]) Add a tag Ons…" at bounding box center [773, 366] width 1546 height 733
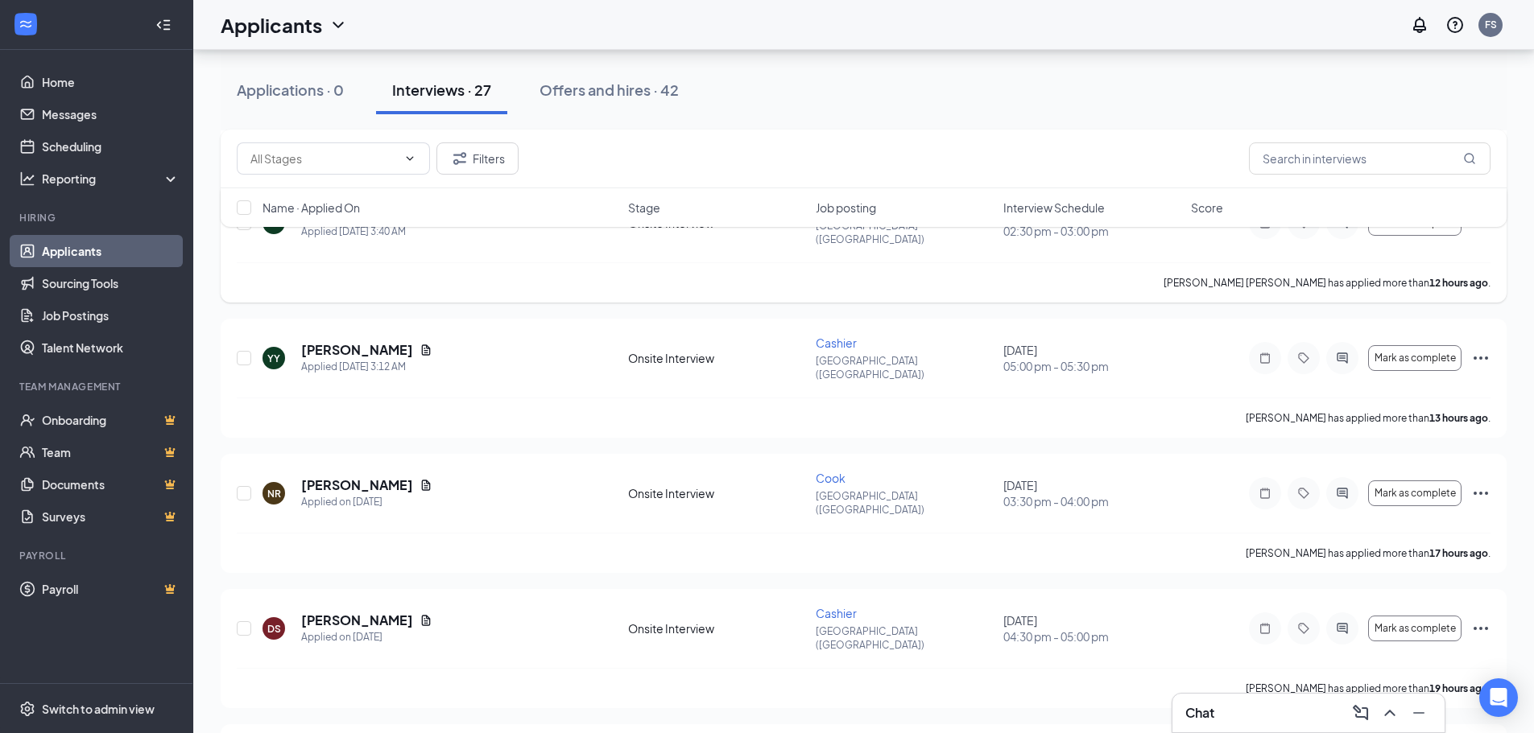
scroll to position [564, 0]
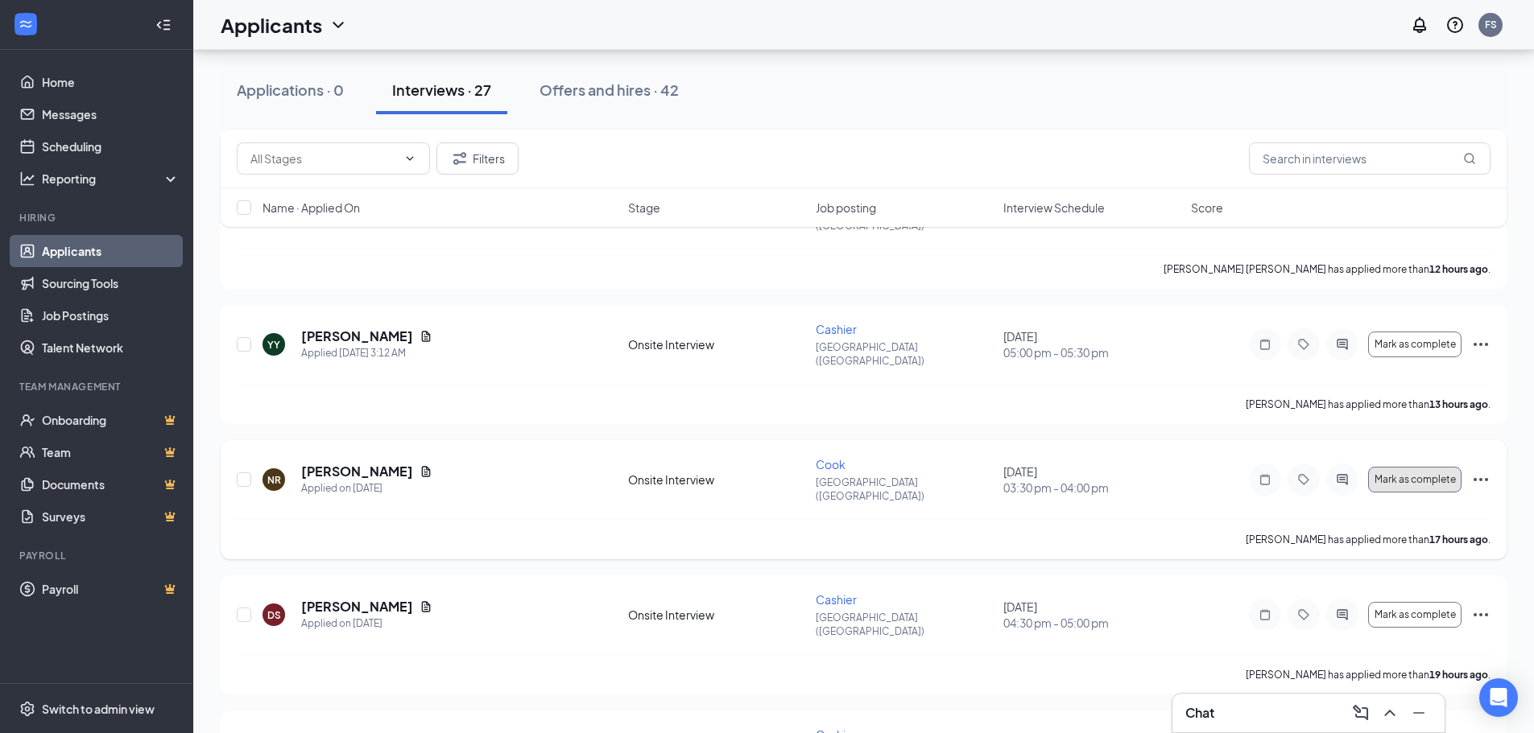
click at [1426, 474] on span "Mark as complete" at bounding box center [1414, 479] width 81 height 11
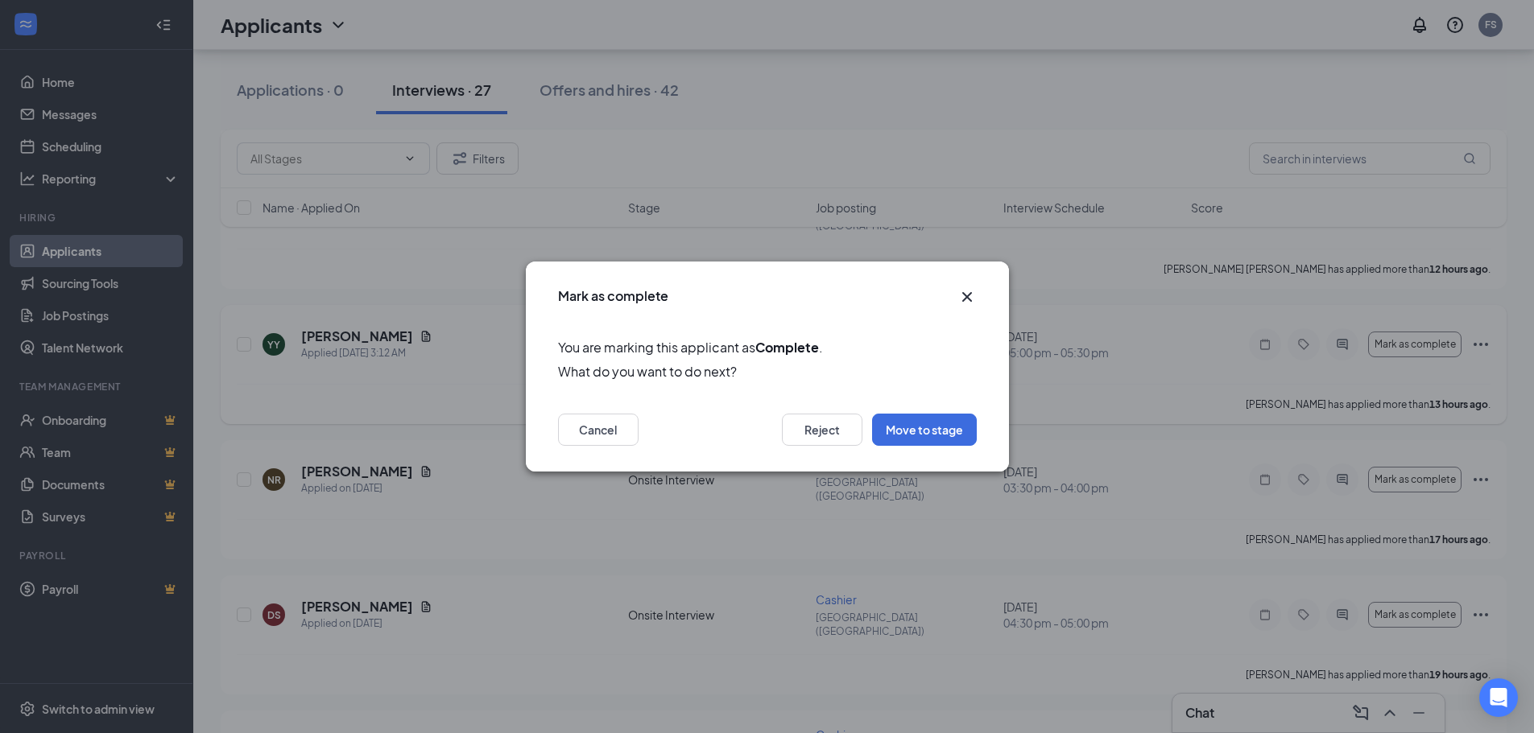
click at [968, 293] on icon "Cross" at bounding box center [966, 296] width 19 height 19
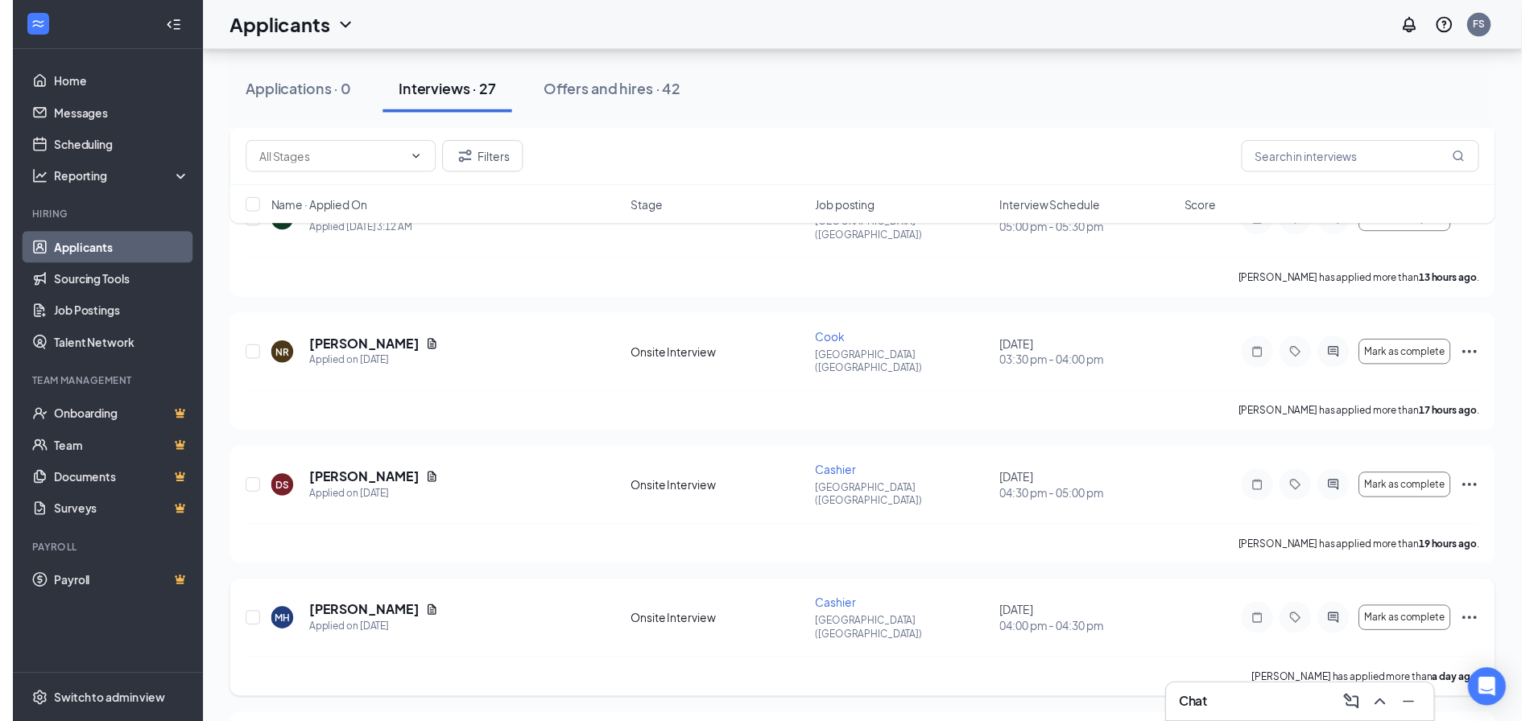
scroll to position [725, 0]
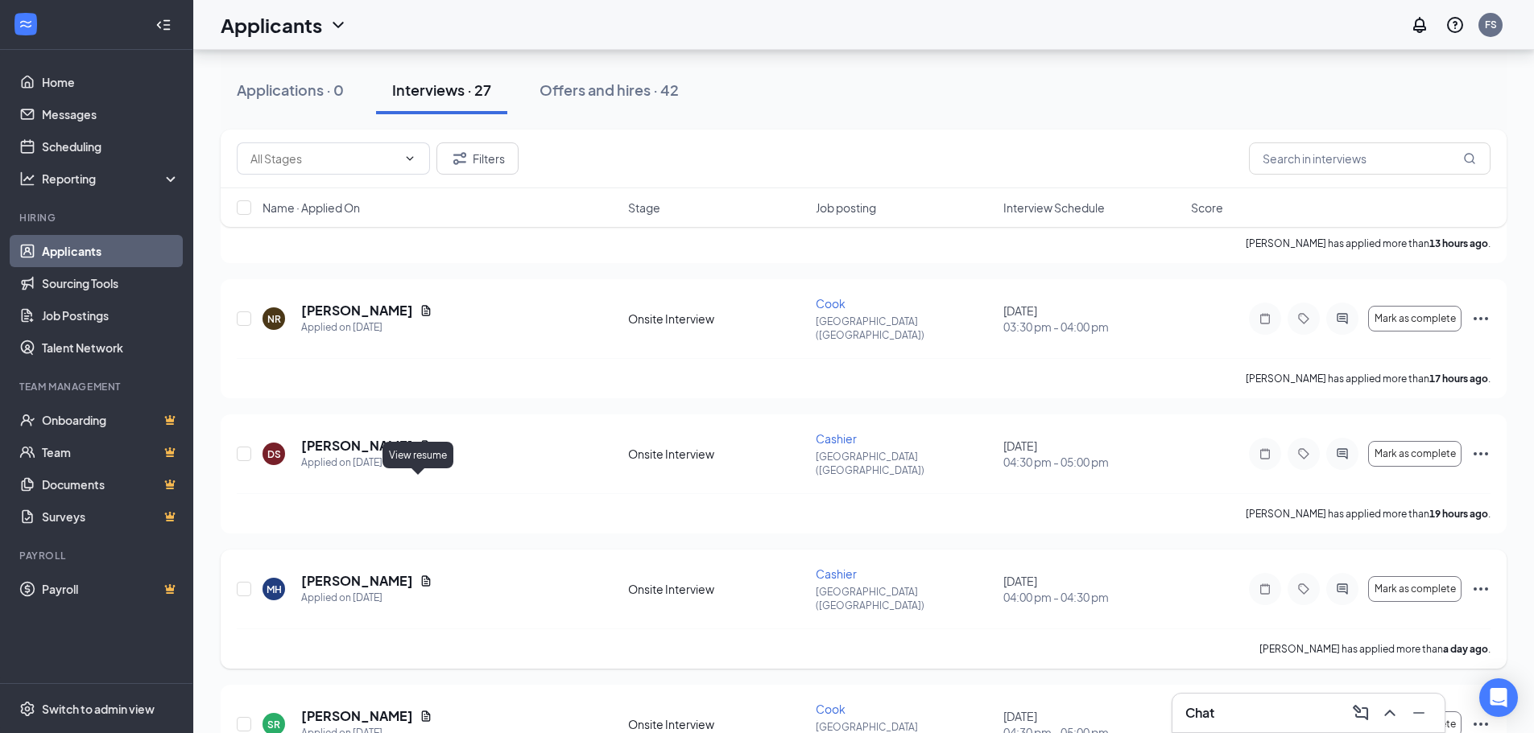
click at [424, 575] on icon "Document" at bounding box center [425, 581] width 13 height 13
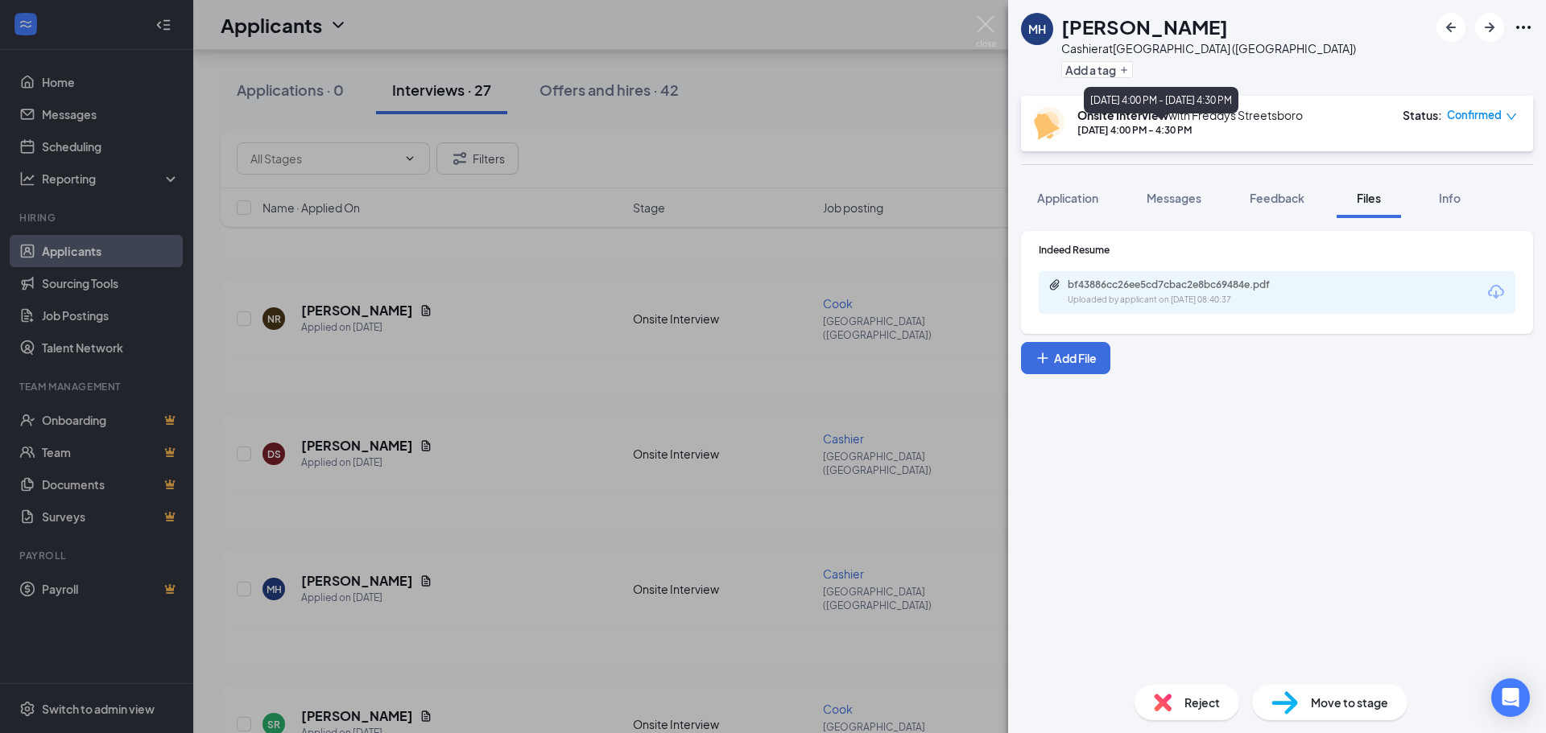
click at [1238, 117] on div "[DATE] 4:00 PM - [DATE] 4:30 PM" at bounding box center [1161, 103] width 155 height 33
click at [1274, 306] on div "Uploaded by applicant on [DATE] 08:40:37" at bounding box center [1189, 300] width 242 height 13
click at [751, 317] on div "MH [PERSON_NAME] Cashier at [GEOGRAPHIC_DATA] ([GEOGRAPHIC_DATA]) Add a tag Ons…" at bounding box center [773, 366] width 1546 height 733
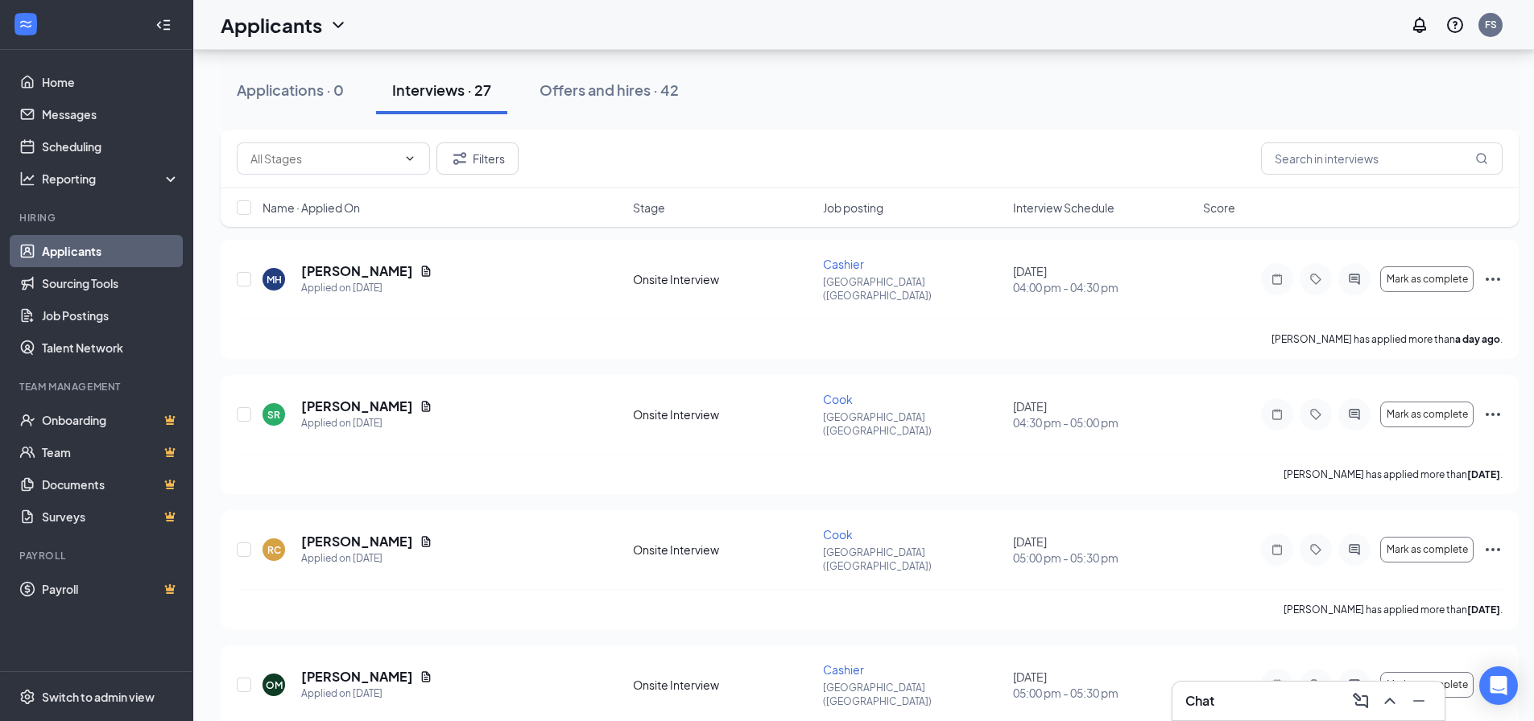
scroll to position [1127, 0]
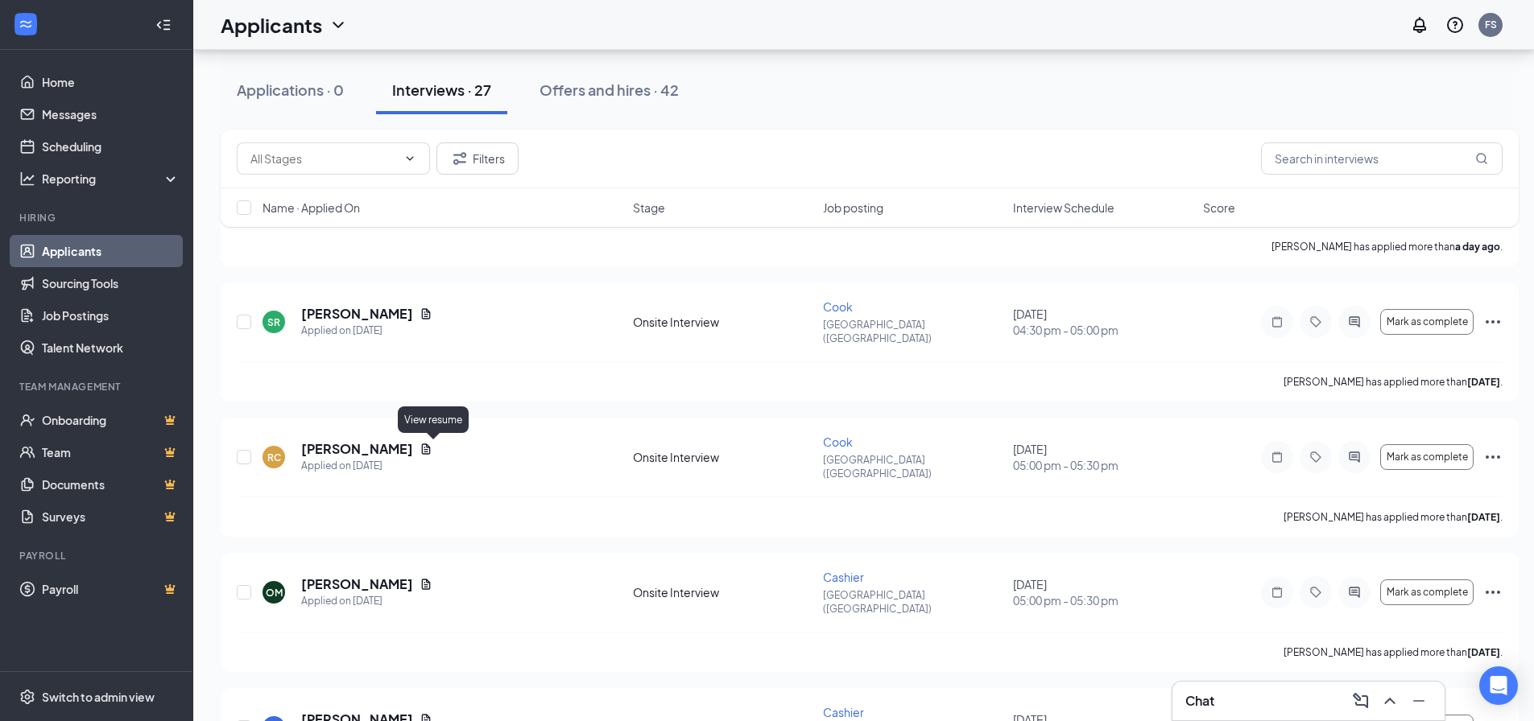
drag, startPoint x: 436, startPoint y: 450, endPoint x: 505, endPoint y: 423, distance: 73.7
click at [431, 579] on icon "Document" at bounding box center [426, 584] width 9 height 10
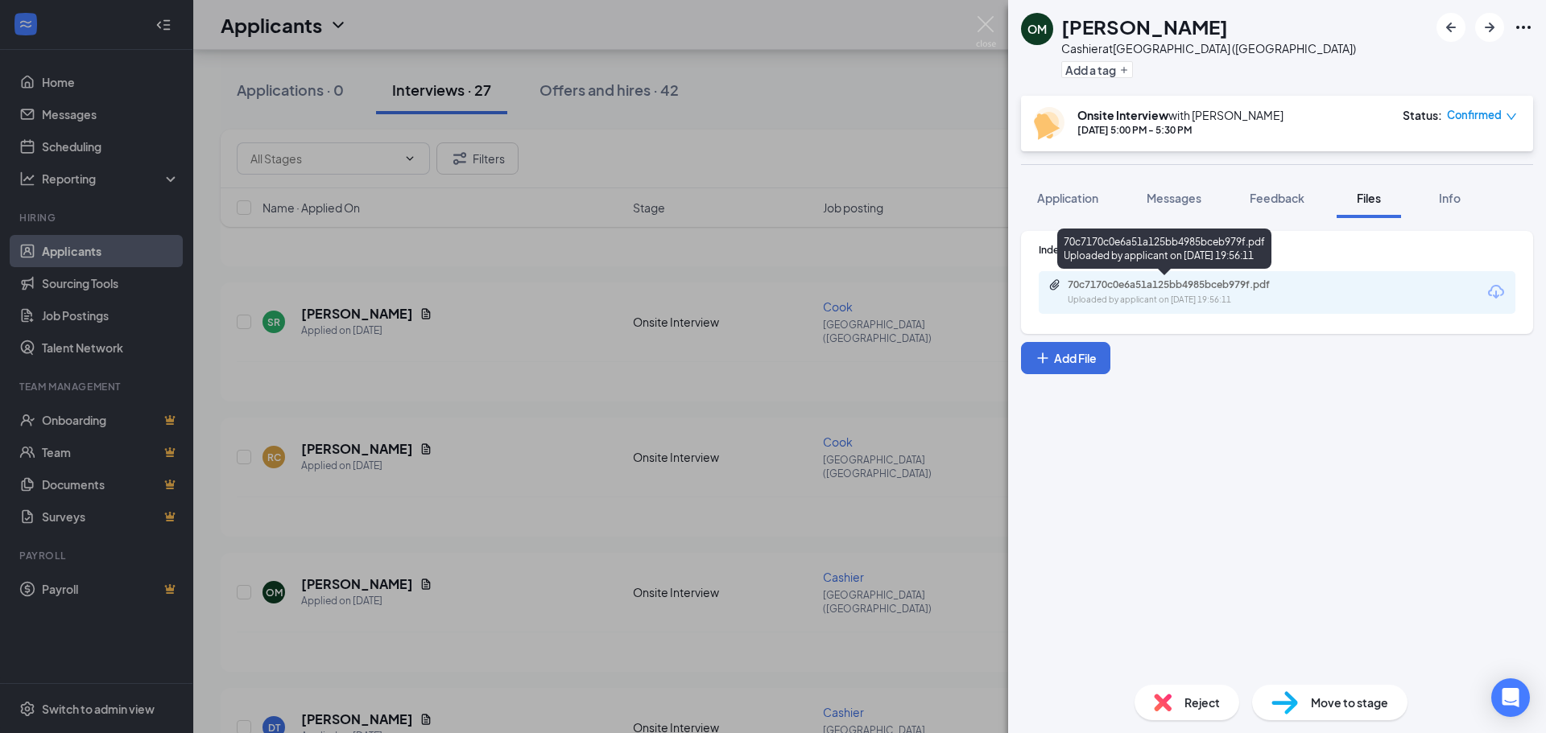
click at [1133, 295] on div "Uploaded by applicant on [DATE] 19:56:11" at bounding box center [1189, 300] width 242 height 13
click at [984, 31] on img at bounding box center [986, 31] width 20 height 31
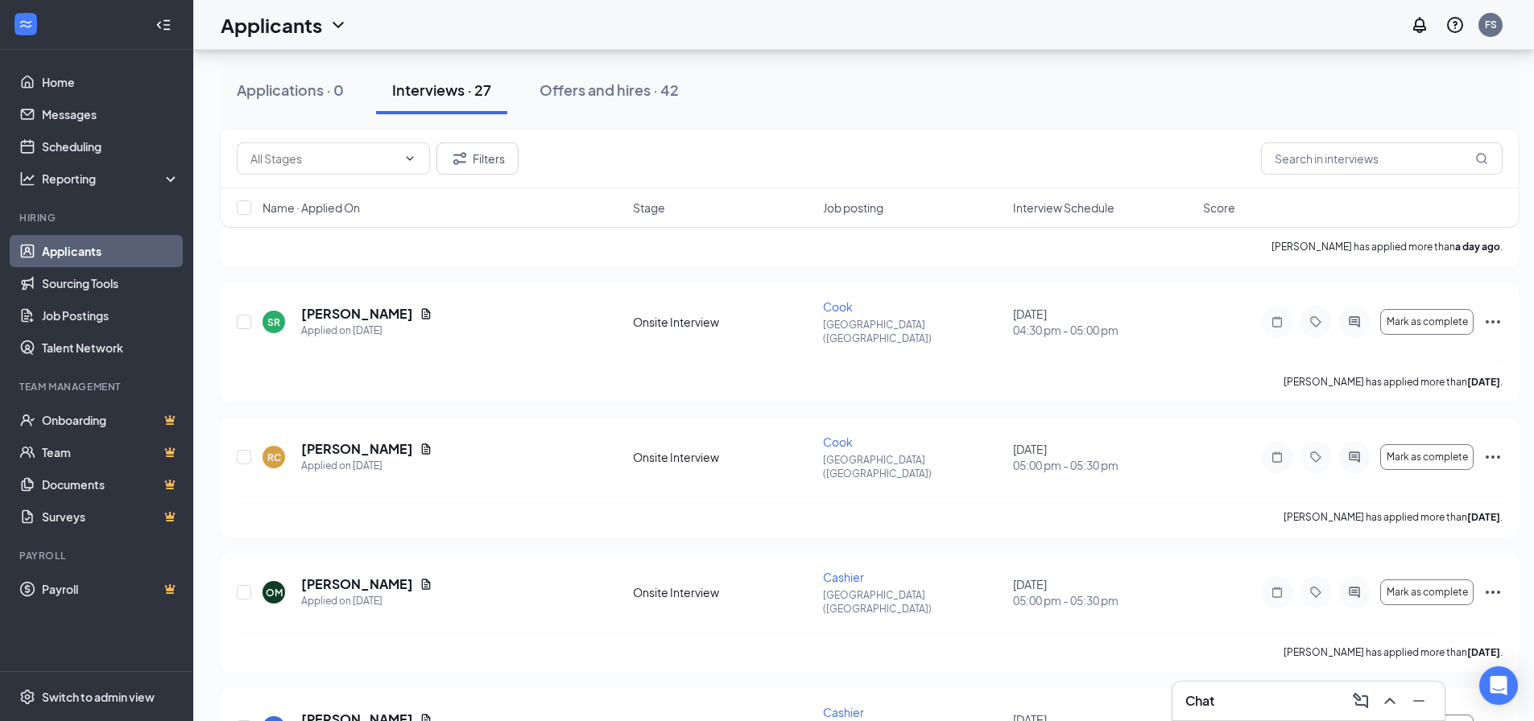
click at [949, 88] on div "Applications · 0 Interviews · 27 Offers and hires · 42" at bounding box center [870, 90] width 1298 height 48
click at [641, 93] on div "Offers and hires · 42" at bounding box center [608, 90] width 139 height 20
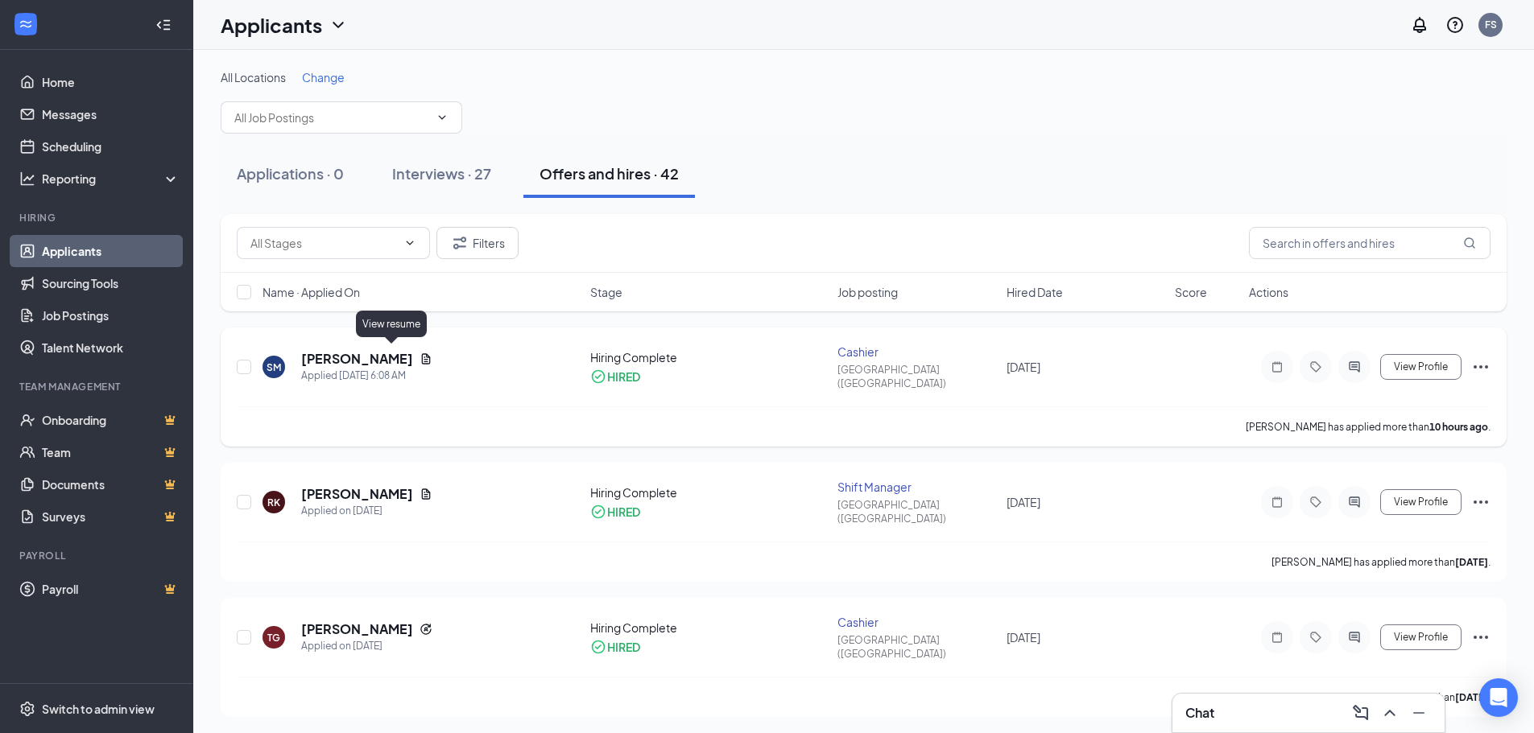
click at [419, 353] on icon "Document" at bounding box center [425, 359] width 13 height 13
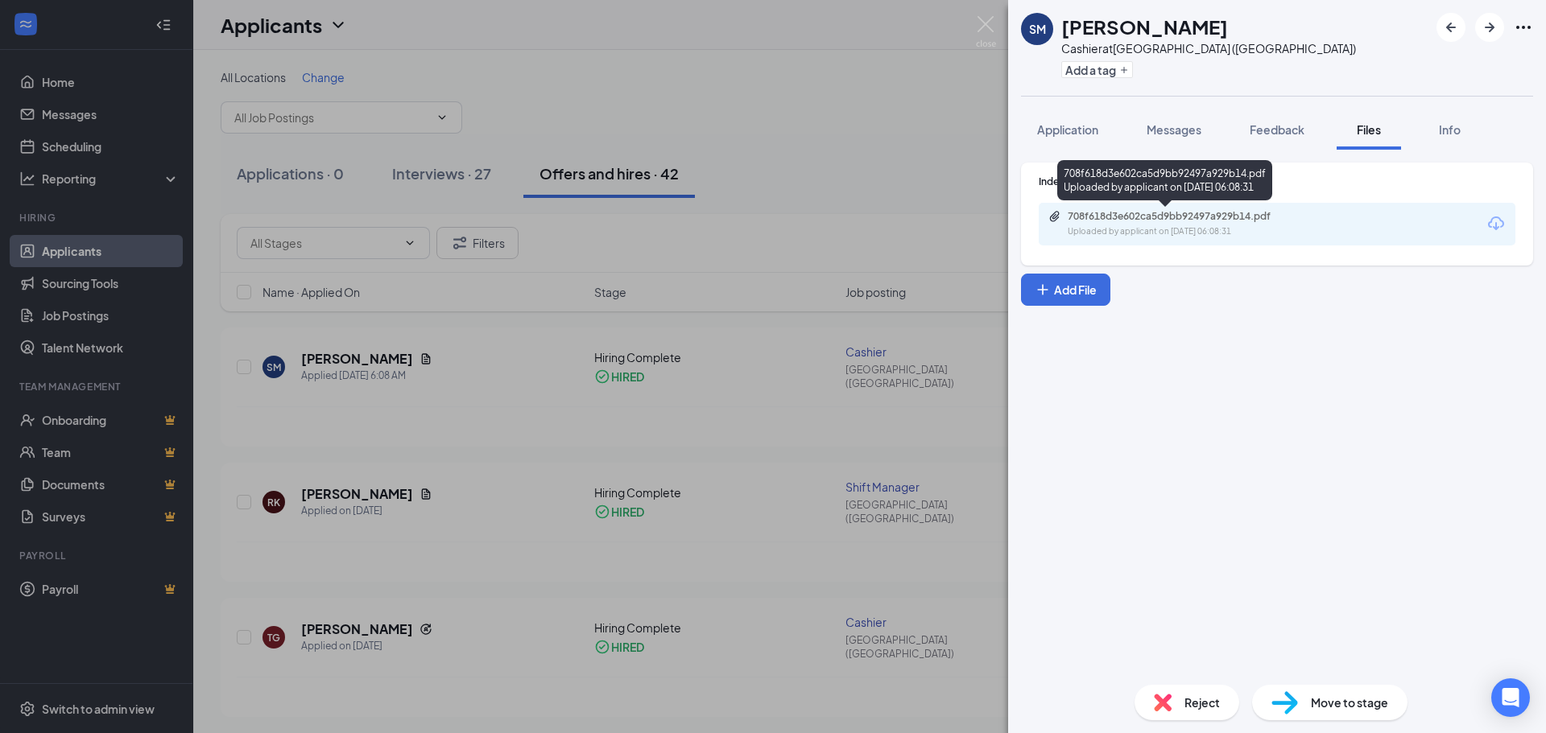
click at [1262, 225] on div "708f618d3e602ca5d9bb92497a929b14.pdf Uploaded by applicant on [DATE] 06:08:31" at bounding box center [1178, 224] width 261 height 28
click at [1098, 134] on span "Application" at bounding box center [1067, 129] width 61 height 14
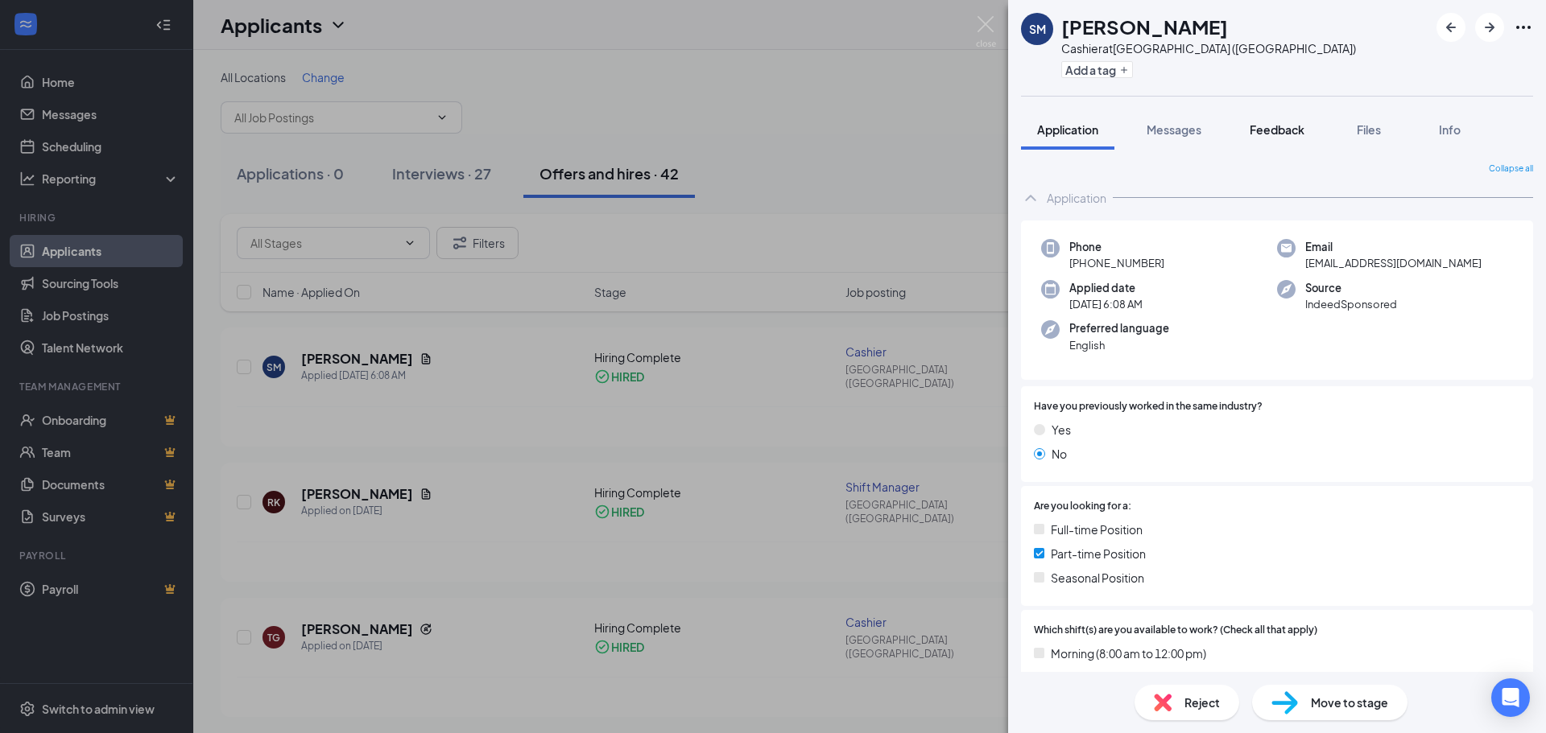
click at [1182, 133] on span "Messages" at bounding box center [1173, 129] width 55 height 14
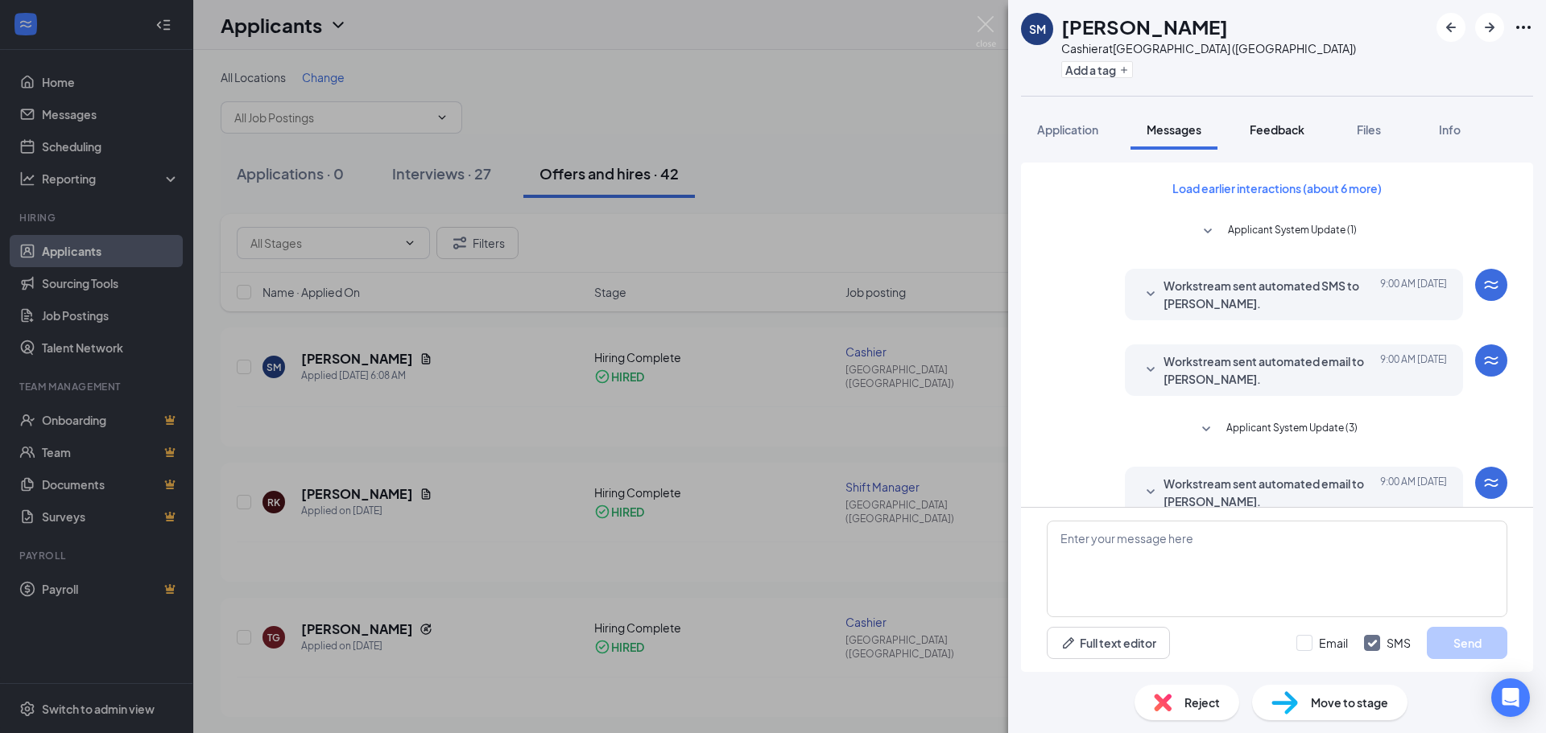
click at [1278, 138] on button "Feedback" at bounding box center [1276, 129] width 87 height 40
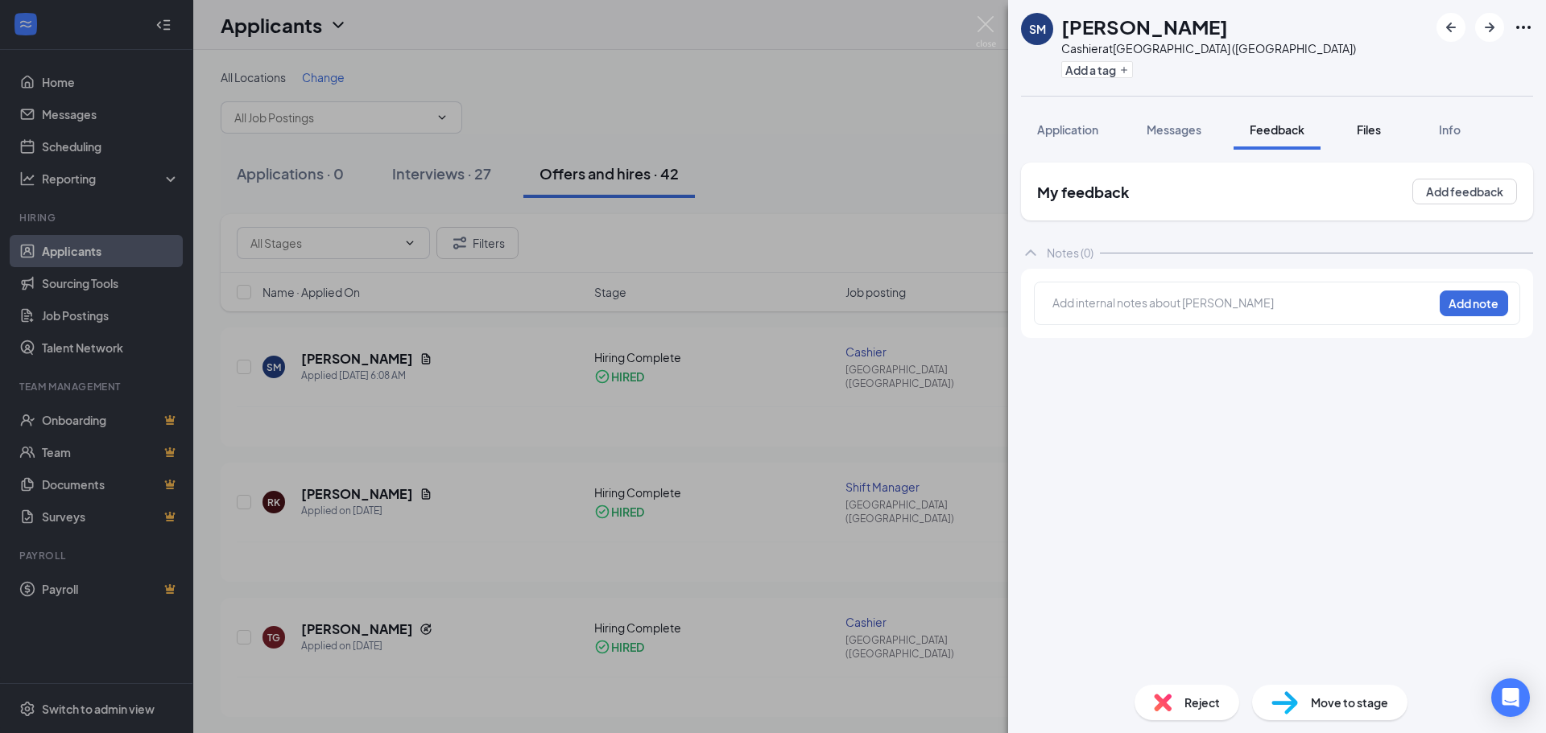
click at [1399, 126] on button "Files" at bounding box center [1368, 129] width 64 height 40
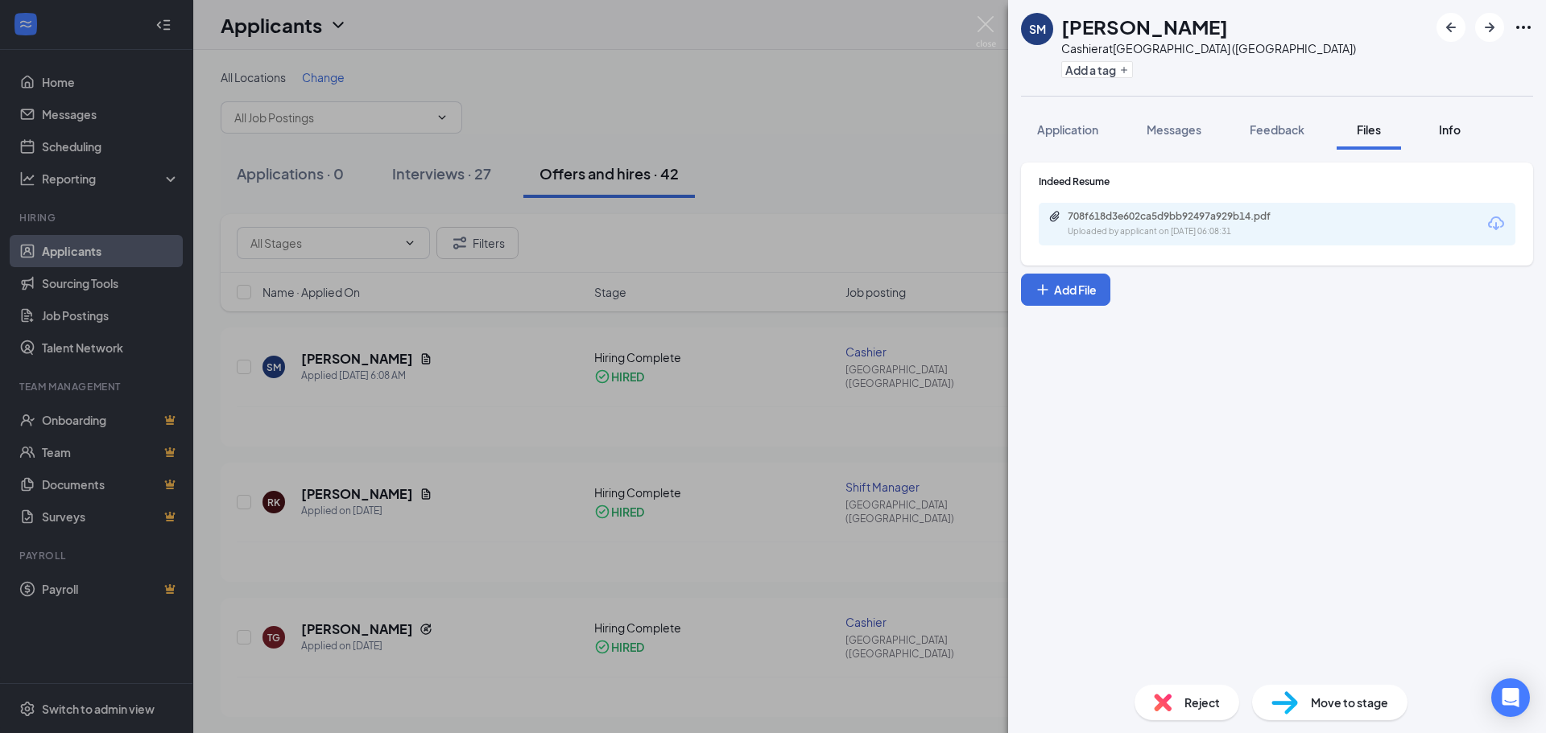
click at [1465, 132] on div "Info" at bounding box center [1449, 130] width 32 height 16
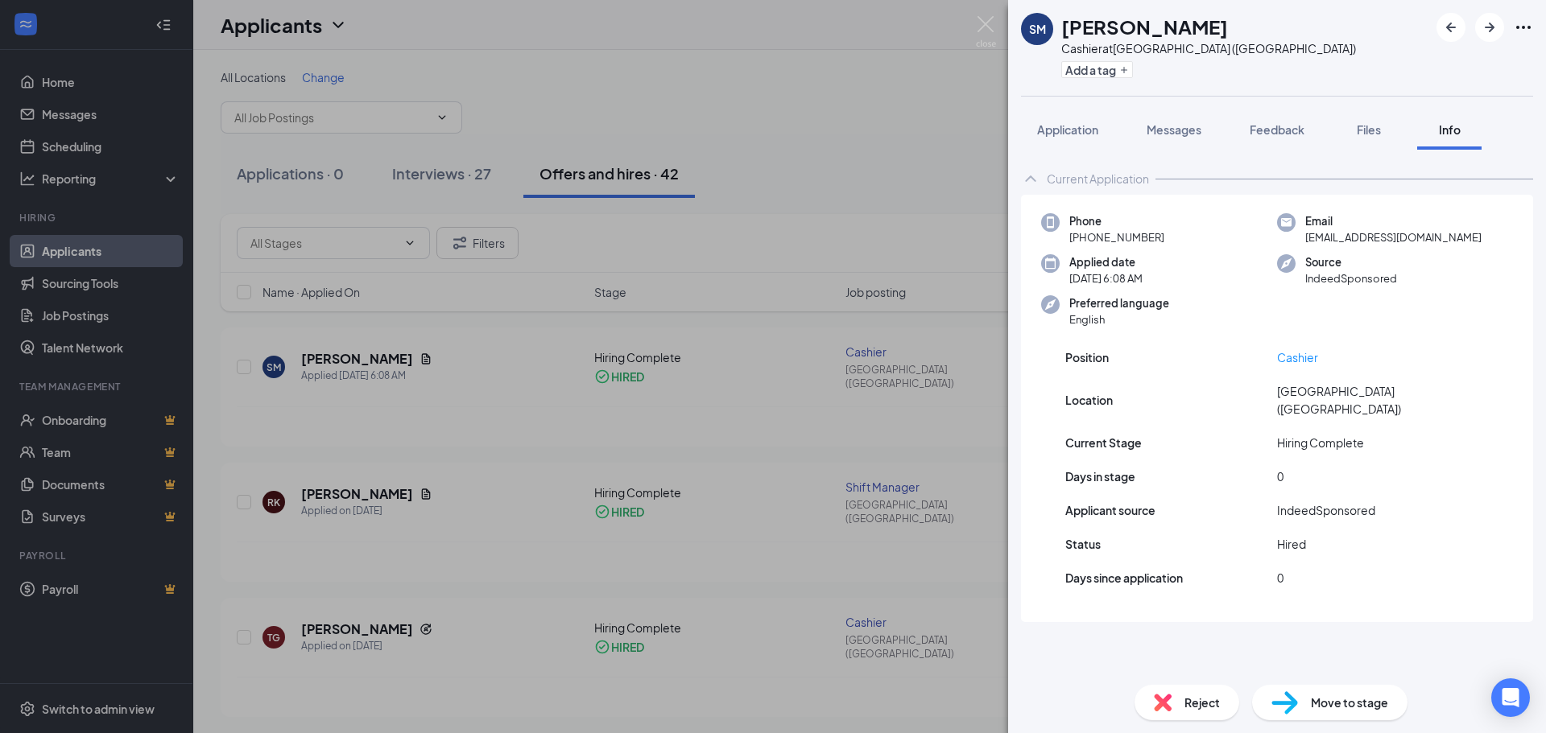
click at [1447, 146] on button "Info" at bounding box center [1449, 129] width 64 height 40
click at [961, 207] on div "SM [PERSON_NAME] Cashier at [GEOGRAPHIC_DATA] ([GEOGRAPHIC_DATA]) Add a tag App…" at bounding box center [773, 366] width 1546 height 733
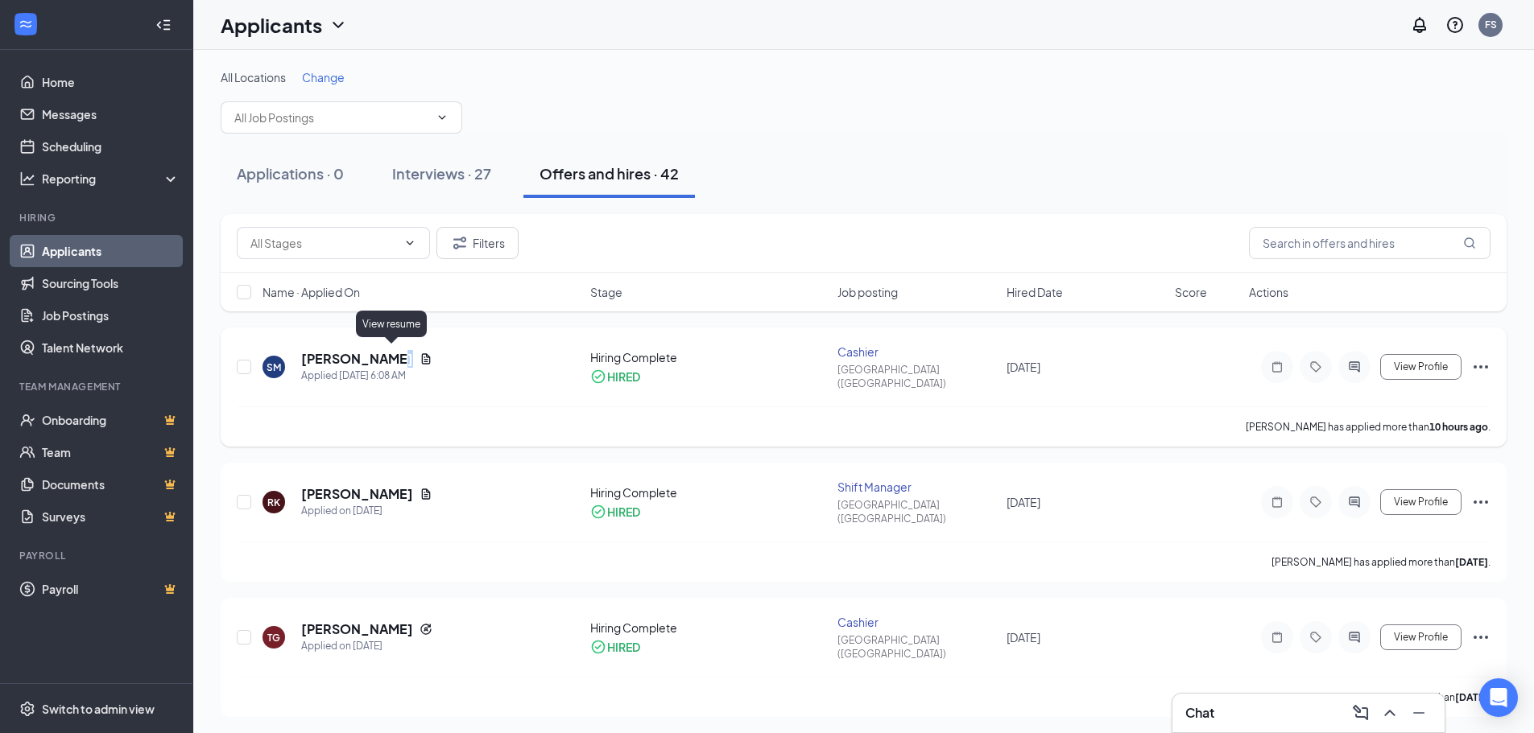
click at [419, 358] on icon "Document" at bounding box center [425, 359] width 13 height 13
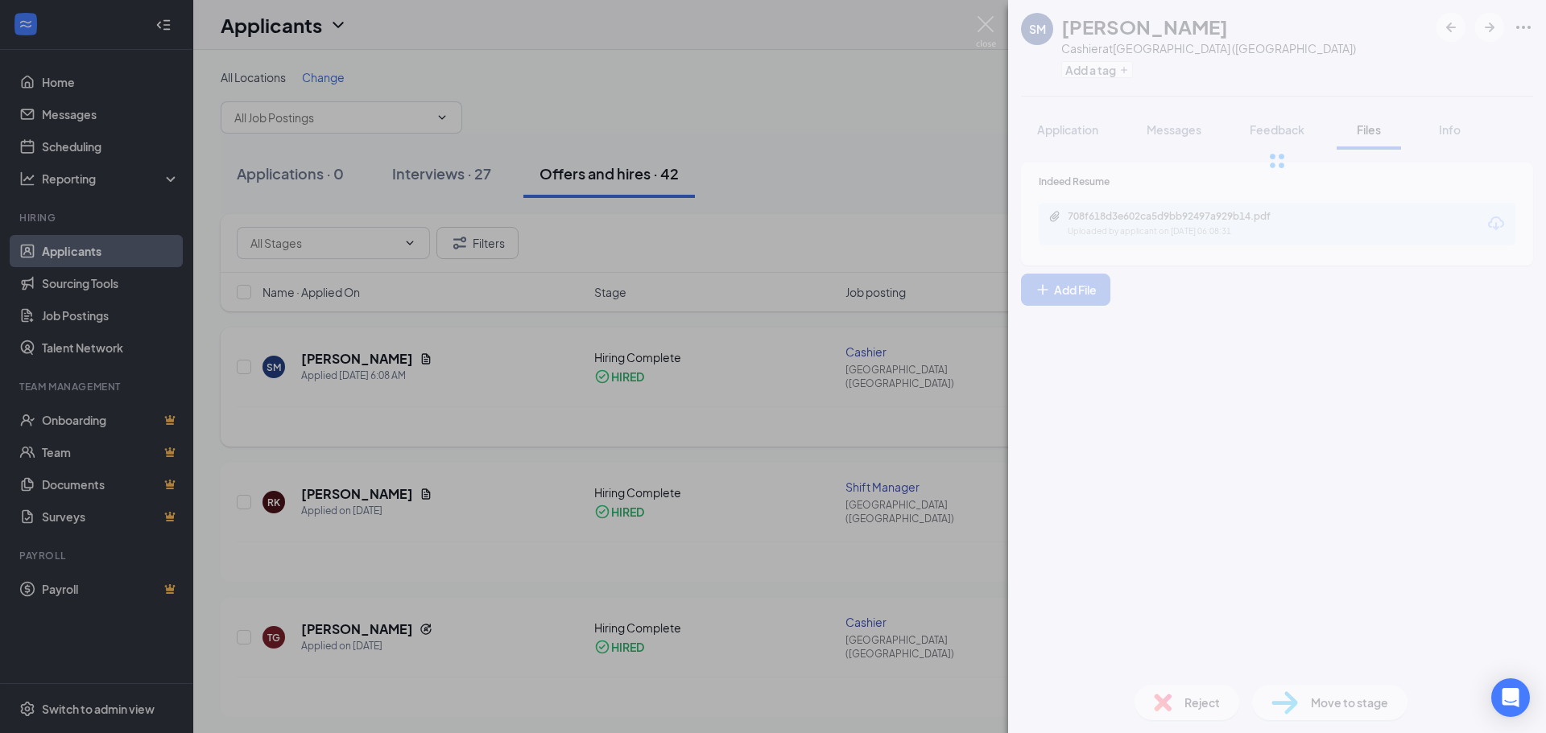
click at [394, 358] on div "SM [PERSON_NAME] Cashier at [GEOGRAPHIC_DATA] ([GEOGRAPHIC_DATA]) Add a tag App…" at bounding box center [773, 366] width 1546 height 733
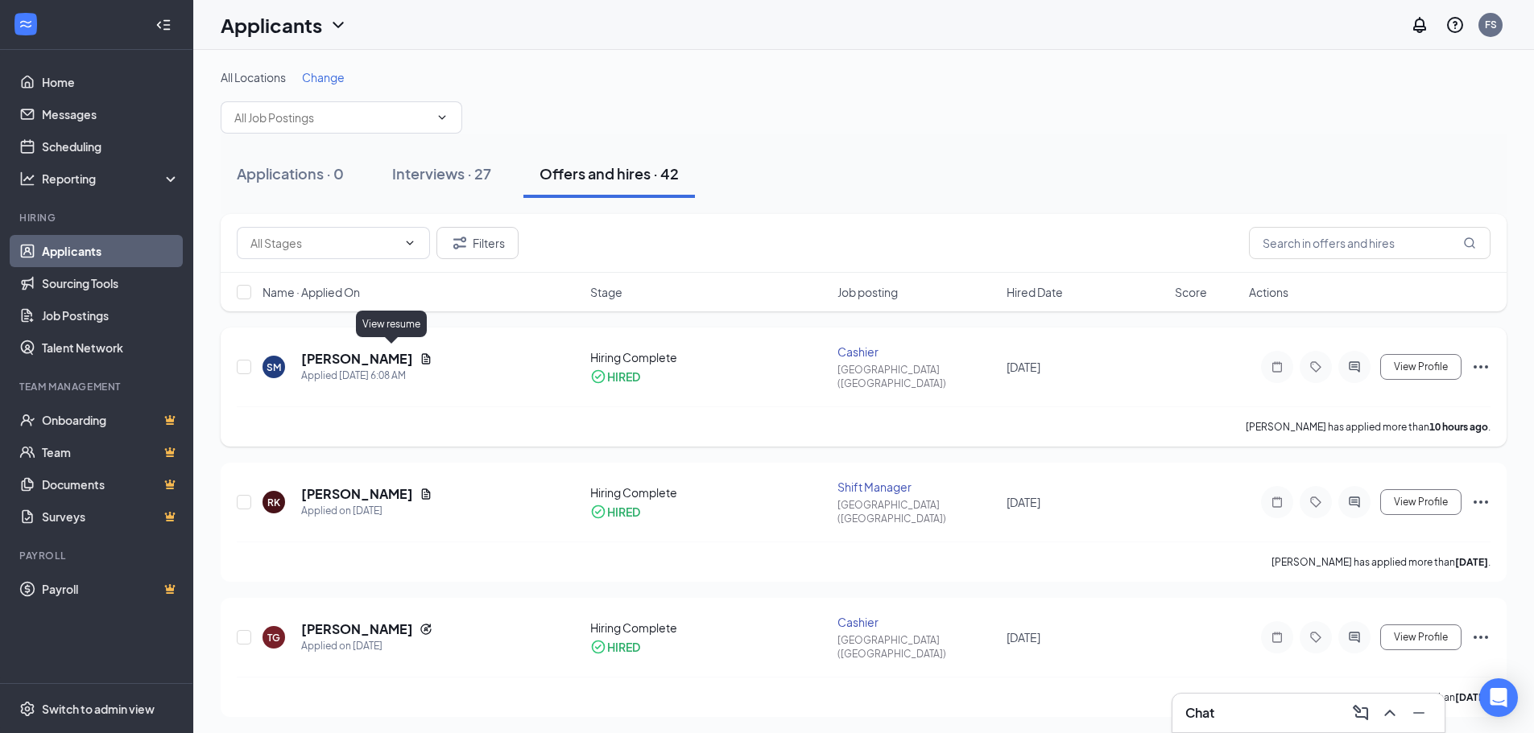
click at [422, 358] on icon "Document" at bounding box center [426, 358] width 9 height 10
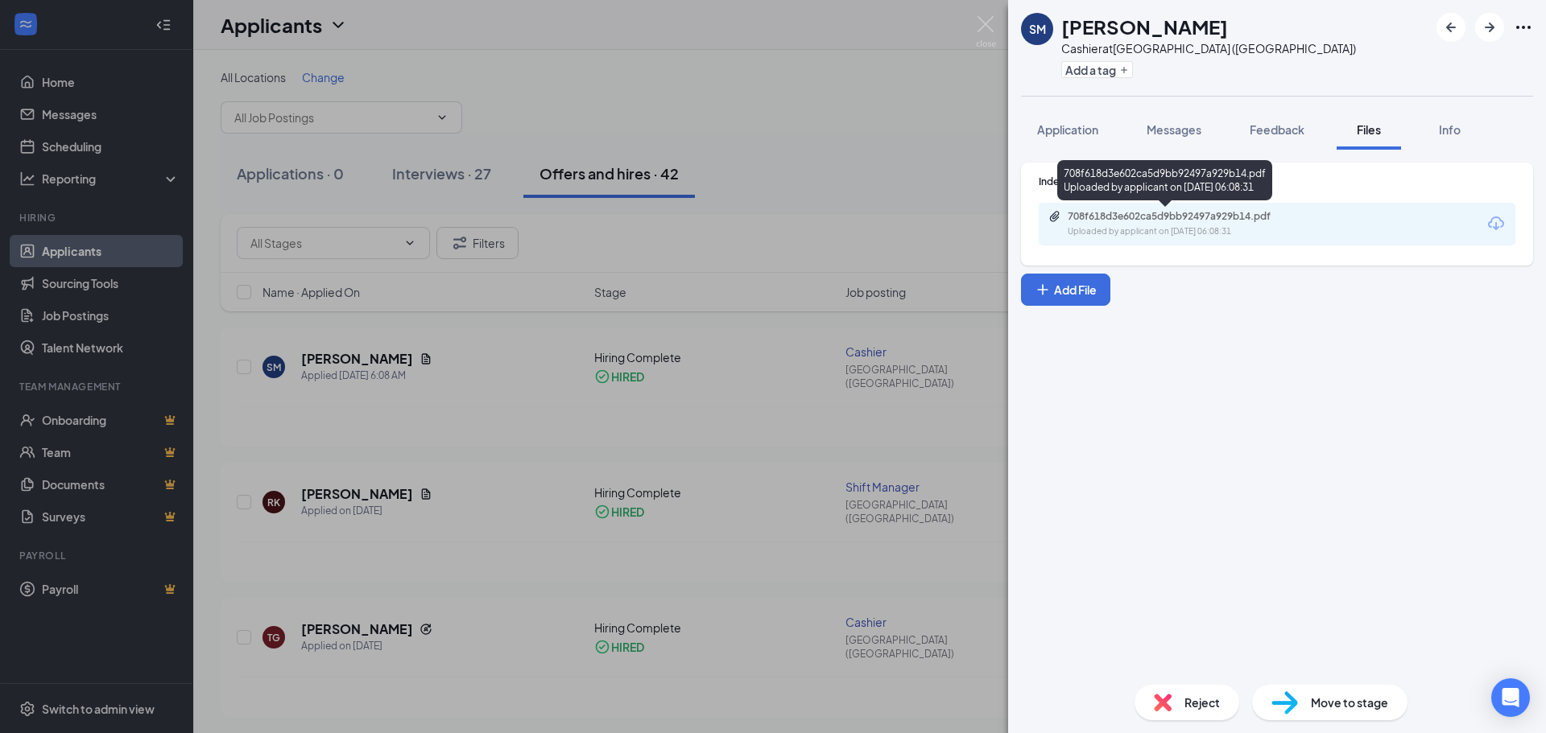
click at [1208, 226] on div "Uploaded by applicant on [DATE] 06:08:31" at bounding box center [1189, 231] width 242 height 13
click at [987, 16] on img at bounding box center [986, 31] width 20 height 31
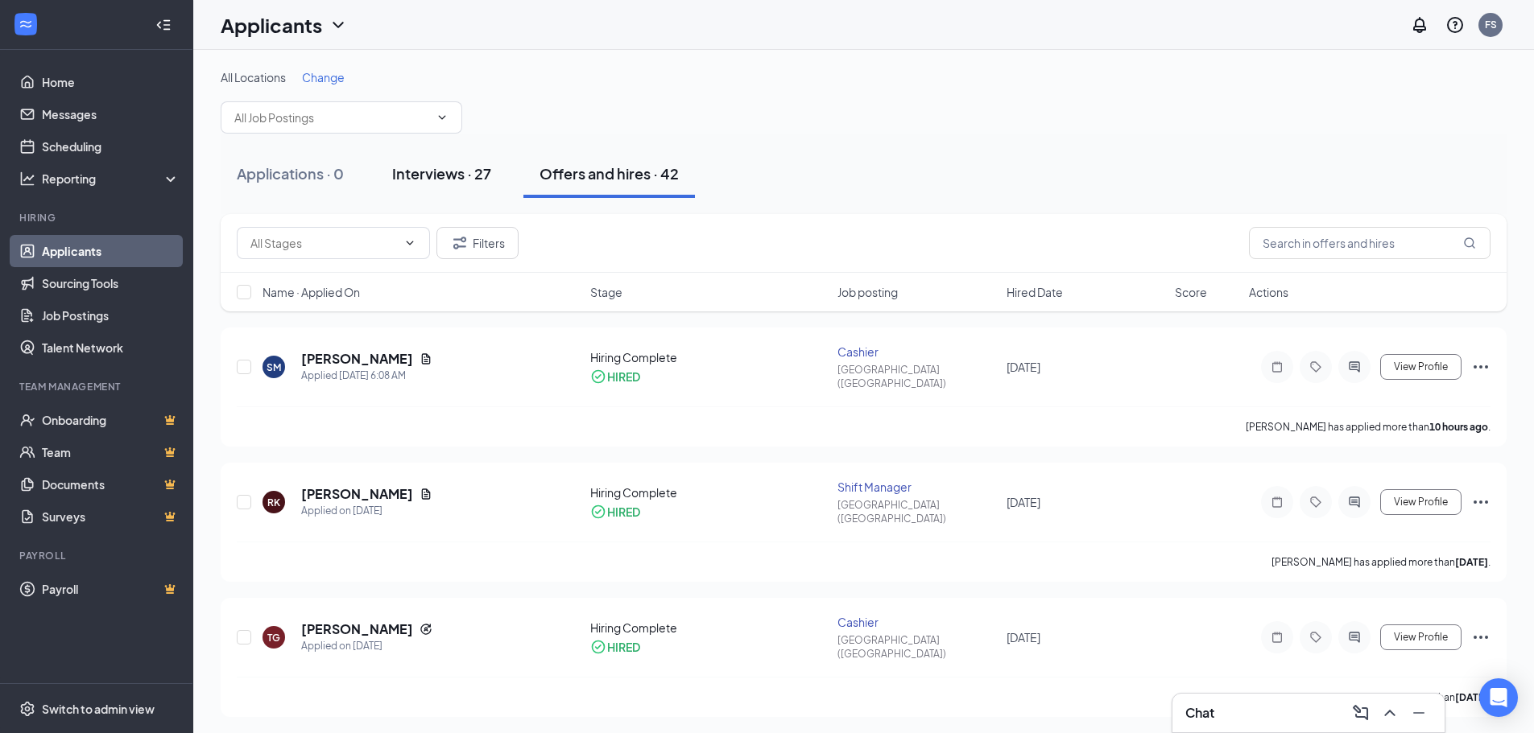
click at [475, 168] on div "Interviews · 27" at bounding box center [441, 173] width 99 height 20
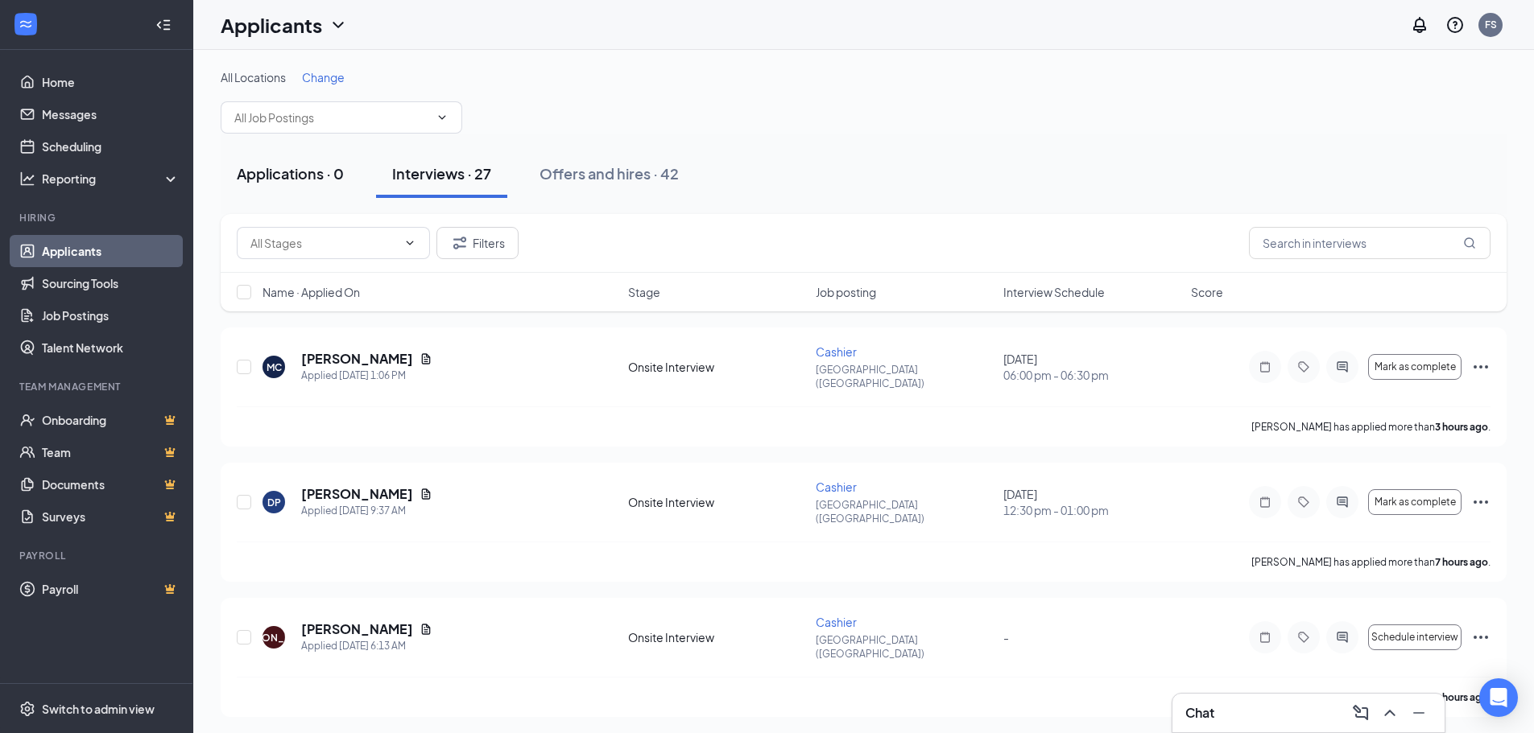
click at [301, 179] on div "Applications · 0" at bounding box center [290, 173] width 107 height 20
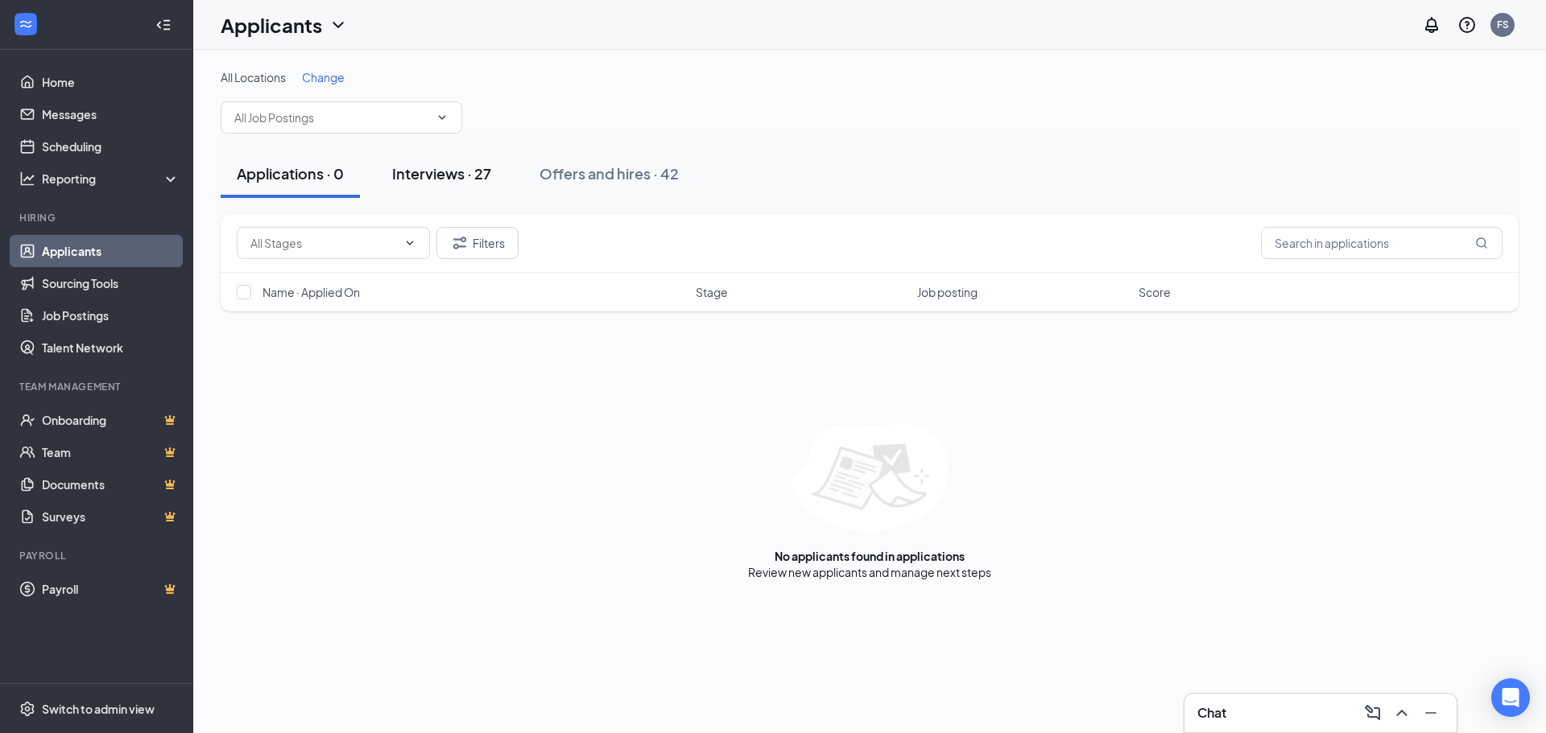
click at [457, 173] on div "Interviews · 27" at bounding box center [441, 173] width 99 height 20
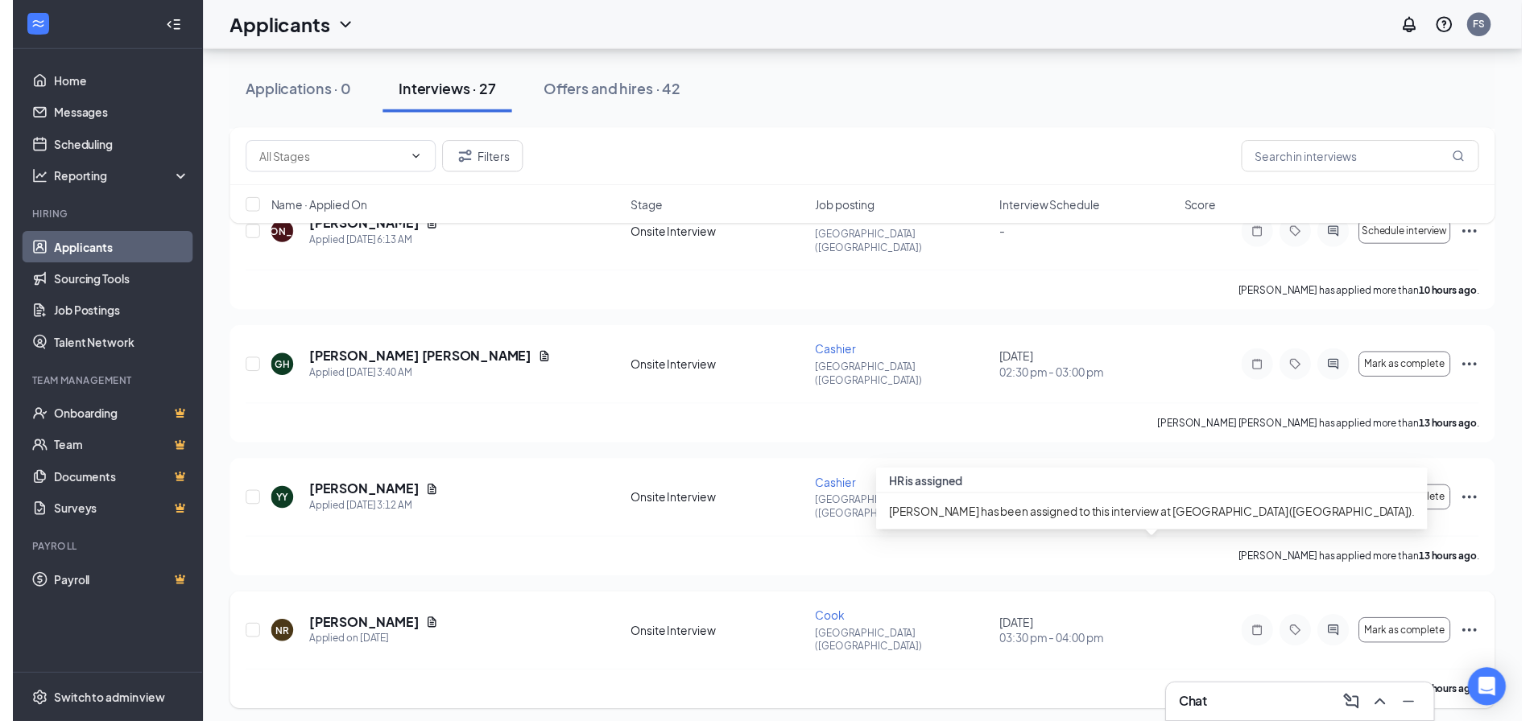
scroll to position [161, 0]
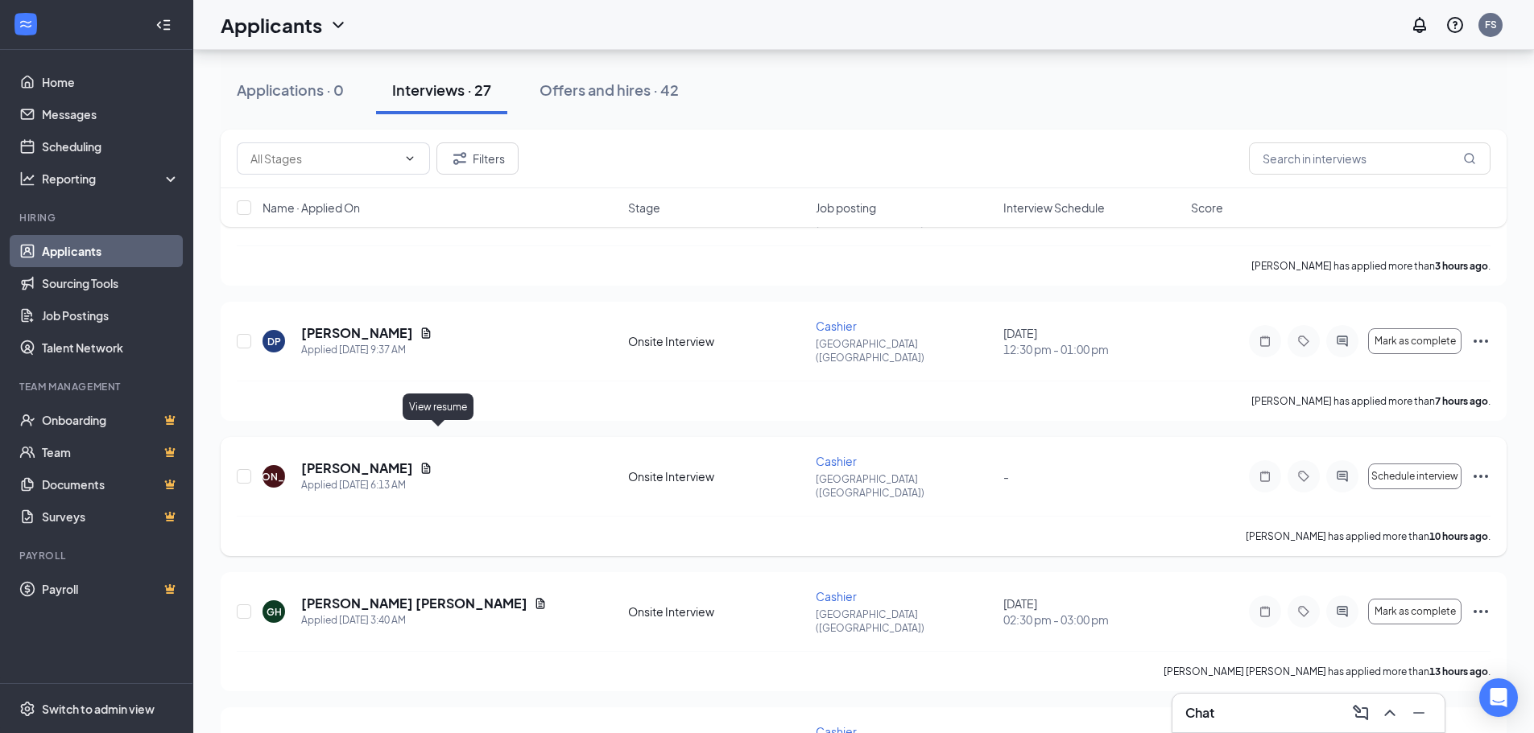
click at [431, 463] on icon "Document" at bounding box center [426, 468] width 9 height 10
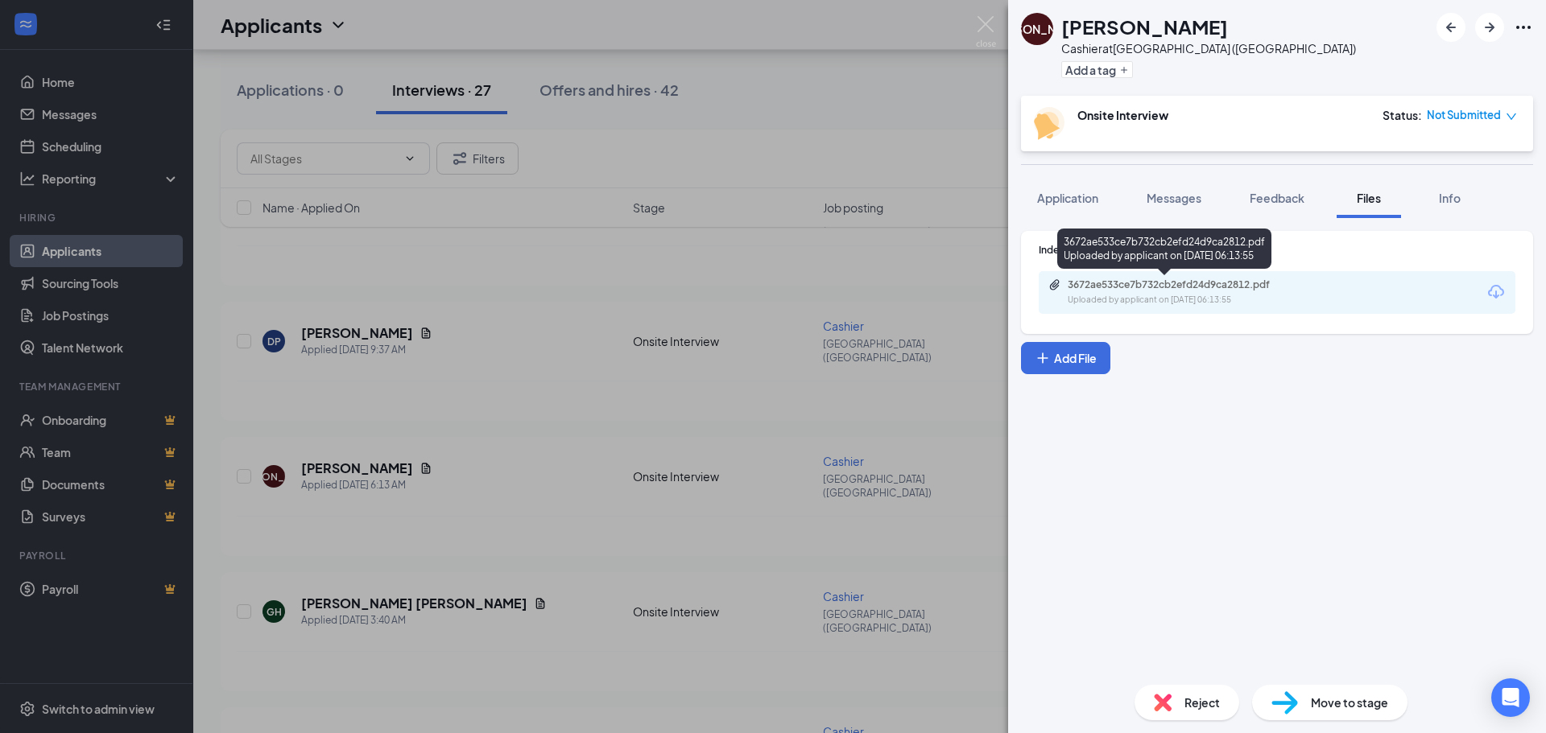
click at [1193, 304] on div "Uploaded by applicant on [DATE] 06:13:55" at bounding box center [1189, 300] width 242 height 13
click at [709, 296] on div "[PERSON_NAME] at [GEOGRAPHIC_DATA] ([GEOGRAPHIC_DATA]) Add a tag Onsite Intervi…" at bounding box center [773, 366] width 1546 height 733
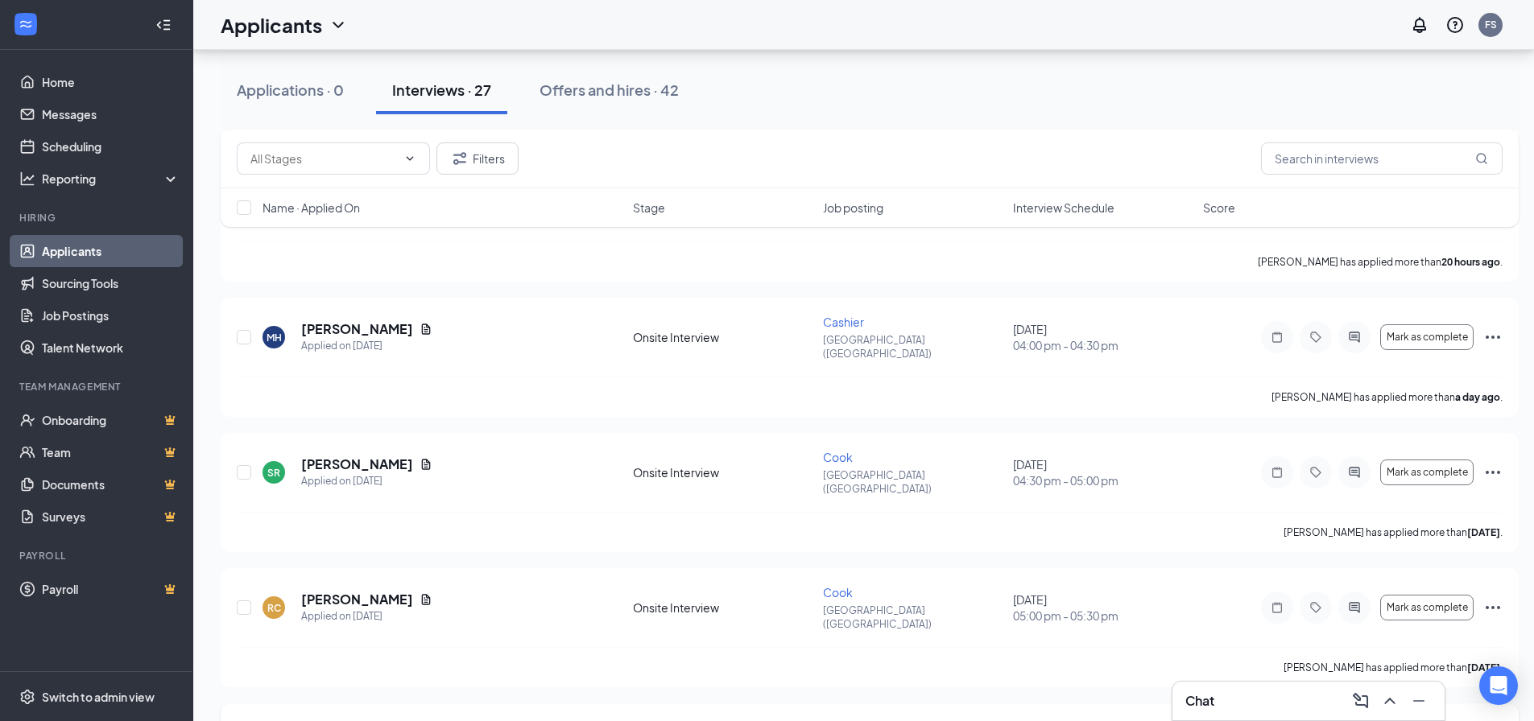
scroll to position [886, 0]
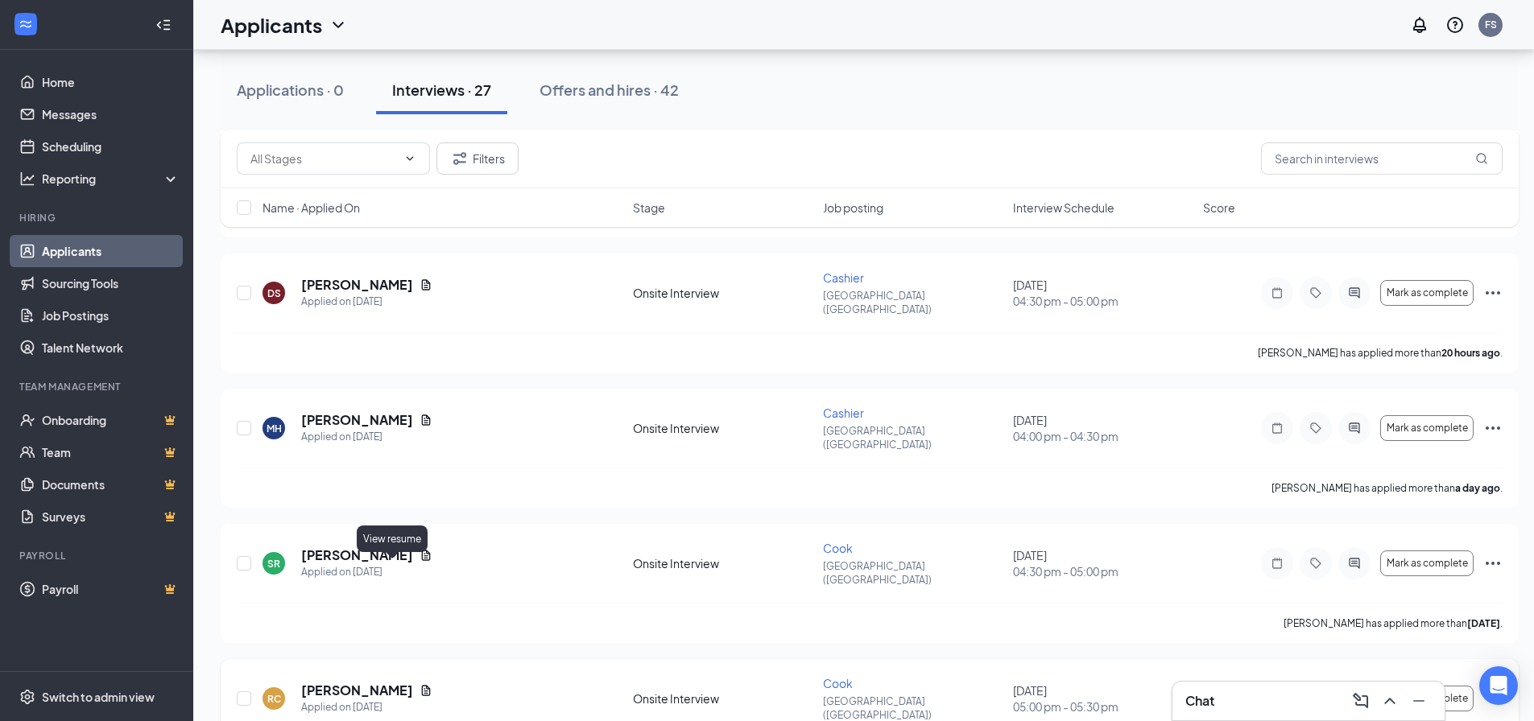
click at [419, 684] on icon "Document" at bounding box center [425, 690] width 13 height 13
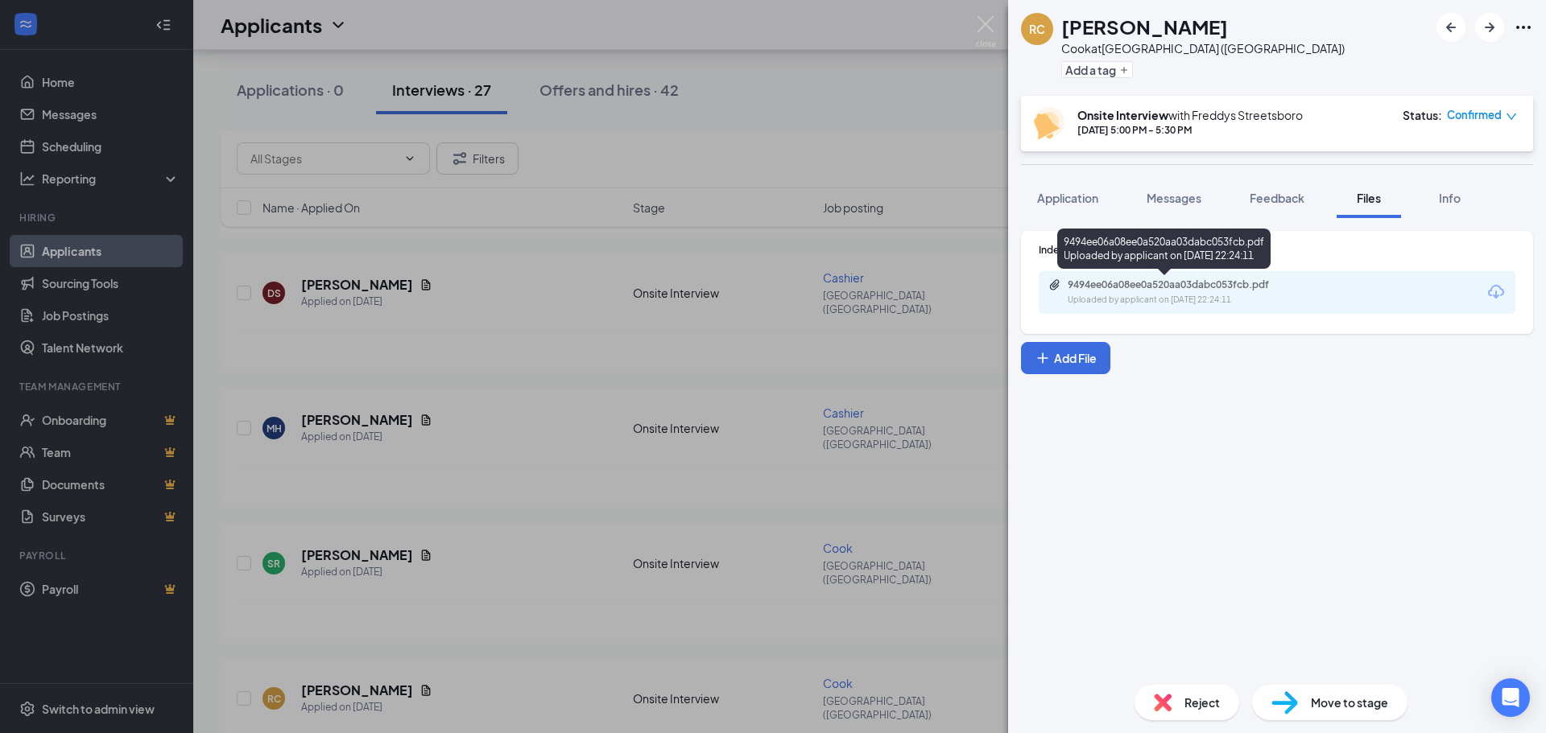
click at [1237, 291] on div "9494ee06a08ee0a520aa03dabc053fcb.pdf" at bounding box center [1180, 285] width 225 height 13
click at [908, 131] on div "RC [PERSON_NAME] Cook at [GEOGRAPHIC_DATA] ([GEOGRAPHIC_DATA]) Add a tag Onsite…" at bounding box center [773, 366] width 1546 height 733
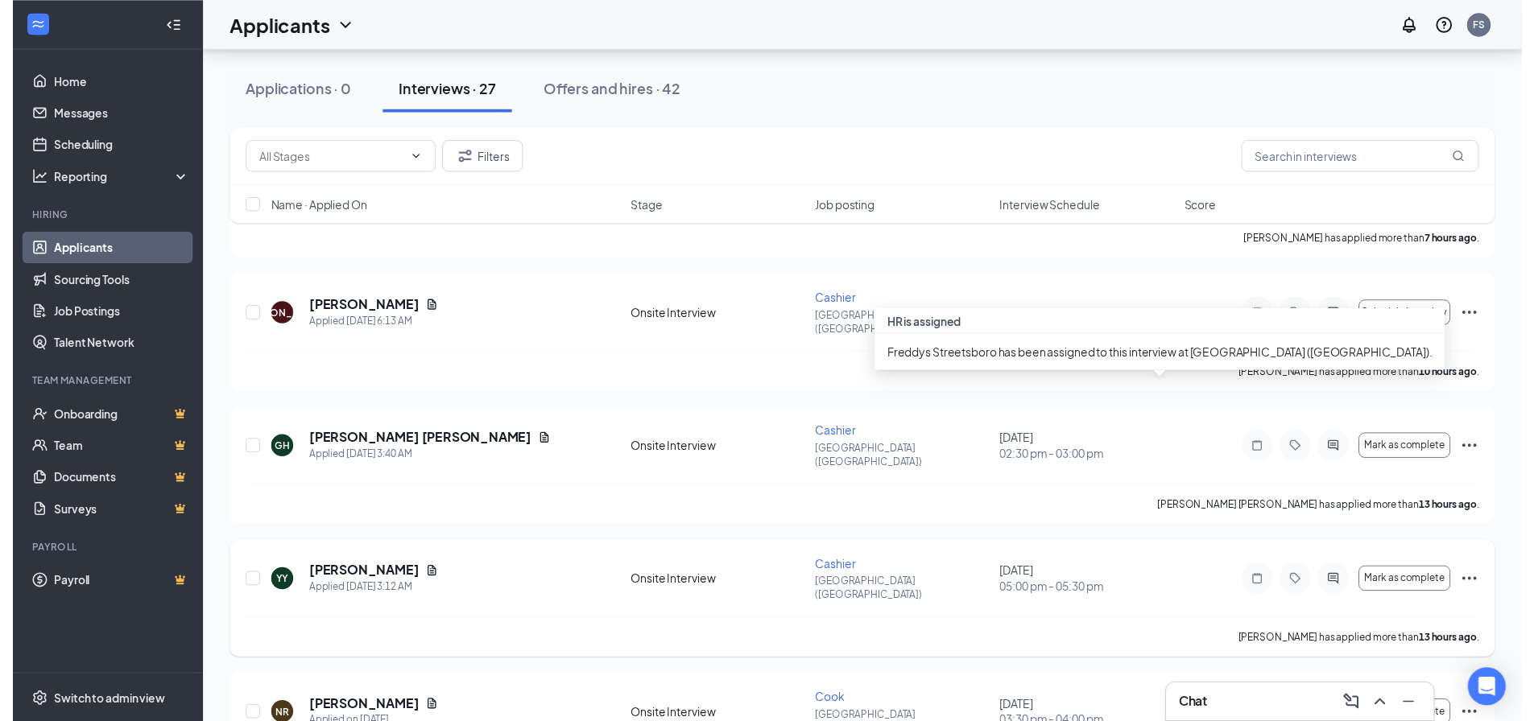
scroll to position [322, 0]
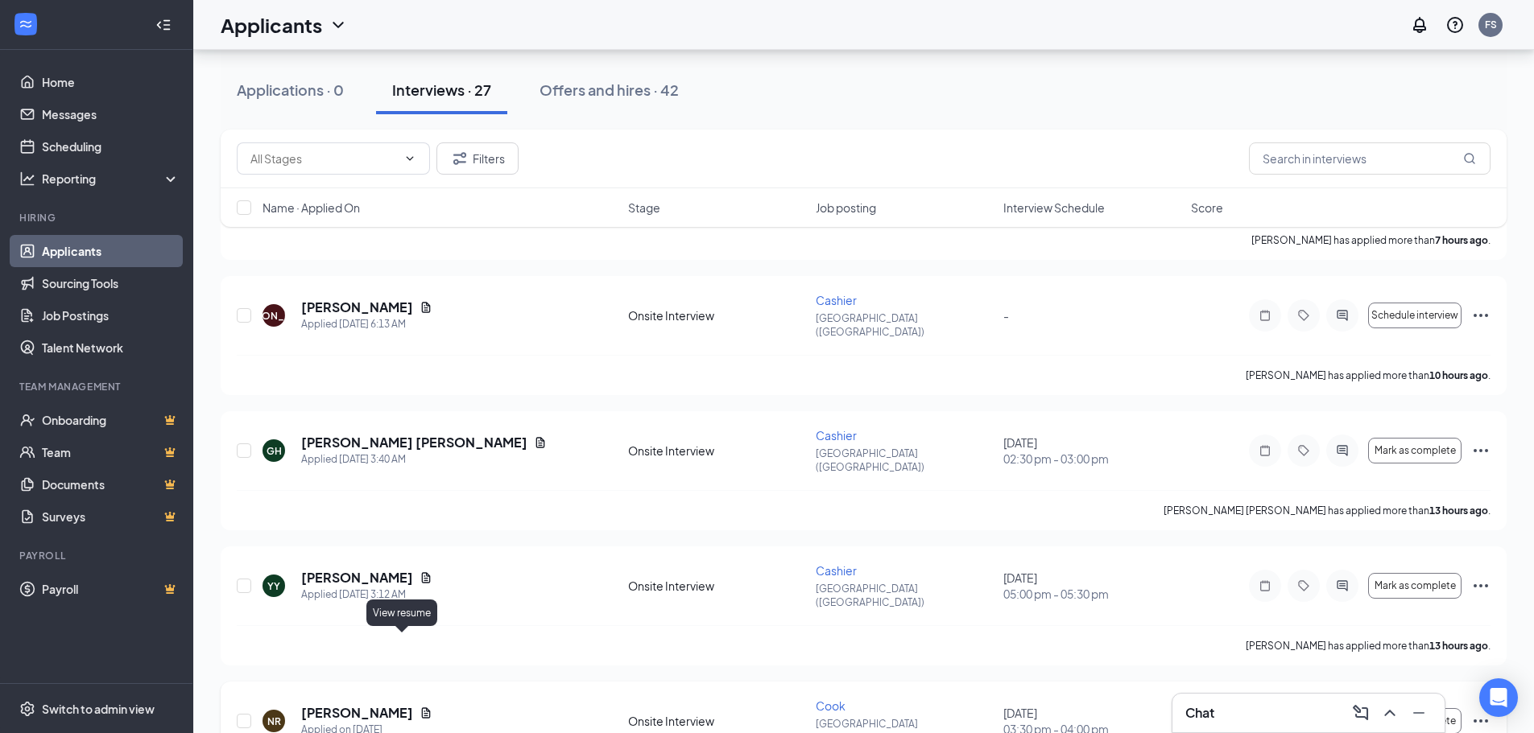
click at [419, 707] on icon "Document" at bounding box center [425, 713] width 13 height 13
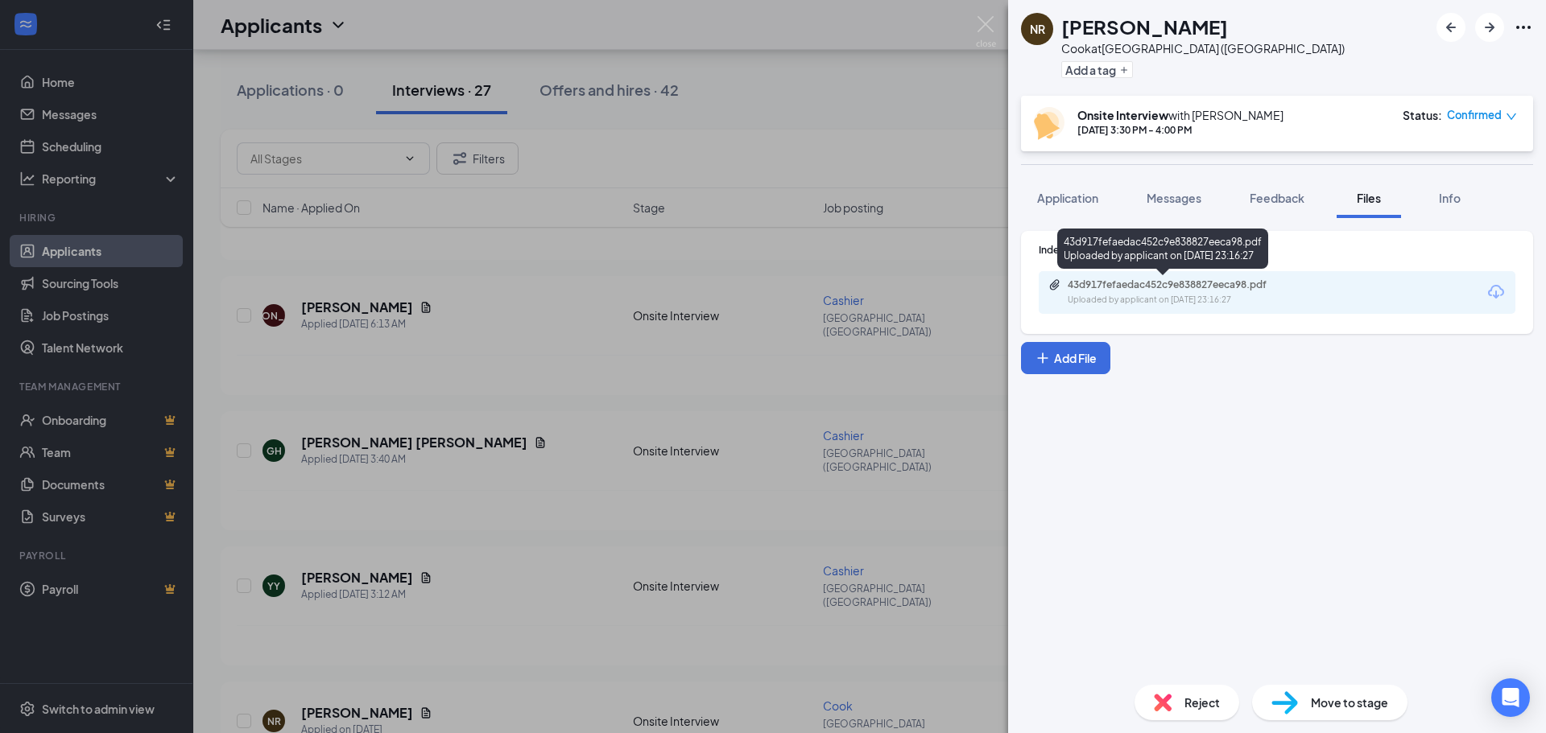
click at [1229, 281] on div "43d917fefaedac452c9e838827eeca98.pdf" at bounding box center [1180, 285] width 225 height 13
click at [940, 265] on div "NR [PERSON_NAME] at [GEOGRAPHIC_DATA] ([GEOGRAPHIC_DATA]) Add a tag Onsite Inte…" at bounding box center [773, 366] width 1546 height 733
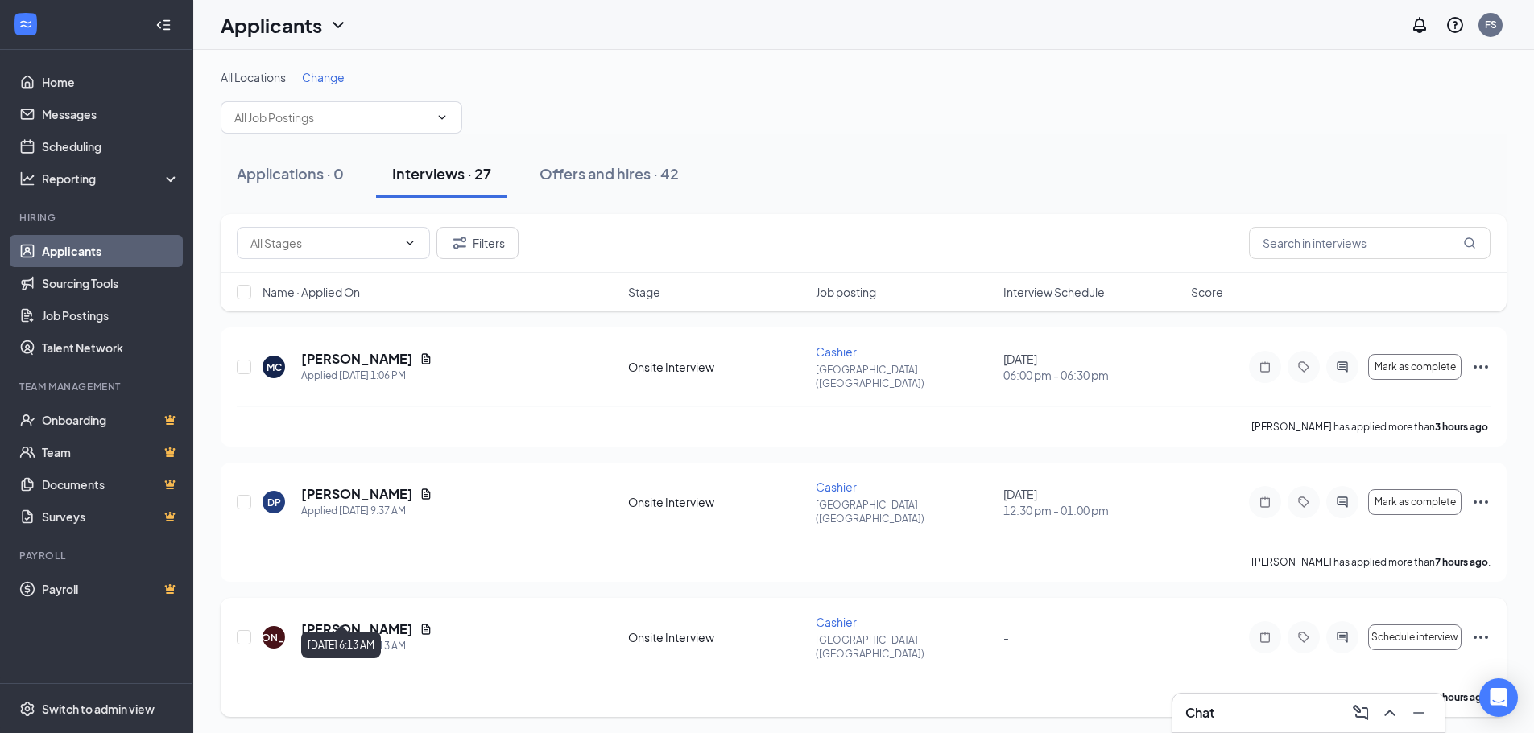
click at [431, 624] on icon "Document" at bounding box center [426, 629] width 9 height 10
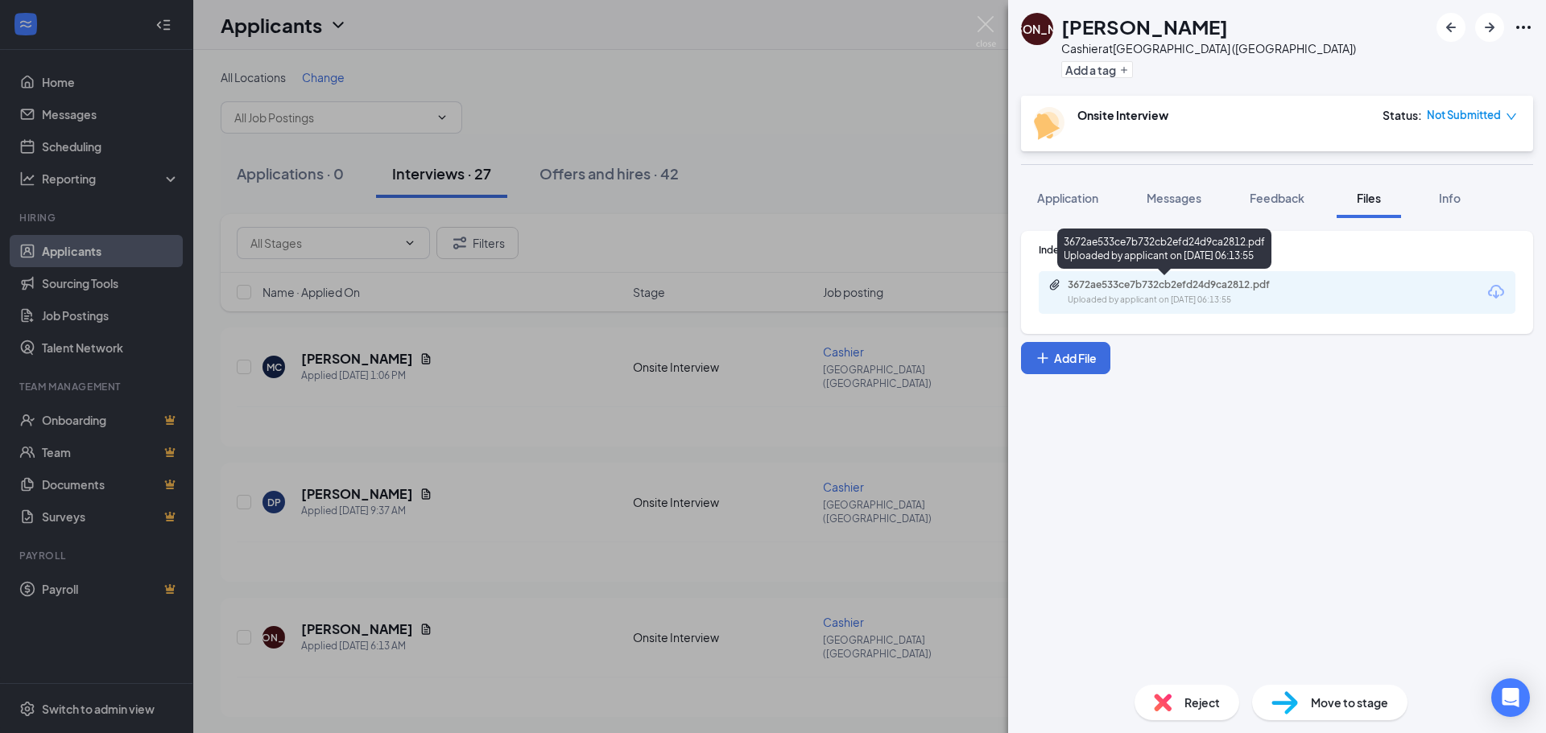
click at [1171, 285] on div "3672ae533ce7b732cb2efd24d9ca2812.pdf" at bounding box center [1180, 285] width 225 height 13
click at [900, 134] on div "[PERSON_NAME] at [GEOGRAPHIC_DATA] ([GEOGRAPHIC_DATA]) Add a tag Onsite Intervi…" at bounding box center [773, 366] width 1546 height 733
